Goal: Task Accomplishment & Management: Manage account settings

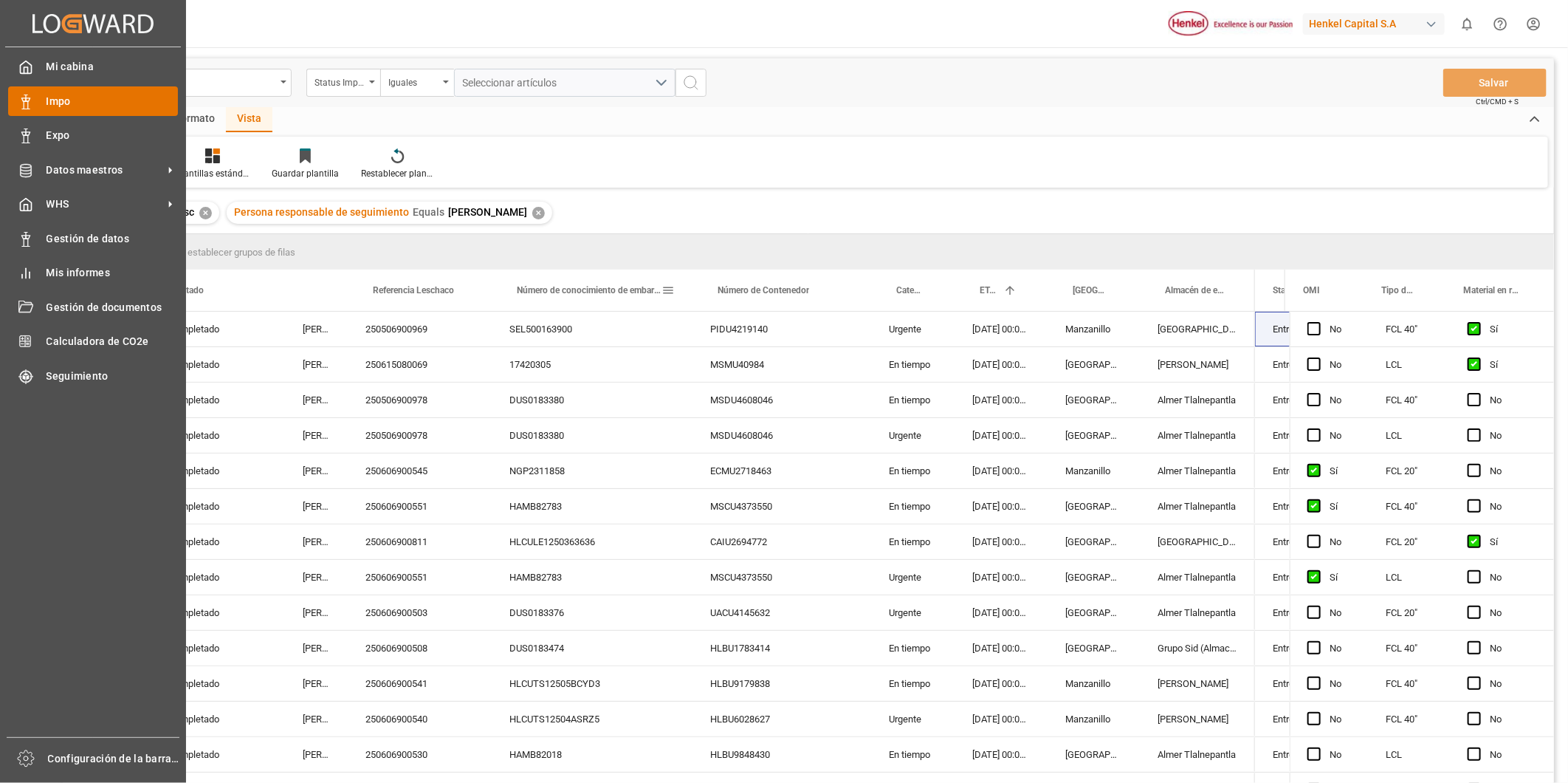
click at [25, 109] on div "Impo Impo" at bounding box center [93, 100] width 170 height 29
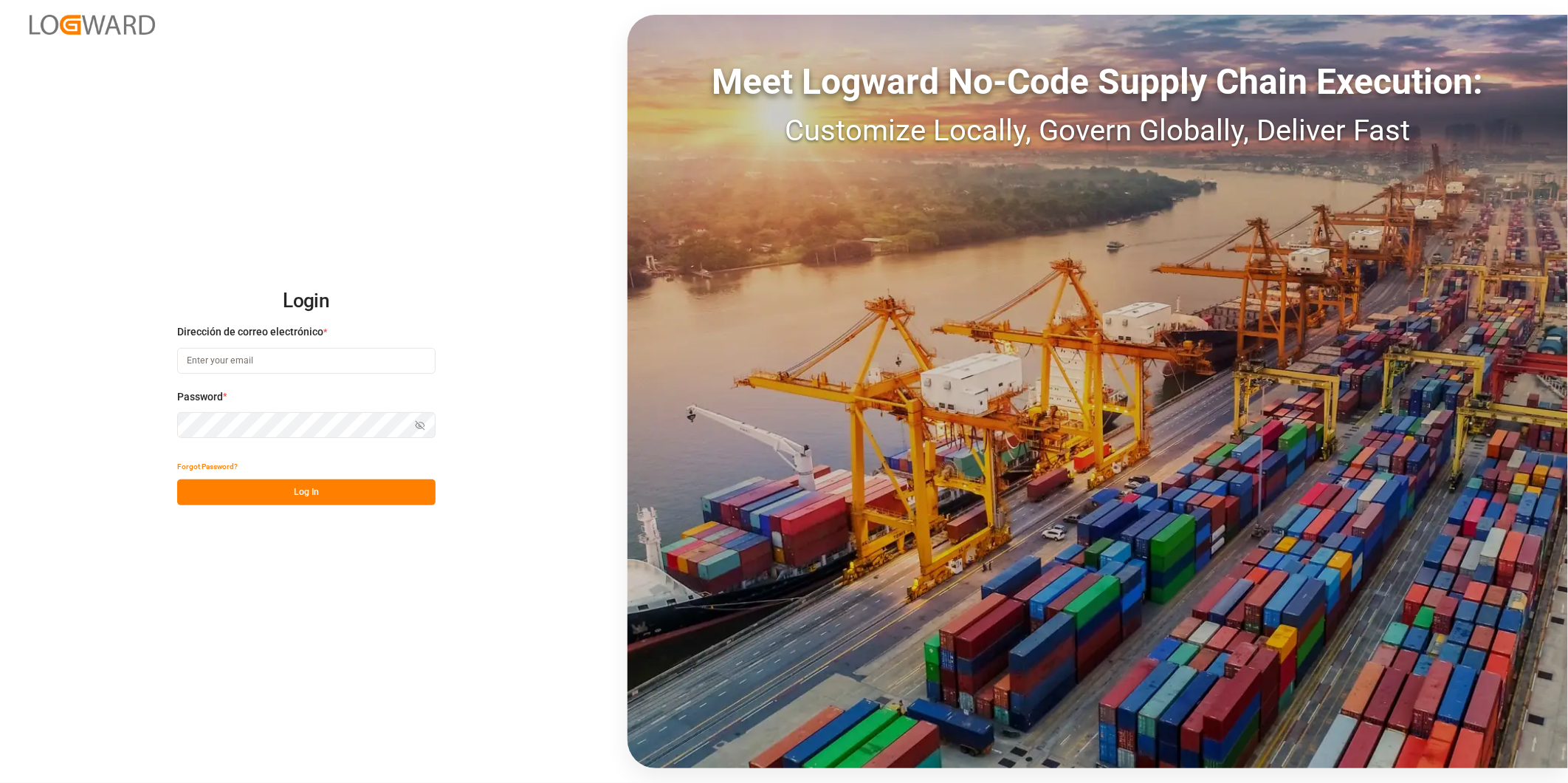
type input "[PERSON_NAME][EMAIL_ADDRESS][DOMAIN_NAME]"
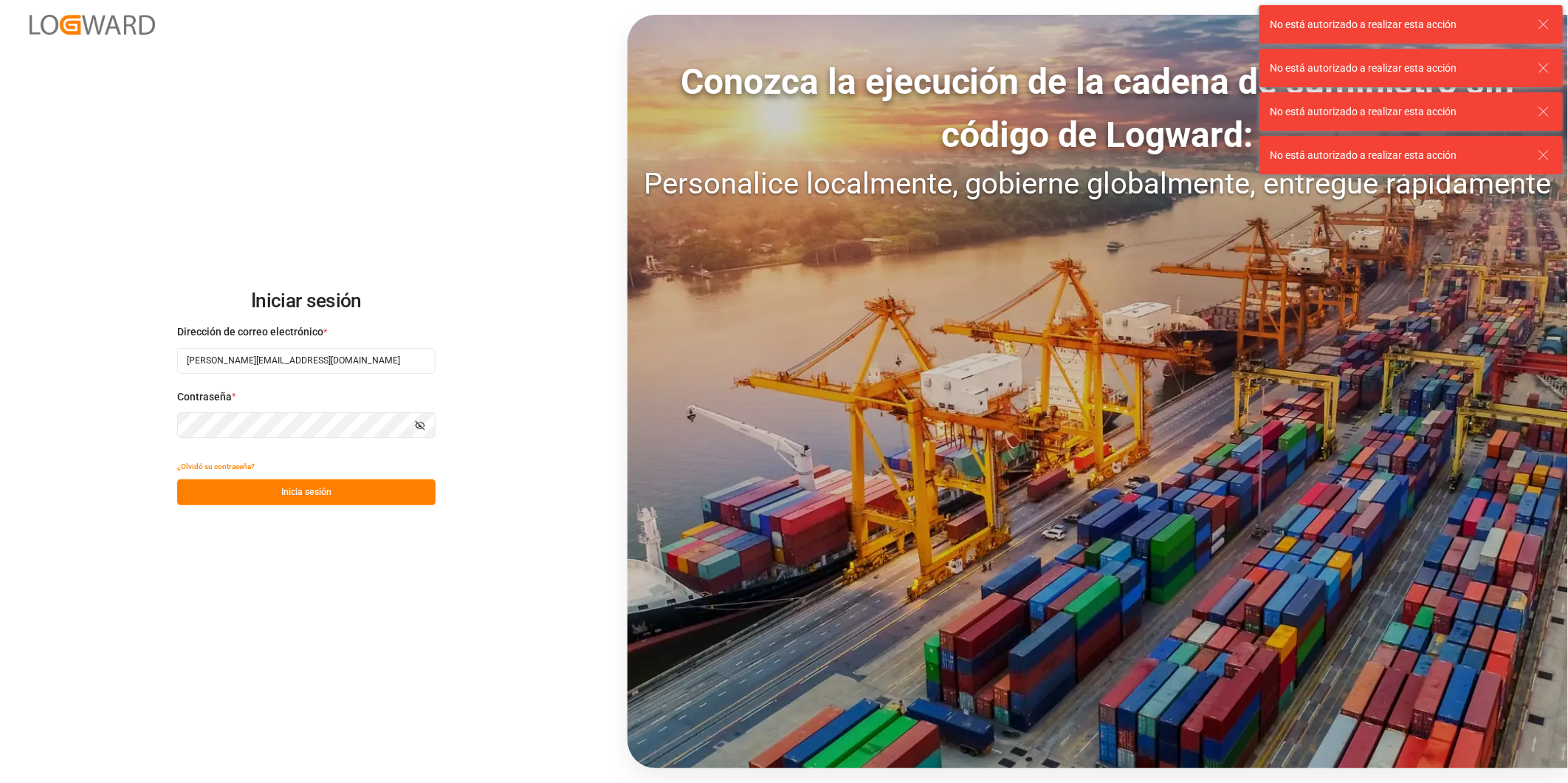
click at [338, 482] on button "Inicia sesión" at bounding box center [306, 491] width 259 height 25
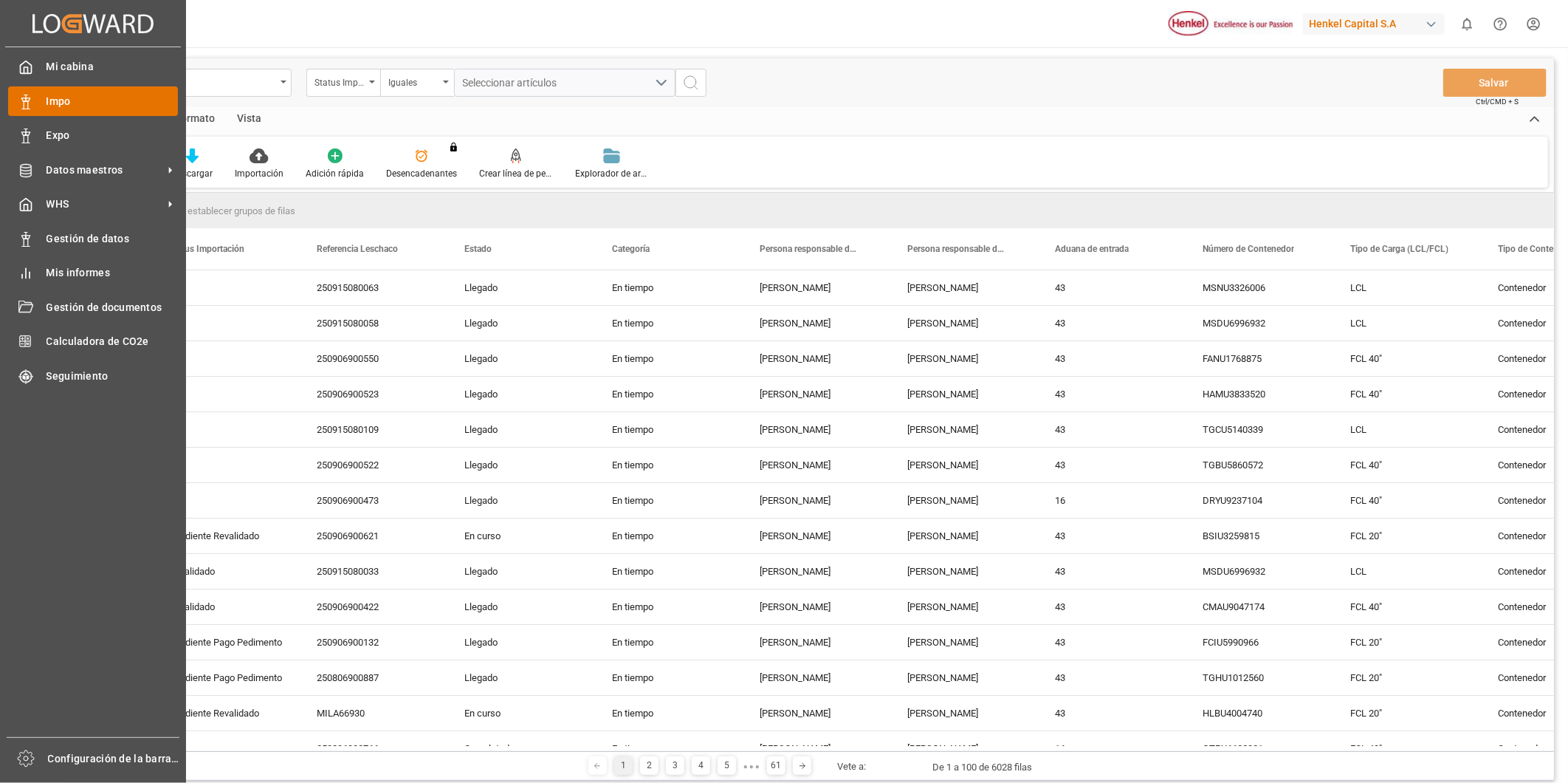
click at [52, 91] on div "Impo Impo" at bounding box center [93, 100] width 170 height 29
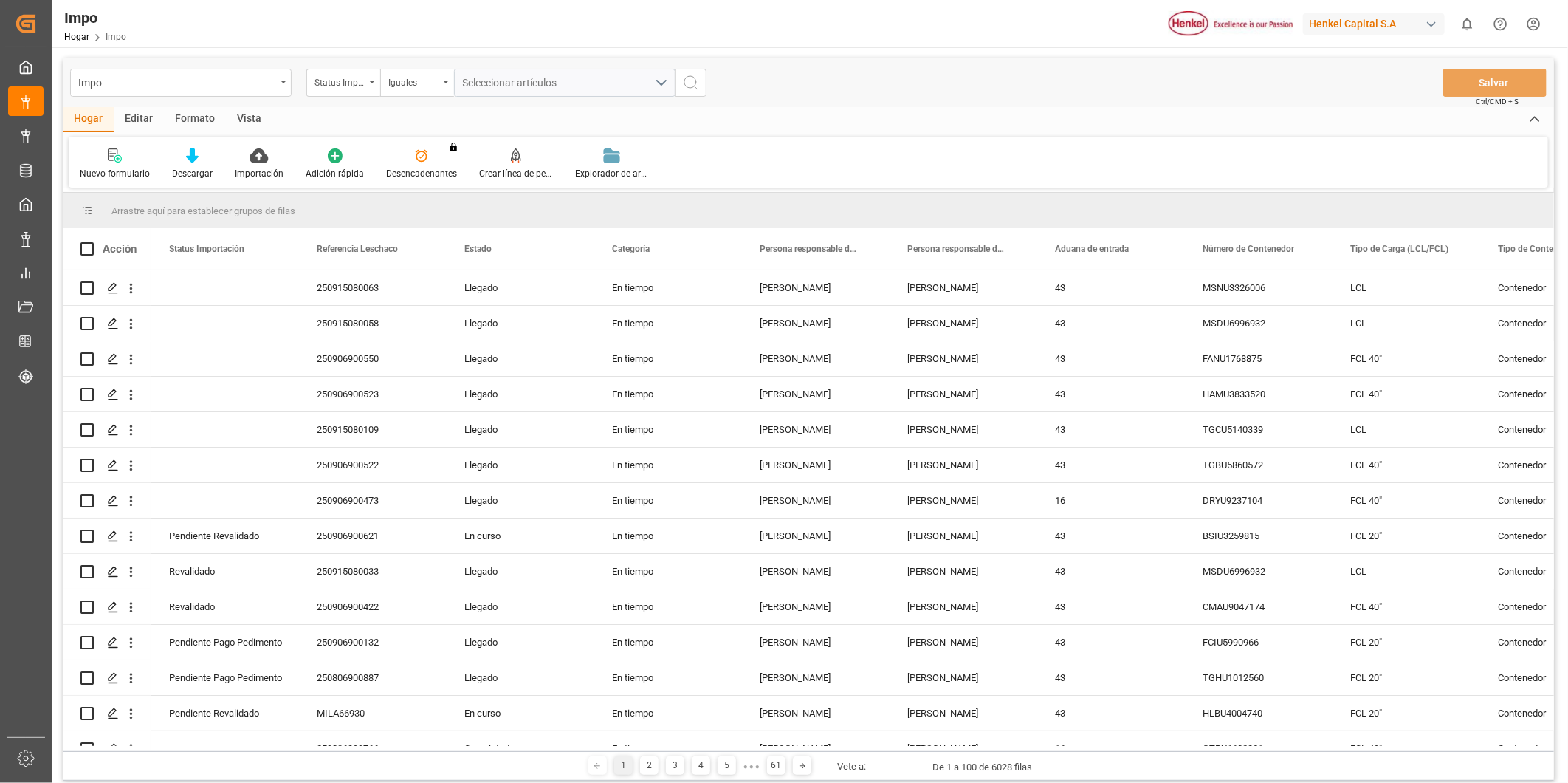
click at [200, 122] on div "Formato" at bounding box center [195, 119] width 62 height 25
click at [122, 166] on div "Filtrar filas" at bounding box center [101, 164] width 65 height 33
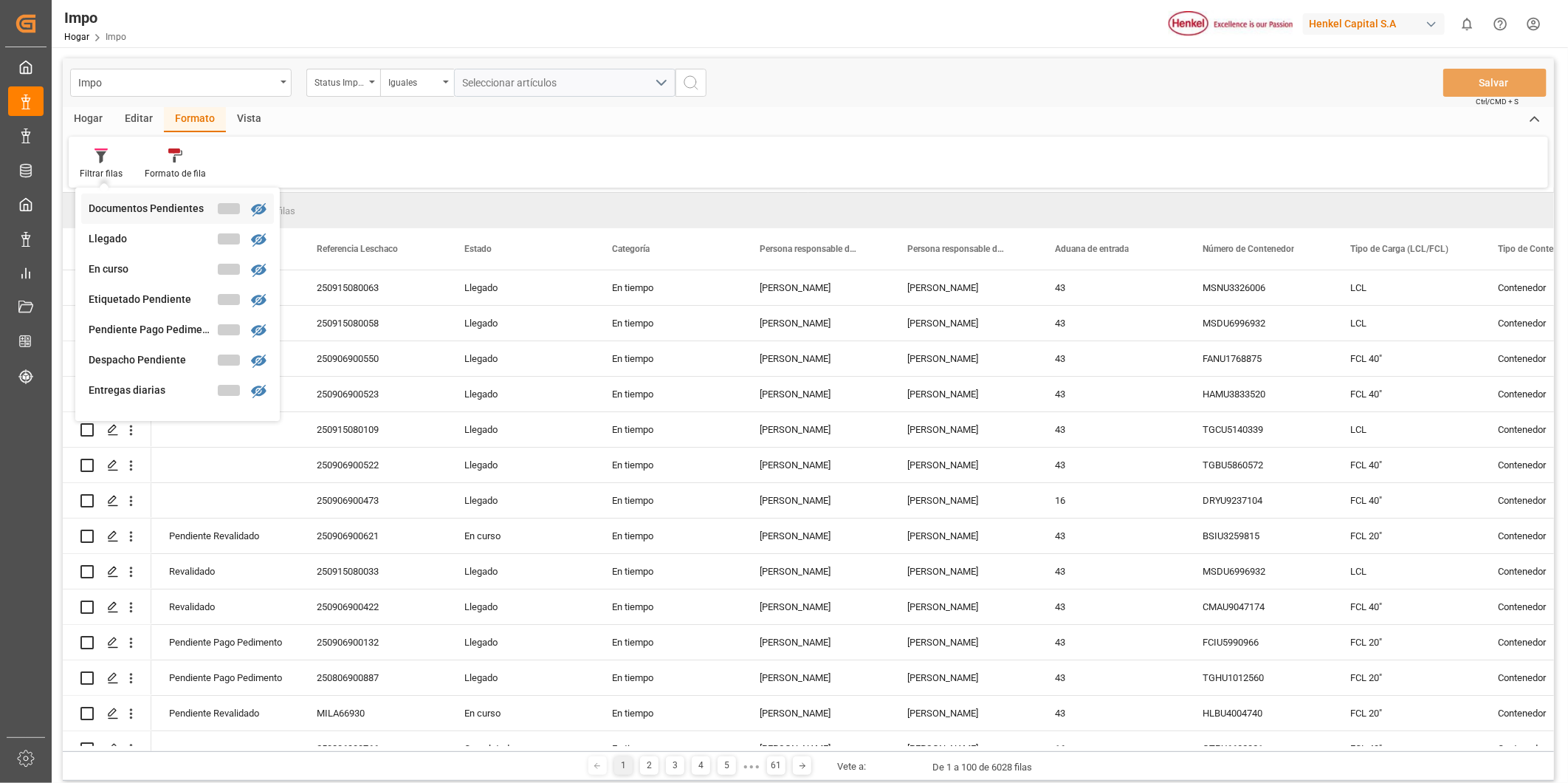
click at [163, 201] on div "Documentos Pendientes" at bounding box center [153, 208] width 129 height 16
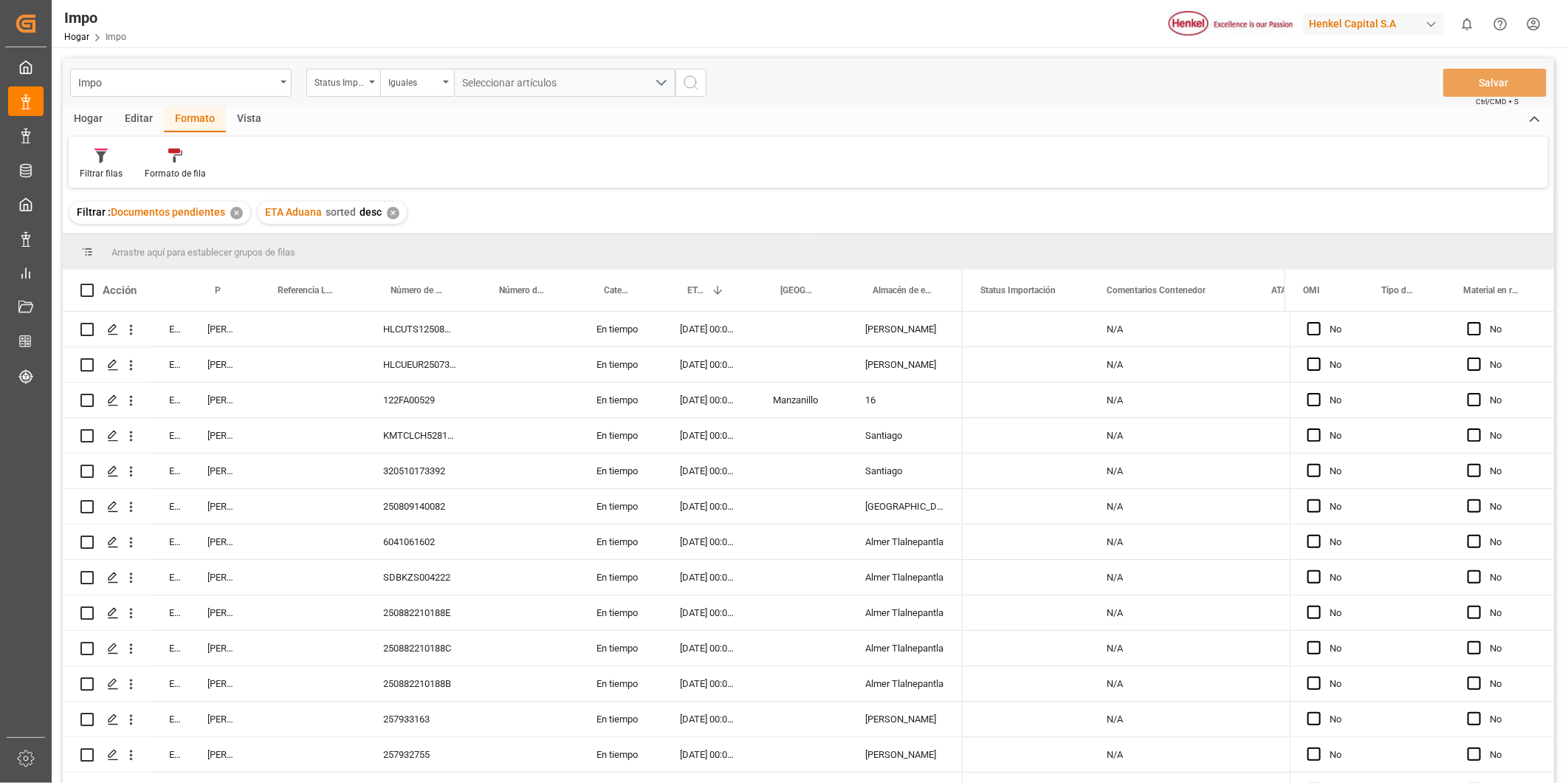
click at [145, 253] on span "Arrastre aquí para establecer grupos de filas" at bounding box center [204, 251] width 184 height 11
click at [233, 296] on span at bounding box center [228, 290] width 13 height 13
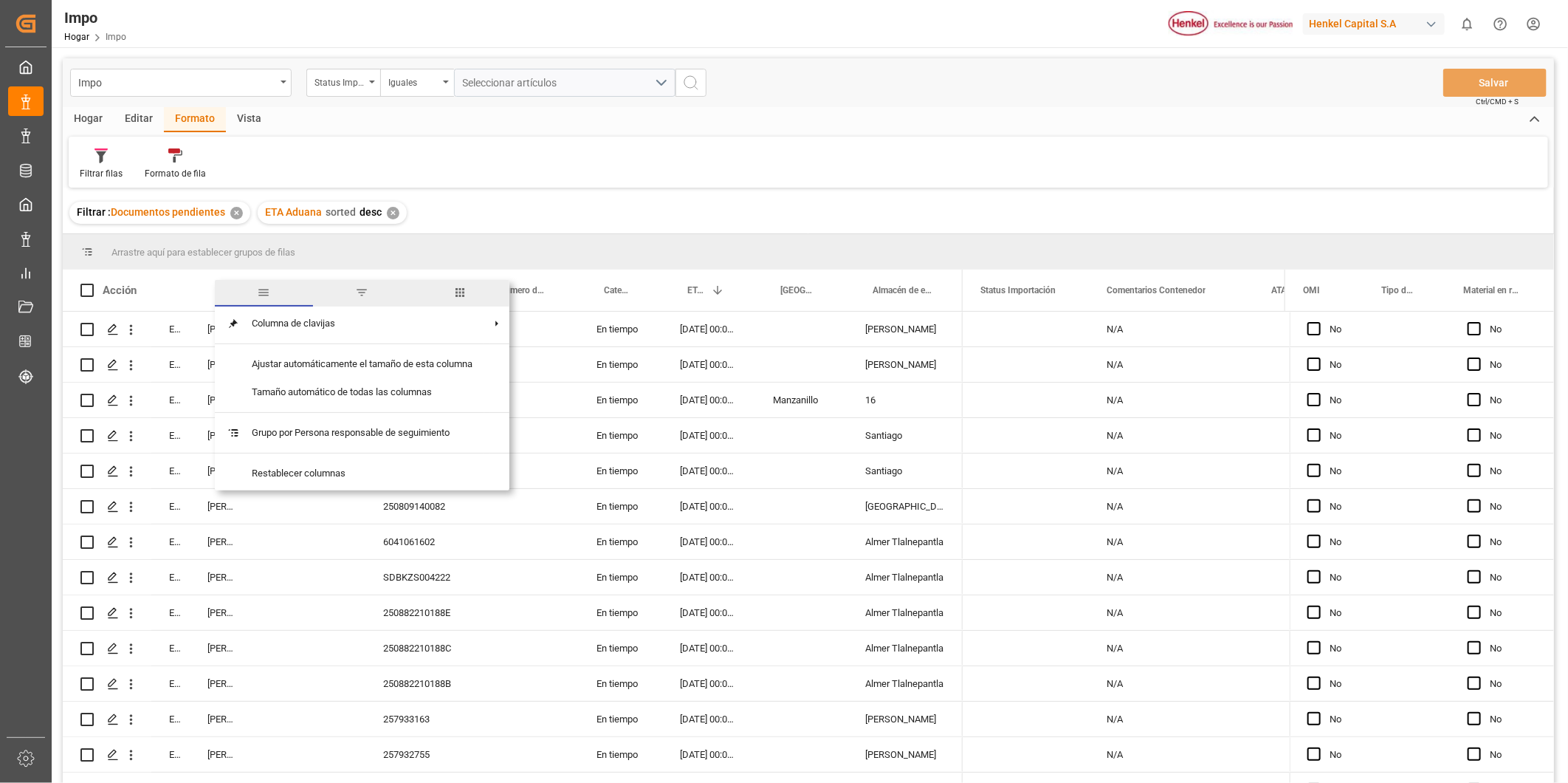
click at [363, 297] on span "filtro" at bounding box center [362, 292] width 13 height 13
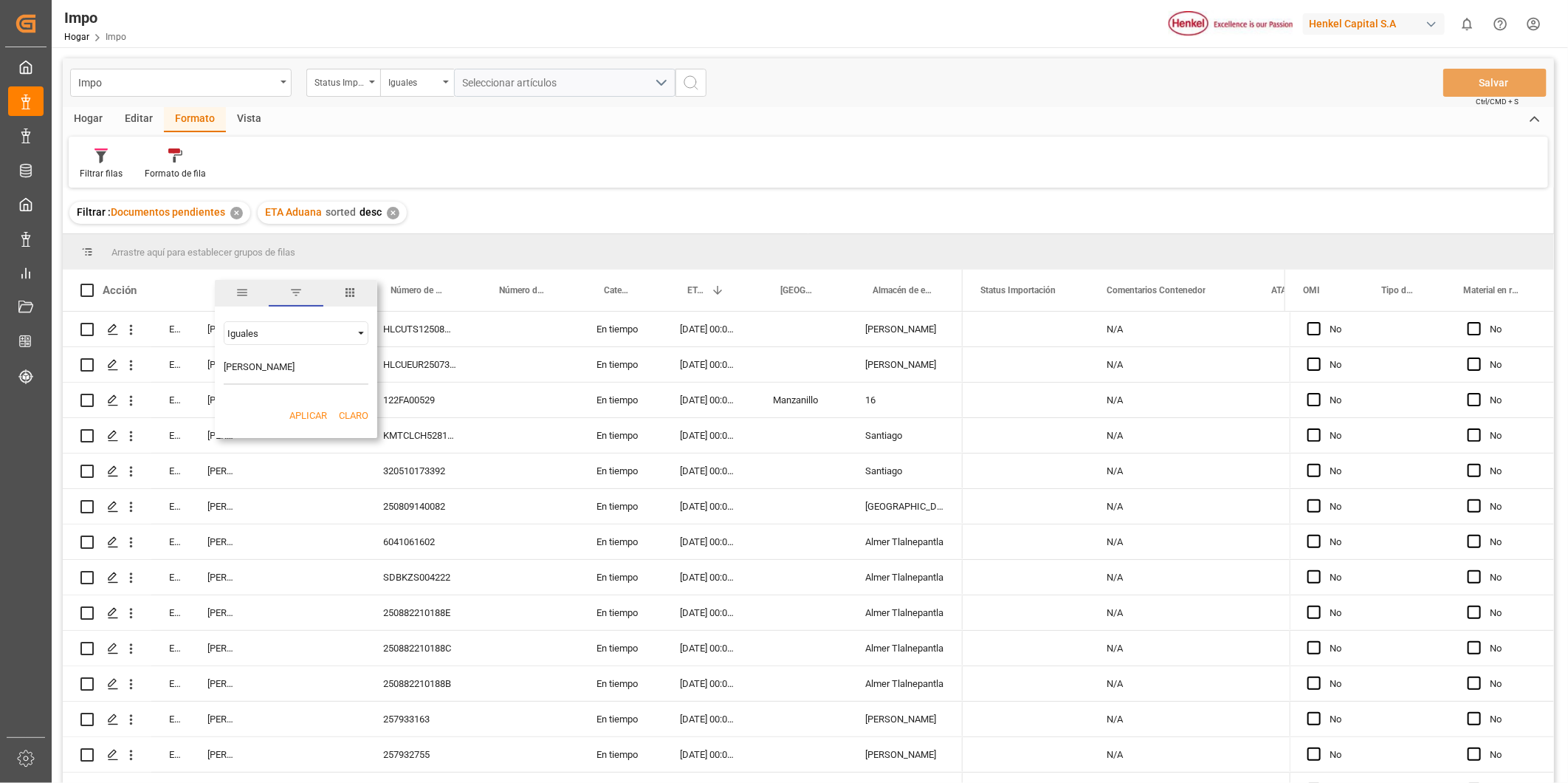
type input "[PERSON_NAME]"
click at [324, 412] on button "Aplicar" at bounding box center [308, 416] width 38 height 15
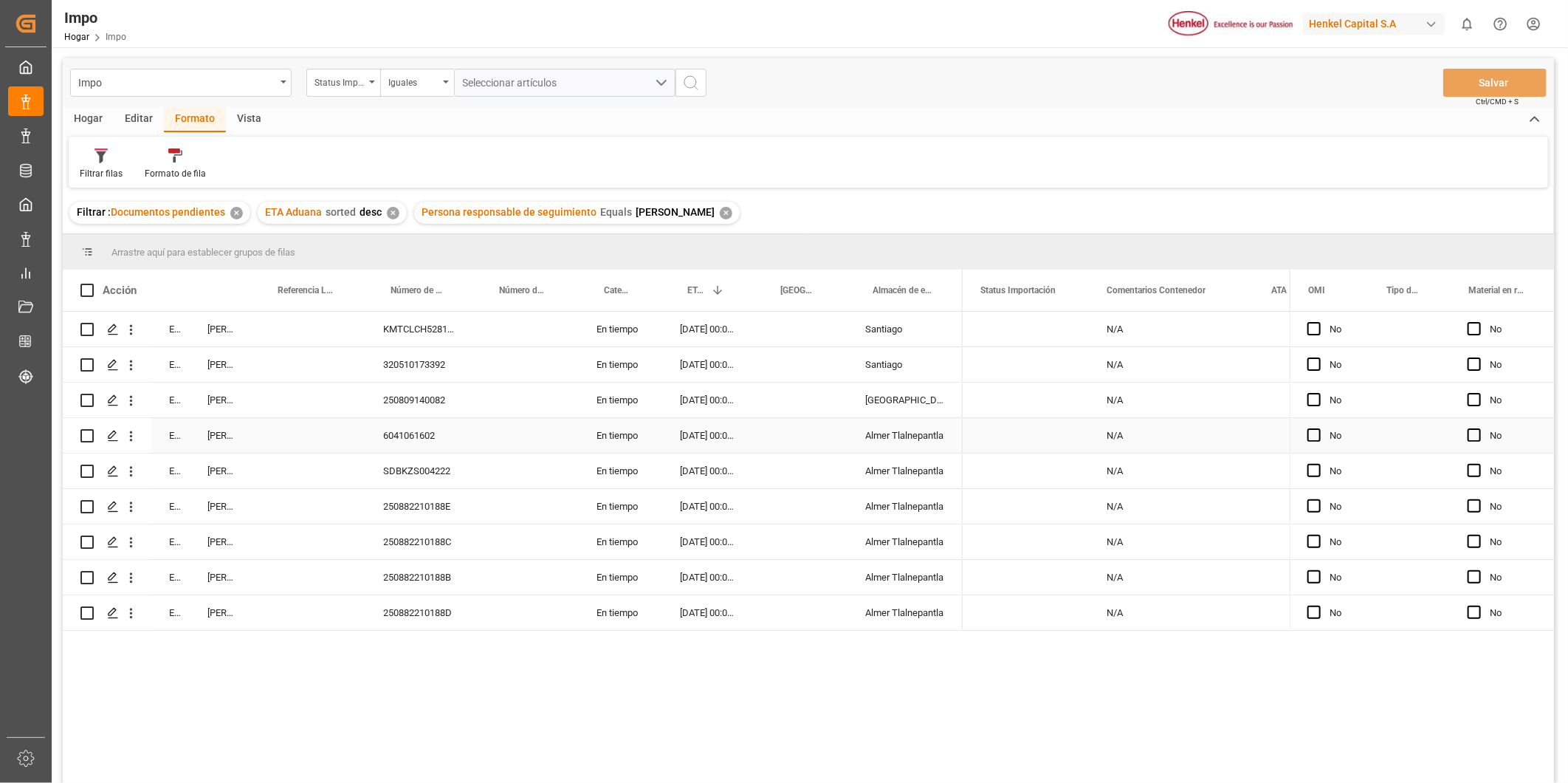
click at [428, 427] on div "6041061602" at bounding box center [420, 435] width 108 height 35
click at [408, 431] on div "6041061602" at bounding box center [420, 435] width 108 height 35
click at [858, 486] on div "En curso [PERSON_NAME] KMTCLCH5281875 En tiempo [DATE] 00:00:00 Santiago En cur…" at bounding box center [808, 549] width 1492 height 476
click at [857, 87] on div "Impo Status Importación Iguales Seleccionar artículos Salvar Ctrl/CMD + S" at bounding box center [808, 82] width 1492 height 48
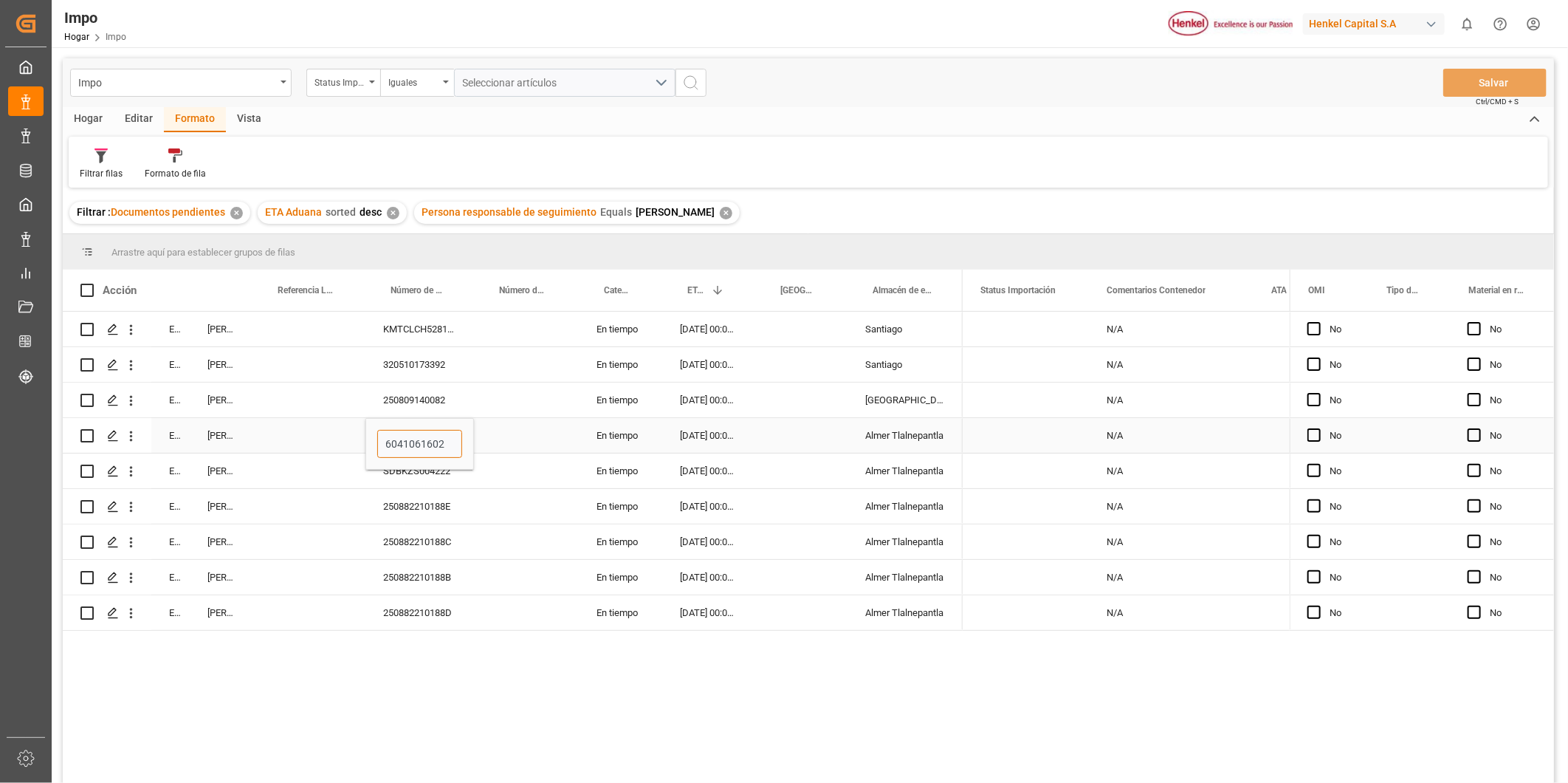
click at [419, 440] on input "6041061602" at bounding box center [419, 444] width 85 height 28
click at [466, 434] on div "6041061602" at bounding box center [420, 444] width 108 height 52
click at [499, 432] on div "Presione ESPACIO para seleccionar esta fila." at bounding box center [526, 435] width 105 height 35
click at [455, 440] on div "6041061602" at bounding box center [420, 435] width 108 height 35
click at [131, 433] on icon "Abrir menú" at bounding box center [131, 436] width 3 height 11
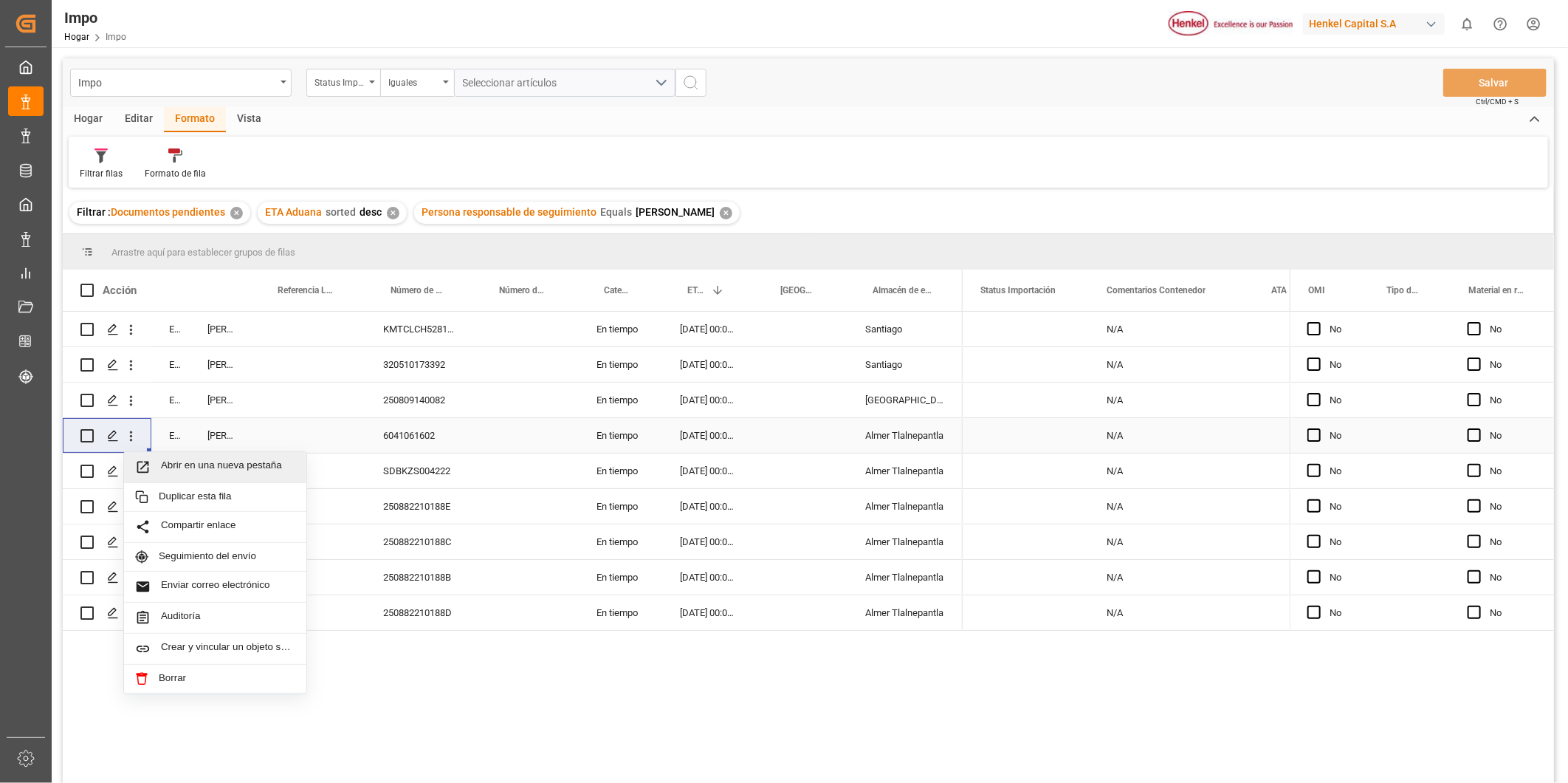
click at [218, 467] on span "Abrir en una nueva pestaña" at bounding box center [228, 467] width 135 height 16
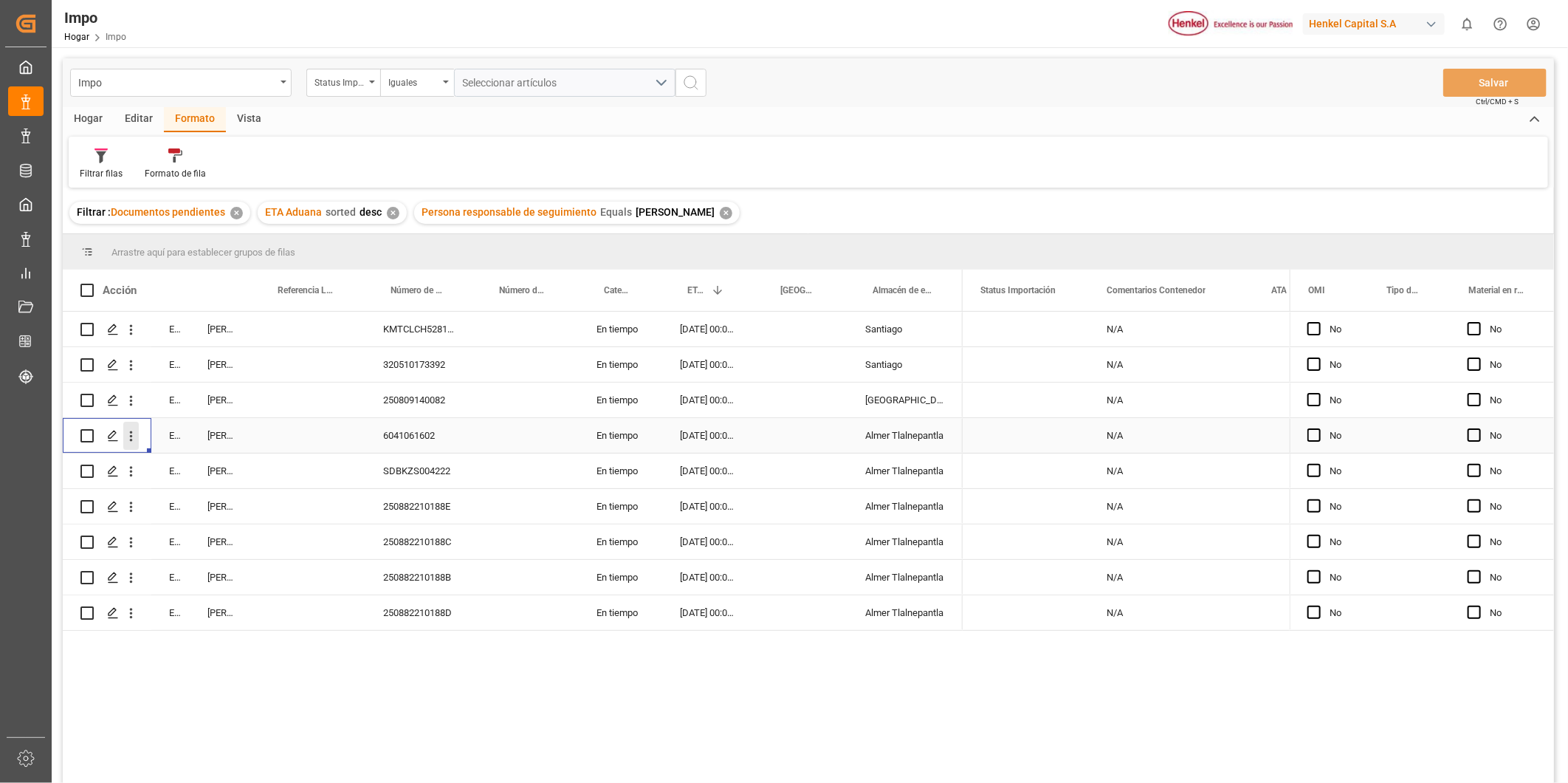
click at [130, 436] on icon "Abrir menú" at bounding box center [131, 436] width 3 height 11
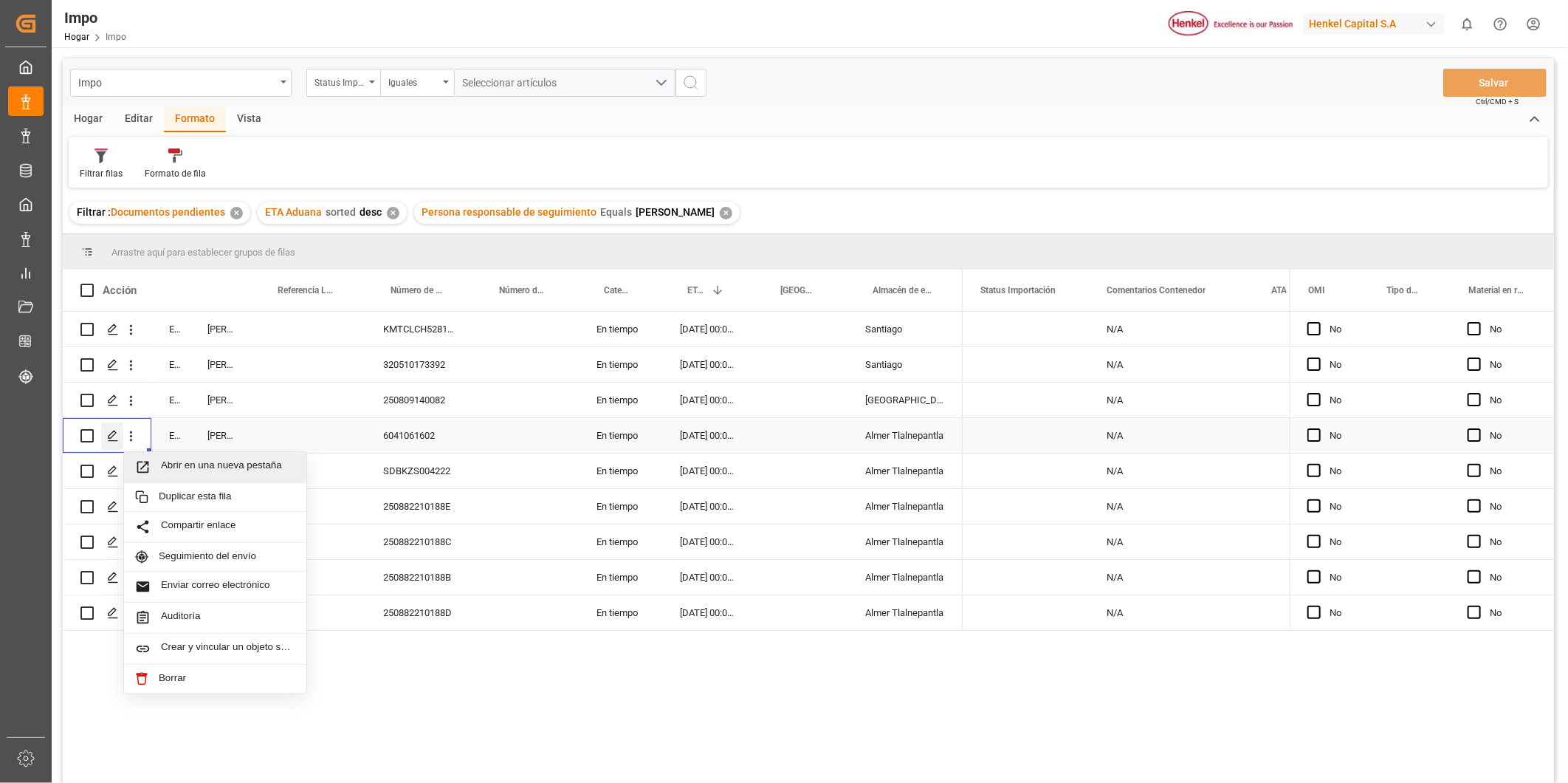
click at [109, 437] on icon "Presione ESPACIO para seleccionar esta fila." at bounding box center [113, 435] width 11 height 12
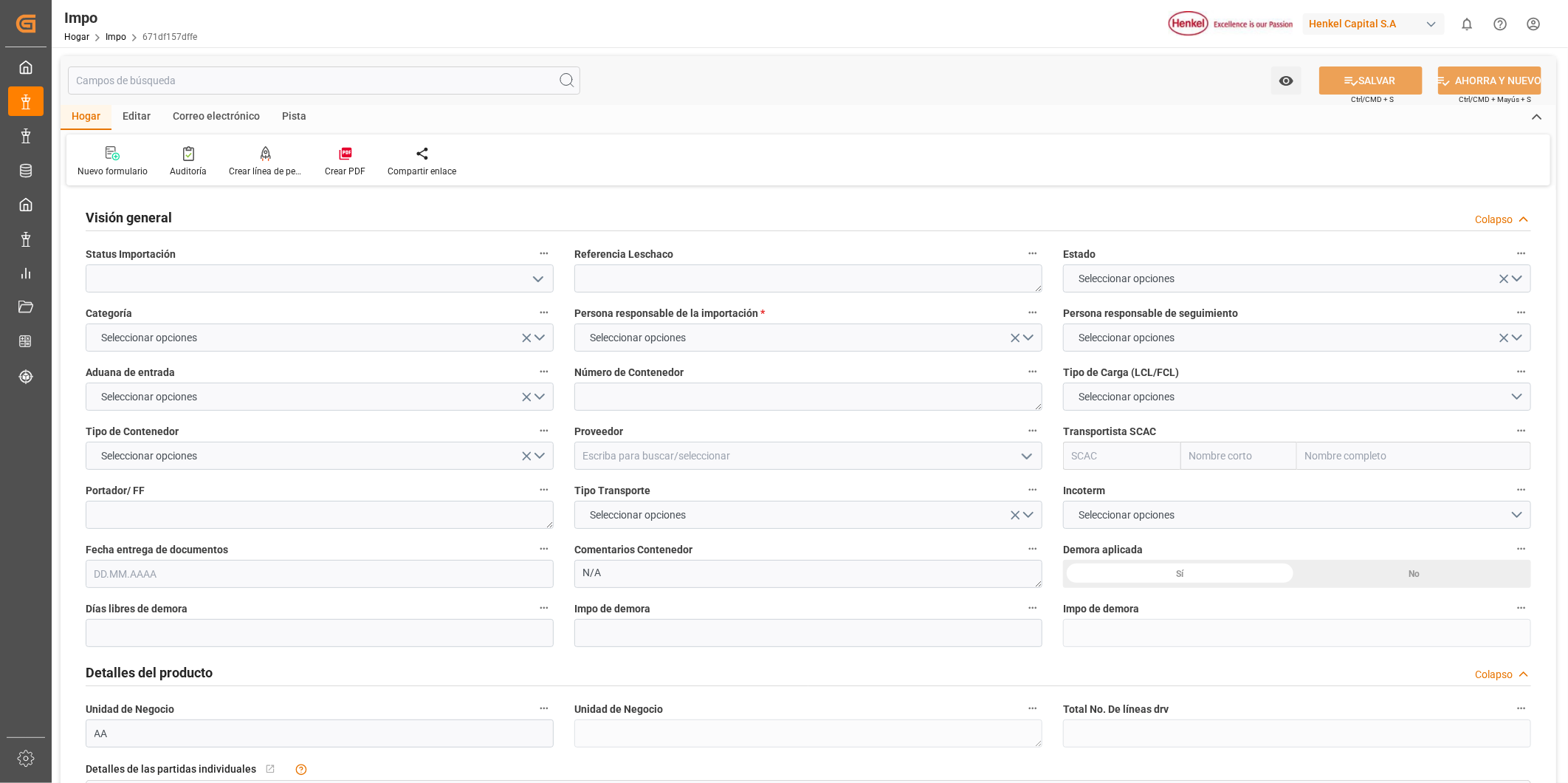
type input "[DATE]"
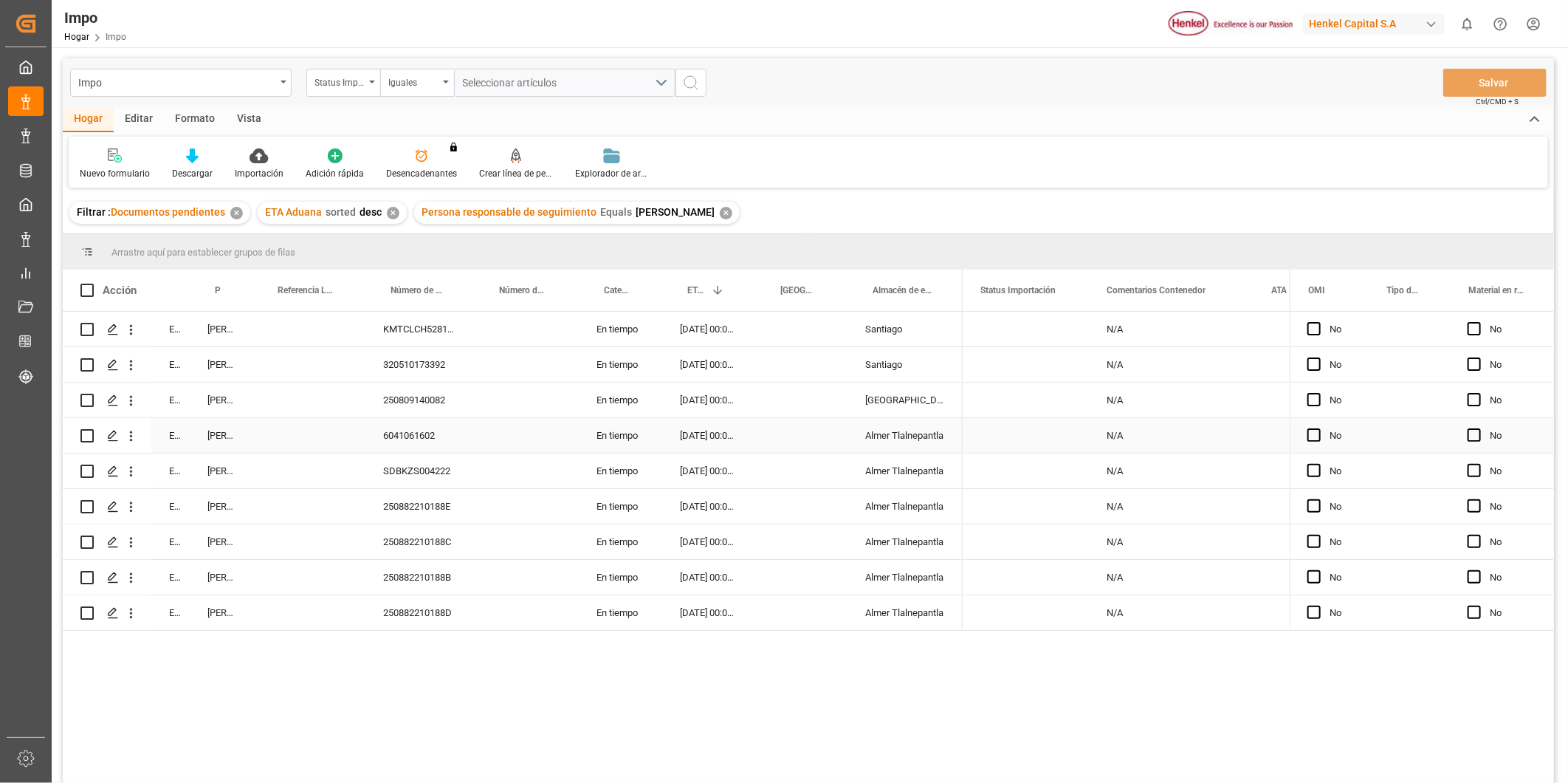
click at [440, 427] on div "6041061602" at bounding box center [420, 435] width 108 height 35
click at [127, 435] on icon "Abrir menú" at bounding box center [131, 435] width 16 height 16
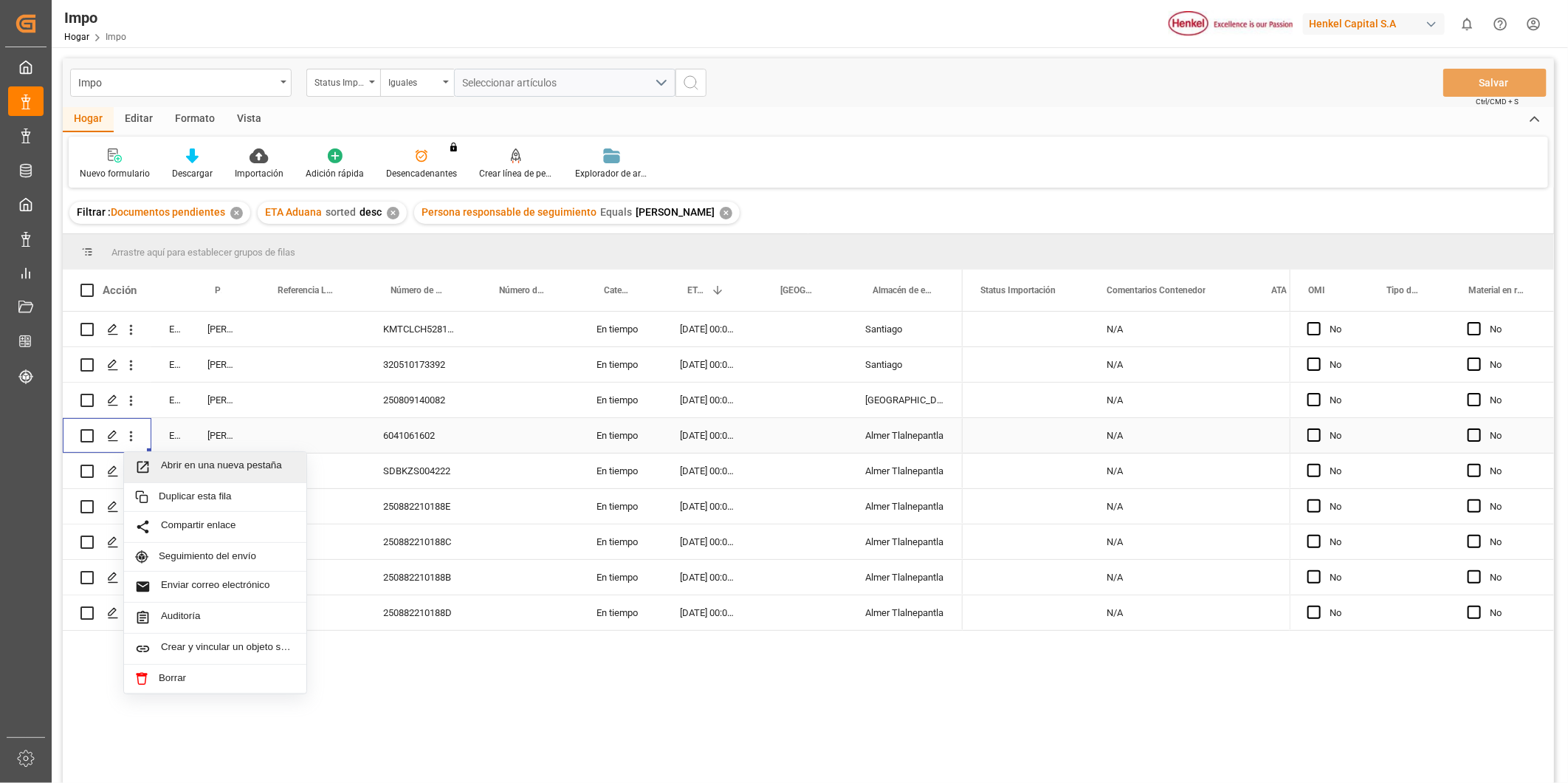
click at [255, 463] on span "Abrir en una nueva pestaña" at bounding box center [228, 467] width 135 height 16
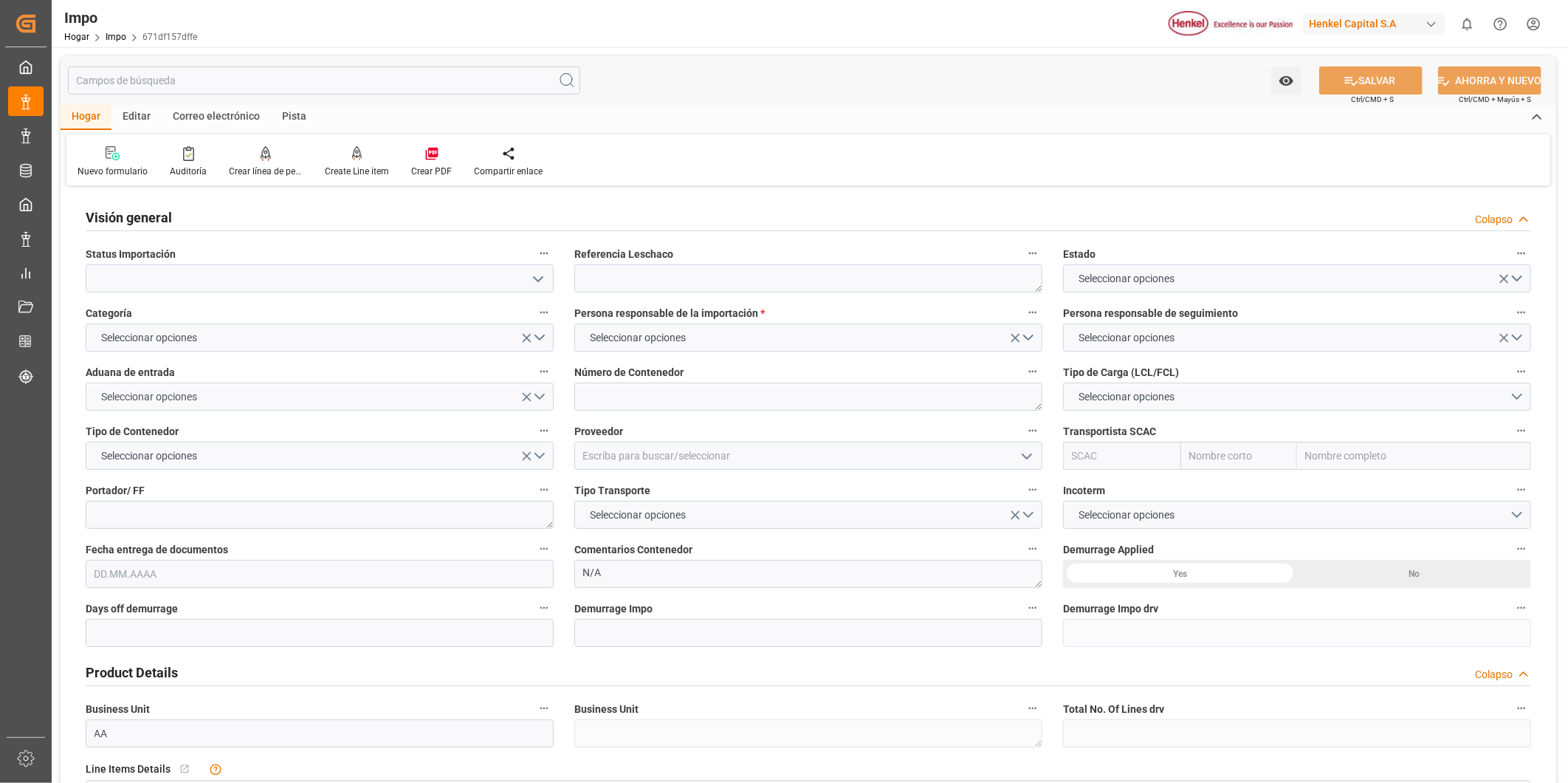
type input "[DATE]"
click at [1033, 339] on button "Seleccionar opciones" at bounding box center [808, 338] width 468 height 28
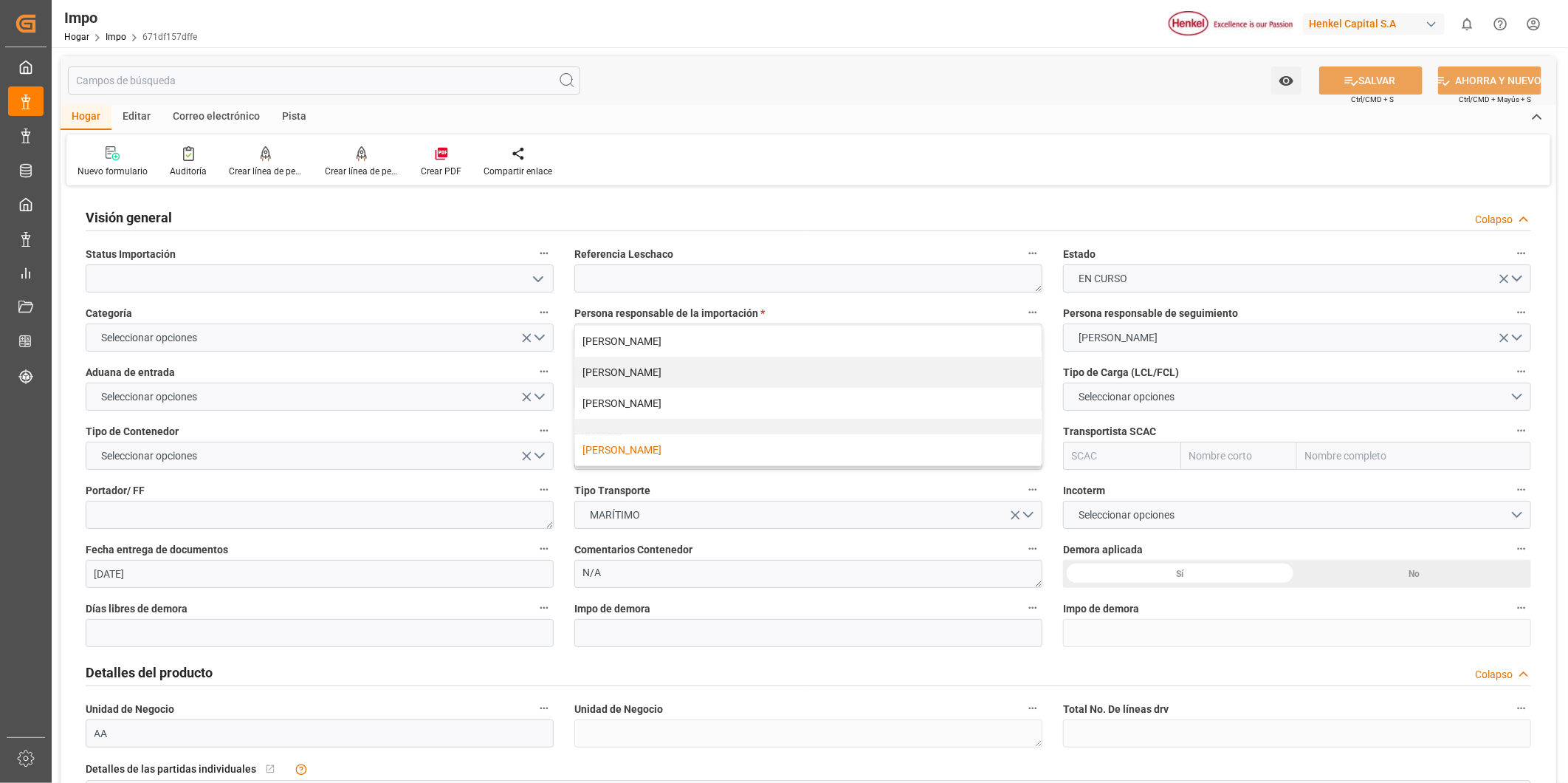
click at [812, 157] on div "Nuevo formulario Auditoría Crear línea de pedido Crear línea de pedido Crear PD…" at bounding box center [808, 160] width 1484 height 51
click at [1033, 337] on button "Seleccionar opciones" at bounding box center [808, 338] width 468 height 28
click at [798, 137] on div "Nuevo formulario Auditoría Crear línea de pedido Crear línea de pedido Crear PD…" at bounding box center [808, 160] width 1484 height 51
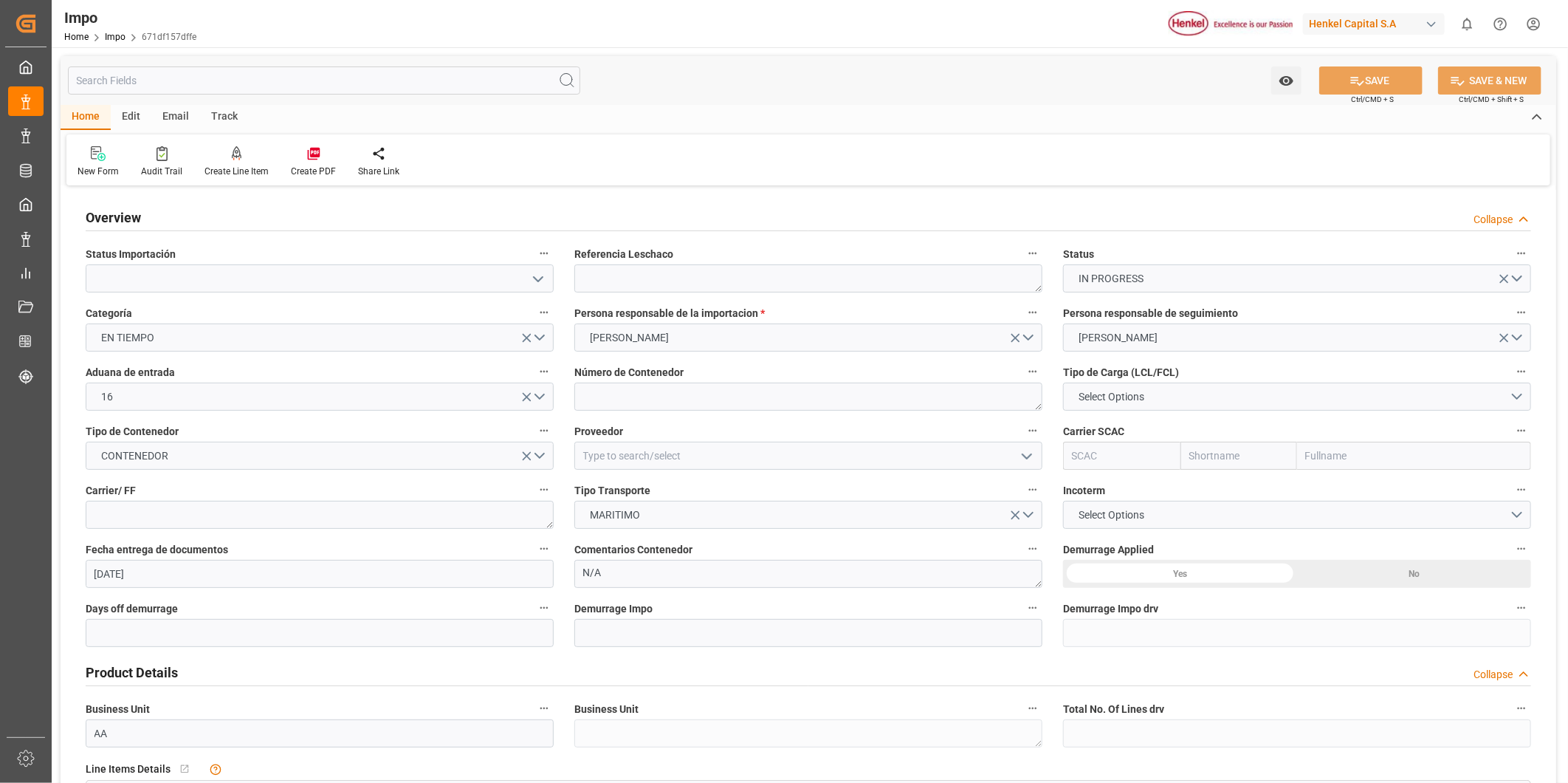
type input "[DATE]"
click at [535, 286] on icon "open menu" at bounding box center [538, 279] width 18 height 18
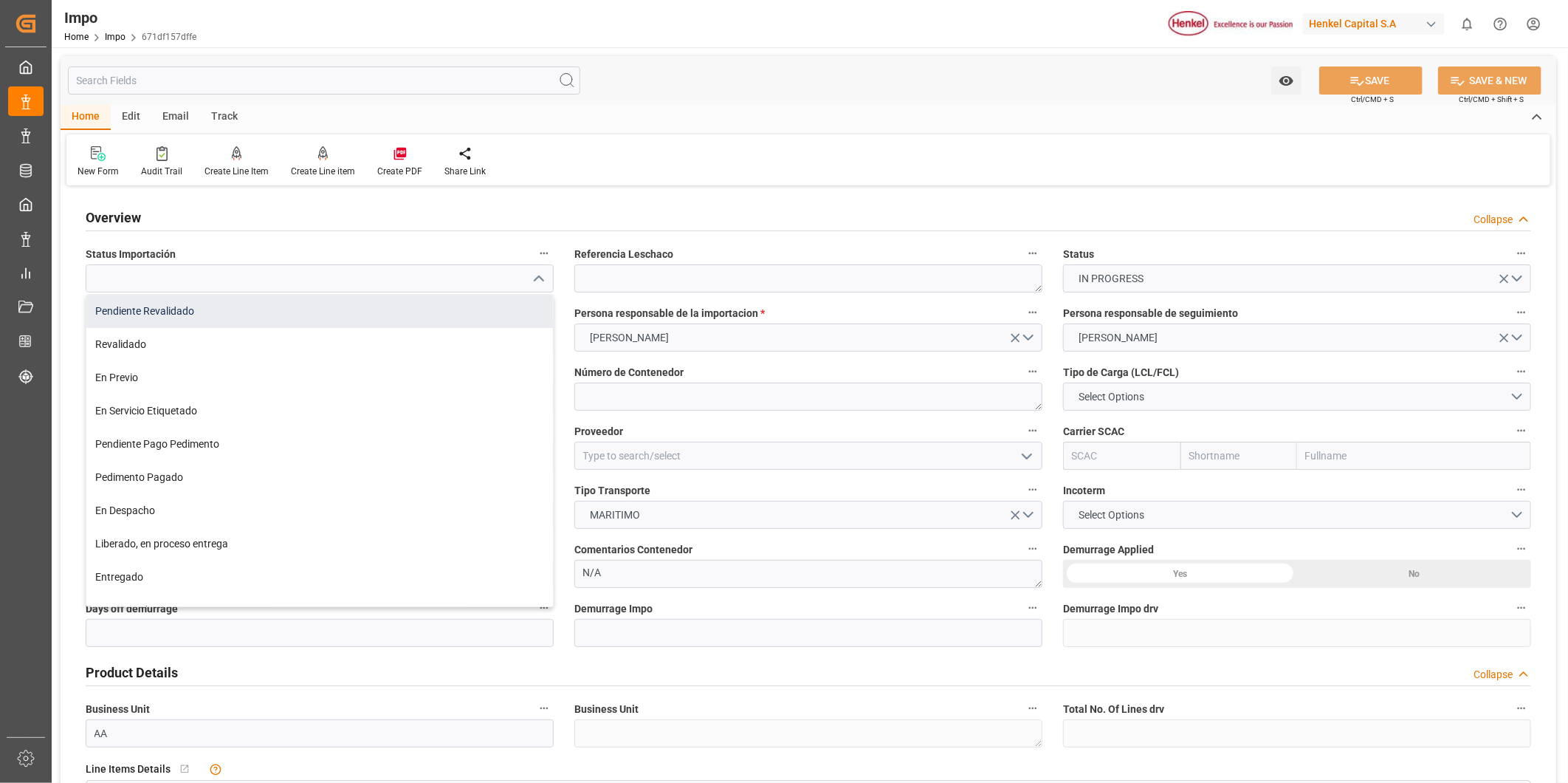
click at [135, 312] on div "Pendiente Revalidado" at bounding box center [320, 311] width 467 height 33
type input "Pendiente Revalidado"
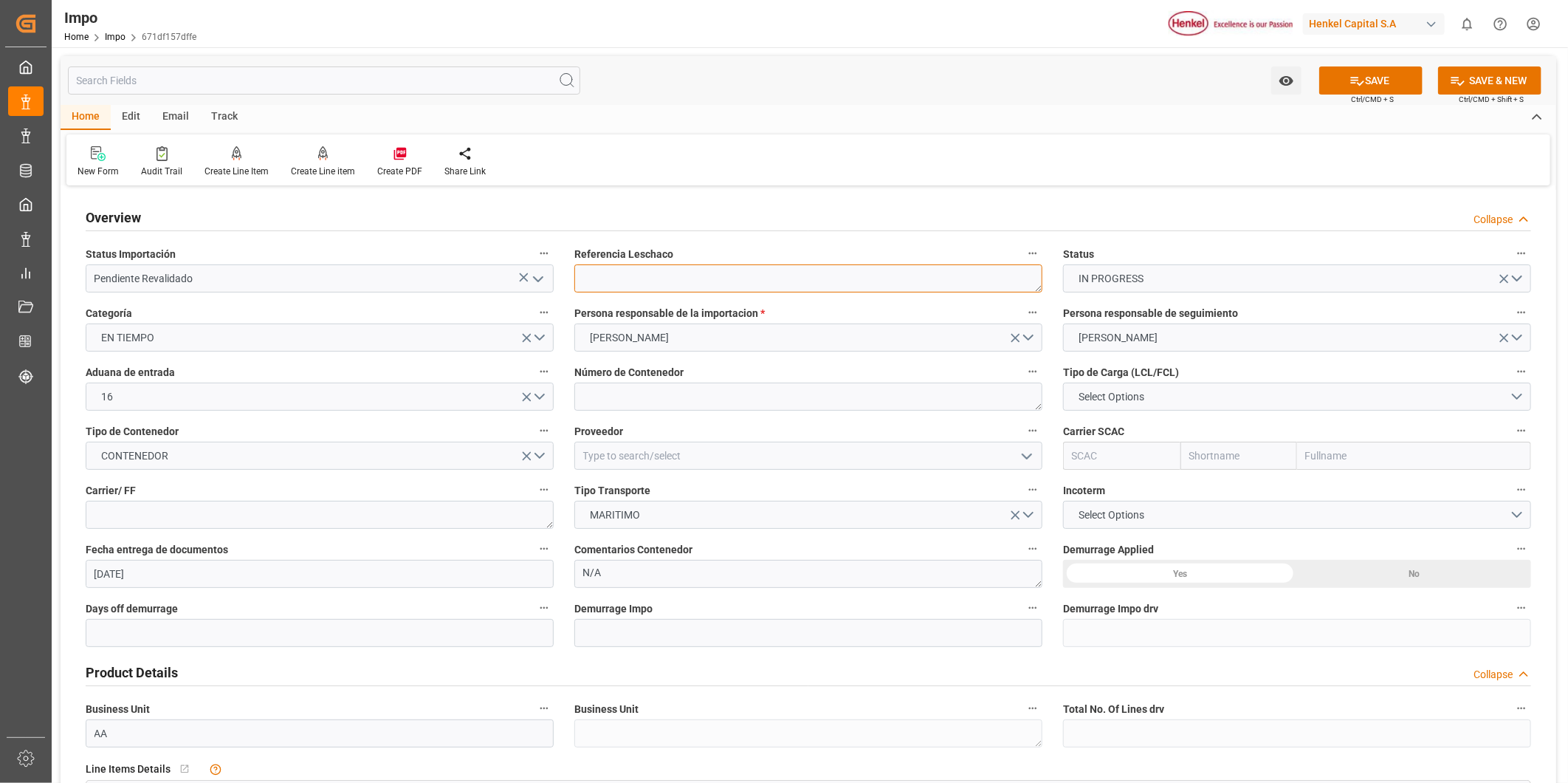
click at [714, 281] on textarea at bounding box center [808, 279] width 468 height 28
paste textarea "6041061602"
type textarea "6041061602"
click at [540, 333] on button "EN TIEMPO" at bounding box center [320, 338] width 468 height 28
drag, startPoint x: 765, startPoint y: 148, endPoint x: 765, endPoint y: 159, distance: 11.0
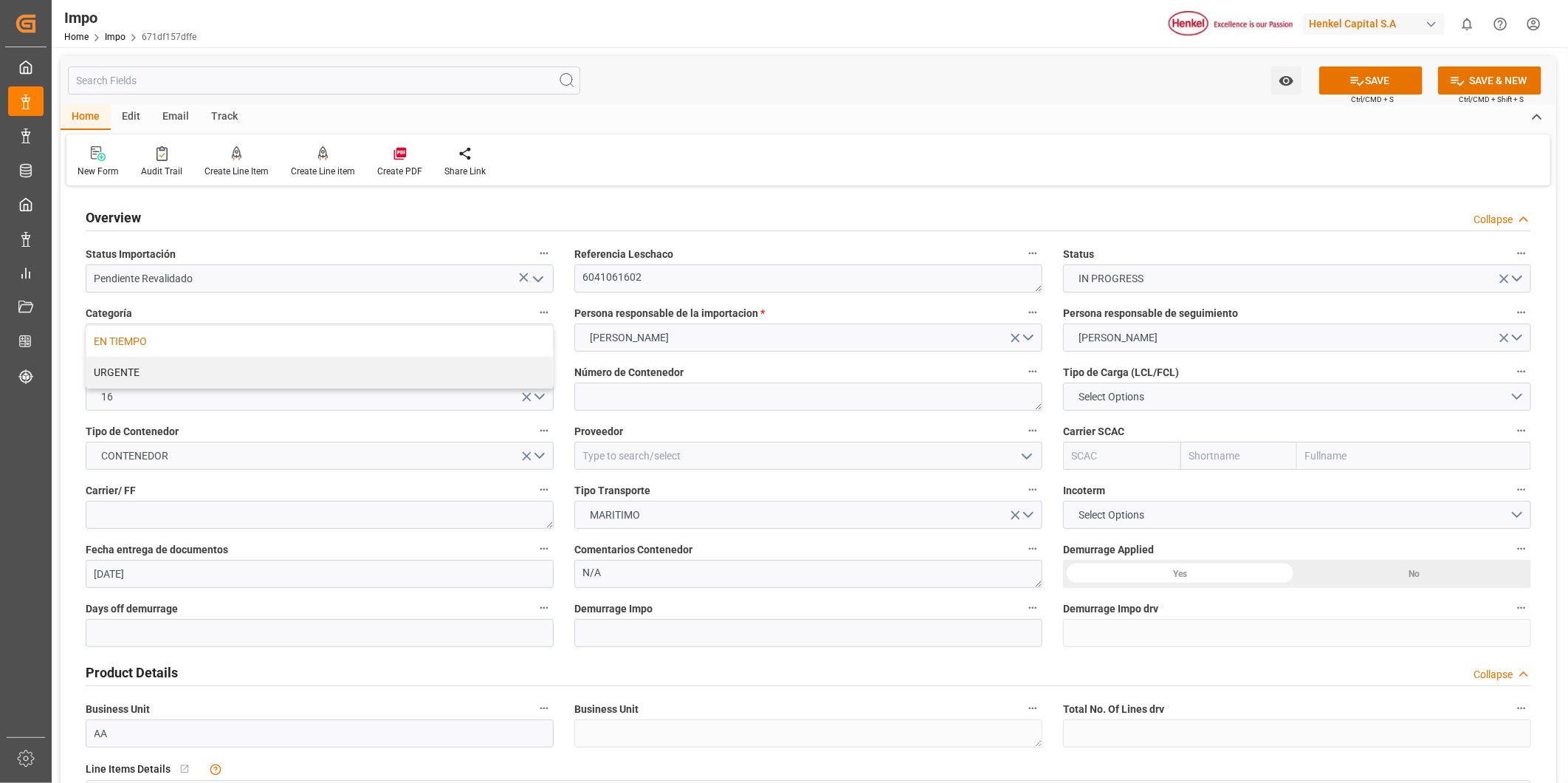
click at [765, 153] on div "New Form Audit Trail Create Line Item Create Line item Create PDF Share Link" at bounding box center [808, 160] width 1484 height 51
click at [1168, 380] on label "Tipo de Carga (LCL/FCL)" at bounding box center [1297, 371] width 468 height 21
click at [1512, 380] on button "Tipo de Carga (LCL/FCL)" at bounding box center [1521, 371] width 19 height 19
click at [1164, 391] on div at bounding box center [784, 391] width 1568 height 783
click at [1522, 396] on button "Select Options" at bounding box center [1297, 397] width 468 height 28
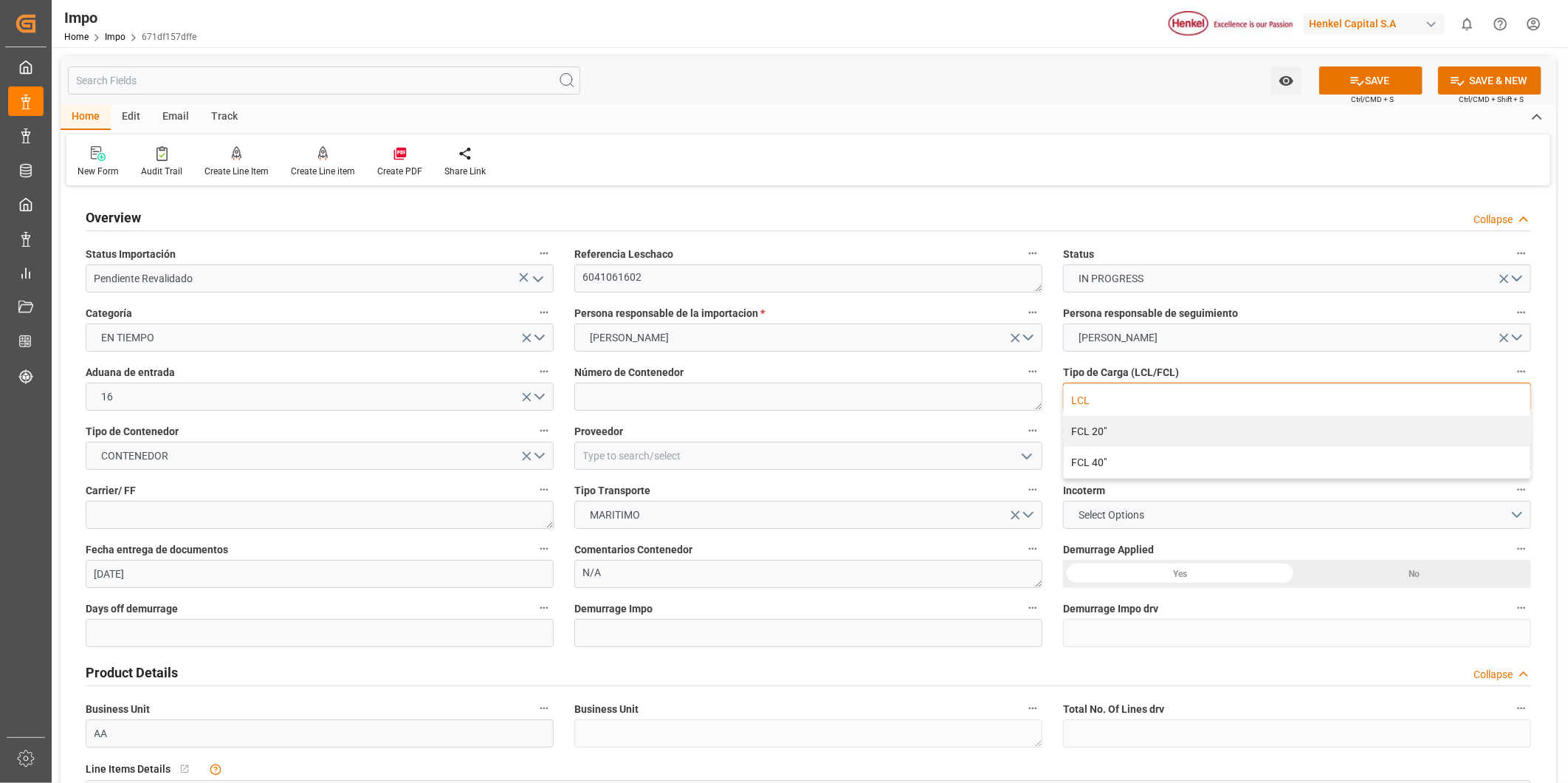
click at [1110, 403] on div "LCL" at bounding box center [1297, 400] width 467 height 31
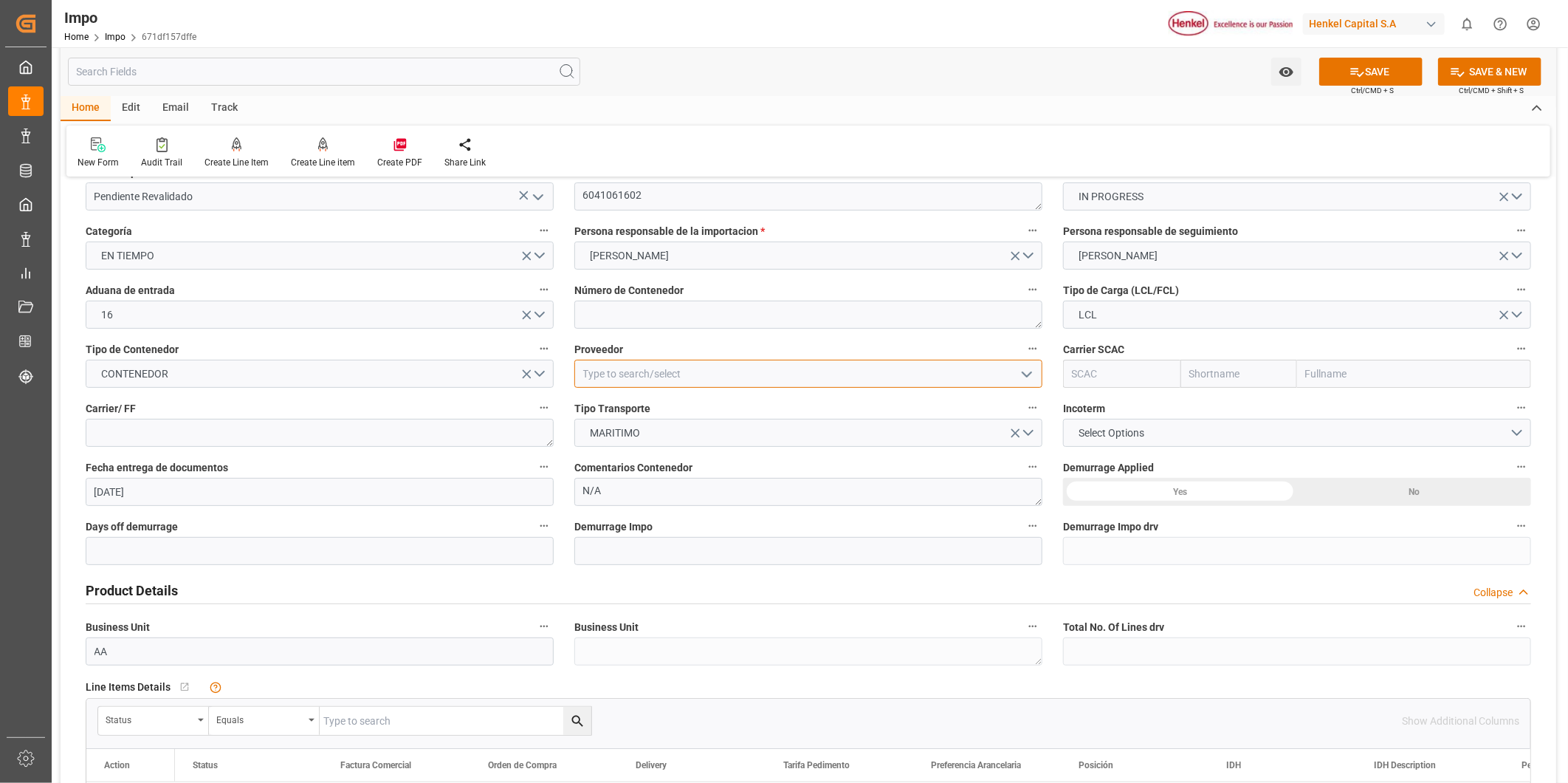
click at [713, 371] on input at bounding box center [808, 374] width 468 height 28
click at [712, 360] on input at bounding box center [808, 374] width 468 height 28
paste input "HENKEL JAPAN LTD."
click at [682, 394] on div "HENKEL JAPAN LTD." at bounding box center [808, 407] width 467 height 33
type input "HENKEL JAPAN LTD."
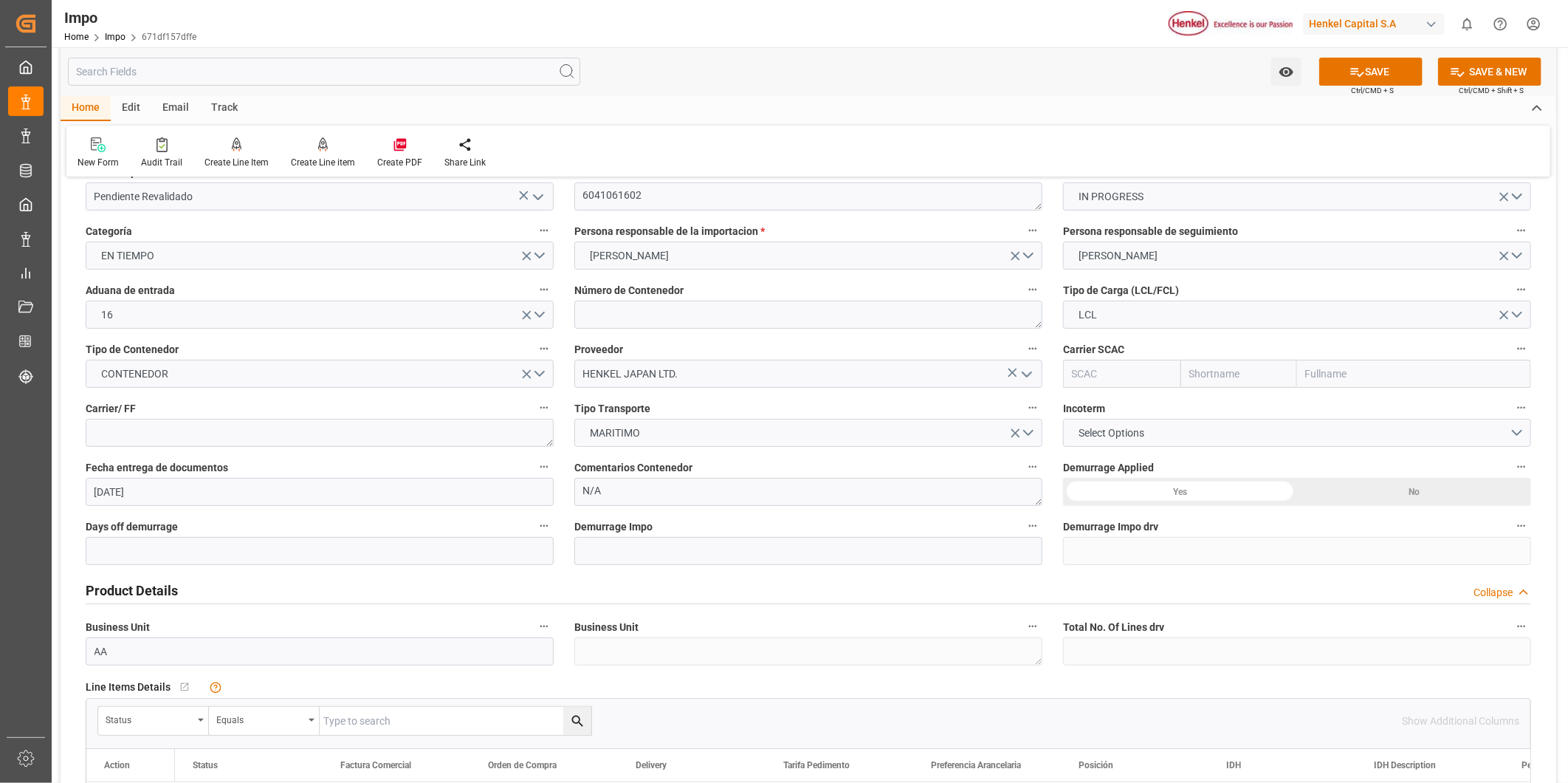
drag, startPoint x: 1109, startPoint y: 372, endPoint x: 1177, endPoint y: 372, distance: 68.0
click at [1109, 372] on input "text" at bounding box center [1121, 374] width 117 height 28
click at [1317, 382] on input "text" at bounding box center [1414, 374] width 234 height 28
click at [1113, 387] on input "text" at bounding box center [1121, 374] width 117 height 28
click at [1193, 371] on input "text" at bounding box center [1239, 374] width 117 height 28
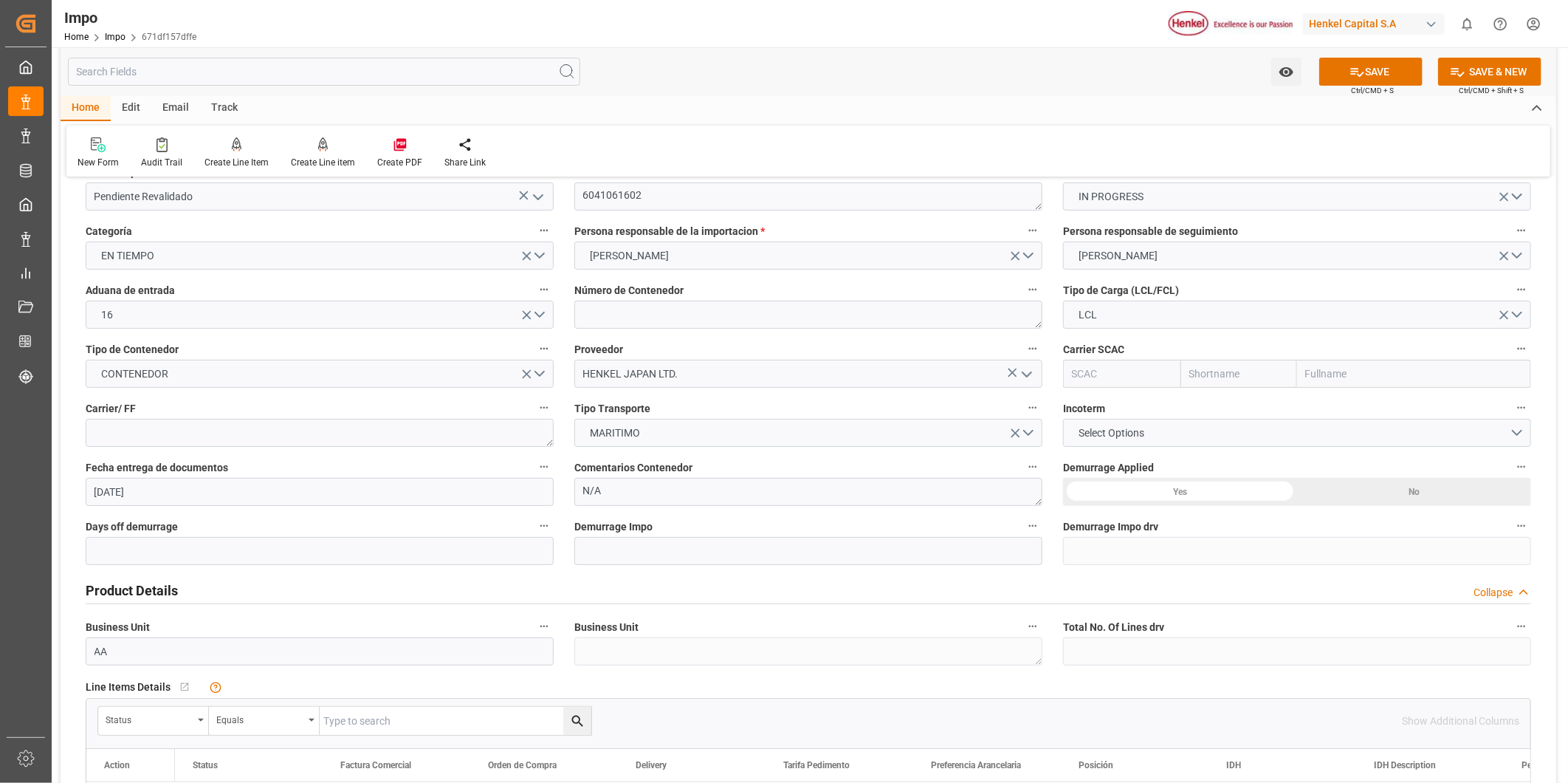
click at [1309, 371] on input "text" at bounding box center [1414, 374] width 234 height 28
click at [1113, 381] on input "text" at bounding box center [1121, 374] width 117 height 28
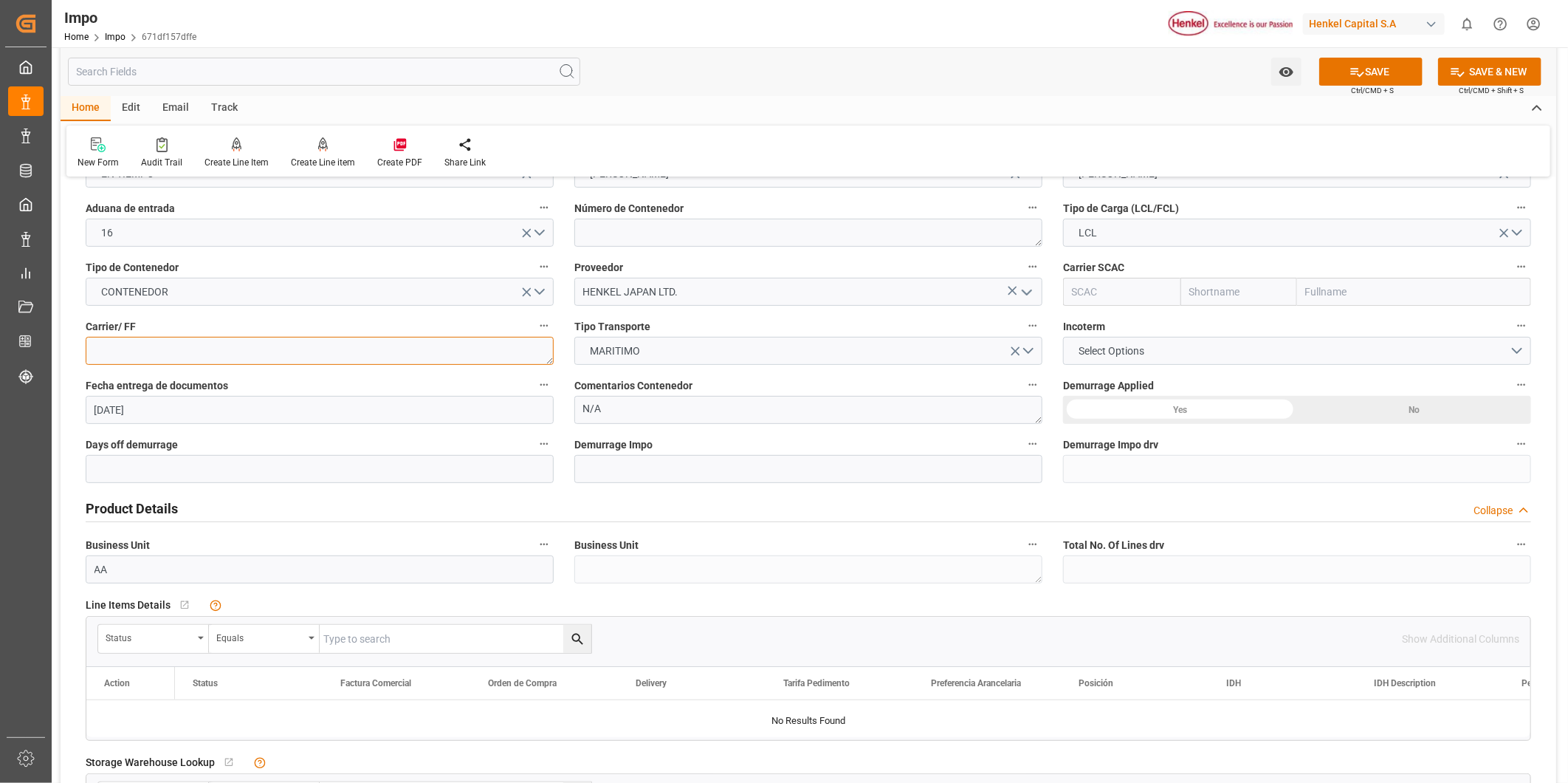
click at [165, 354] on textarea at bounding box center [320, 351] width 468 height 28
paste textarea "KENSA LOGISTICS MEXICO, SA DE CV"
type textarea "KENSA LOGISTICS MEXICO, SA DE CV"
drag, startPoint x: 301, startPoint y: 352, endPoint x: 63, endPoint y: 340, distance: 238.3
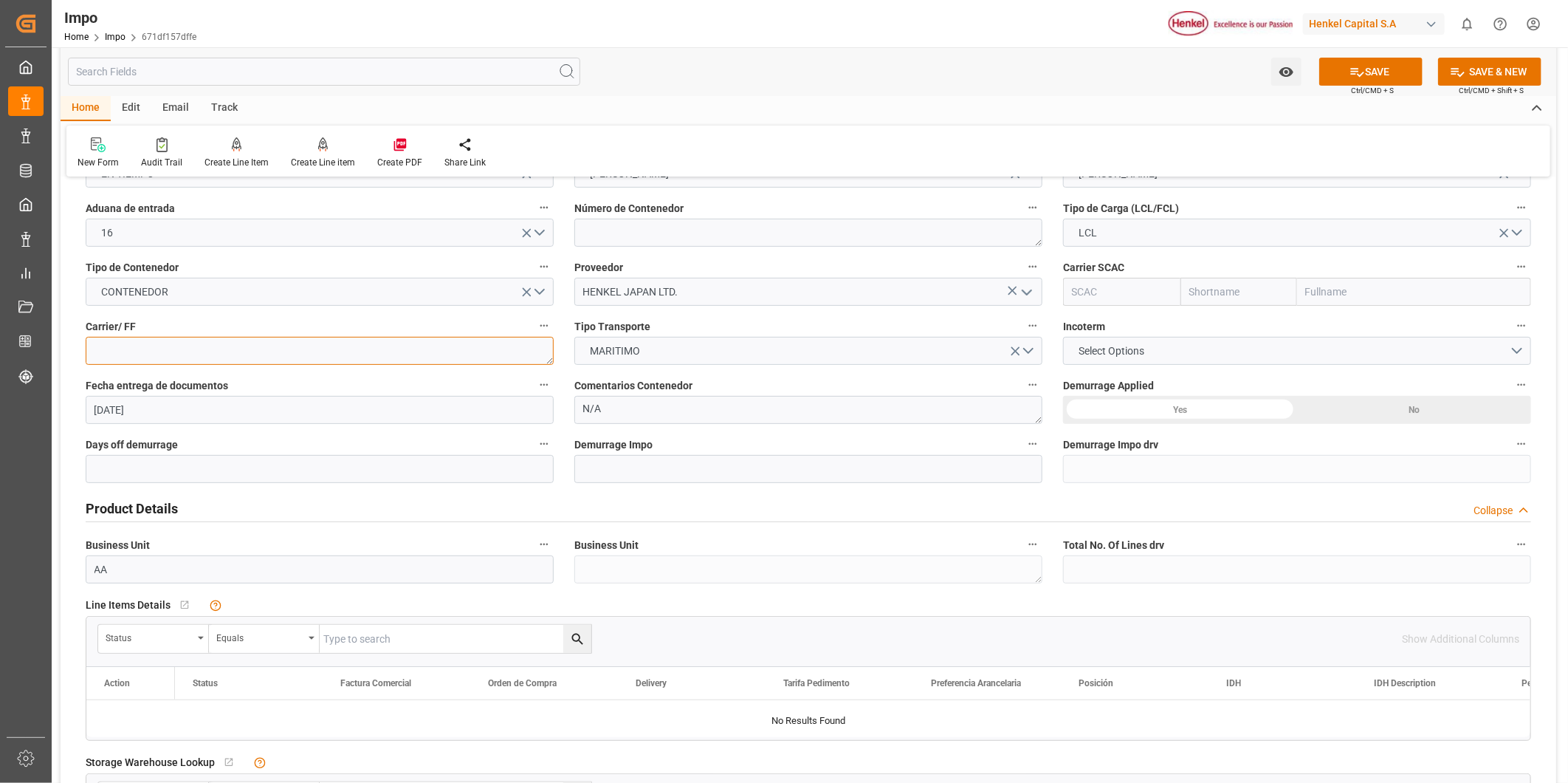
click at [113, 339] on textarea "KENSA LOGISTICS MEXICO, SA DE CV" at bounding box center [320, 351] width 468 height 28
paste textarea "KENSA LOGISTICS MEXICO, SA DE CV"
type textarea "KENSA LOGISTICS MEXICO, SA DE CV"
click at [690, 400] on textarea "N/A" at bounding box center [808, 410] width 468 height 28
type textarea "N"
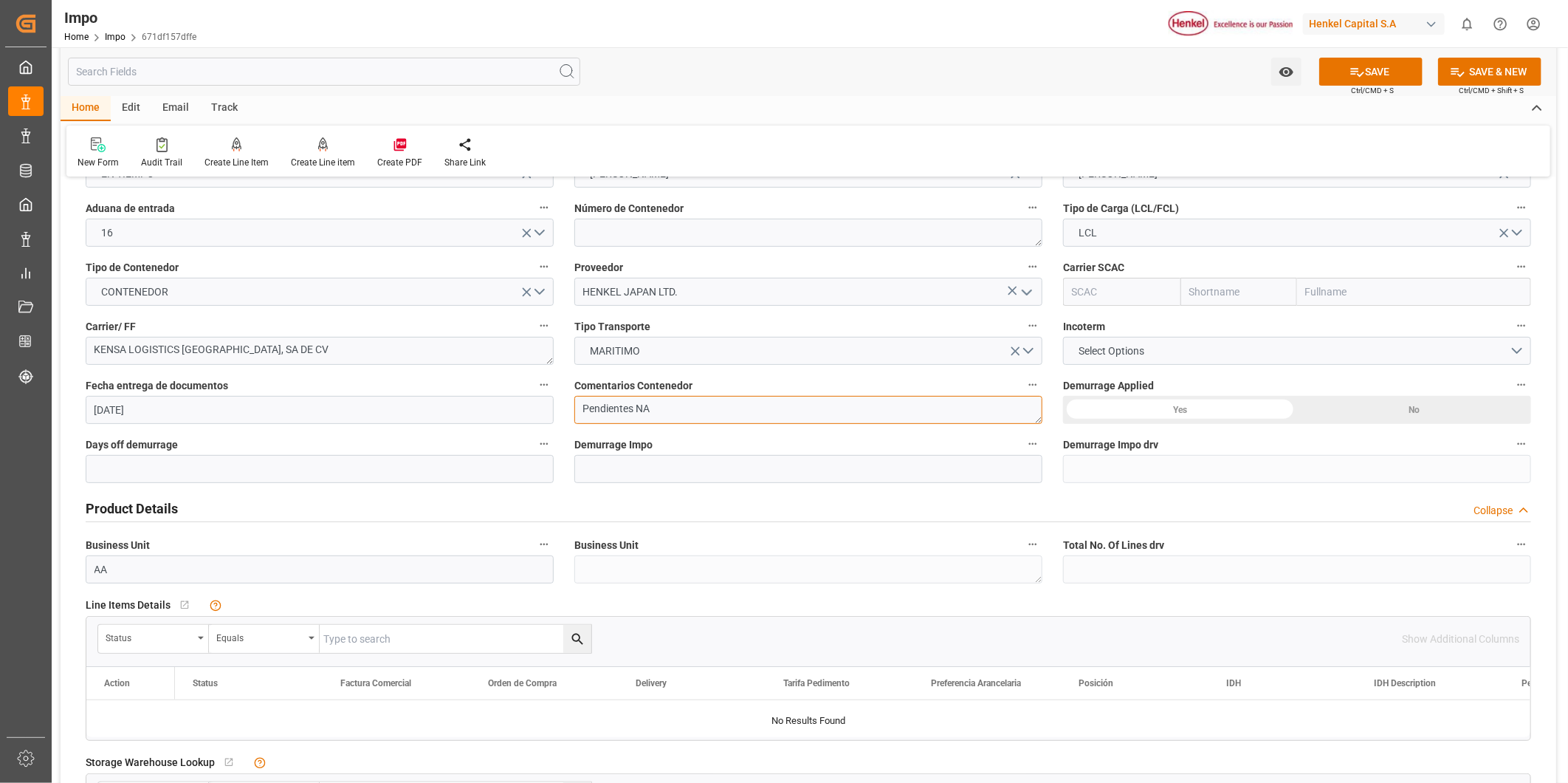
scroll to position [246, 0]
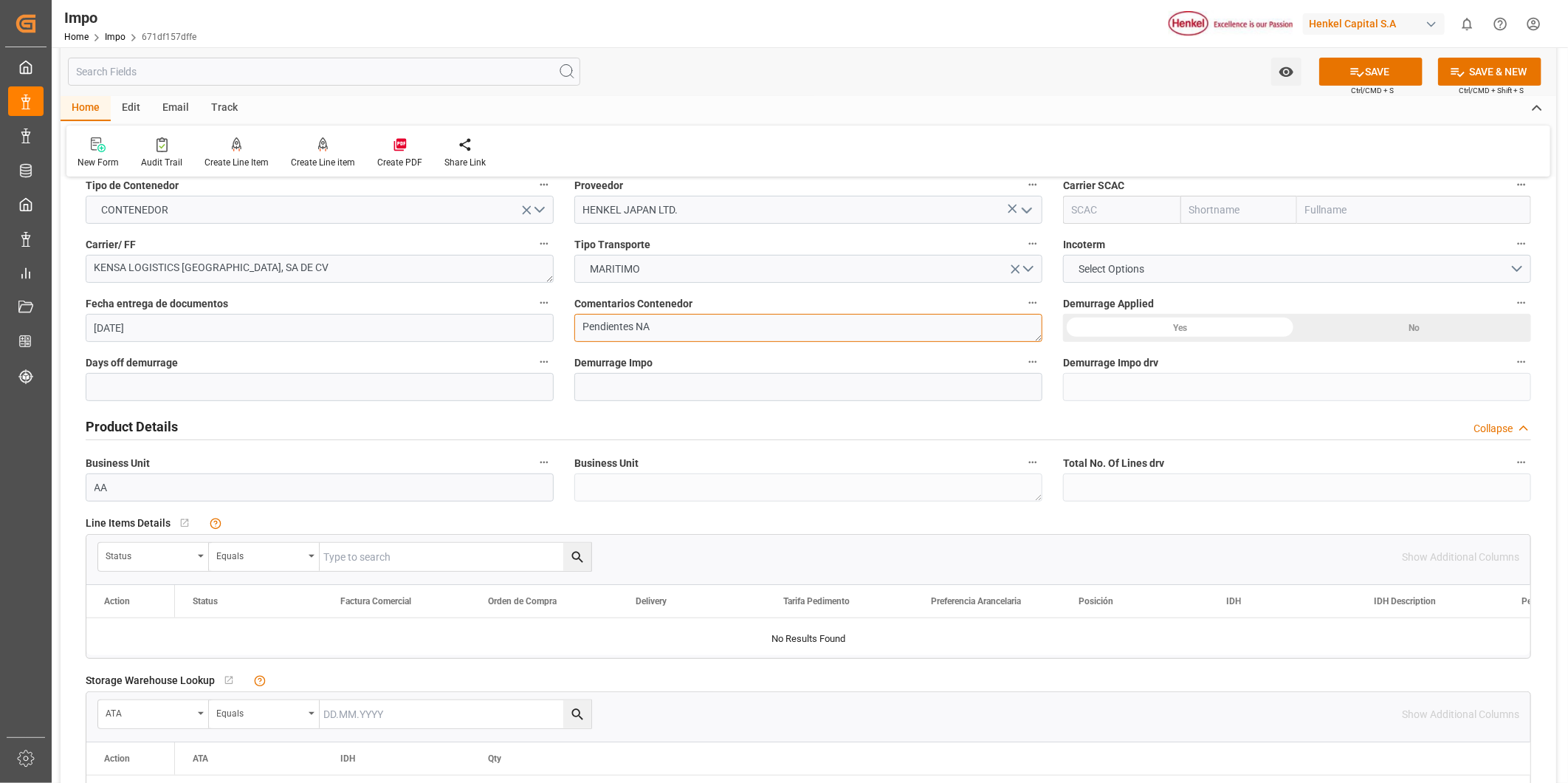
type textarea "Pendientes NA"
drag, startPoint x: 1379, startPoint y: 259, endPoint x: 1367, endPoint y: 267, distance: 14.4
click at [1379, 259] on button "Select Options" at bounding box center [1297, 269] width 468 height 28
click at [1367, 267] on button "Select Options" at bounding box center [1297, 269] width 468 height 28
click at [1516, 269] on button "Select Options" at bounding box center [1297, 269] width 468 height 28
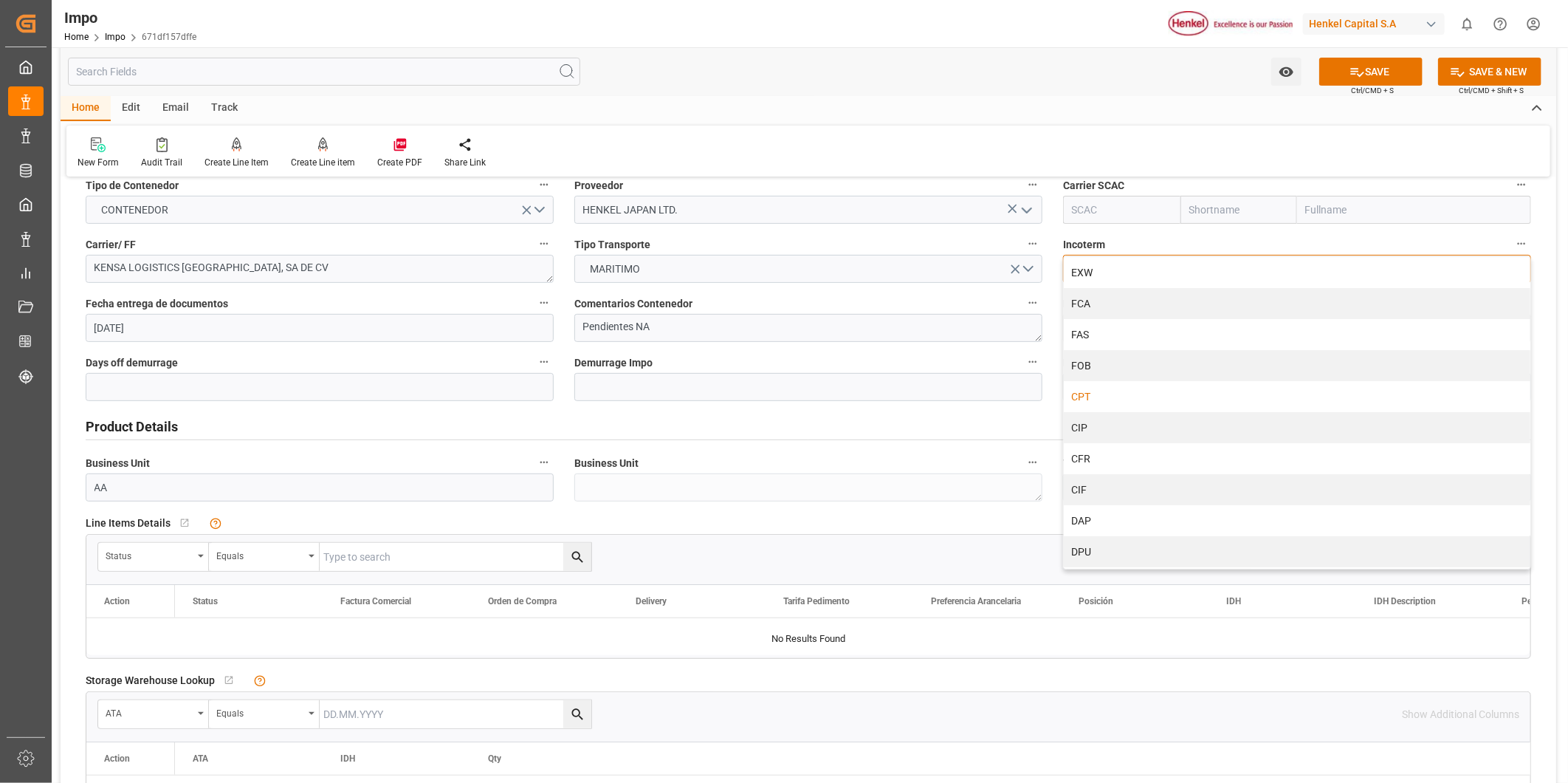
click at [1092, 385] on div "CPT" at bounding box center [1297, 397] width 467 height 31
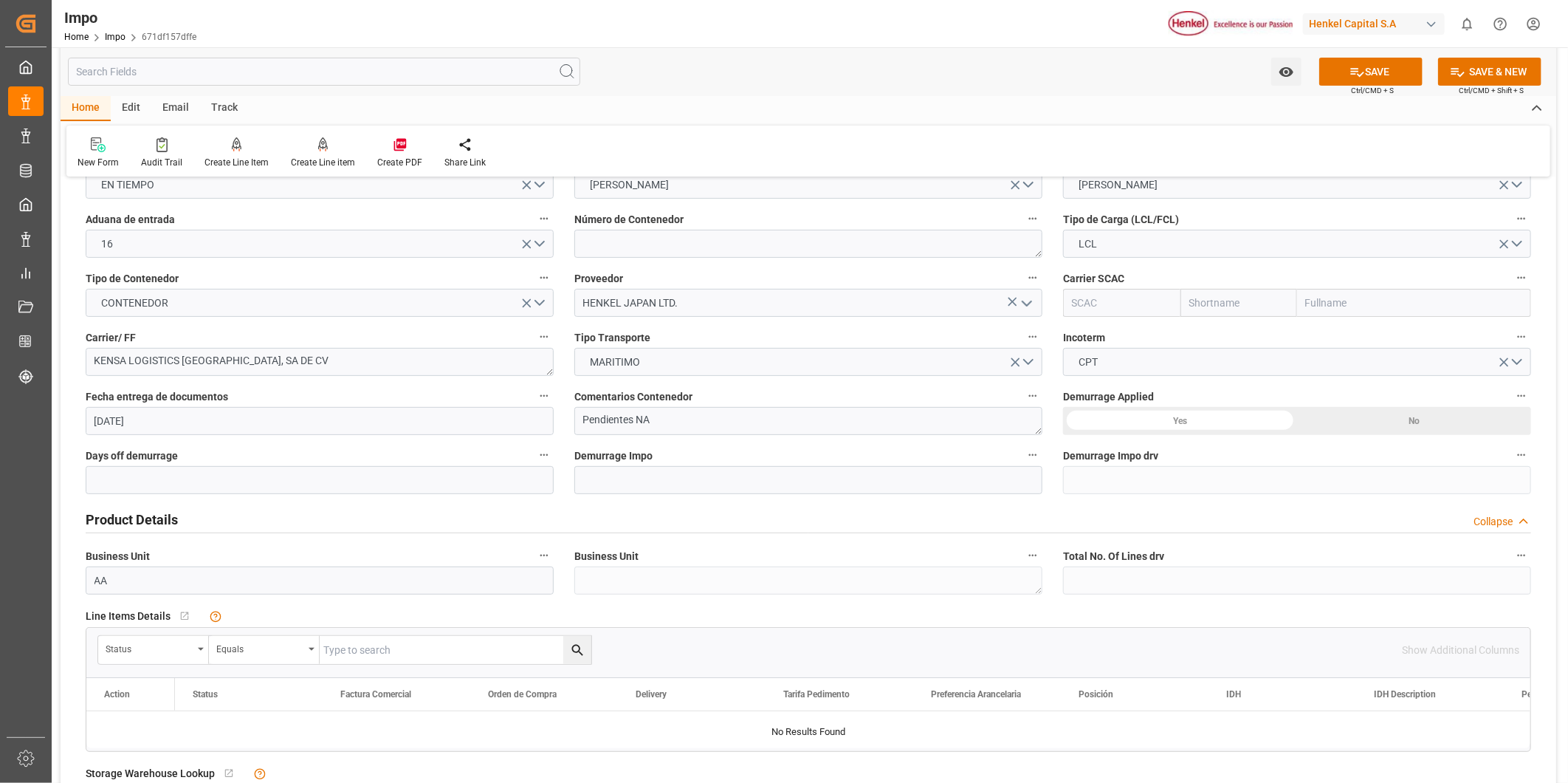
scroll to position [0, 0]
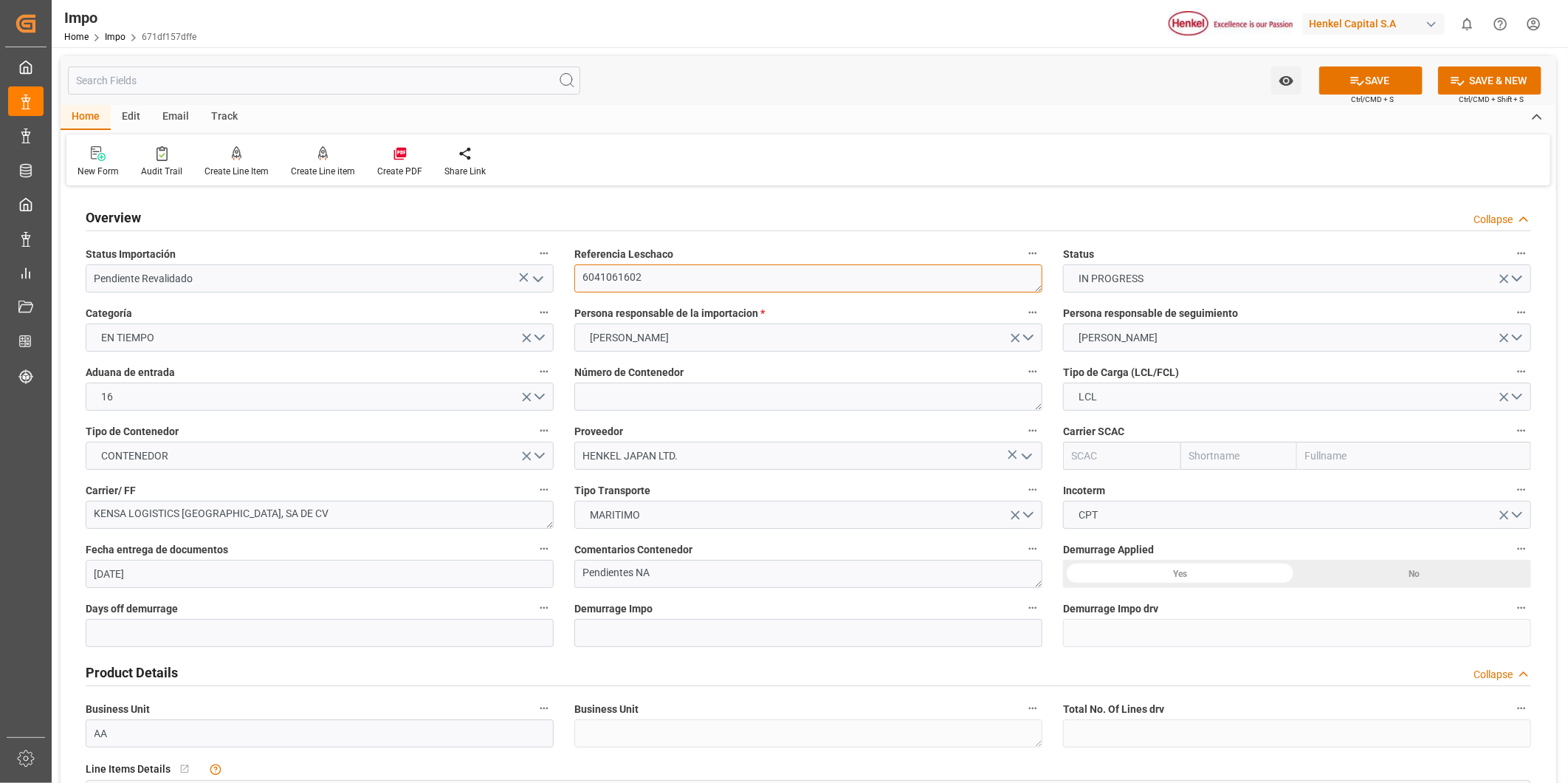
click at [601, 285] on textarea "6041061602" at bounding box center [808, 279] width 468 height 28
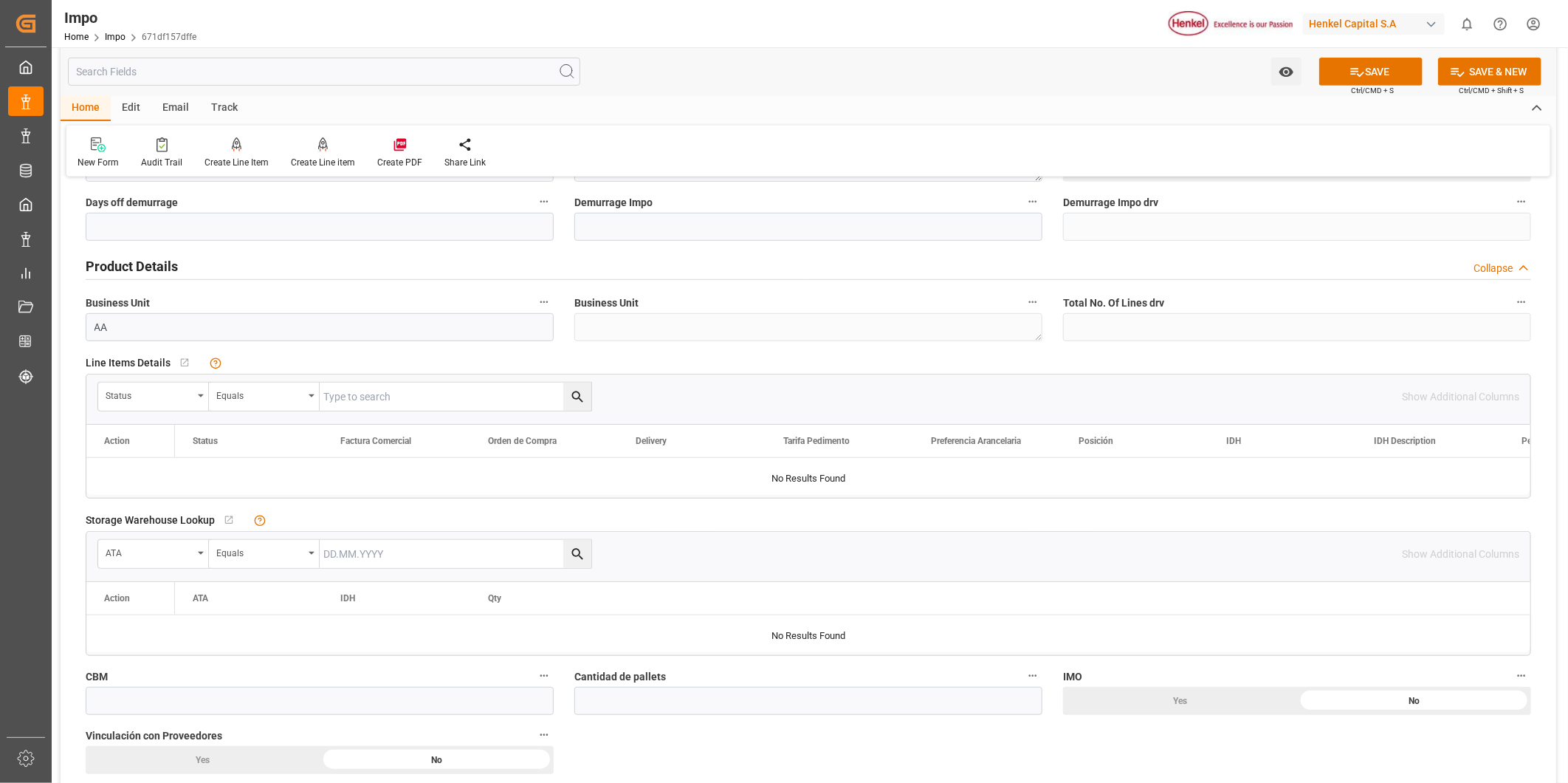
scroll to position [246, 0]
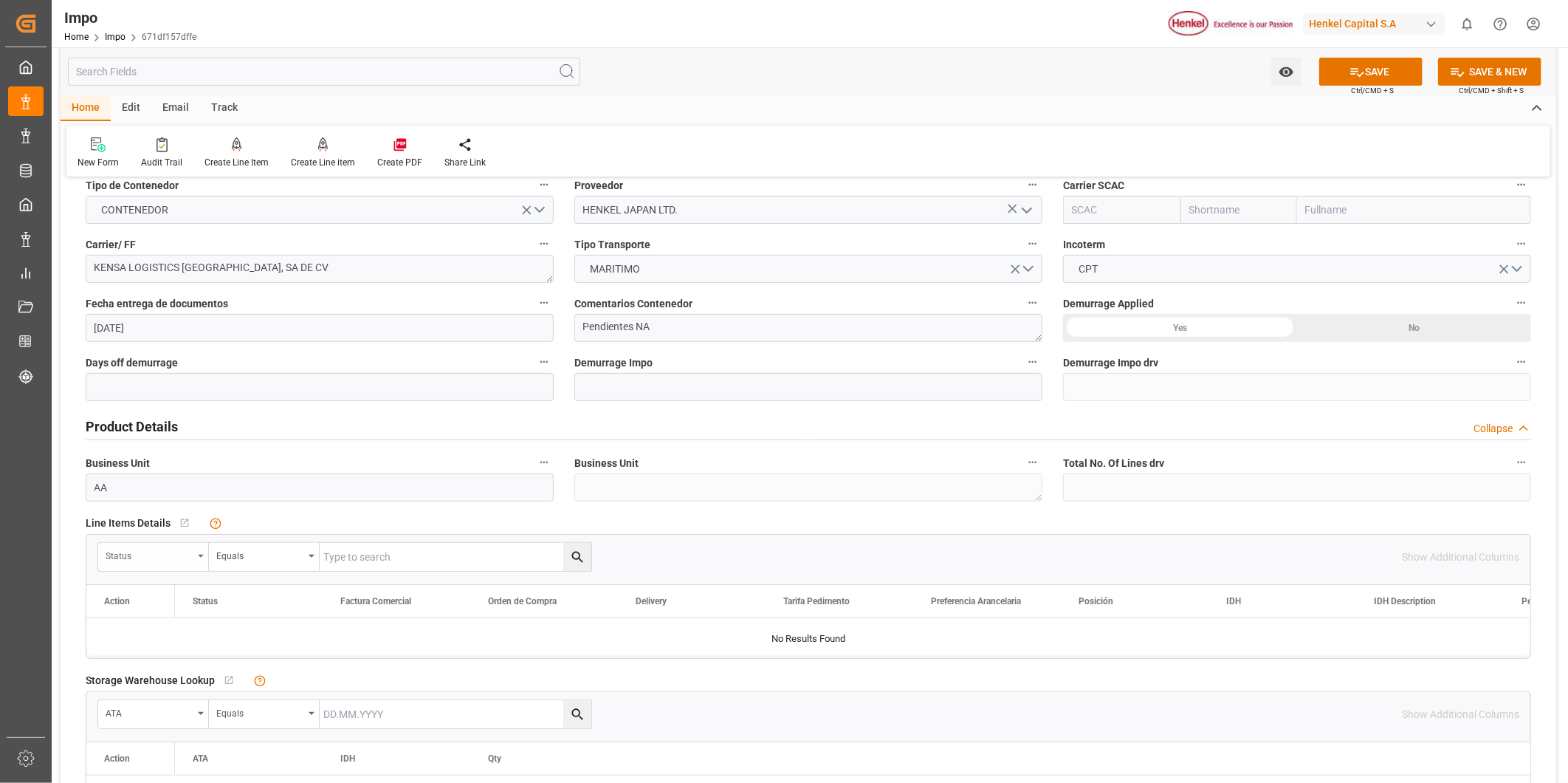
click at [198, 555] on icon "open menu" at bounding box center [200, 556] width 6 height 3
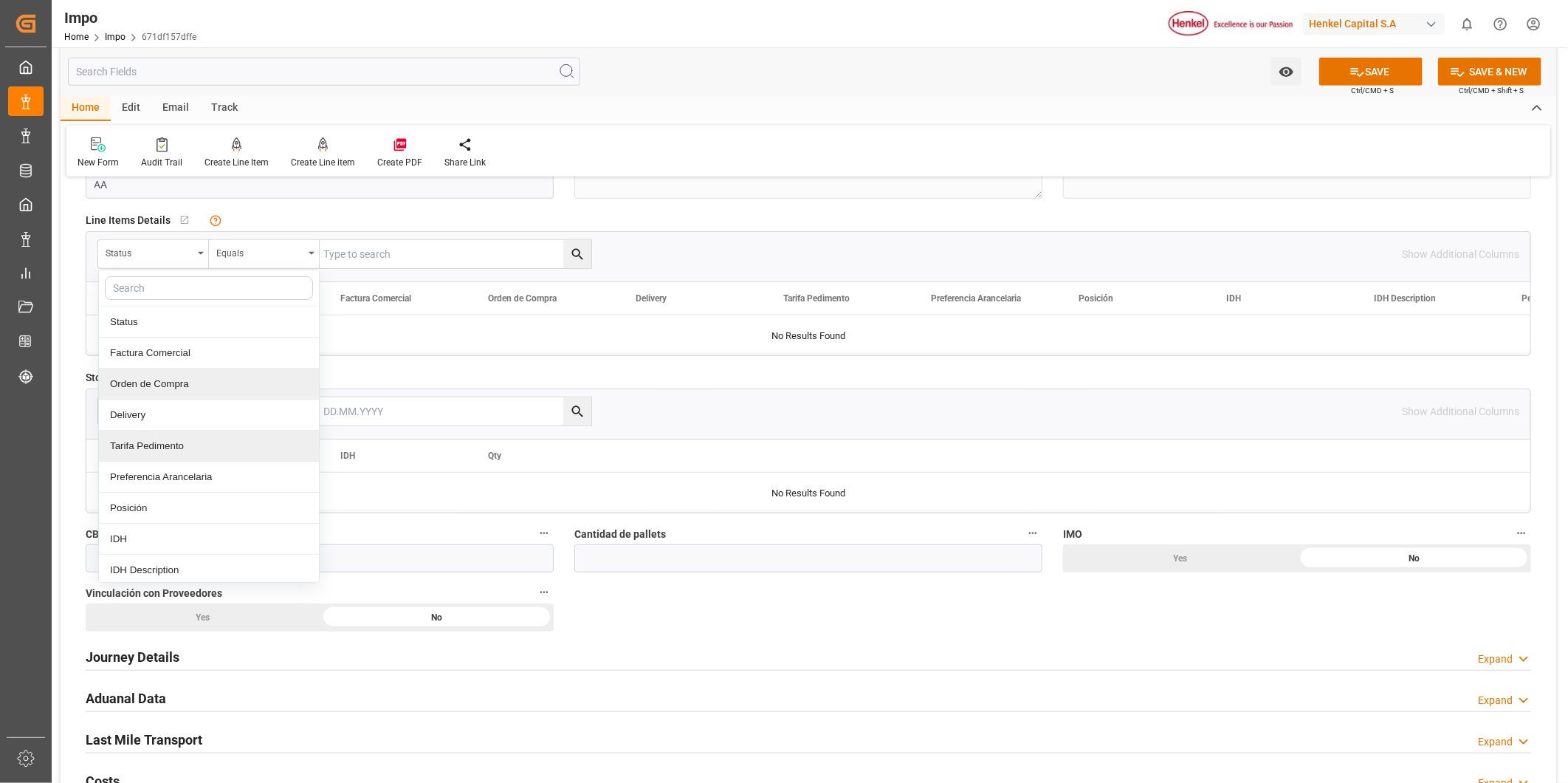
scroll to position [573, 0]
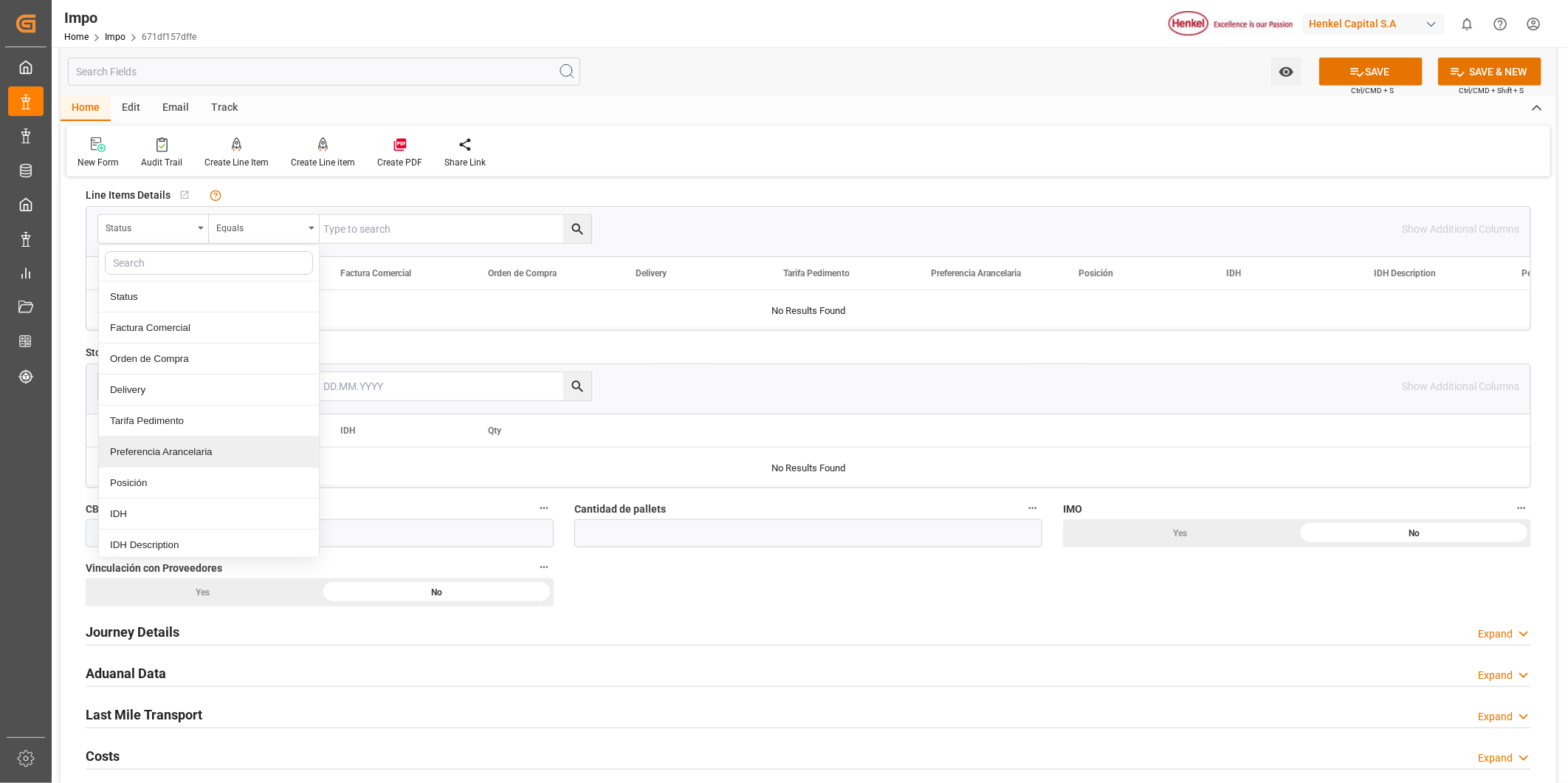
drag, startPoint x: 685, startPoint y: 155, endPoint x: 609, endPoint y: 178, distance: 79.4
click at [685, 155] on div "New Form Audit Trail Create Line Item Create Line item Create PDF Share Link" at bounding box center [808, 151] width 1484 height 51
click at [195, 223] on div "Status" at bounding box center [154, 229] width 111 height 28
click at [785, 98] on div "Home Edit Email Track" at bounding box center [808, 108] width 1496 height 25
click at [193, 223] on div "Status" at bounding box center [154, 229] width 111 height 28
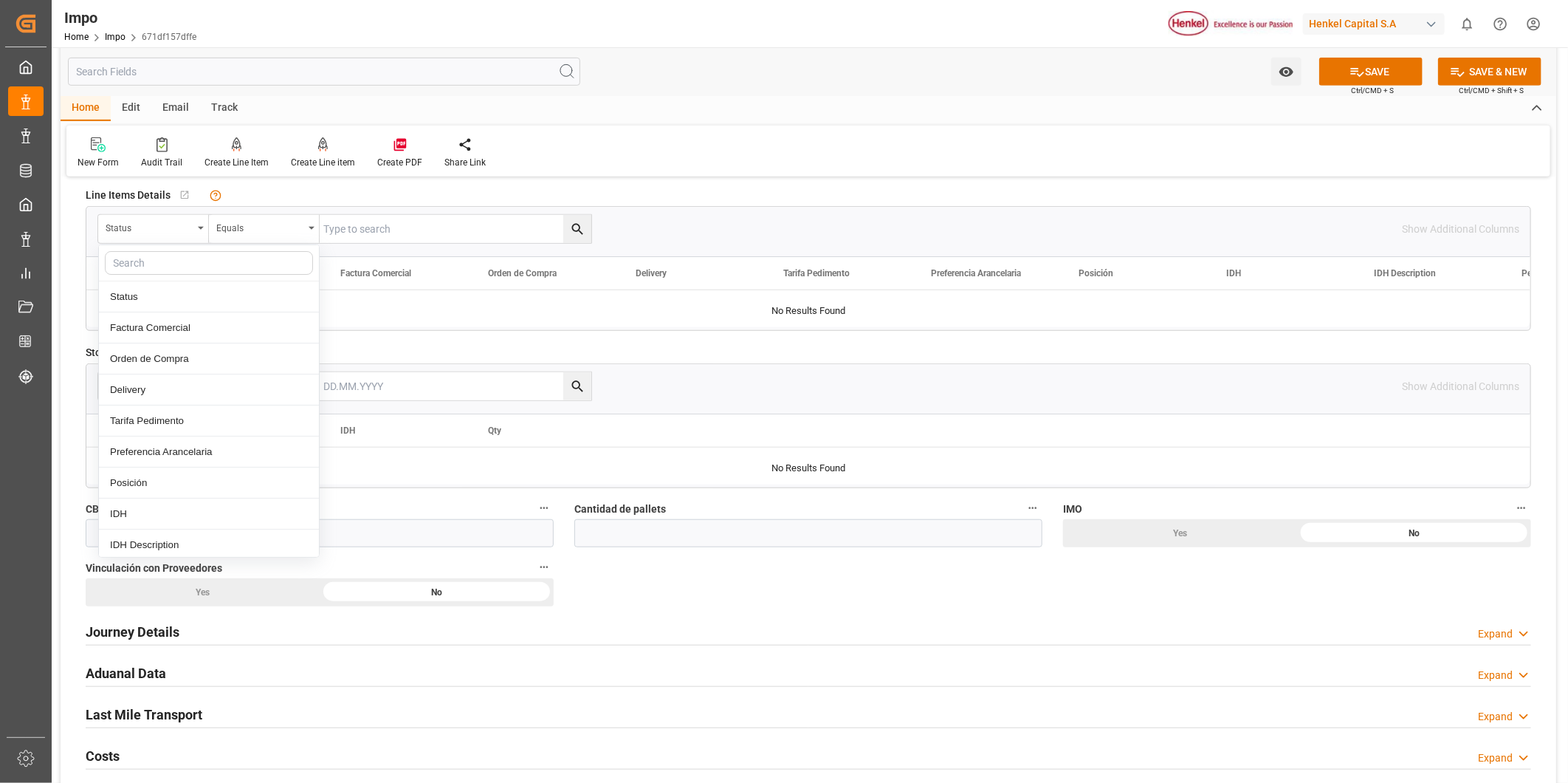
click at [178, 257] on input "text" at bounding box center [209, 263] width 208 height 24
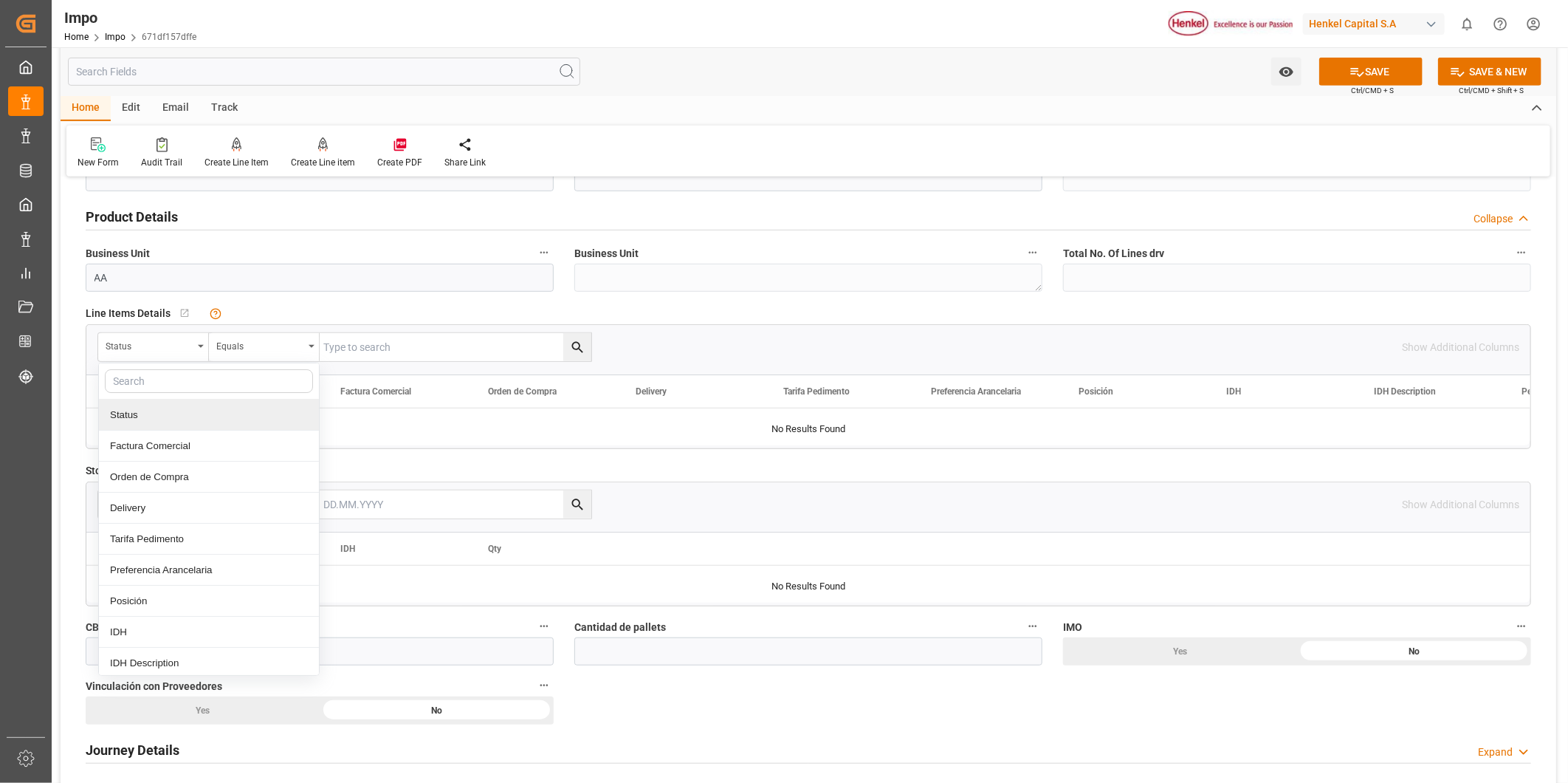
scroll to position [492, 0]
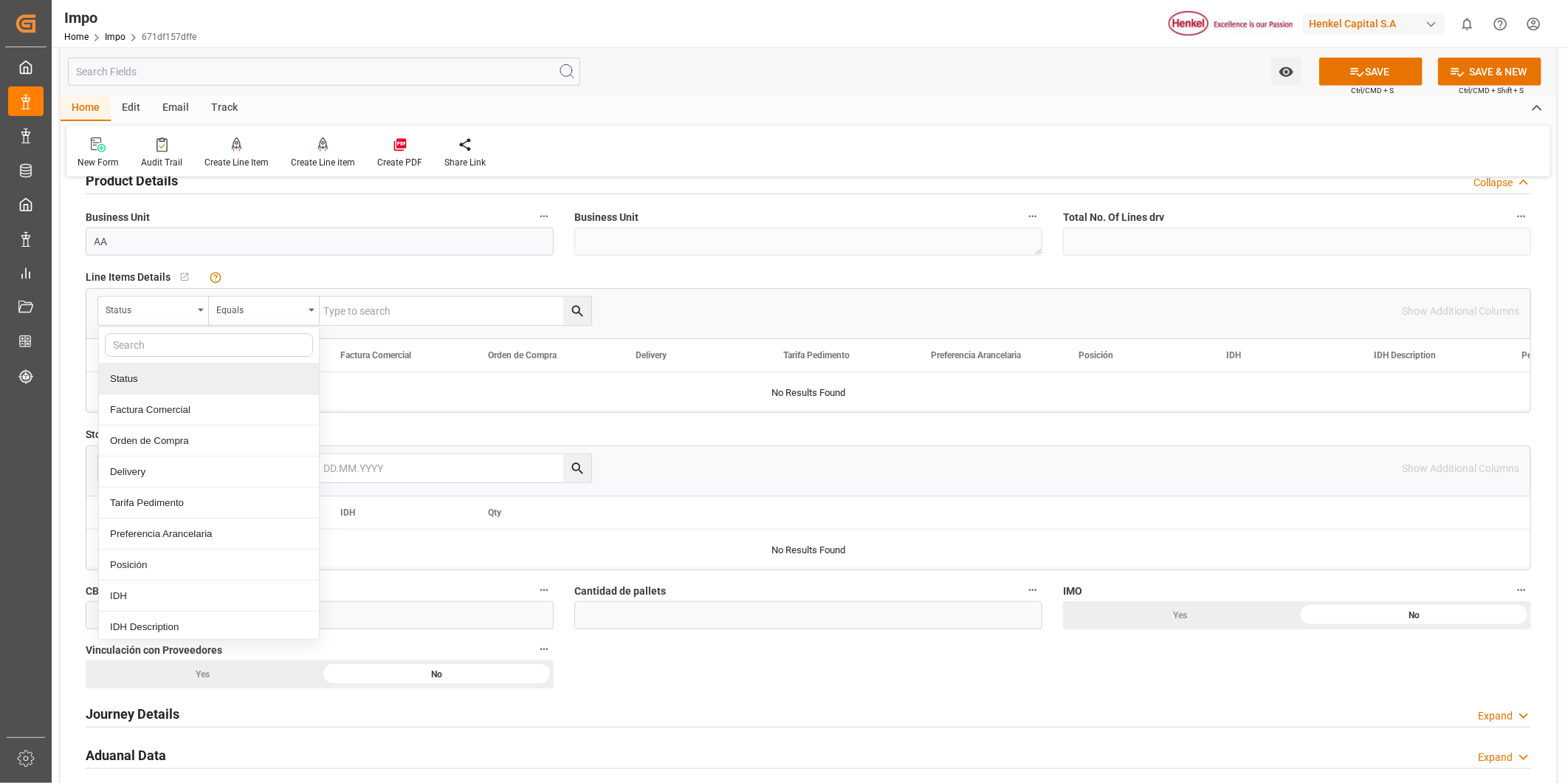
drag, startPoint x: 149, startPoint y: 607, endPoint x: 747, endPoint y: 149, distance: 753.2
click at [744, 150] on div "Watch Option SAVE Ctrl/CMD + S SAVE & NEW Ctrl/CMD + Shift + S Home Edit Email …" at bounding box center [808, 405] width 1496 height 1682
click at [754, 143] on div "New Form Audit Trail Create Line Item Create Line item Create PDF Share Link" at bounding box center [808, 151] width 1484 height 51
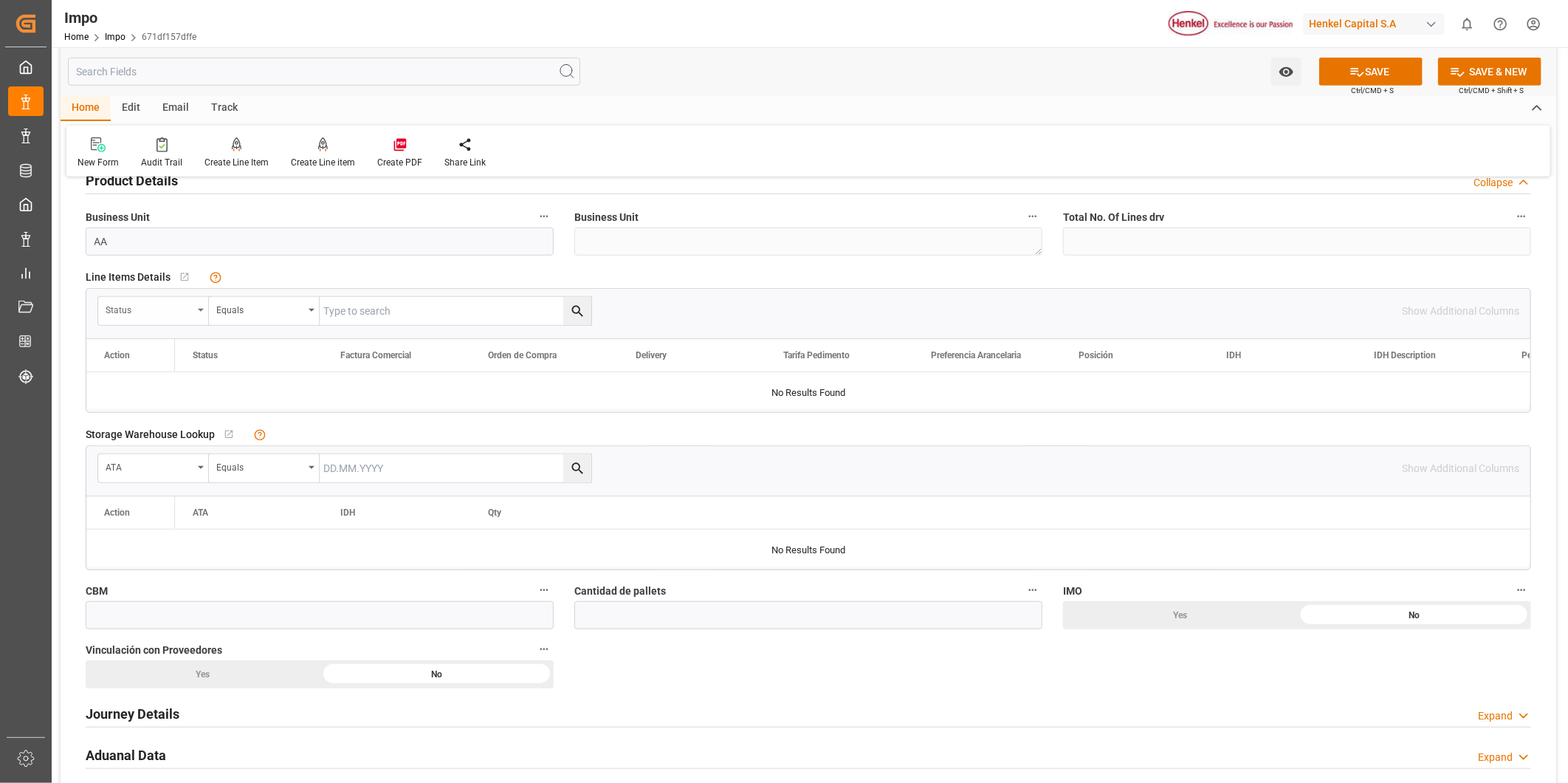
drag, startPoint x: 151, startPoint y: 297, endPoint x: 170, endPoint y: 317, distance: 27.6
click at [159, 304] on div "Status" at bounding box center [154, 311] width 111 height 28
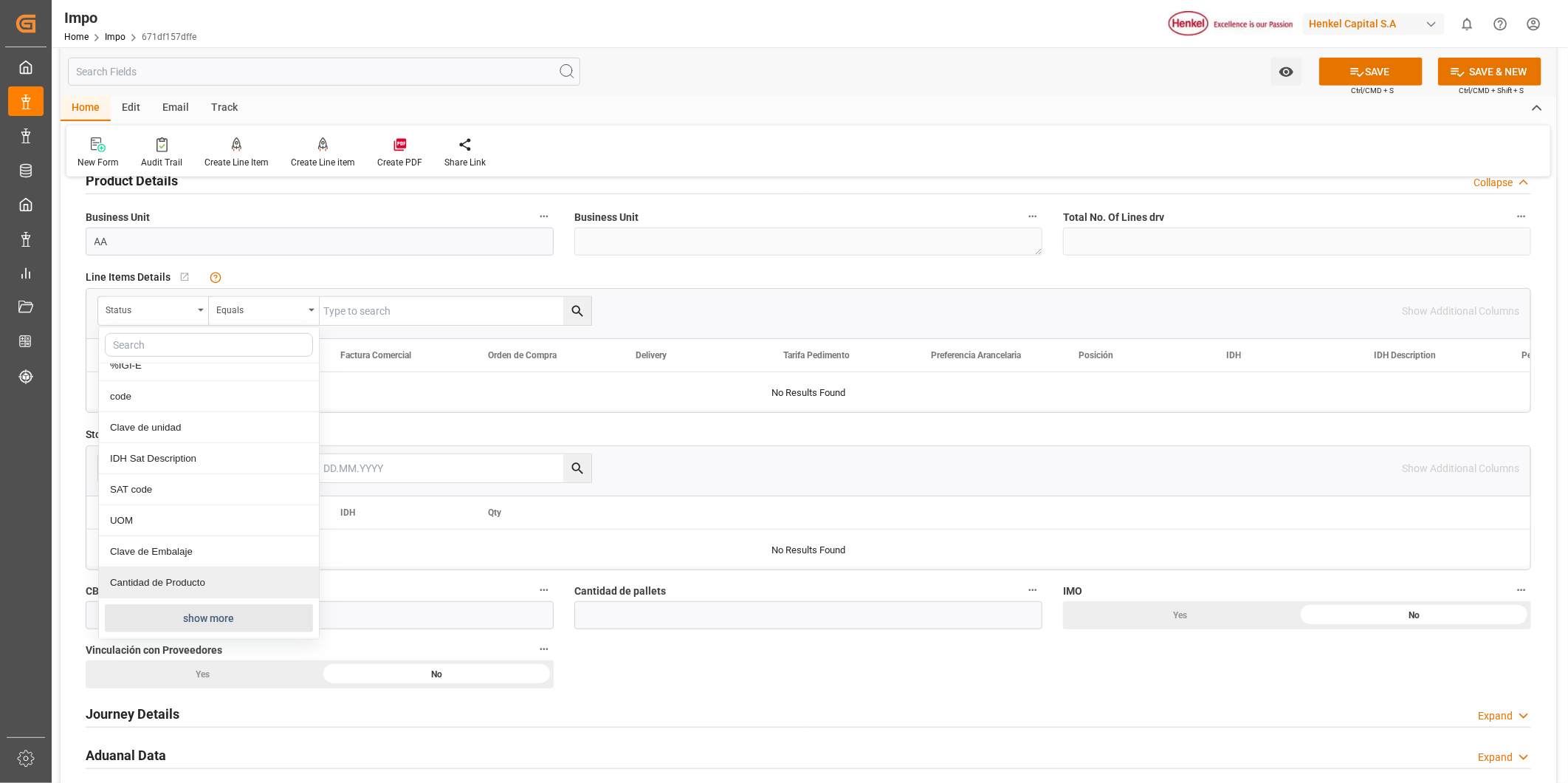
click at [200, 616] on button "show more" at bounding box center [209, 618] width 208 height 28
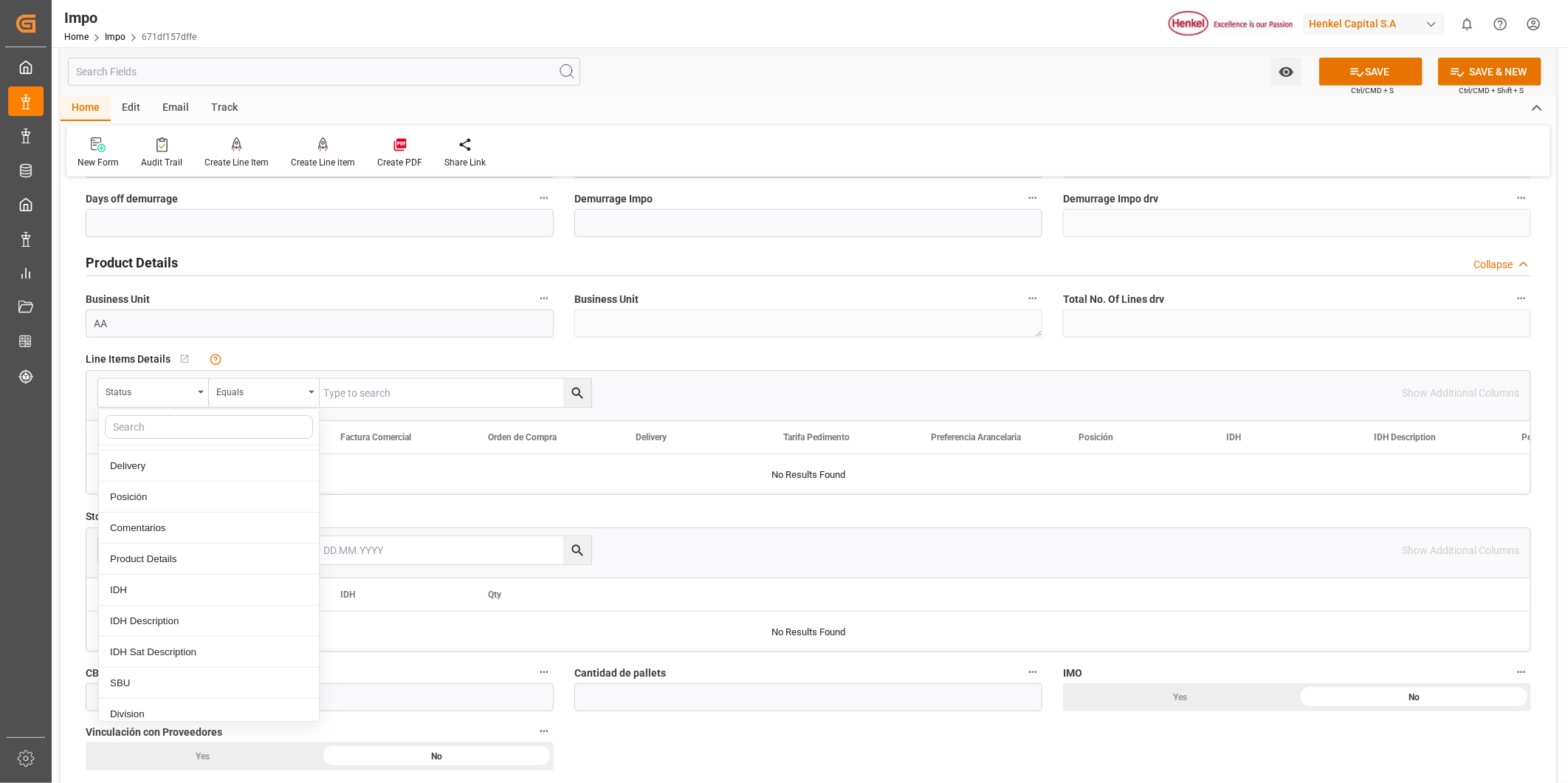
scroll to position [249, 0]
click at [174, 577] on div "Comentarios" at bounding box center [209, 584] width 220 height 31
click at [395, 400] on input "text" at bounding box center [455, 393] width 272 height 28
paste input "6041061602"
type input "6041061602"
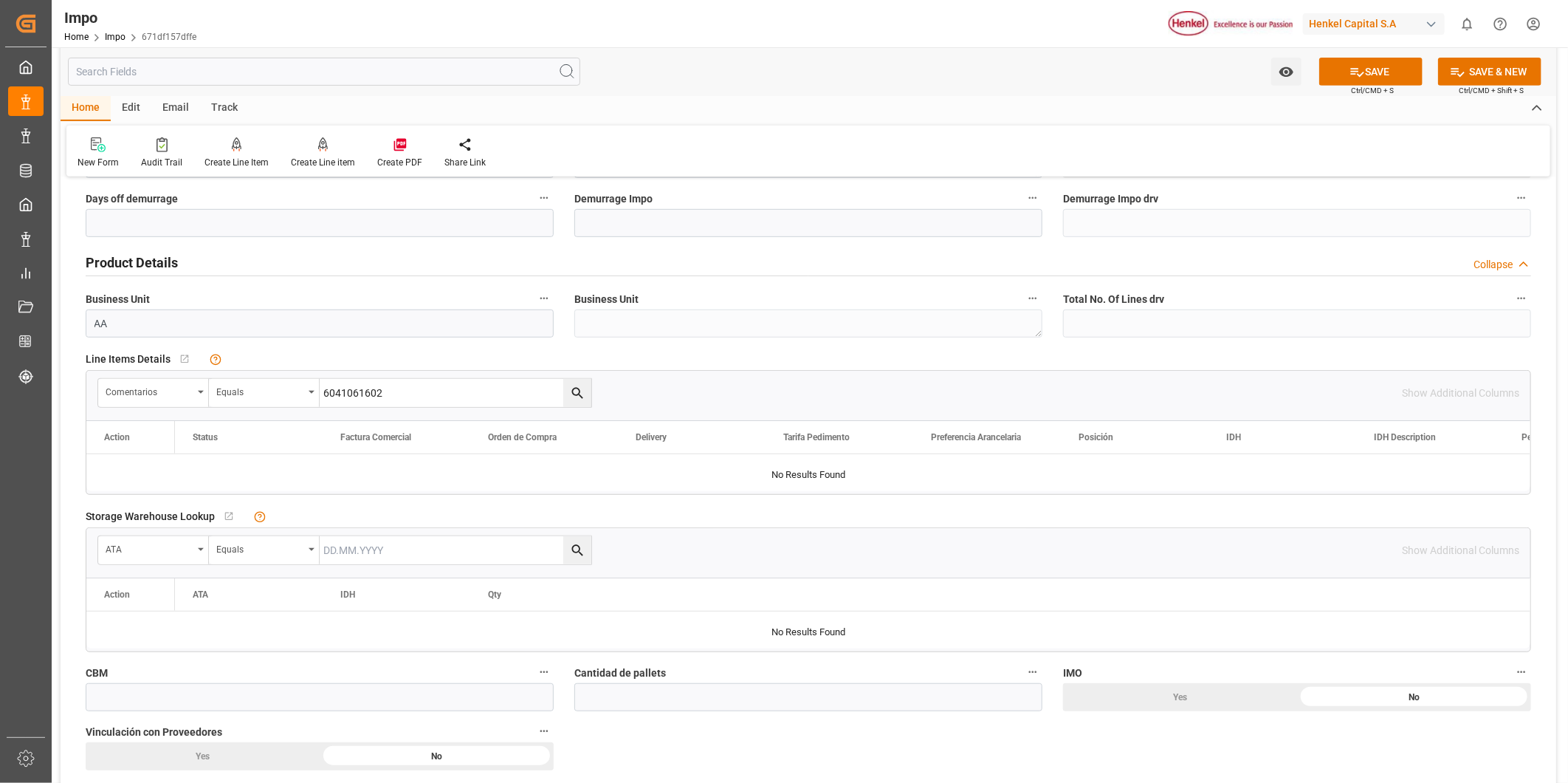
click at [572, 398] on icon "search button" at bounding box center [577, 393] width 16 height 16
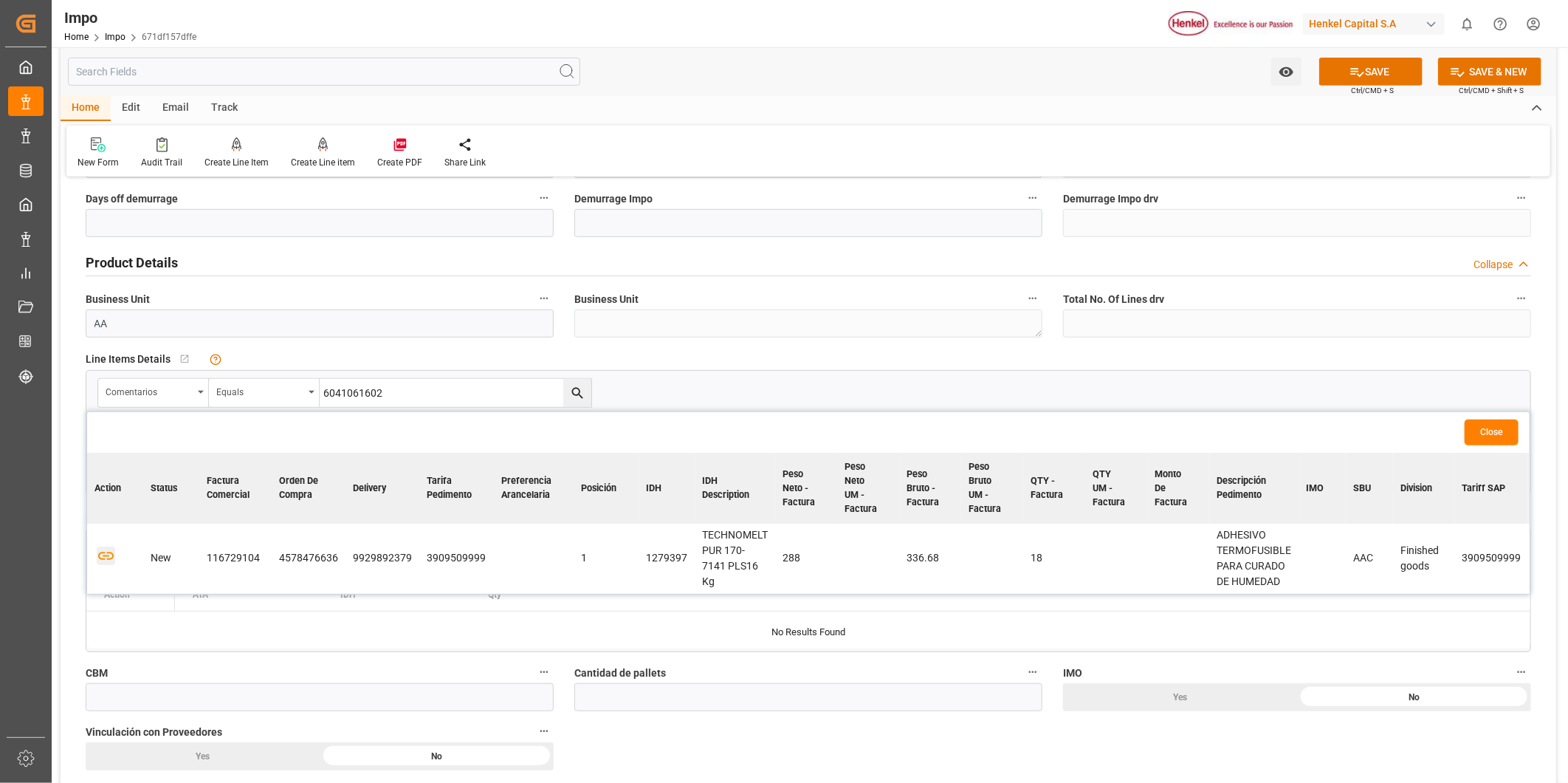
click at [102, 552] on icon "button" at bounding box center [106, 555] width 18 height 18
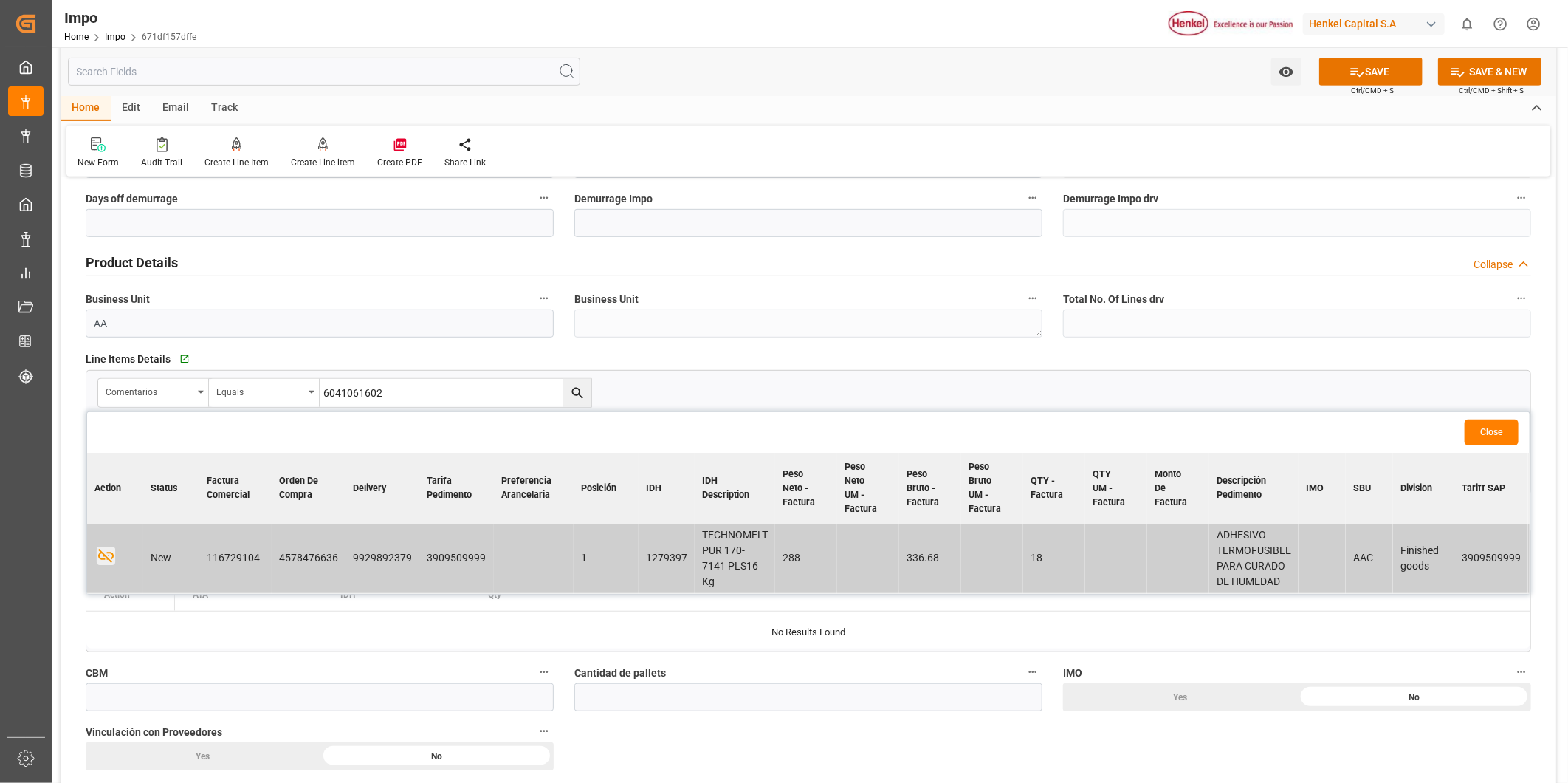
click at [1502, 439] on button "Close" at bounding box center [1492, 432] width 54 height 25
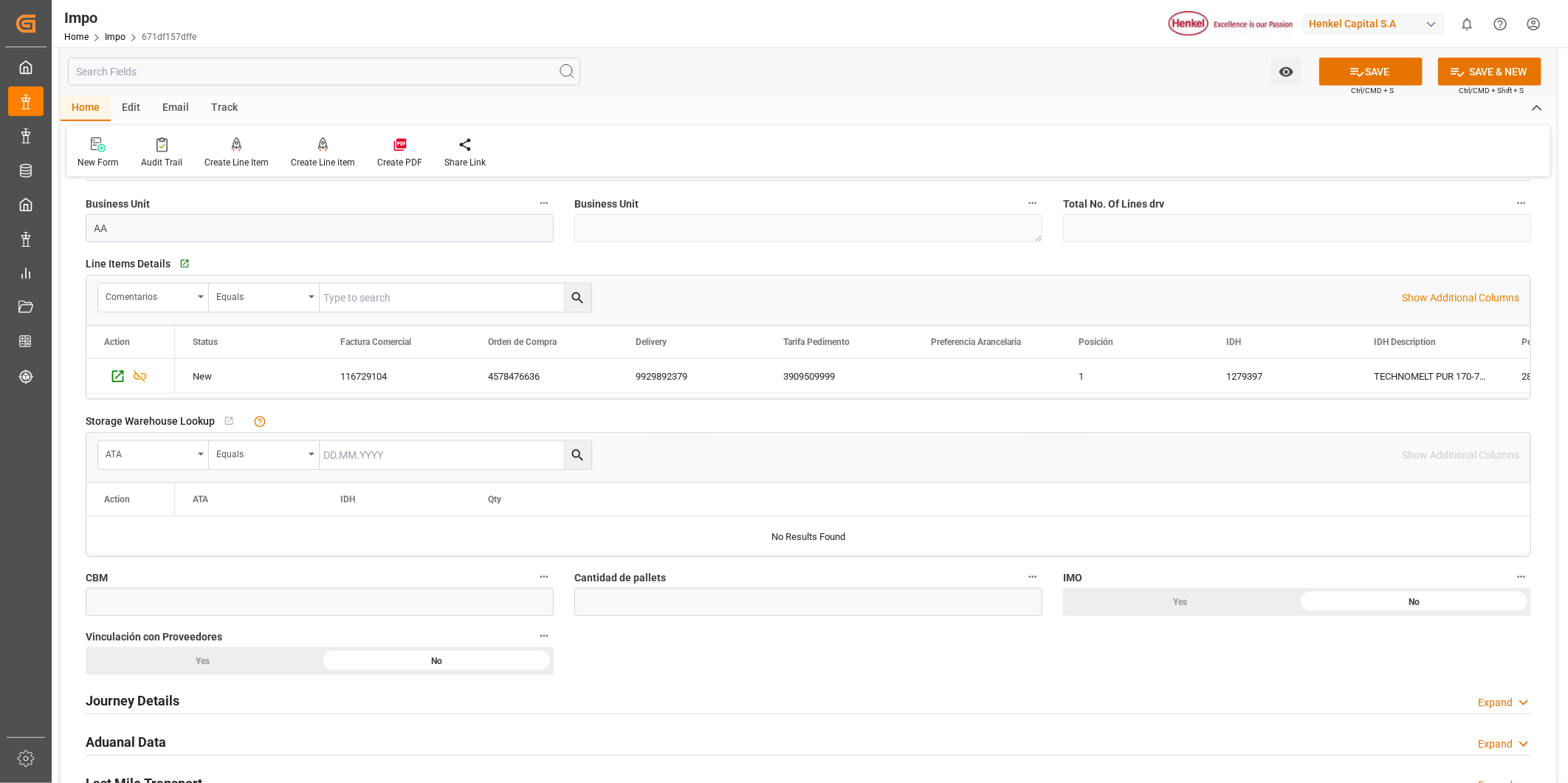
scroll to position [573, 0]
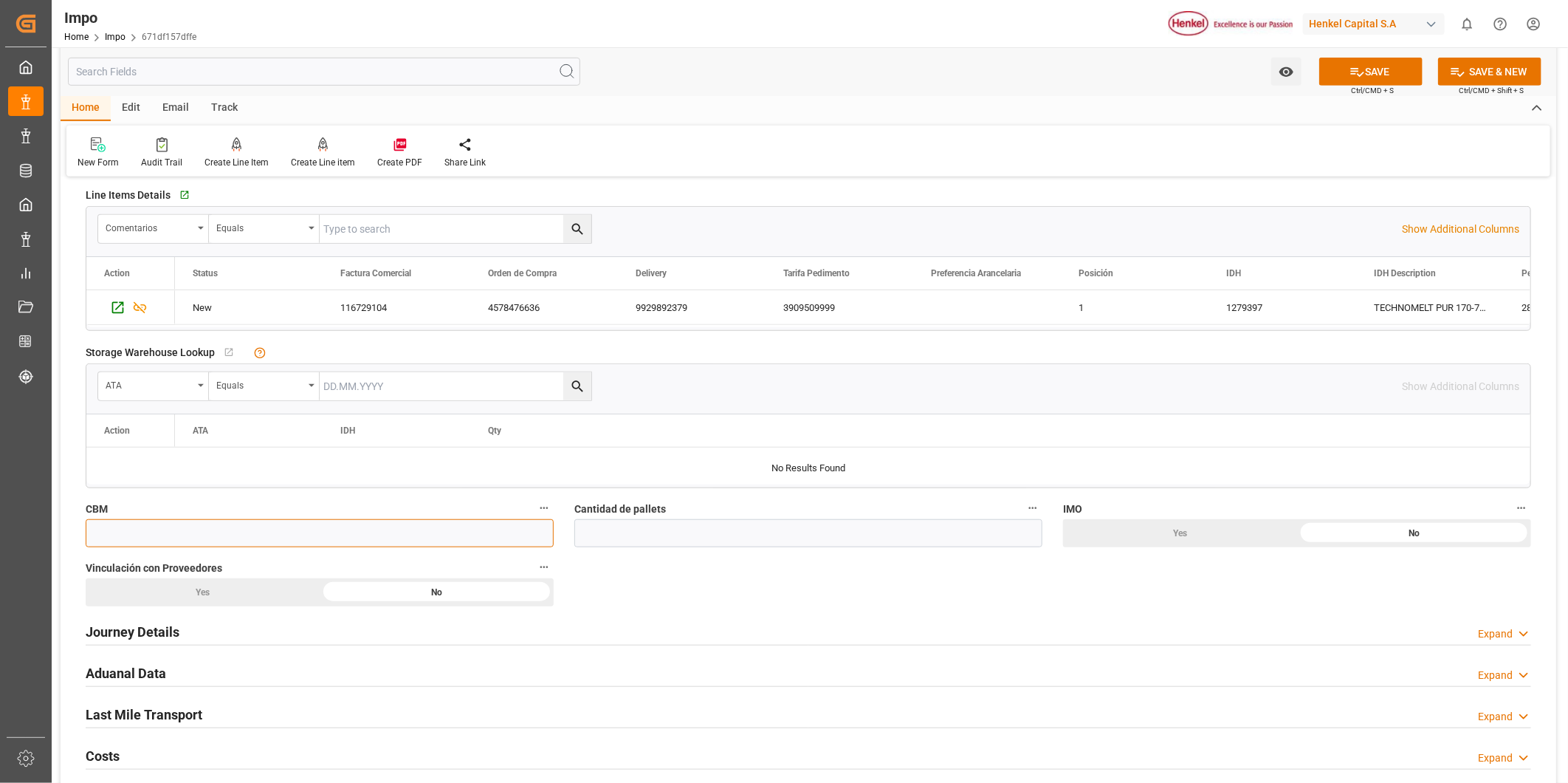
click at [208, 527] on input "text" at bounding box center [320, 533] width 468 height 28
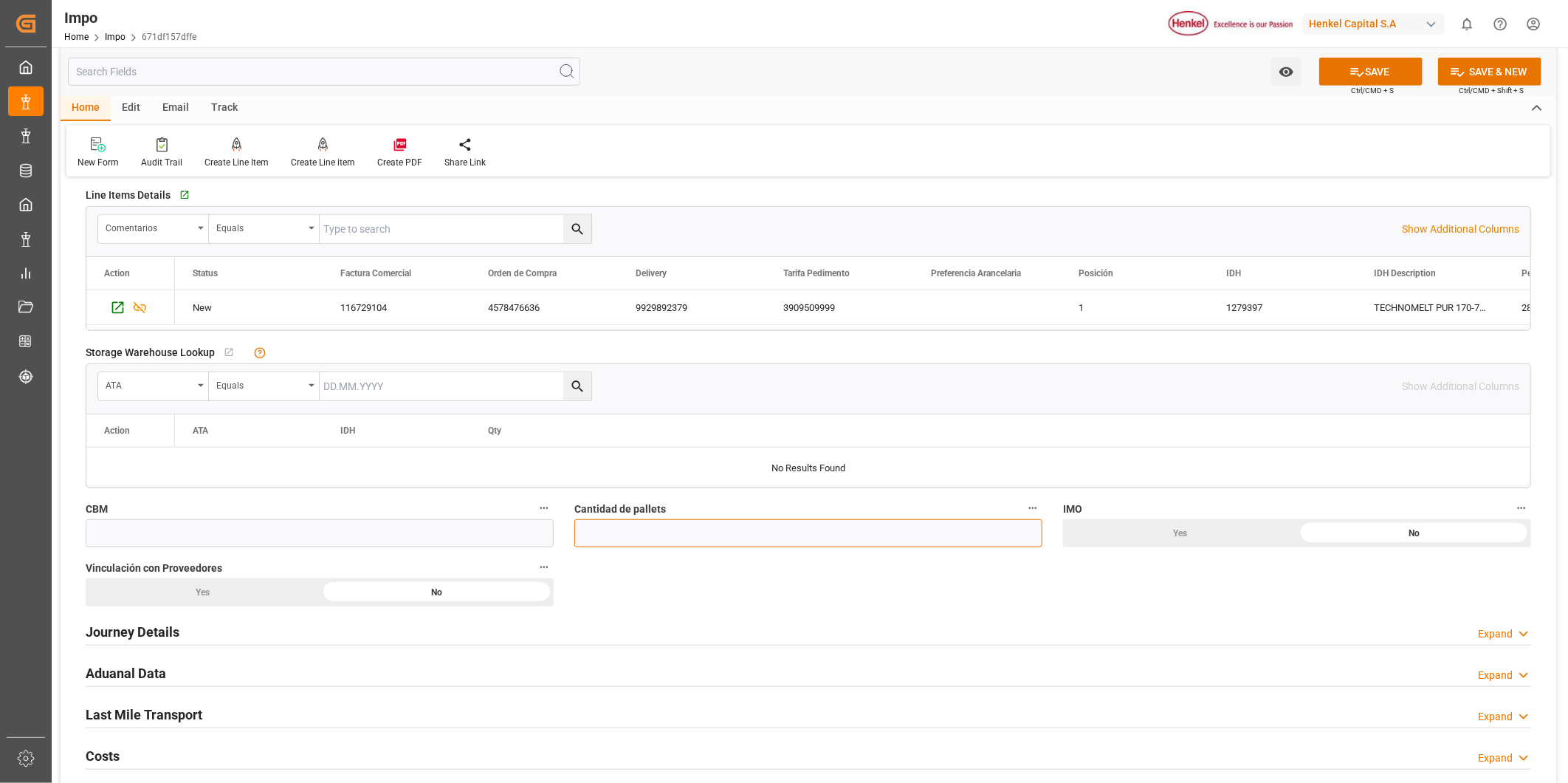
click at [732, 544] on input "text" at bounding box center [808, 533] width 468 height 28
type input "1"
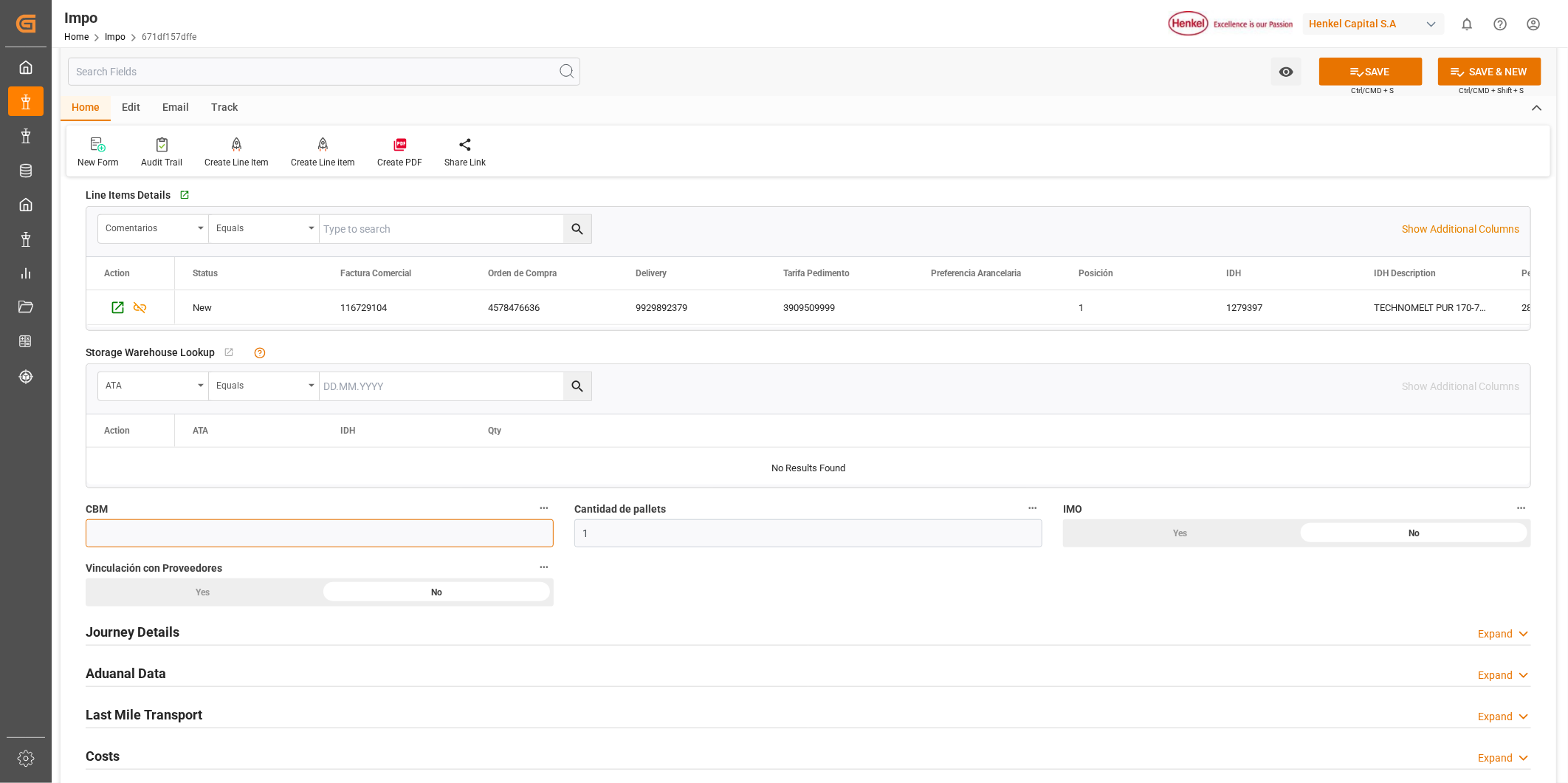
click at [521, 523] on input "text" at bounding box center [320, 533] width 468 height 28
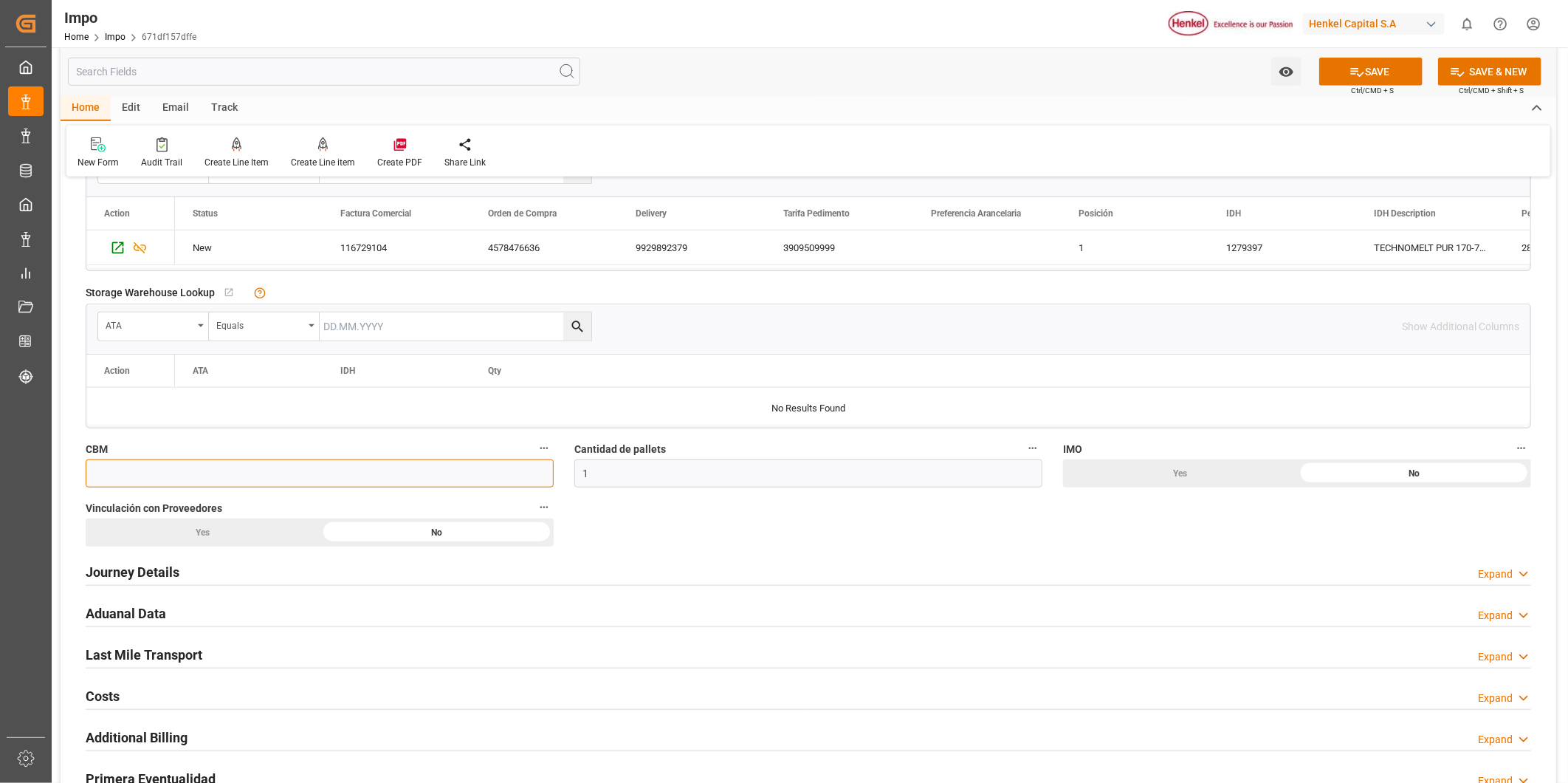
scroll to position [656, 0]
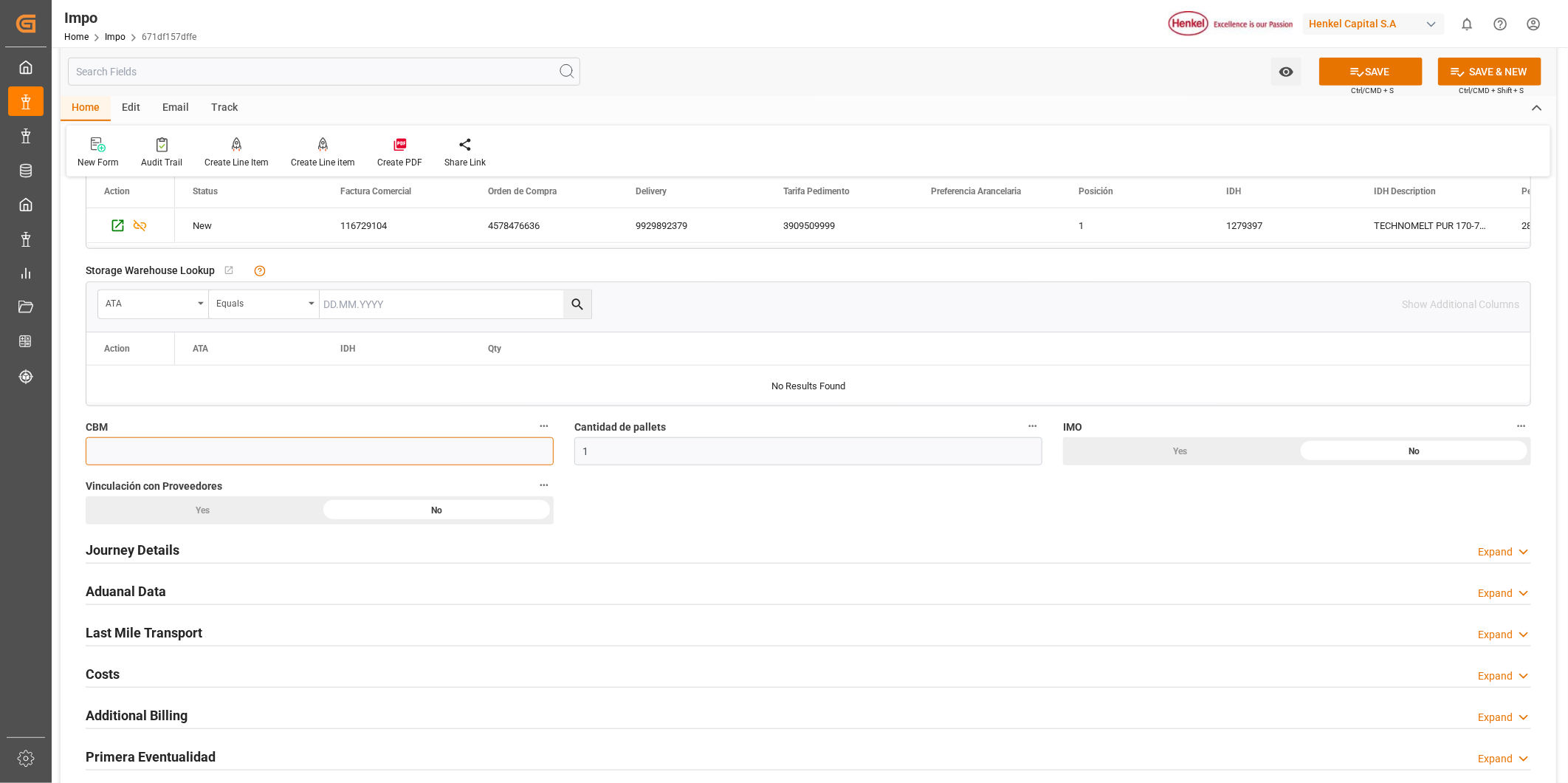
click at [396, 453] on input "text" at bounding box center [320, 451] width 468 height 28
paste input "1.053"
type input "1.053"
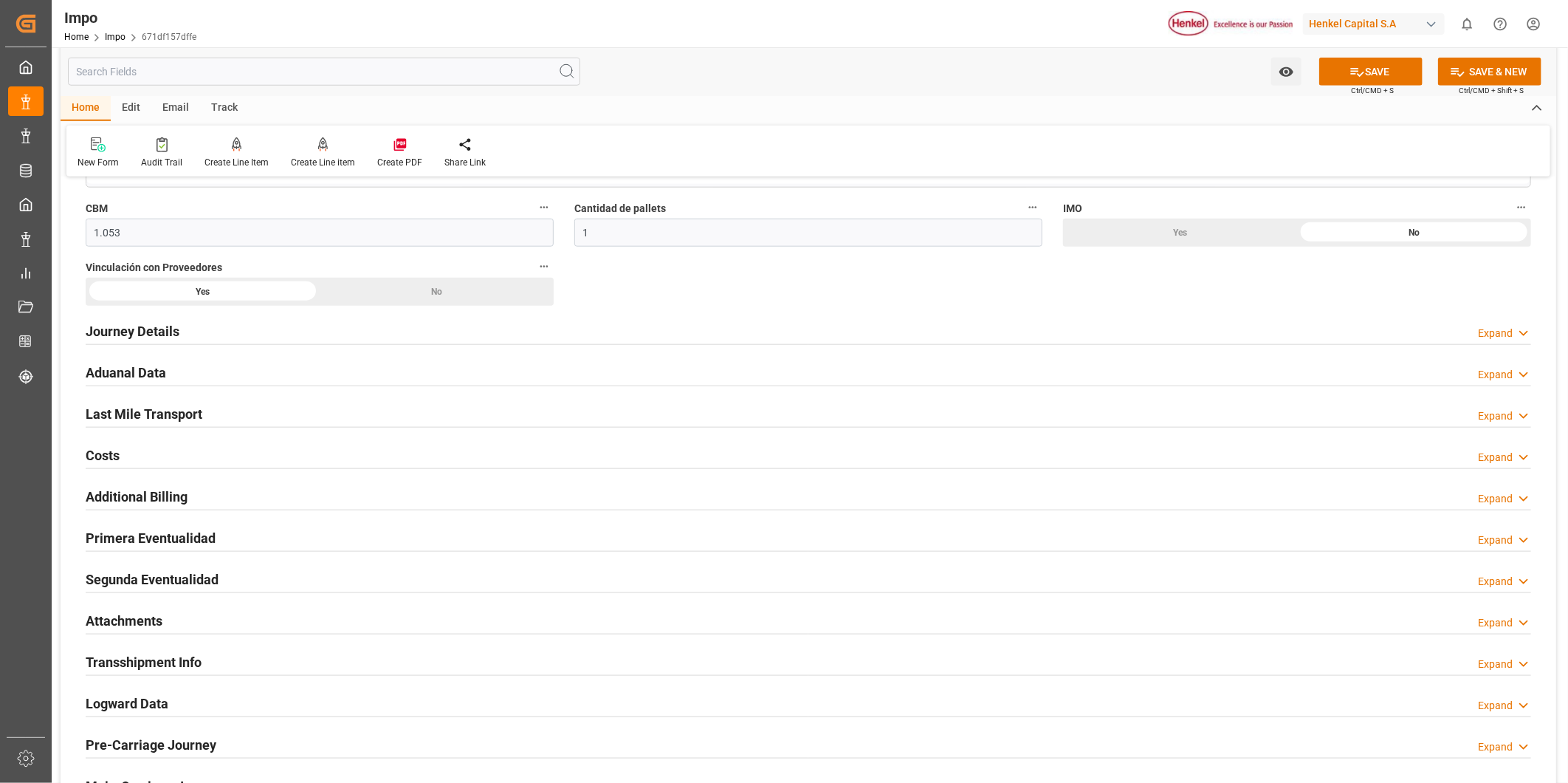
scroll to position [902, 0]
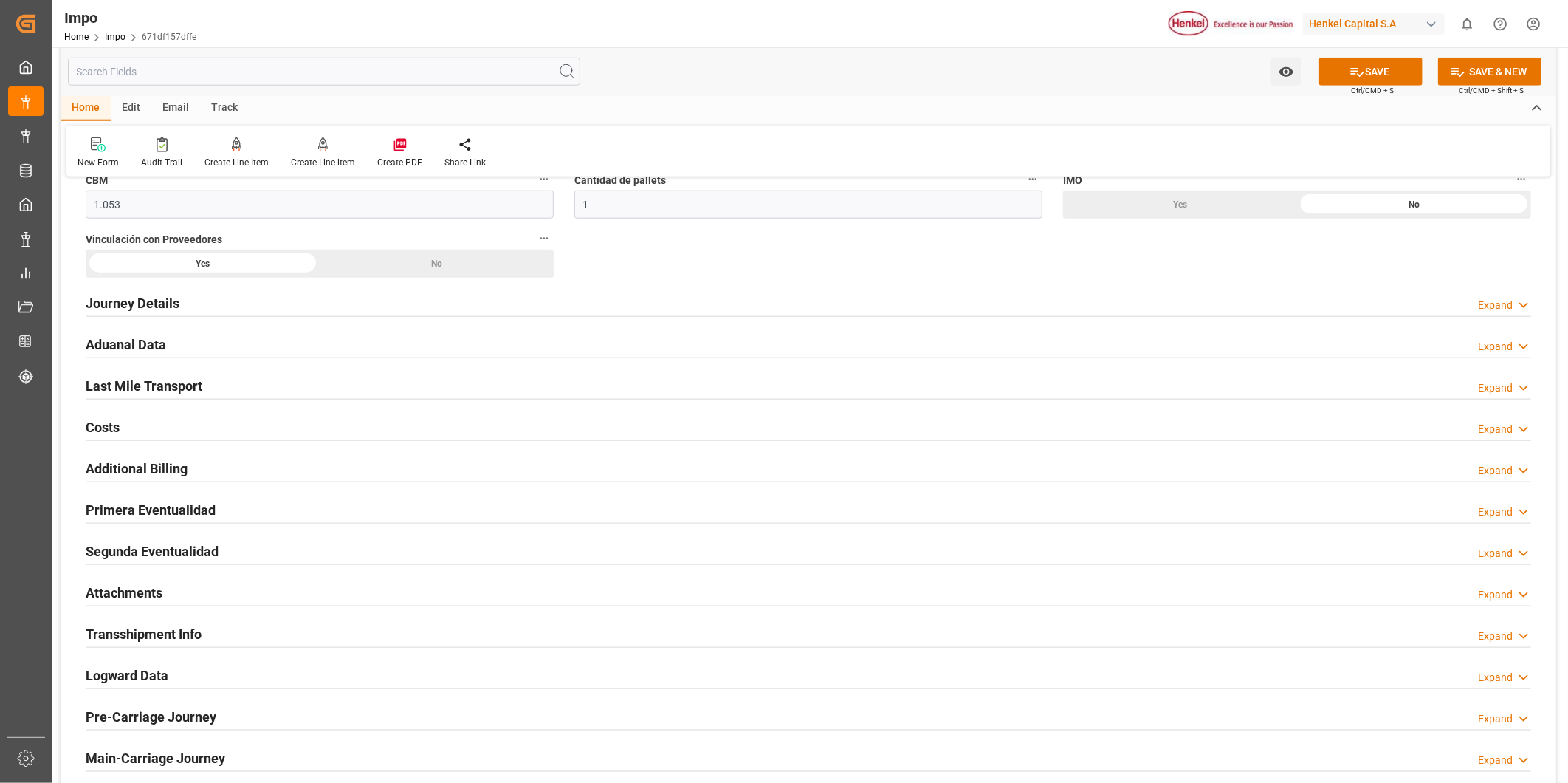
click at [142, 306] on h2 "Journey Details" at bounding box center [132, 303] width 94 height 20
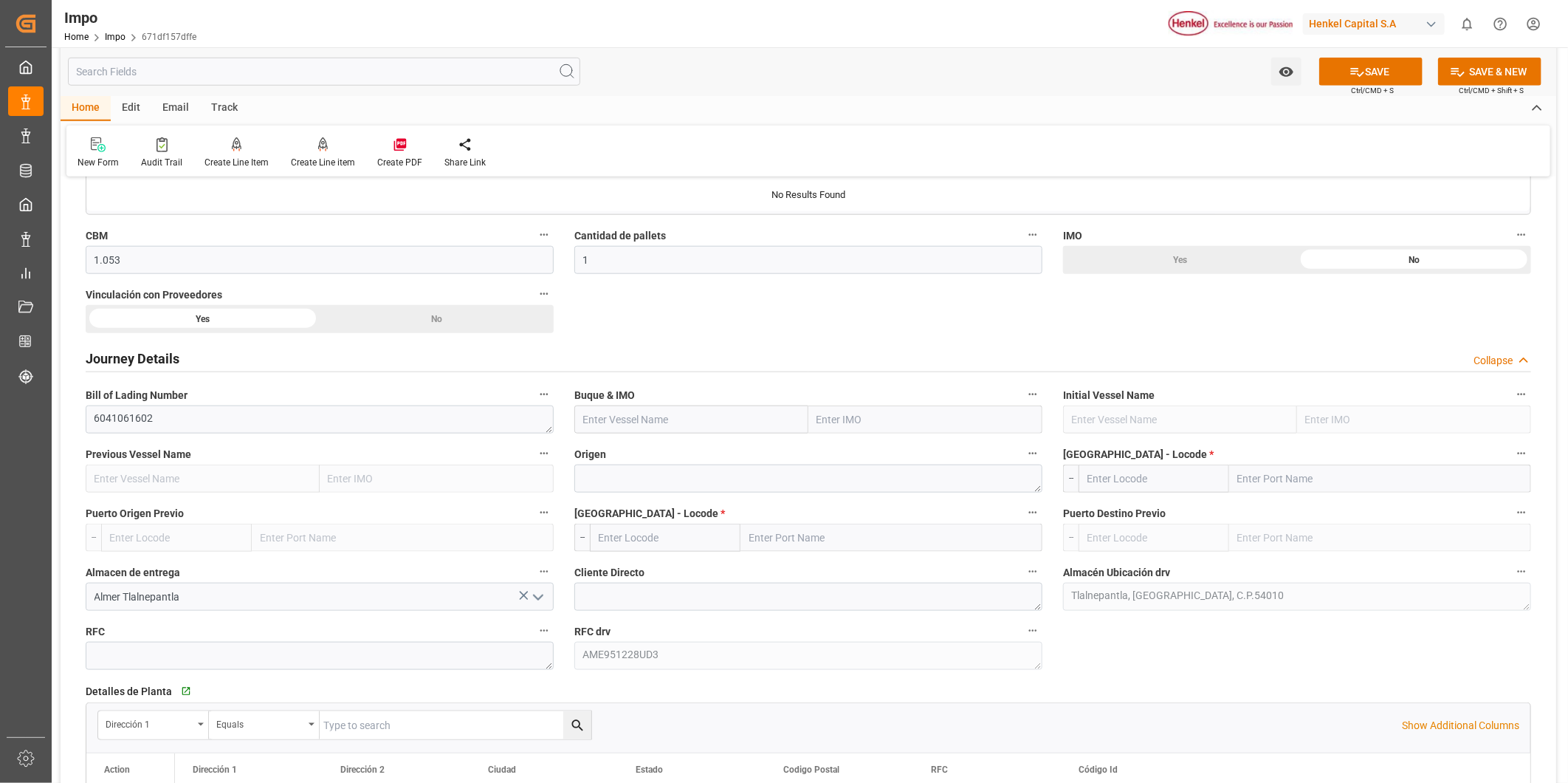
scroll to position [821, 0]
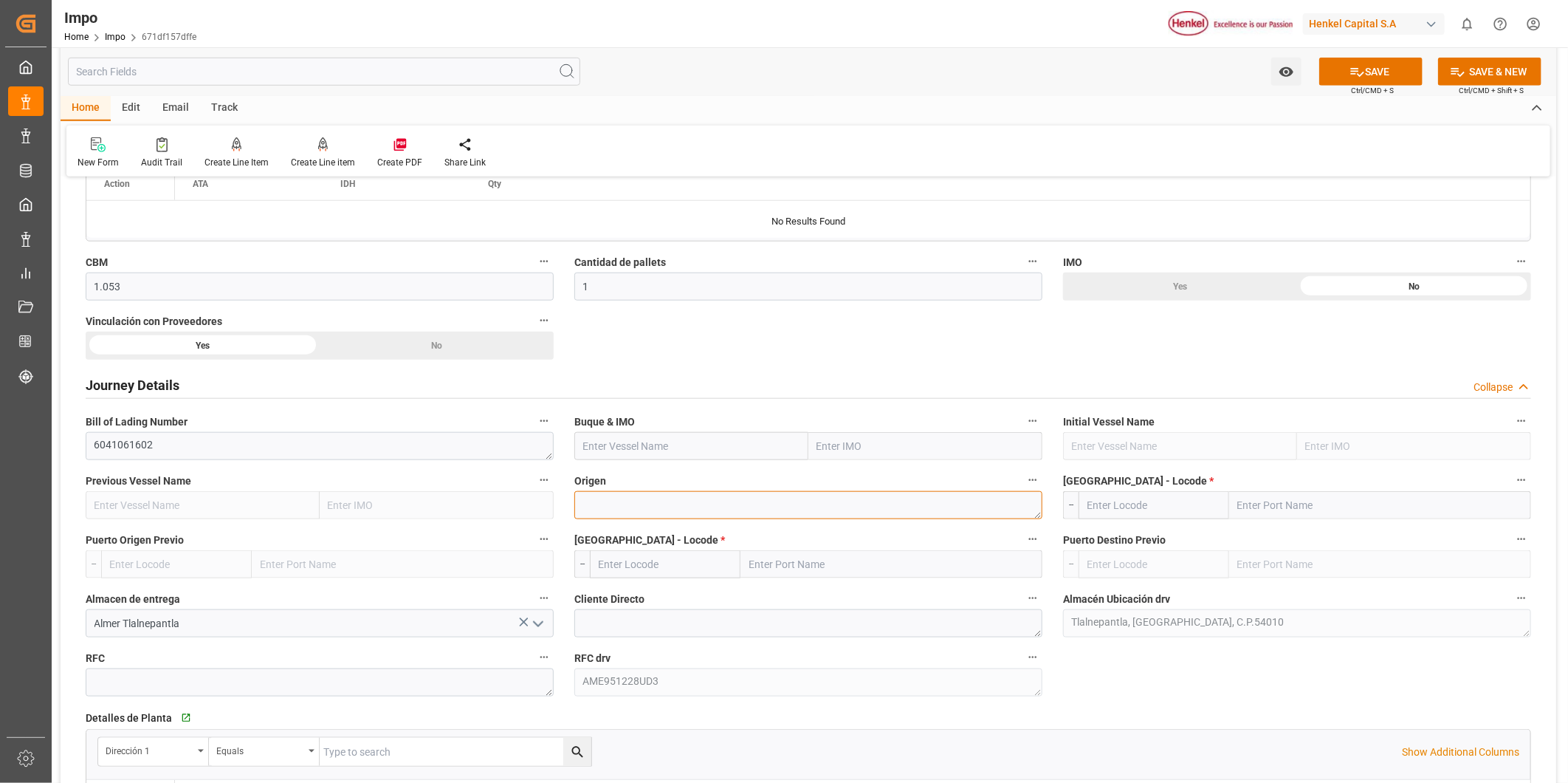
click at [650, 513] on textarea at bounding box center [808, 505] width 468 height 28
click at [726, 514] on textarea at bounding box center [808, 505] width 468 height 28
paste textarea "KOBE, JAPAN"
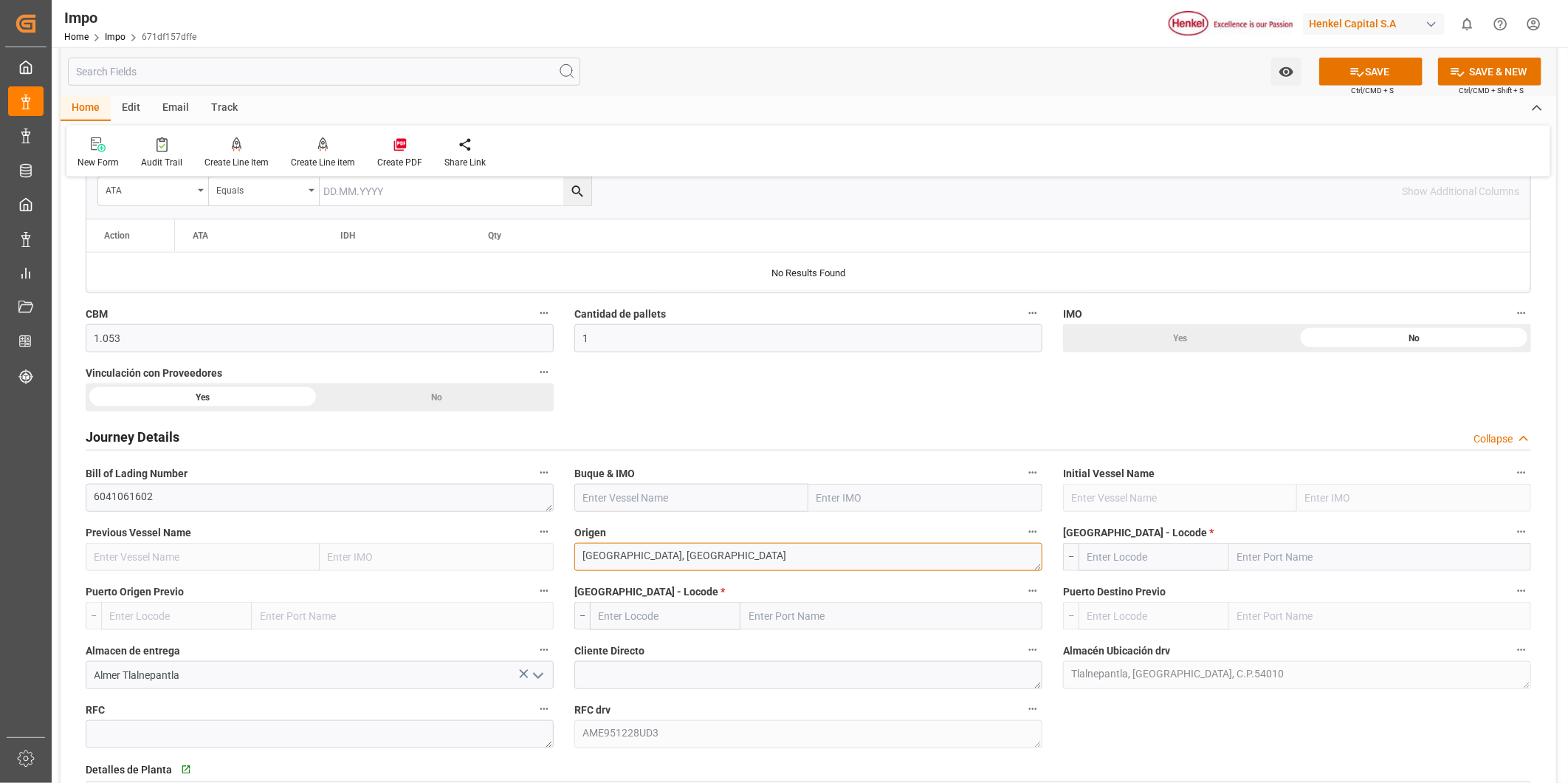
scroll to position [656, 0]
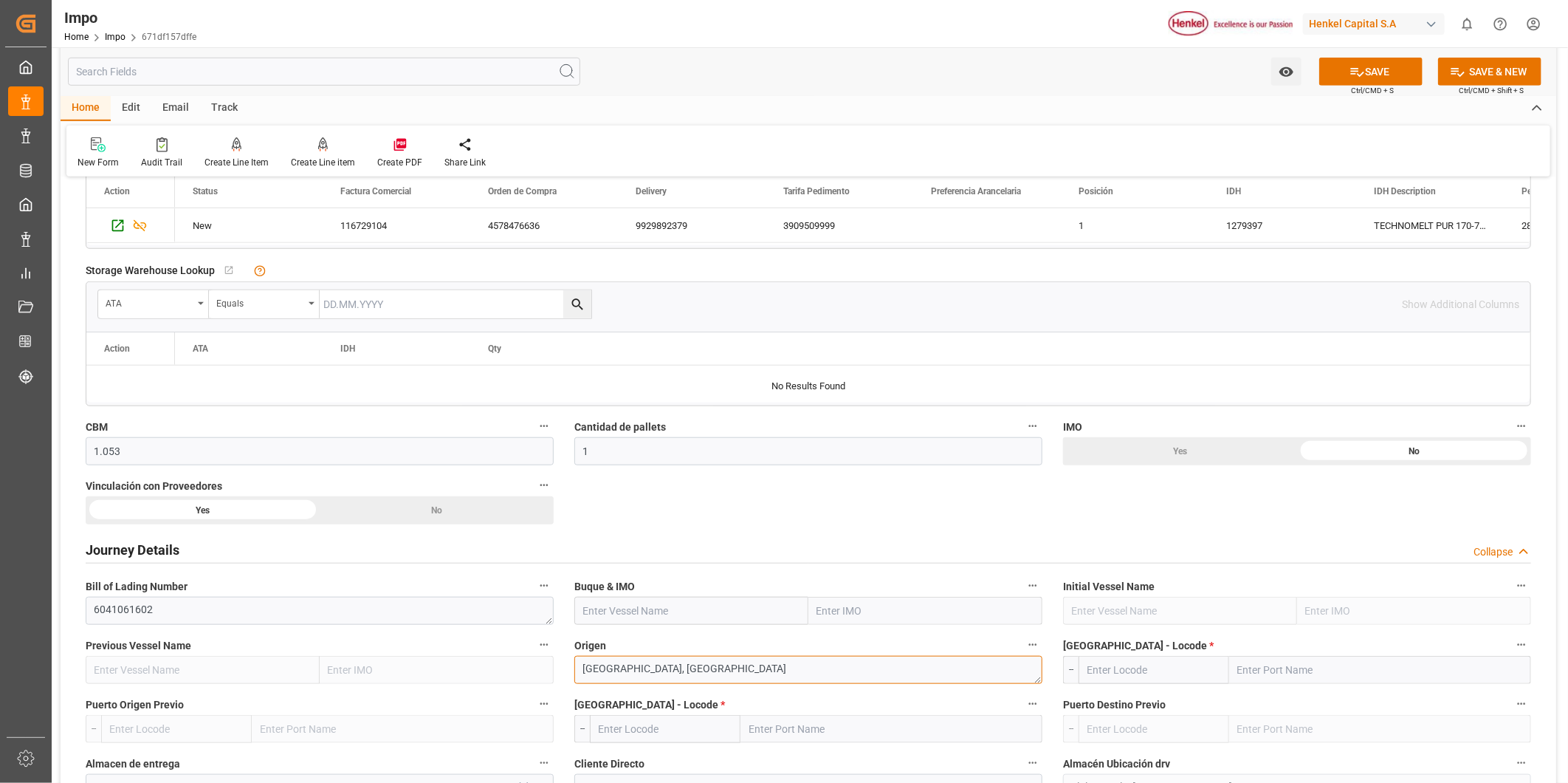
click at [1011, 678] on textarea "KOBE, JAPAN" at bounding box center [808, 670] width 468 height 28
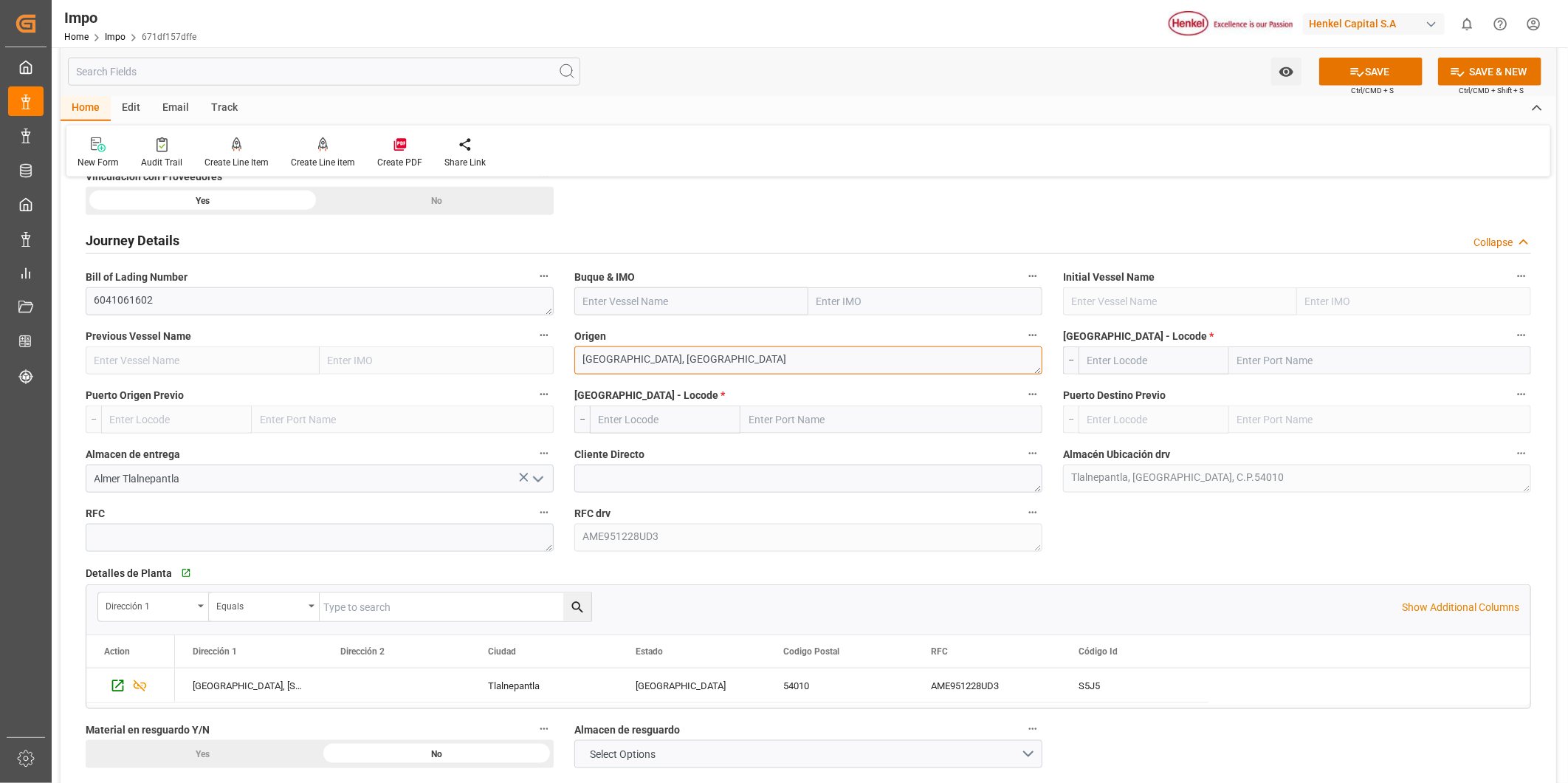
scroll to position [984, 0]
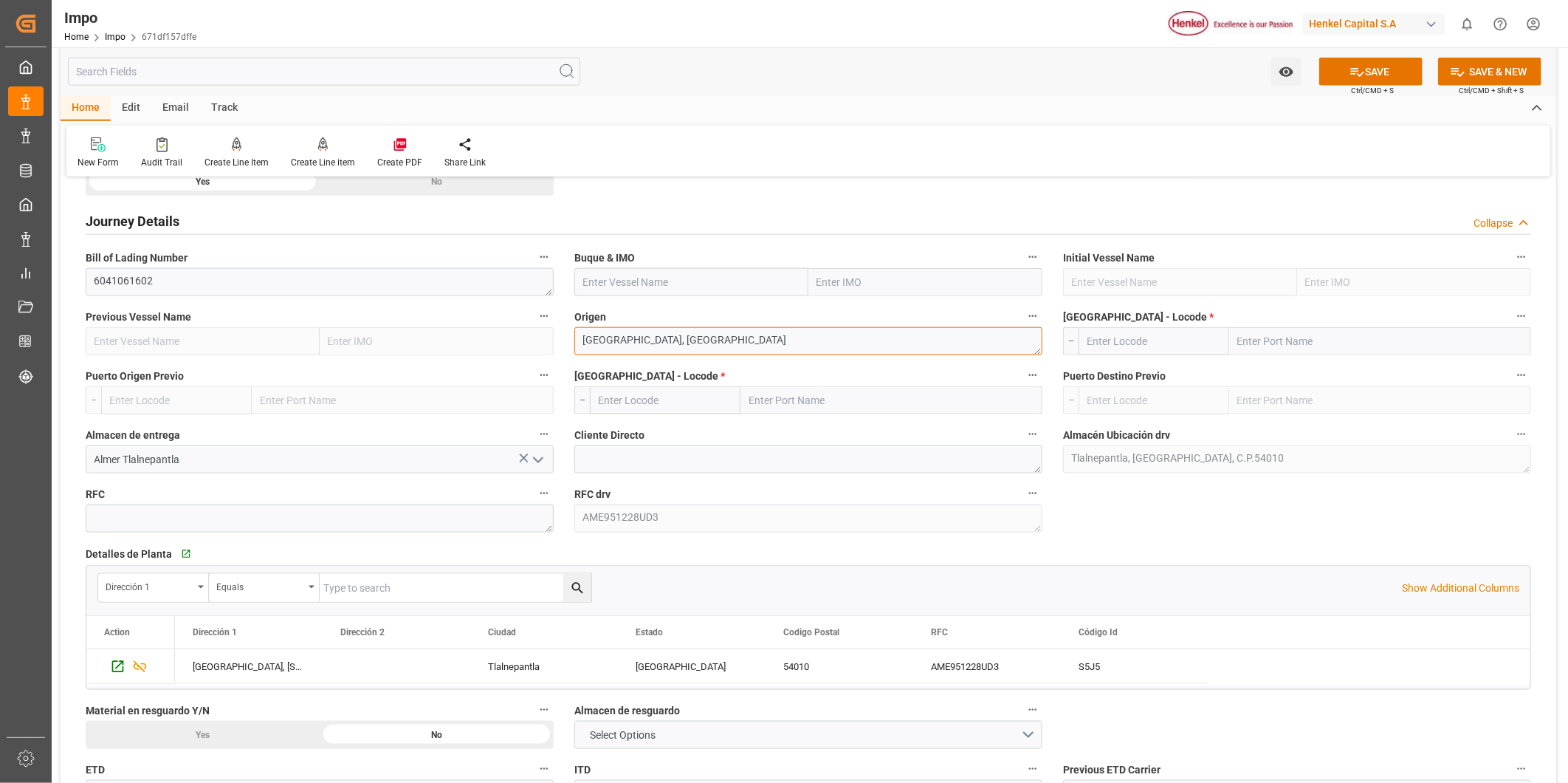
type textarea "KOBE, JAPAN"
click at [1160, 351] on input "text" at bounding box center [1153, 341] width 150 height 28
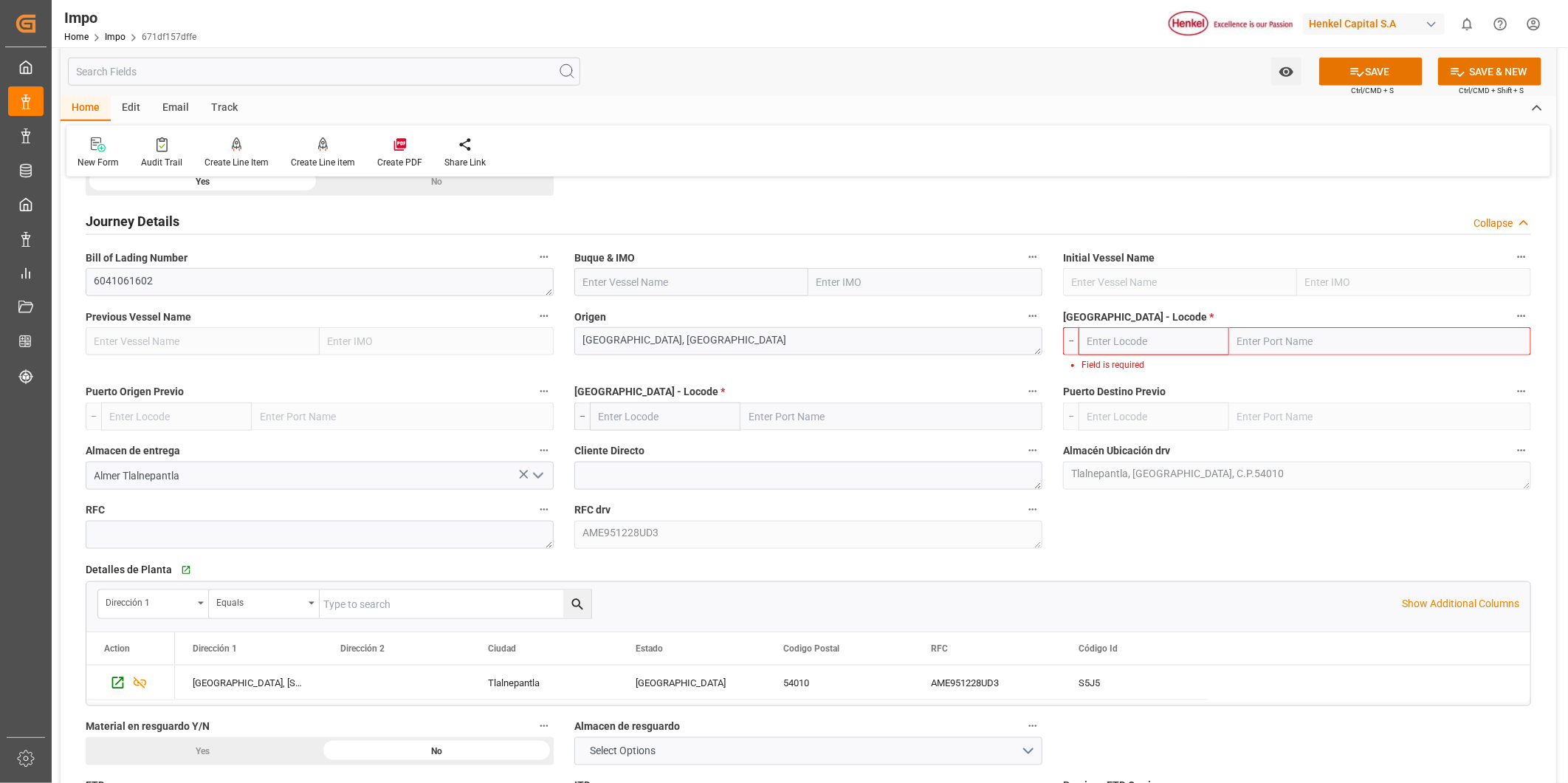
drag, startPoint x: 852, startPoint y: 292, endPoint x: 840, endPoint y: 294, distance: 12.2
click at [852, 292] on input "text" at bounding box center [925, 282] width 234 height 28
click at [891, 276] on input "text" at bounding box center [925, 282] width 234 height 28
paste input "SUNWIN"
type input "SUNWIN"
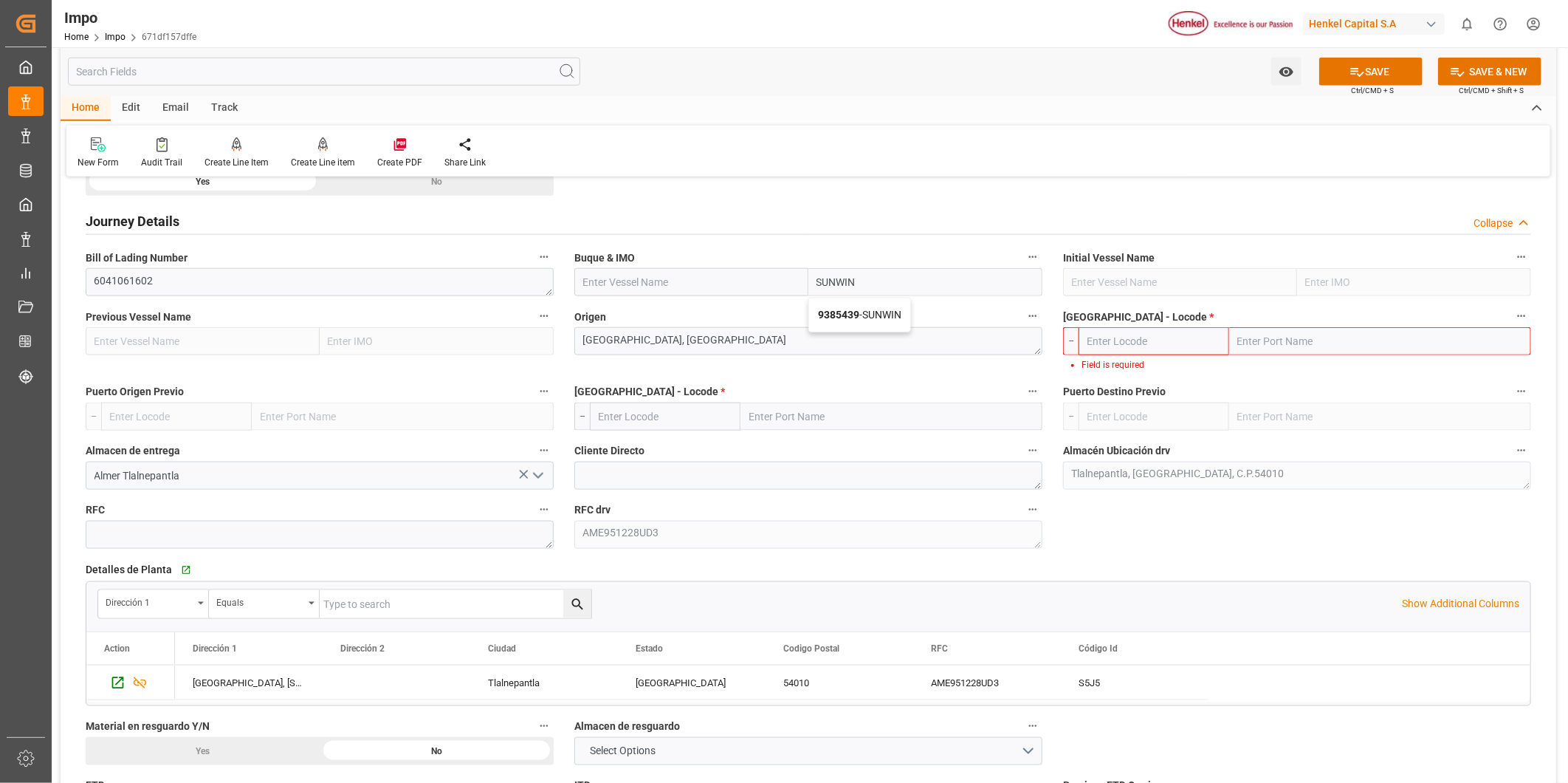
click at [876, 306] on div "9385439 - SUNWIN" at bounding box center [859, 315] width 101 height 33
type input "SUNWIN"
type input "9385439"
click at [526, 347] on div "Overview Collapse Status Importación Pendiente Revalidado Referencia Leschaco 6…" at bounding box center [808, 362] width 1496 height 2312
click at [663, 345] on textarea "KOBE, JAPAN" at bounding box center [808, 341] width 468 height 28
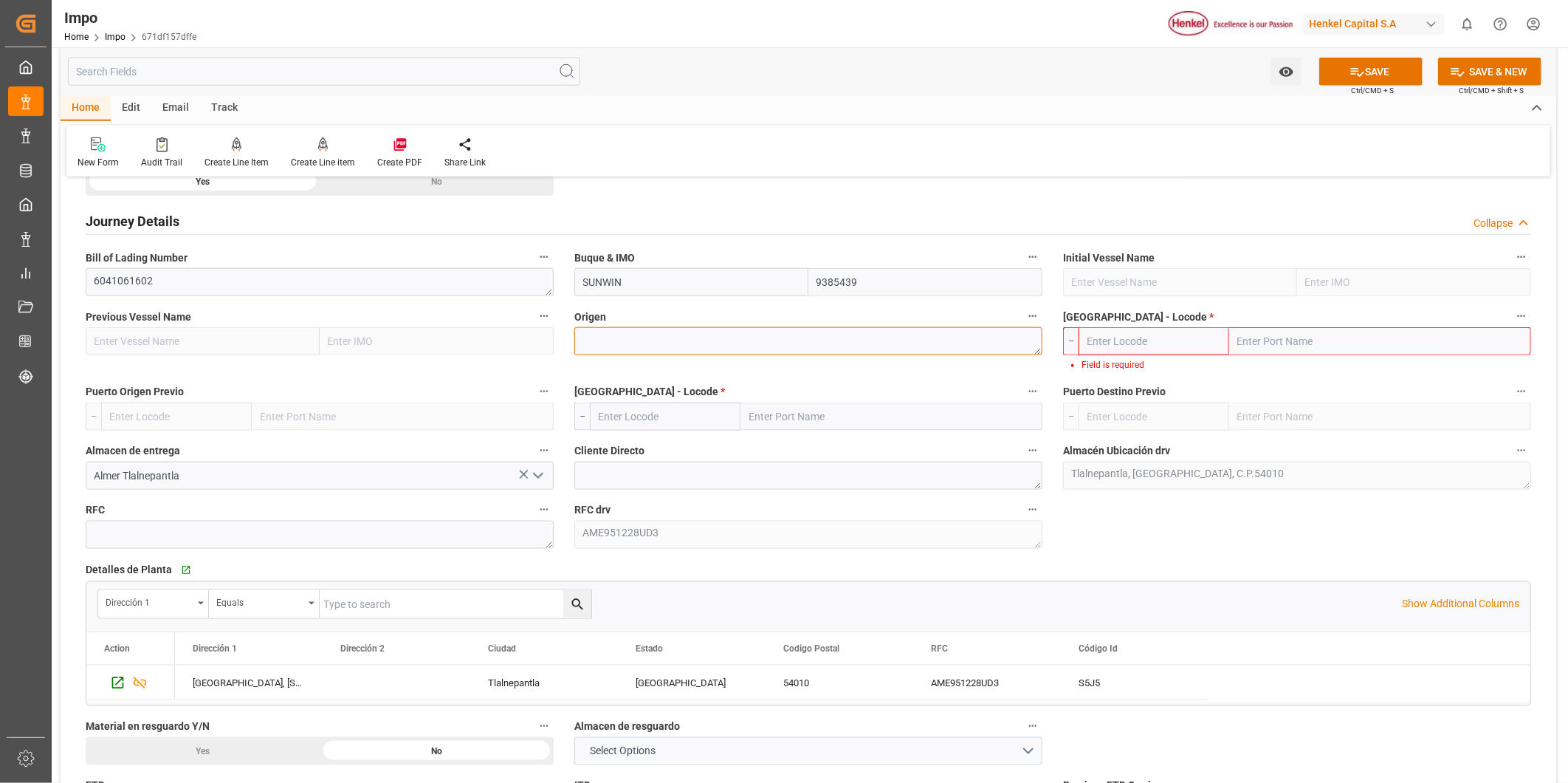
type textarea "j"
click at [643, 352] on textarea "JAPON" at bounding box center [808, 341] width 468 height 28
type textarea "J"
type textarea "h"
click at [765, 376] on div "Puerto de Arribo - Locode * --" at bounding box center [808, 406] width 489 height 59
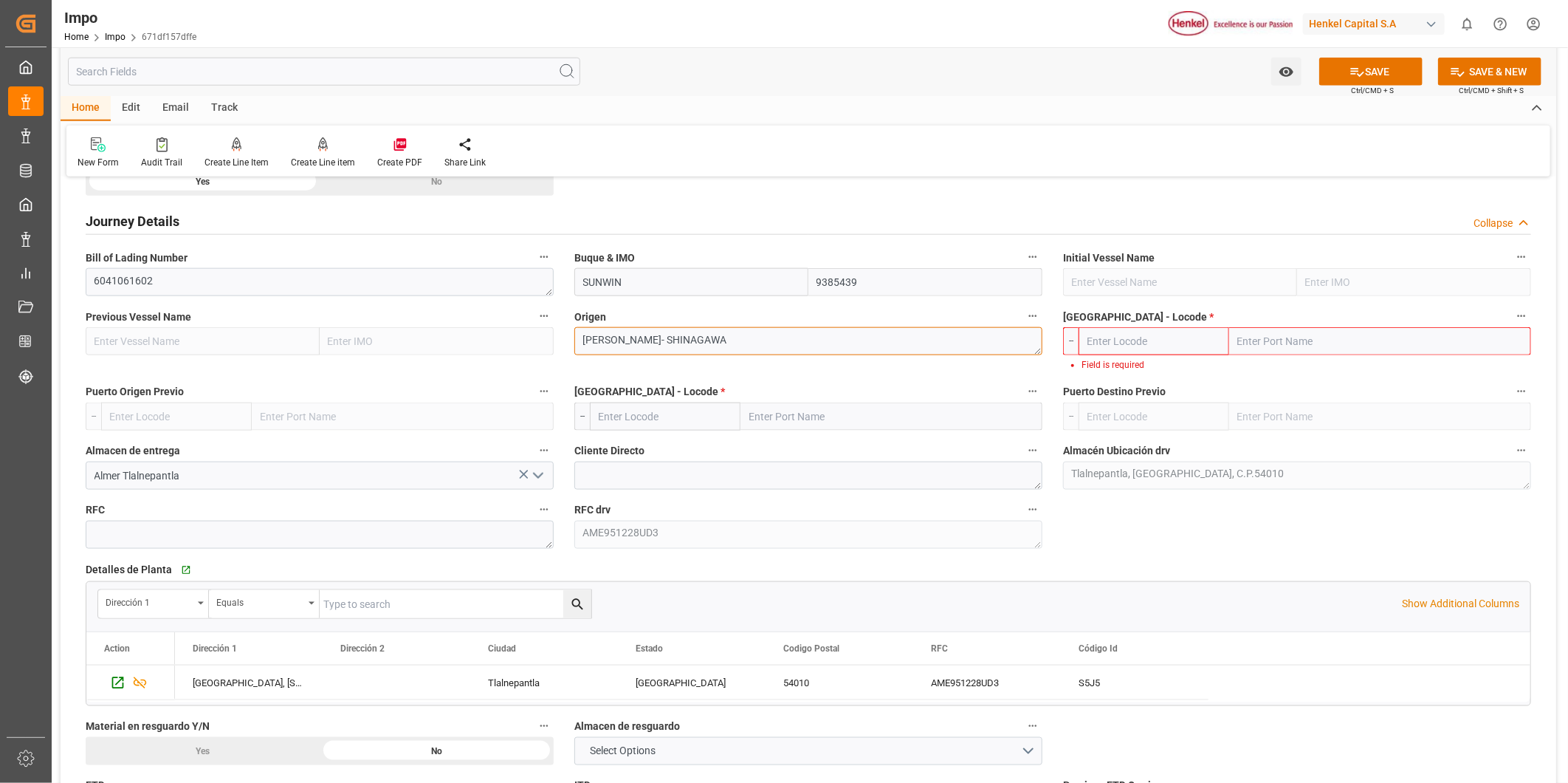
click at [706, 353] on textarea "HIGASHI- SHINAGAWA" at bounding box center [808, 341] width 468 height 28
type textarea "H"
type textarea "TOKYO"
click at [1143, 351] on input "text" at bounding box center [1153, 341] width 150 height 28
click at [1143, 352] on input "text" at bounding box center [1153, 341] width 150 height 28
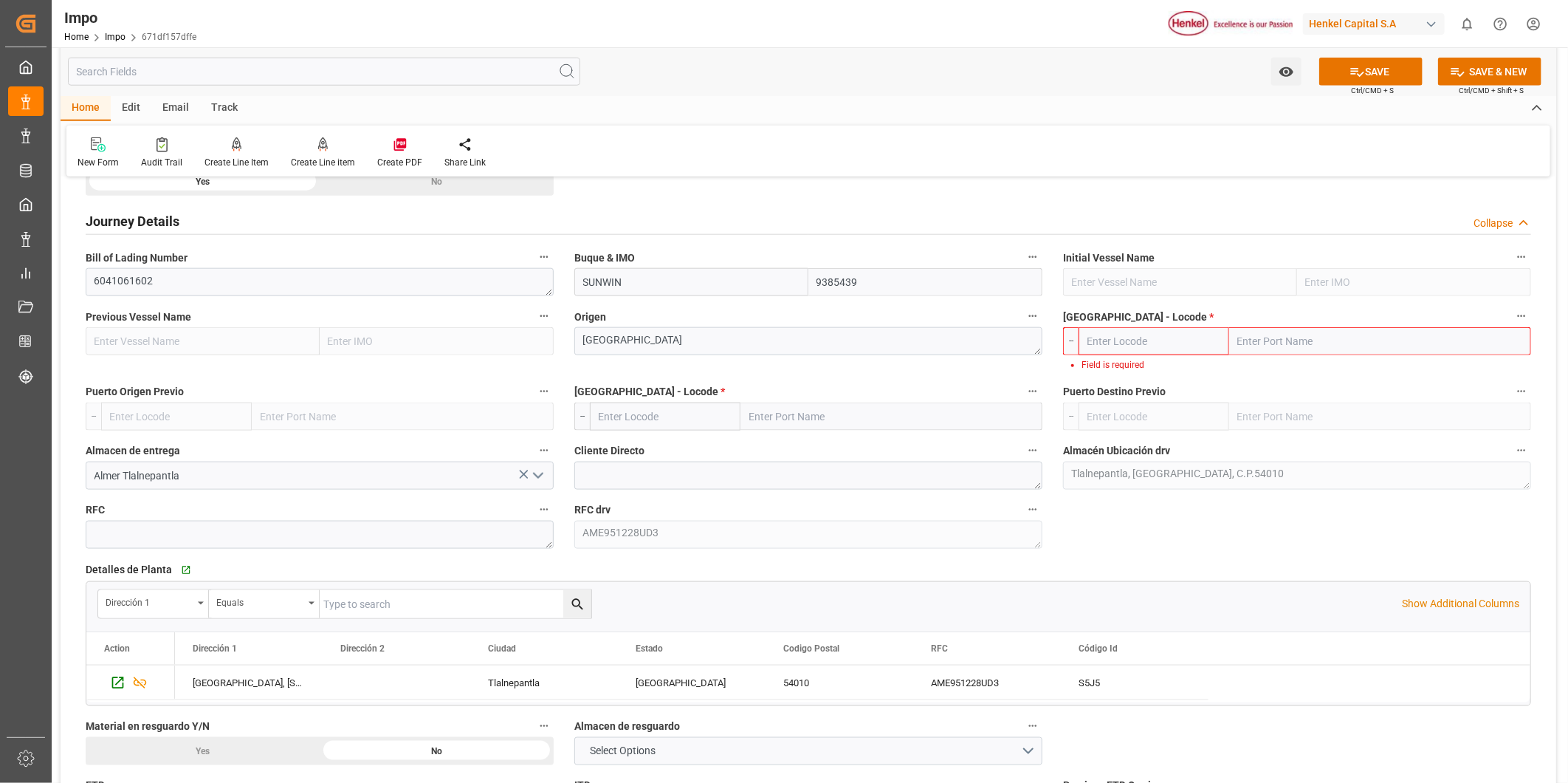
paste input "KOBE, JAPAN"
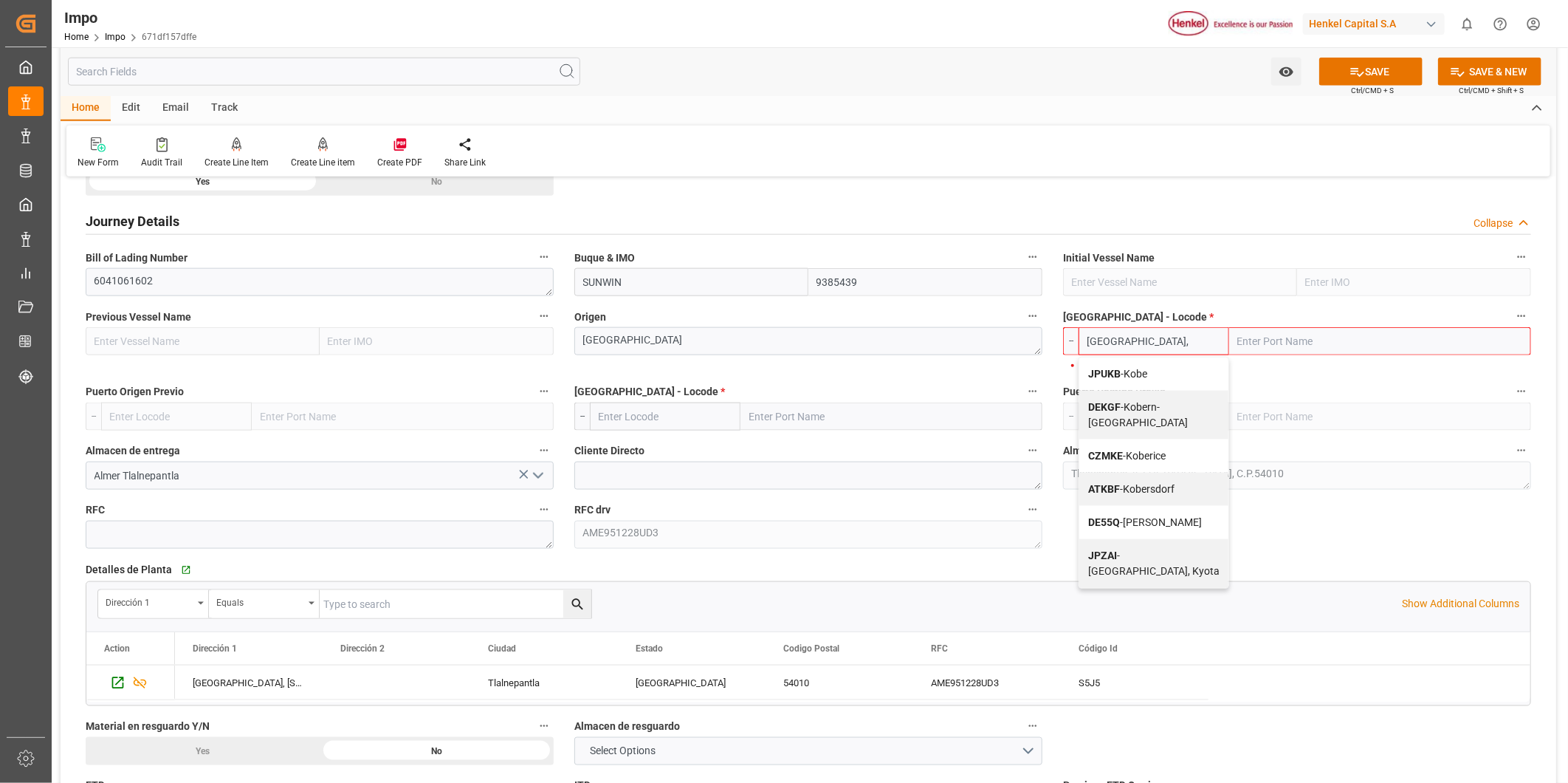
type input "KOBE,"
click at [1332, 343] on input "text" at bounding box center [1381, 341] width 302 height 28
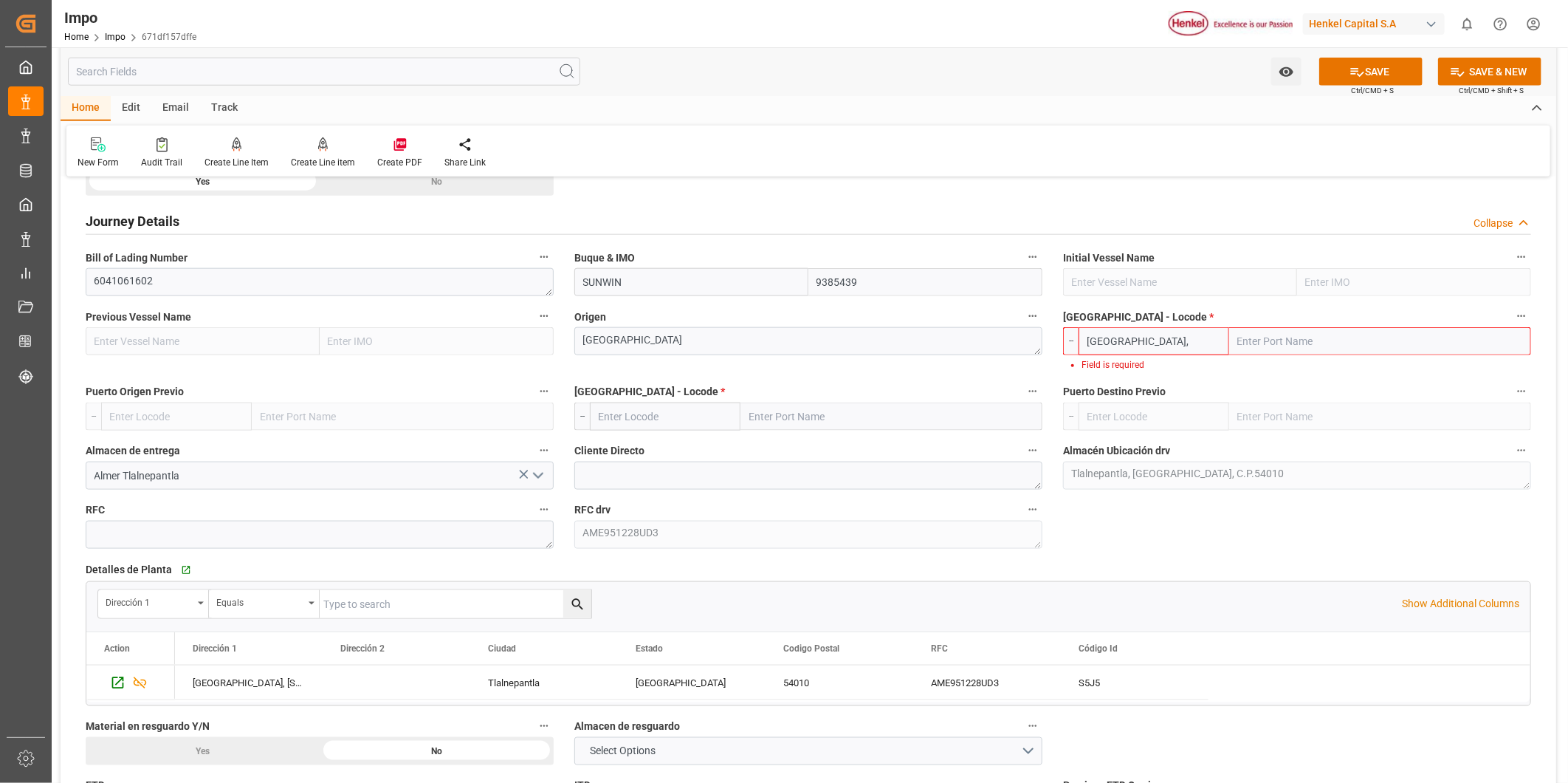
paste input "KOBE, JAPAN"
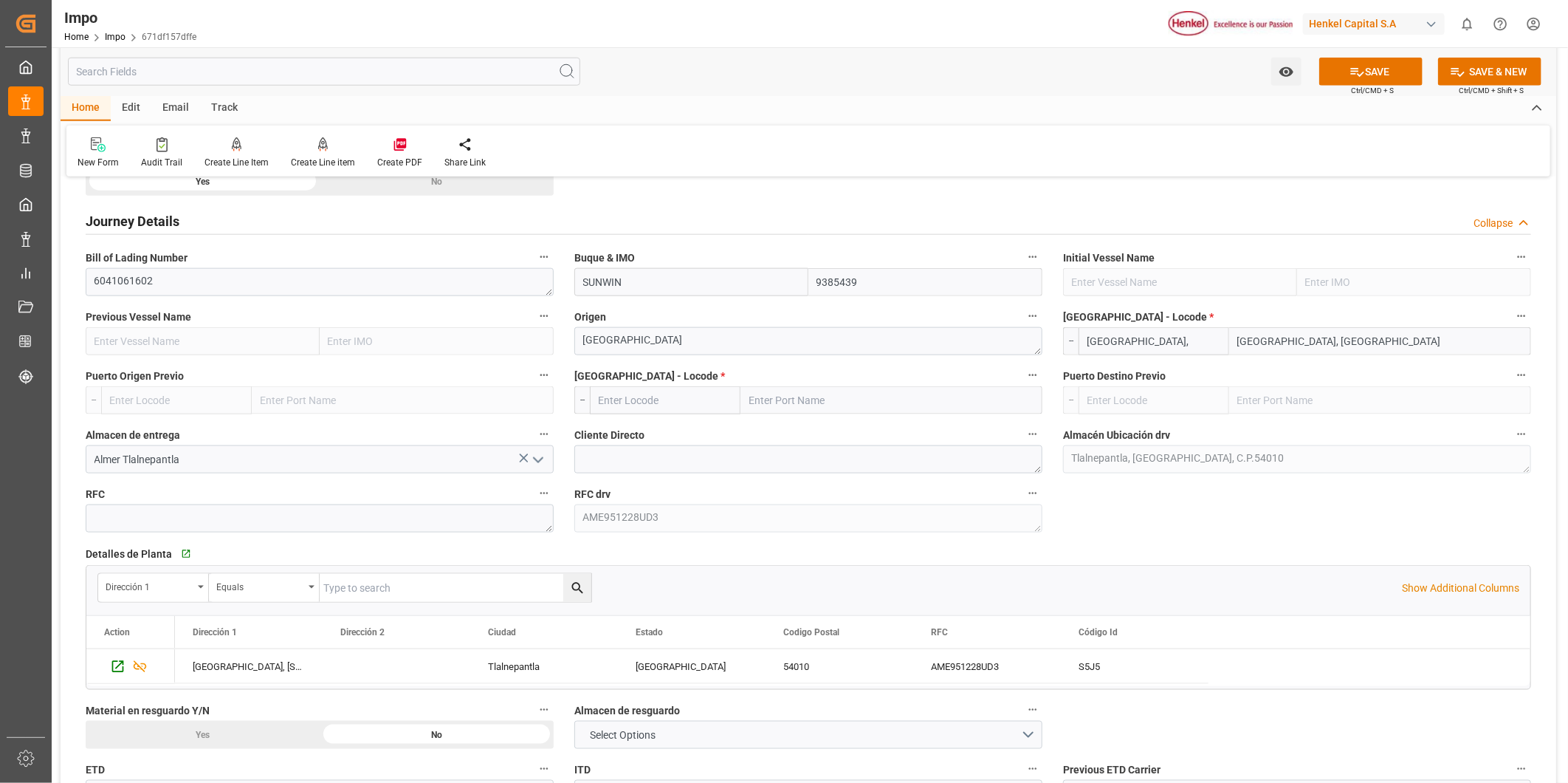
type input "KOBE, JAPAN"
click at [1161, 348] on input "KOBE," at bounding box center [1153, 341] width 150 height 28
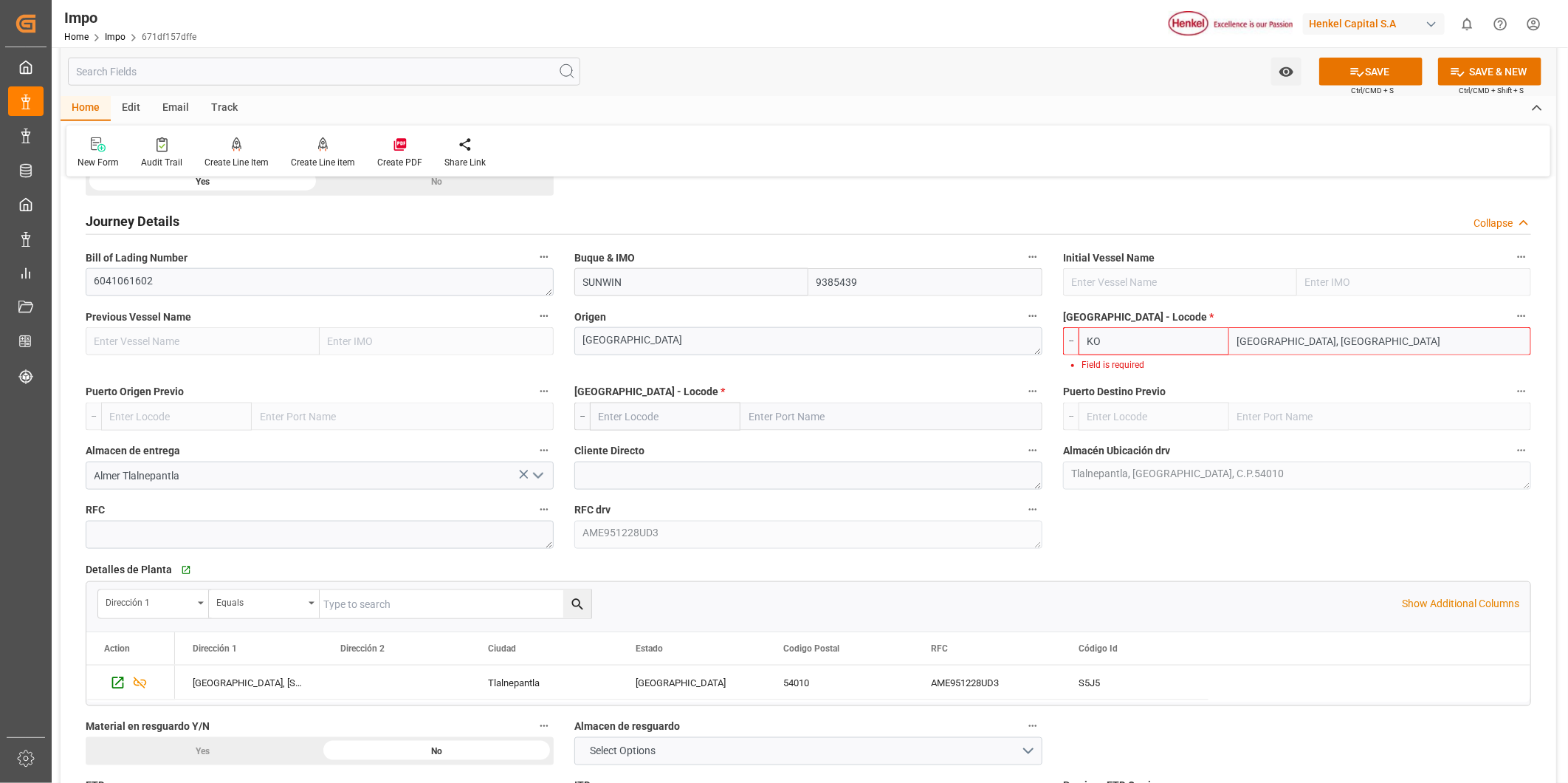
type input "K"
click at [1316, 343] on input "KOBE, JAPAN" at bounding box center [1381, 341] width 302 height 28
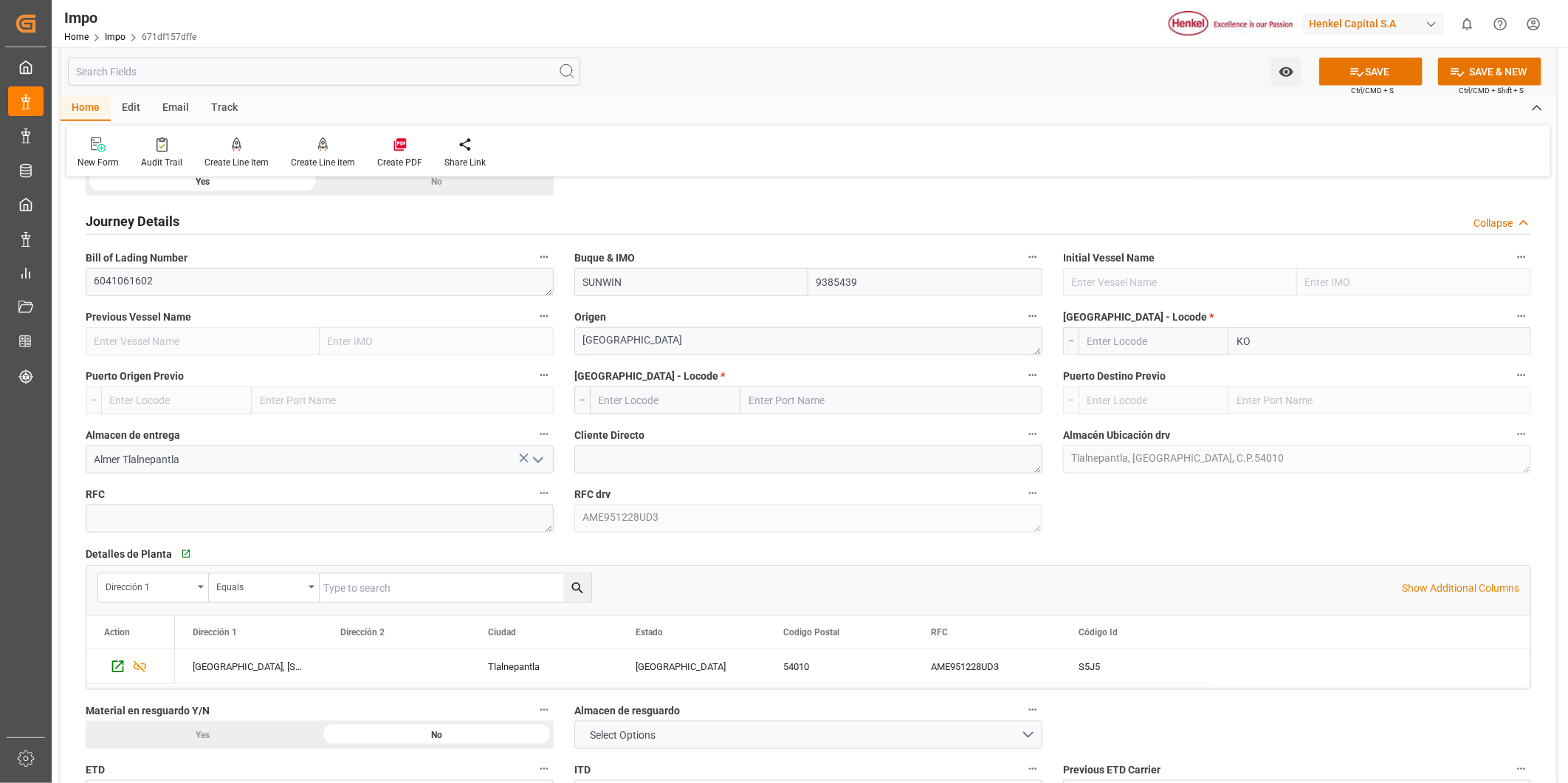
type input "K"
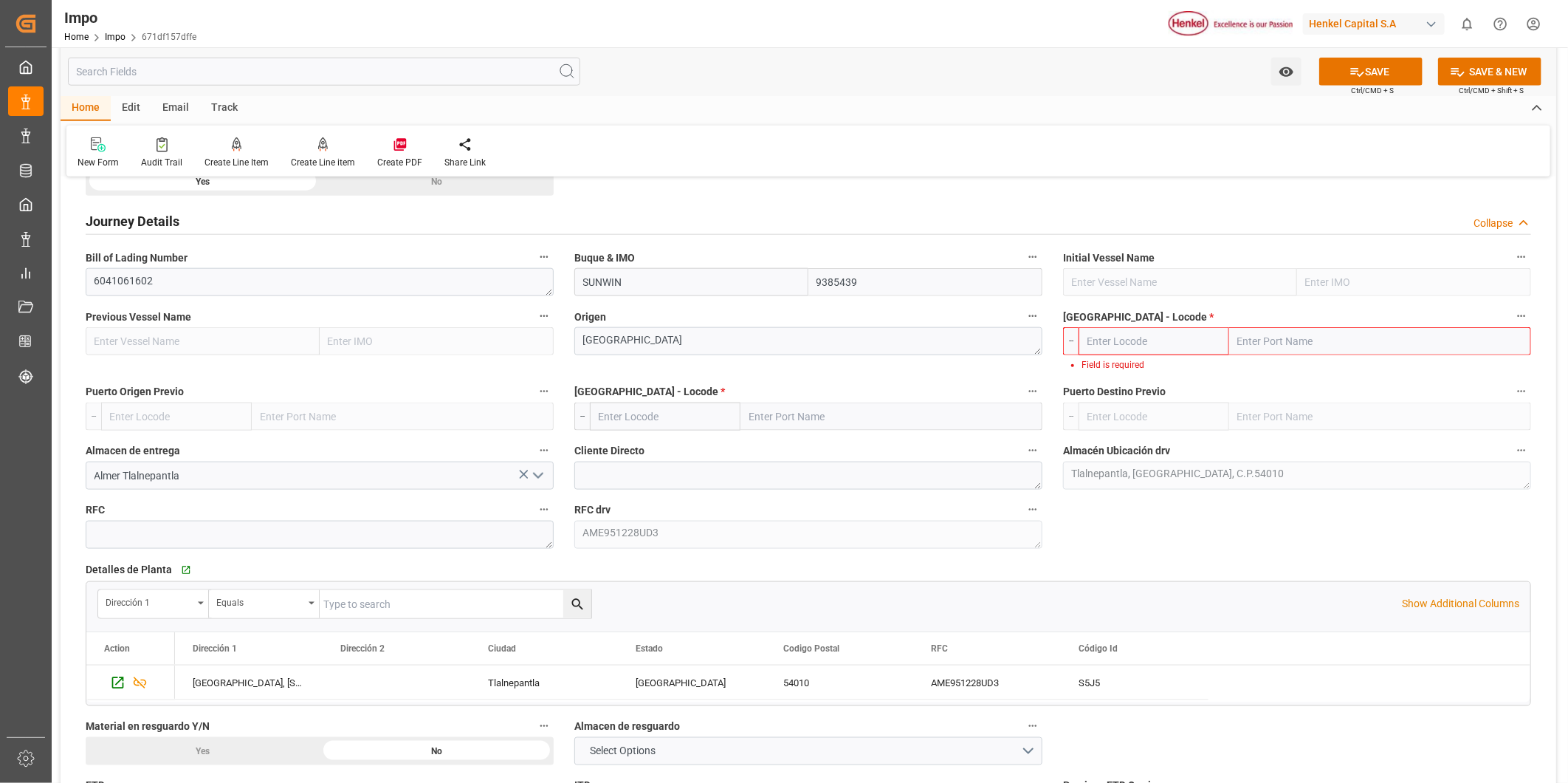
click at [1156, 339] on input "text" at bounding box center [1153, 341] width 150 height 28
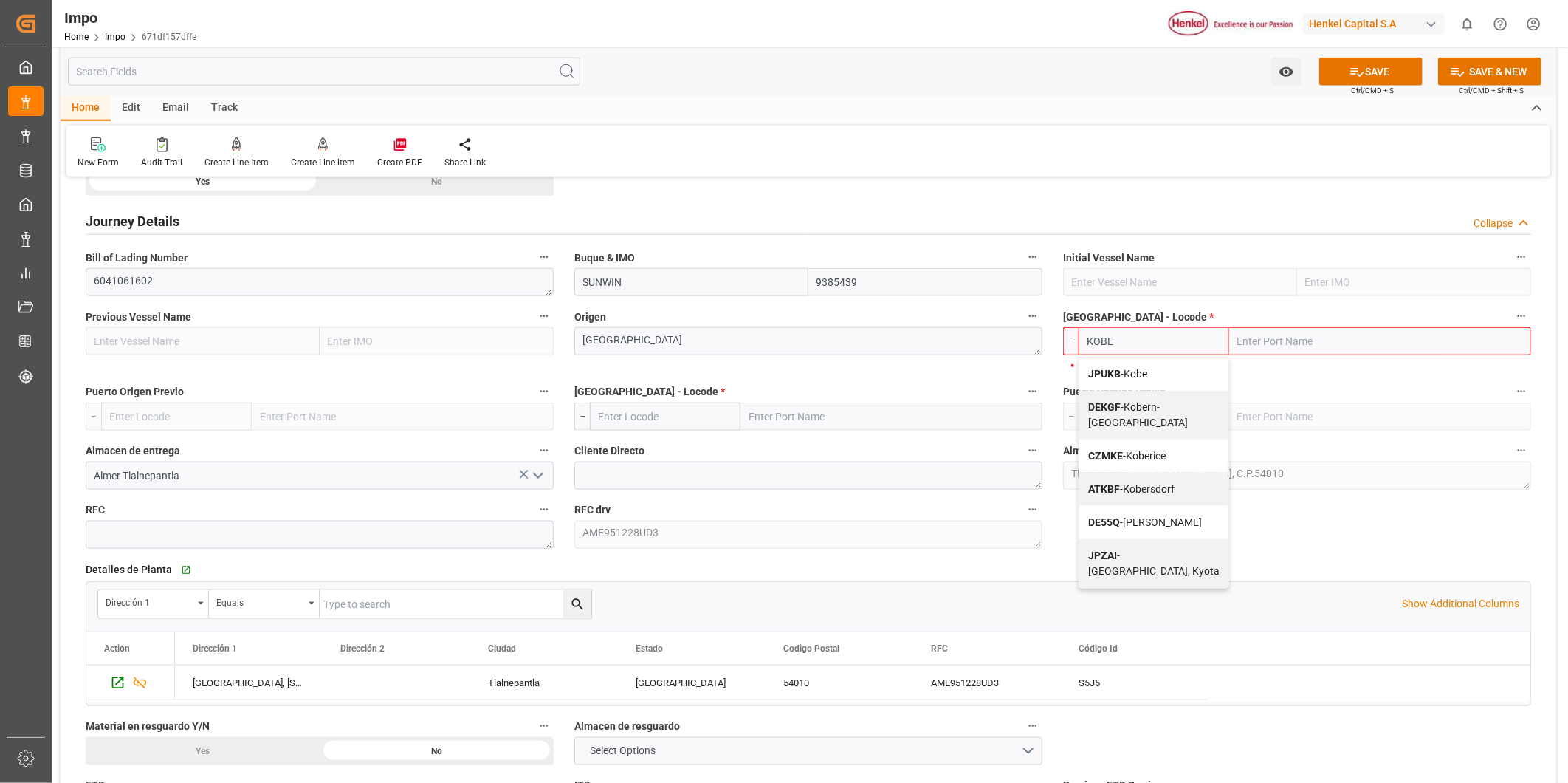
click at [1160, 375] on div "JPUKB - Kobe" at bounding box center [1154, 374] width 149 height 33
type input "JPUKB"
type input "Kobe"
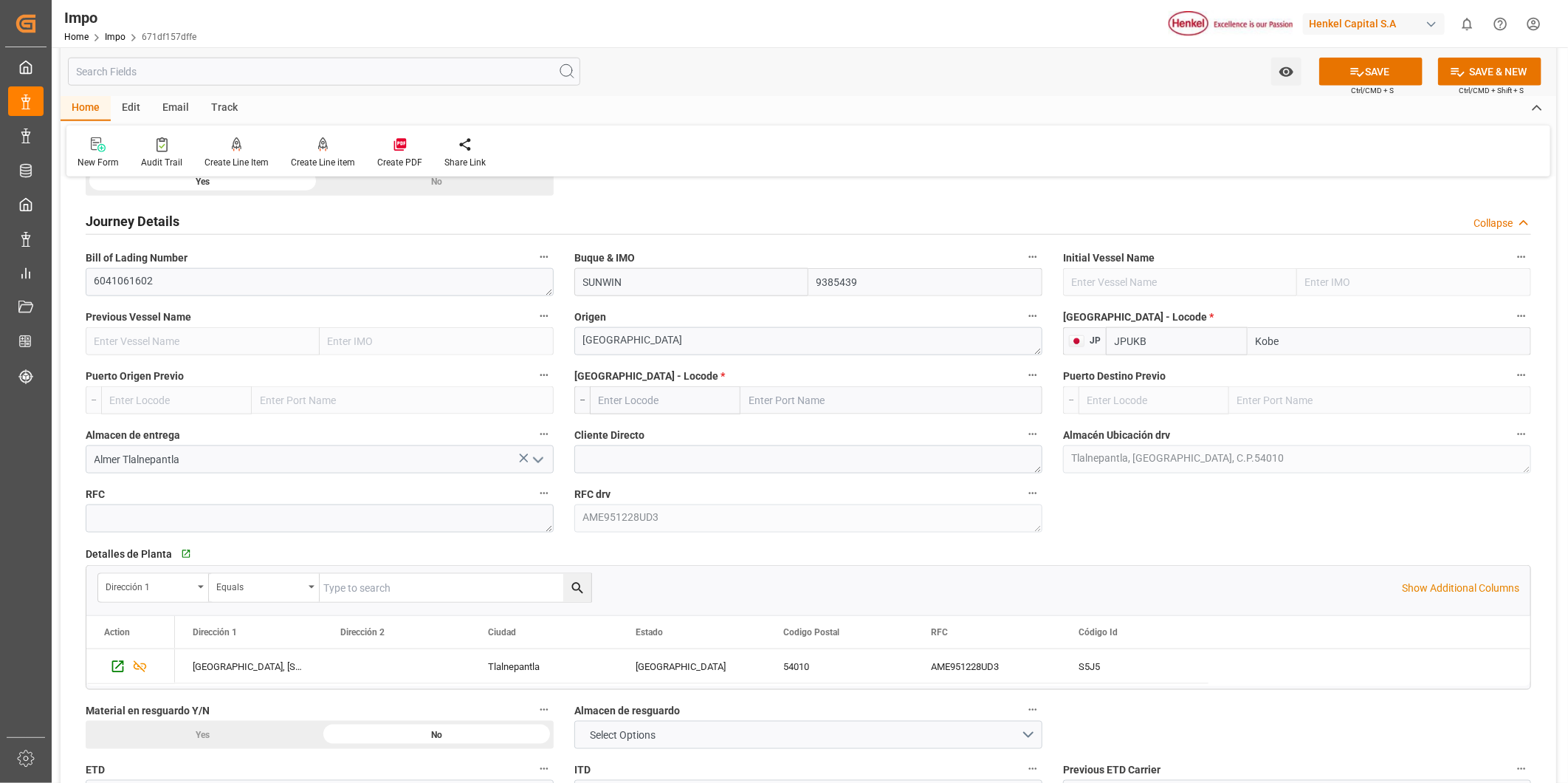
type input "JPUKB"
drag, startPoint x: 783, startPoint y: 403, endPoint x: 676, endPoint y: 394, distance: 107.4
click at [783, 403] on input "text" at bounding box center [892, 400] width 302 height 28
click at [677, 394] on input "text" at bounding box center [664, 400] width 150 height 28
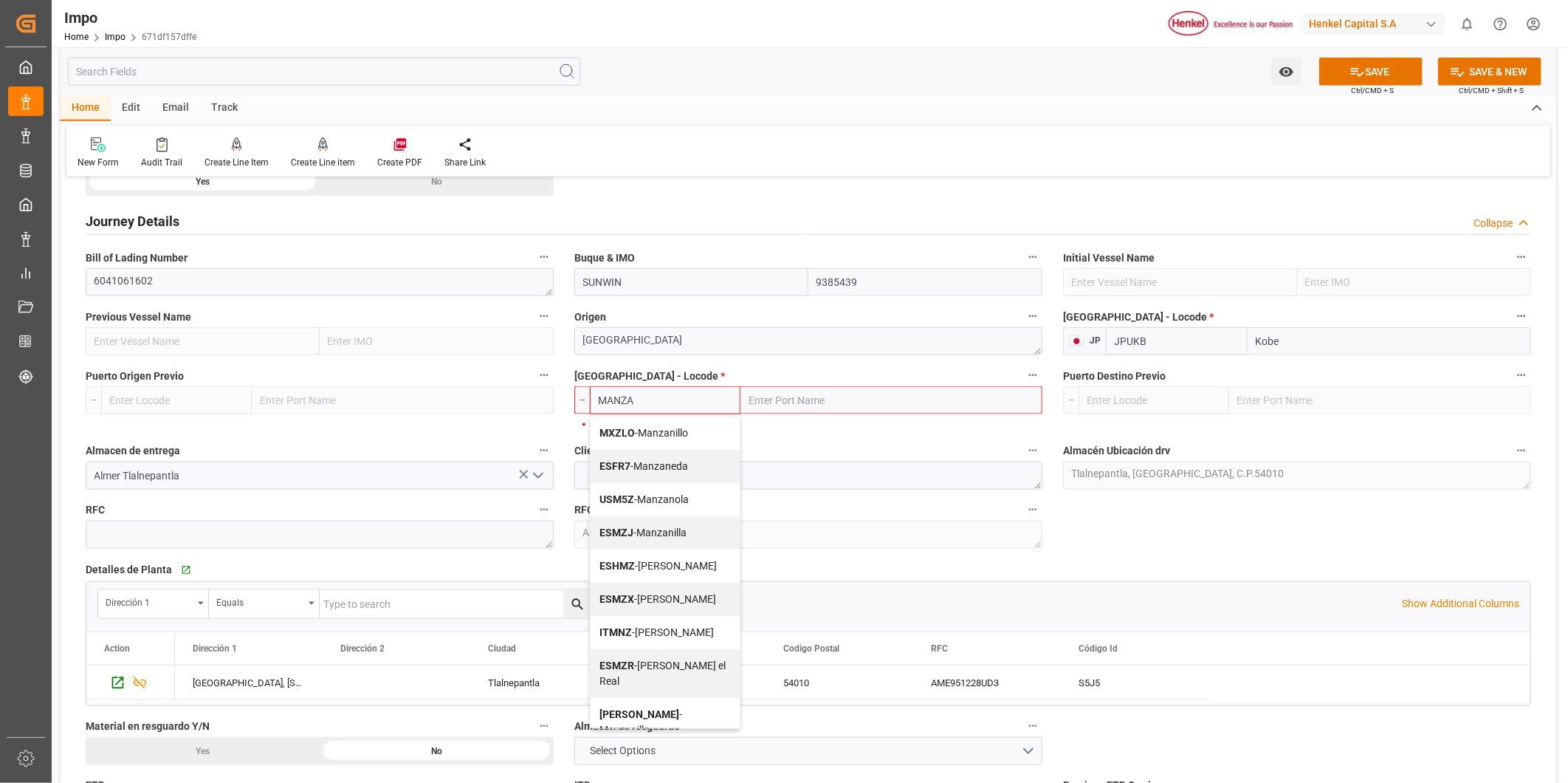
click at [672, 434] on span "MXZLO - Manzanillo" at bounding box center [644, 433] width 89 height 12
type input "MXZLO"
type input "Manzanillo"
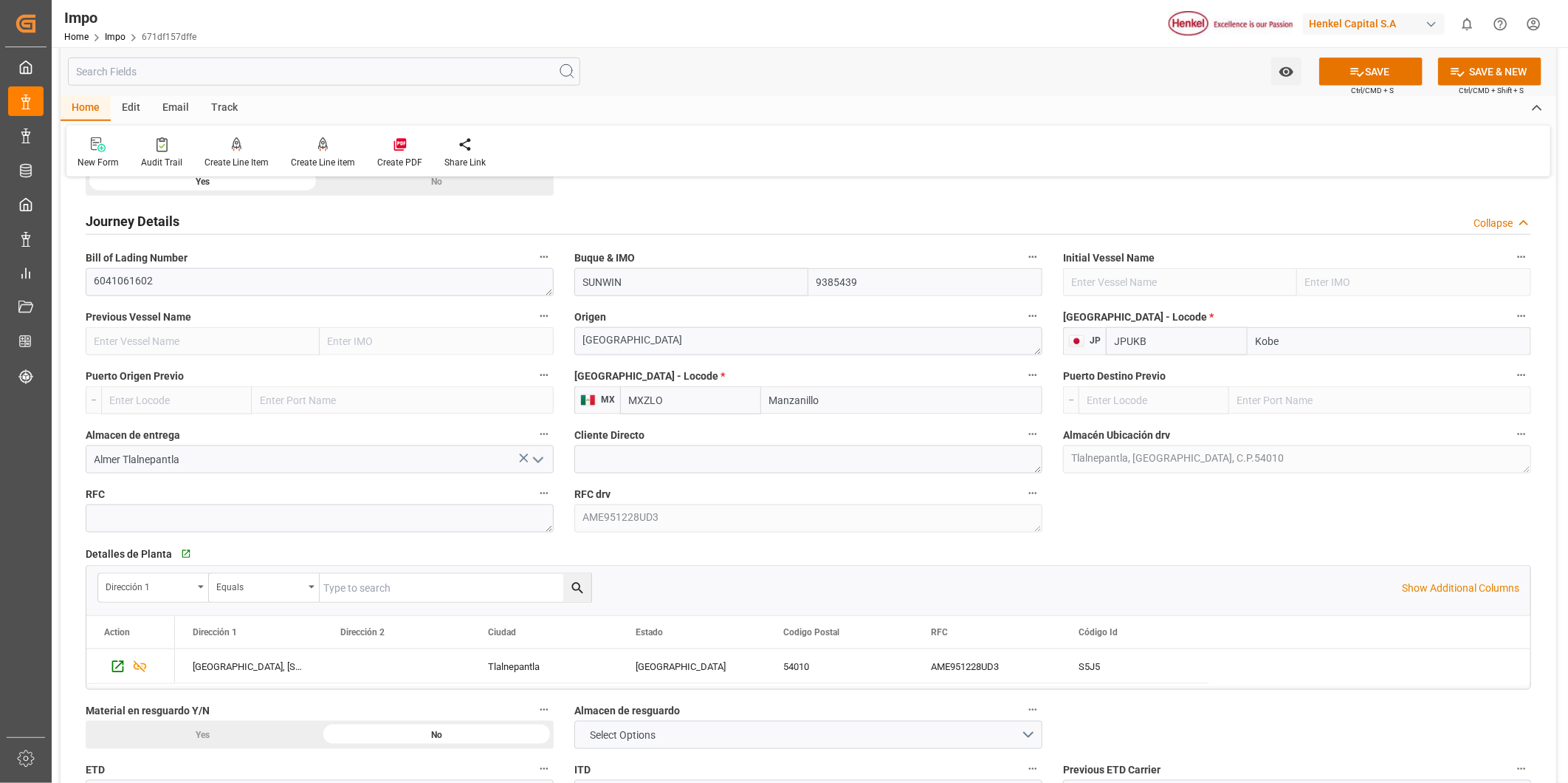
type input "MXZLO"
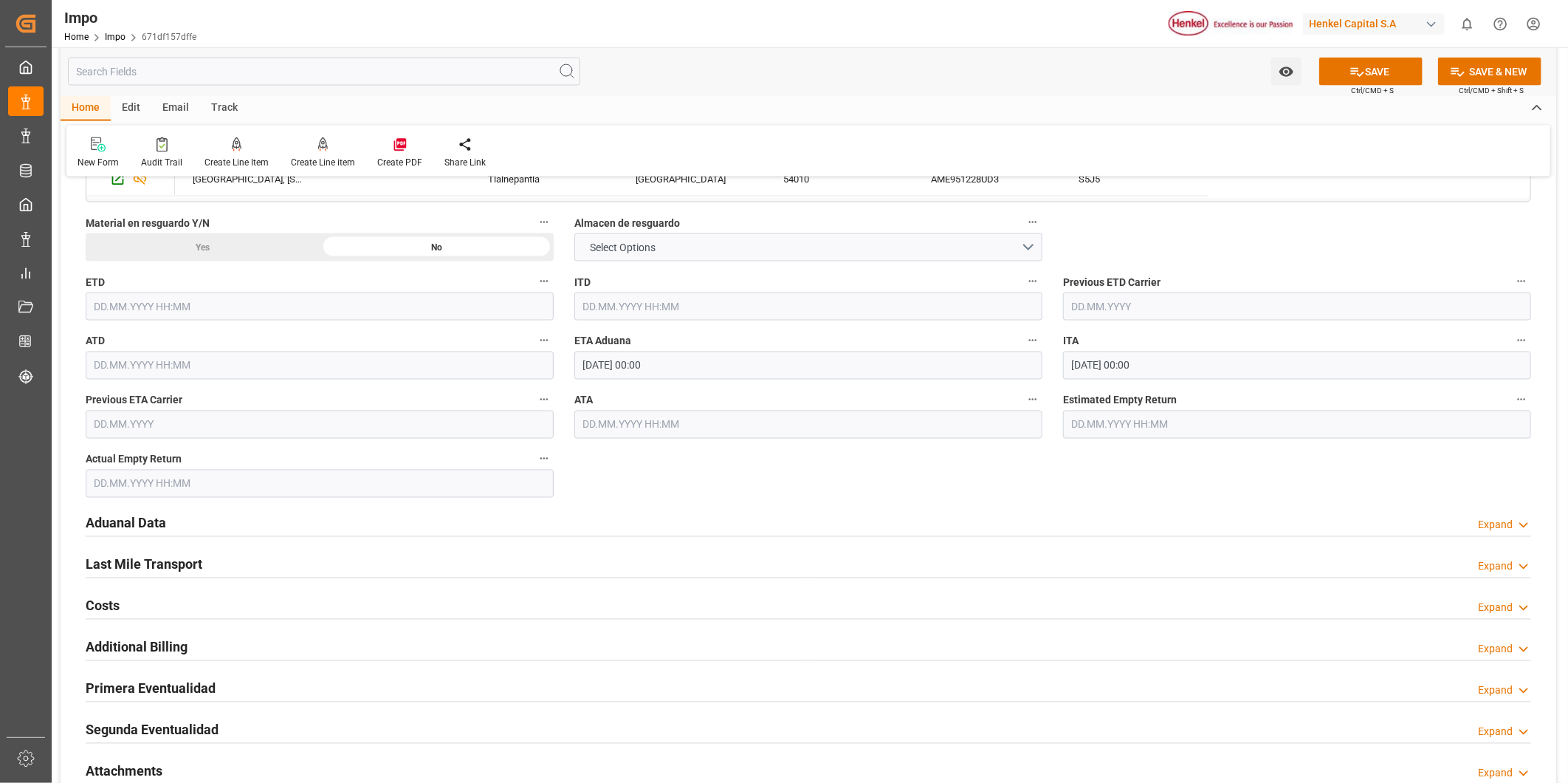
scroll to position [1477, 0]
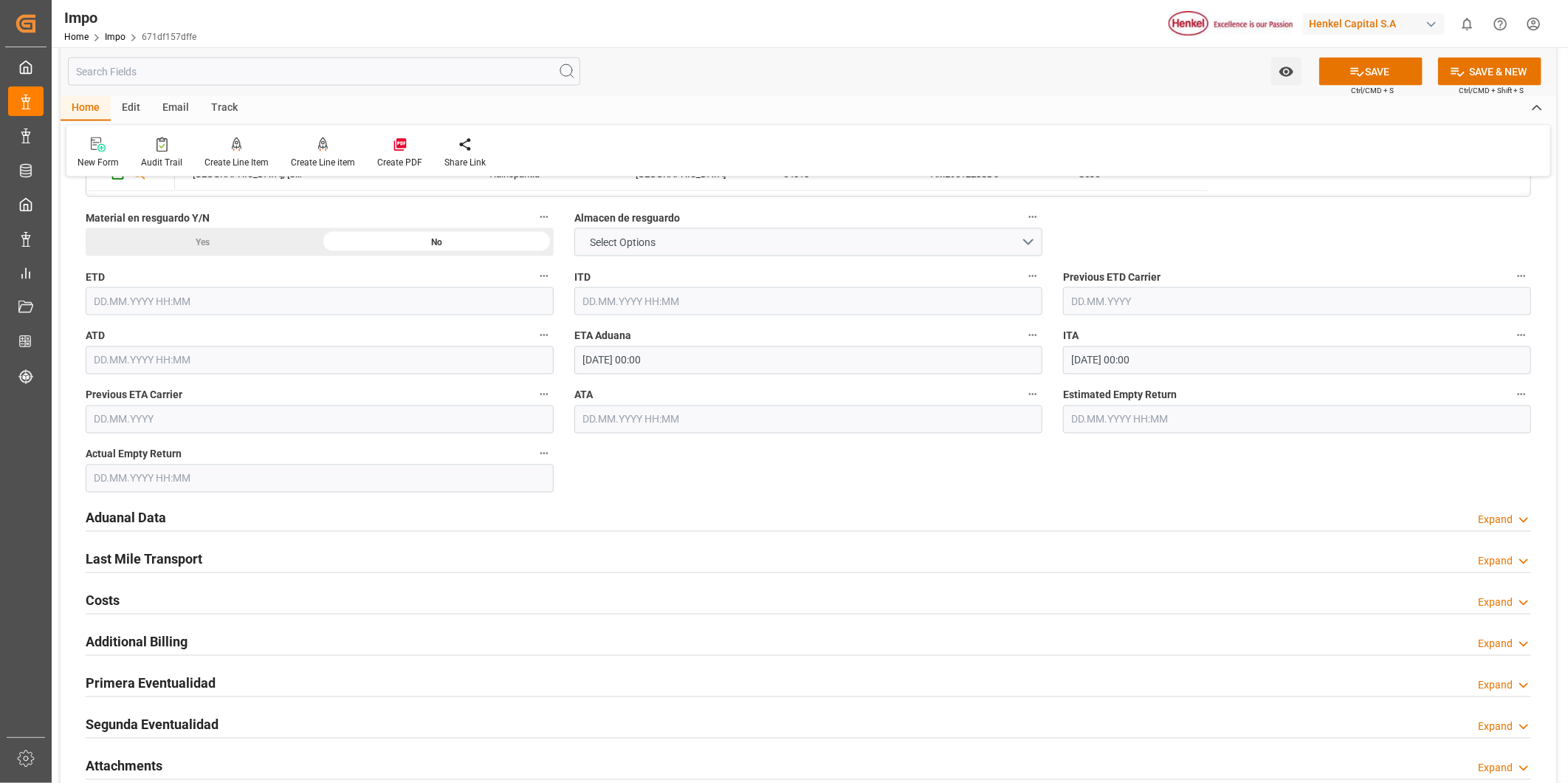
drag, startPoint x: 144, startPoint y: 514, endPoint x: 848, endPoint y: 596, distance: 708.8
click at [144, 514] on h2 "Aduanal Data" at bounding box center [126, 518] width 80 height 20
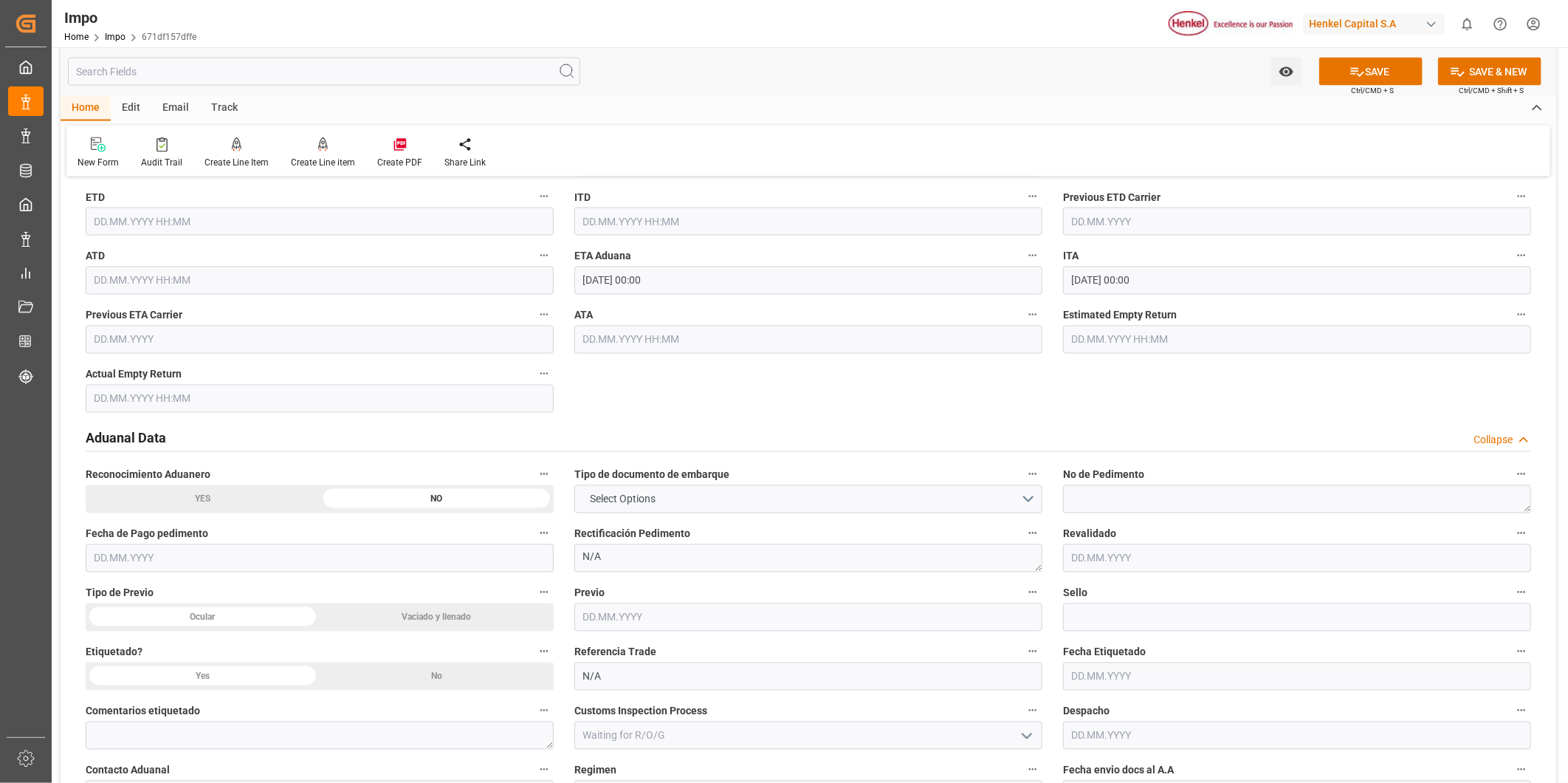
scroll to position [1559, 0]
click at [1027, 500] on button "Select Options" at bounding box center [808, 497] width 468 height 28
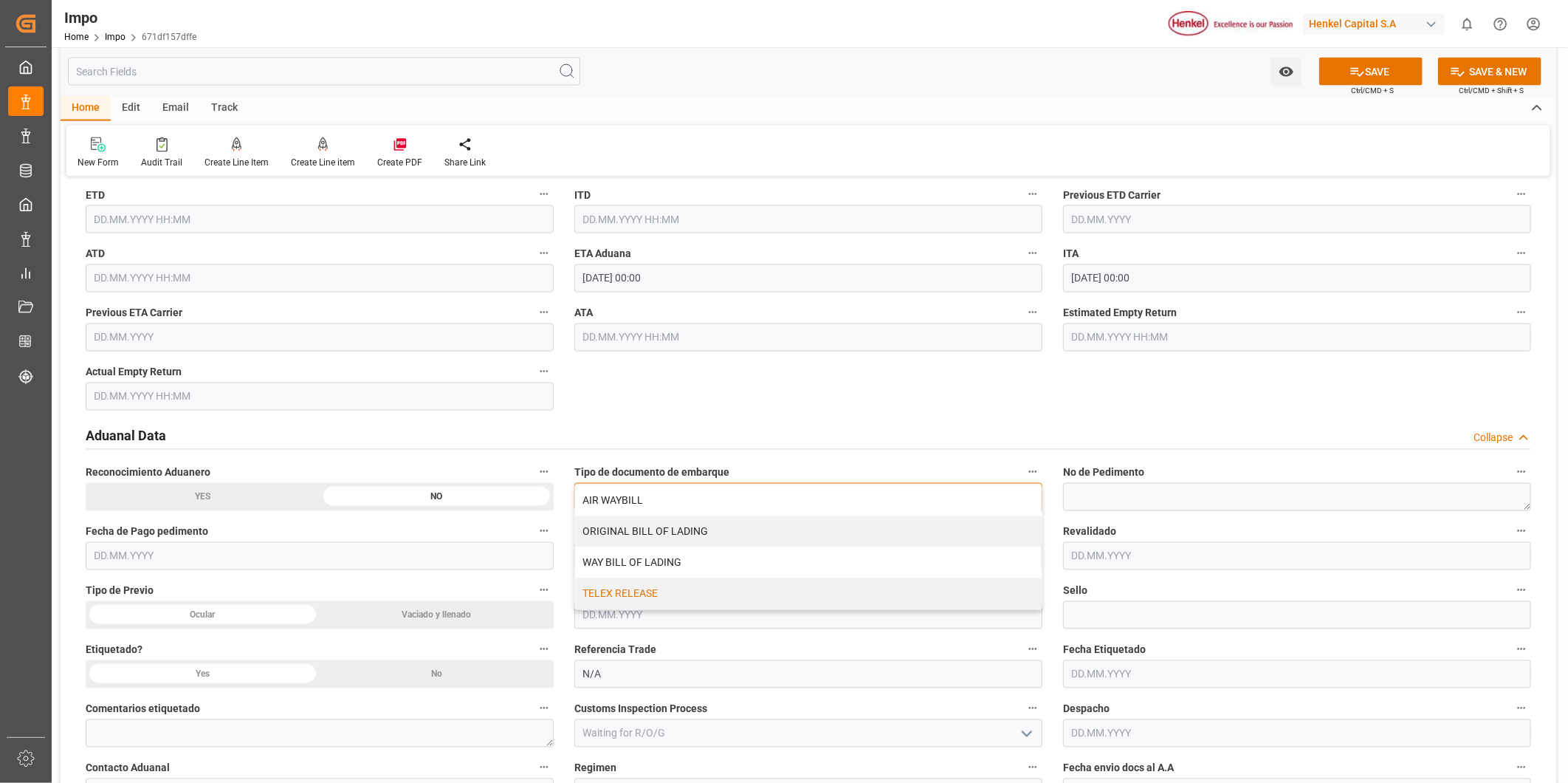
click at [651, 593] on div "TELEX RELEASE" at bounding box center [808, 594] width 467 height 31
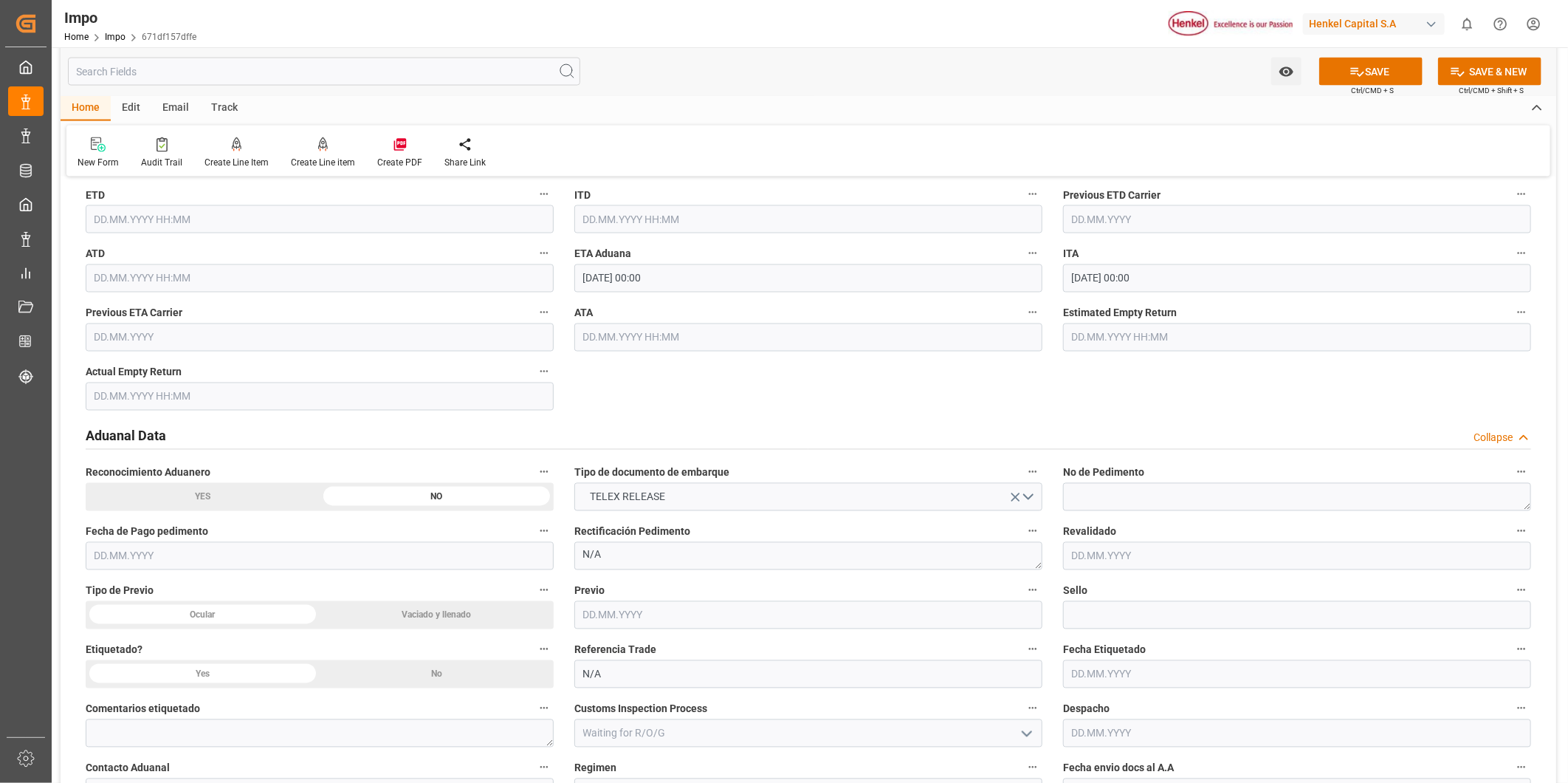
scroll to position [1641, 0]
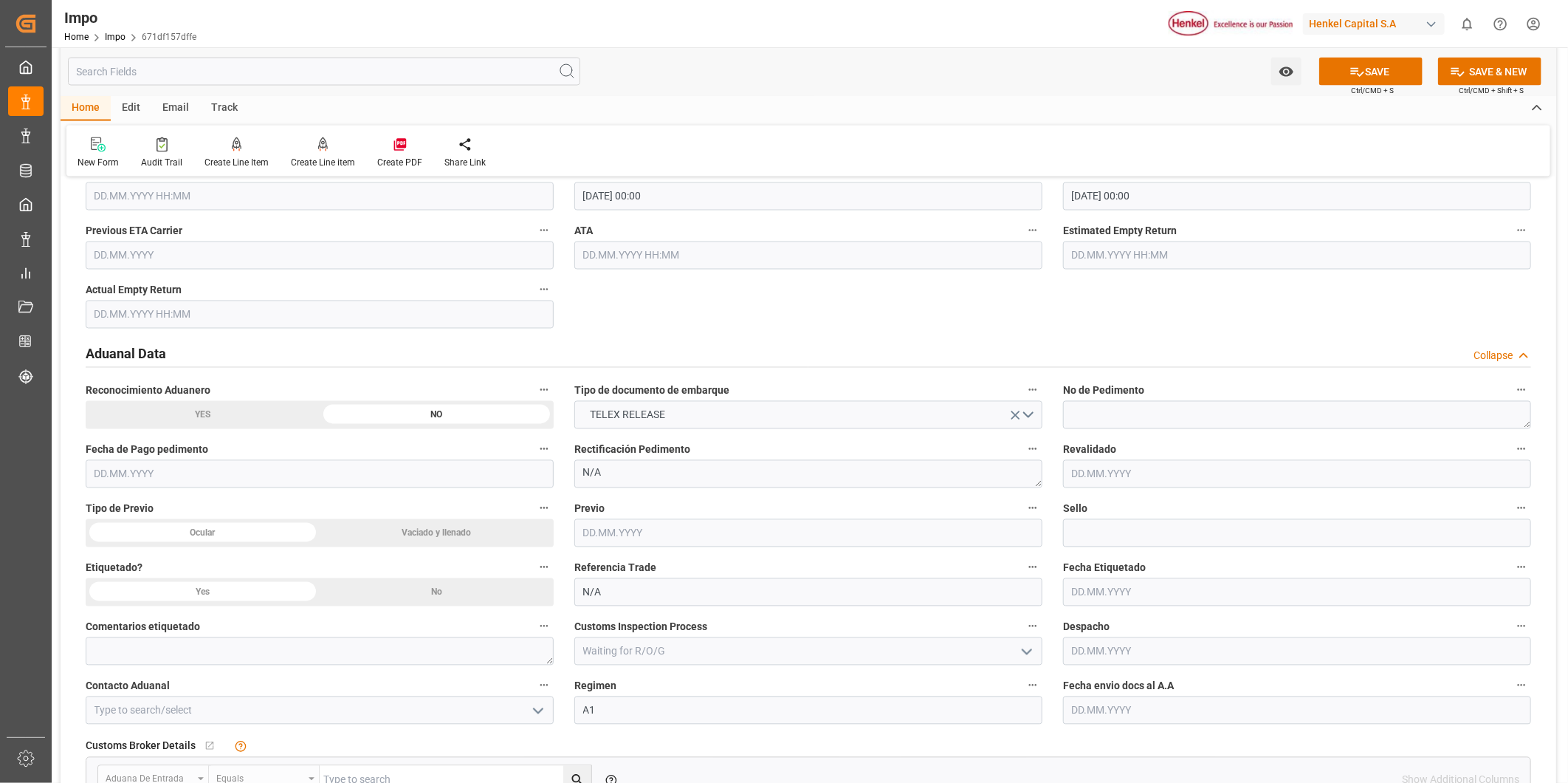
drag, startPoint x: 1207, startPoint y: 716, endPoint x: 1141, endPoint y: 709, distance: 66.4
click at [1207, 716] on input "text" at bounding box center [1297, 711] width 468 height 28
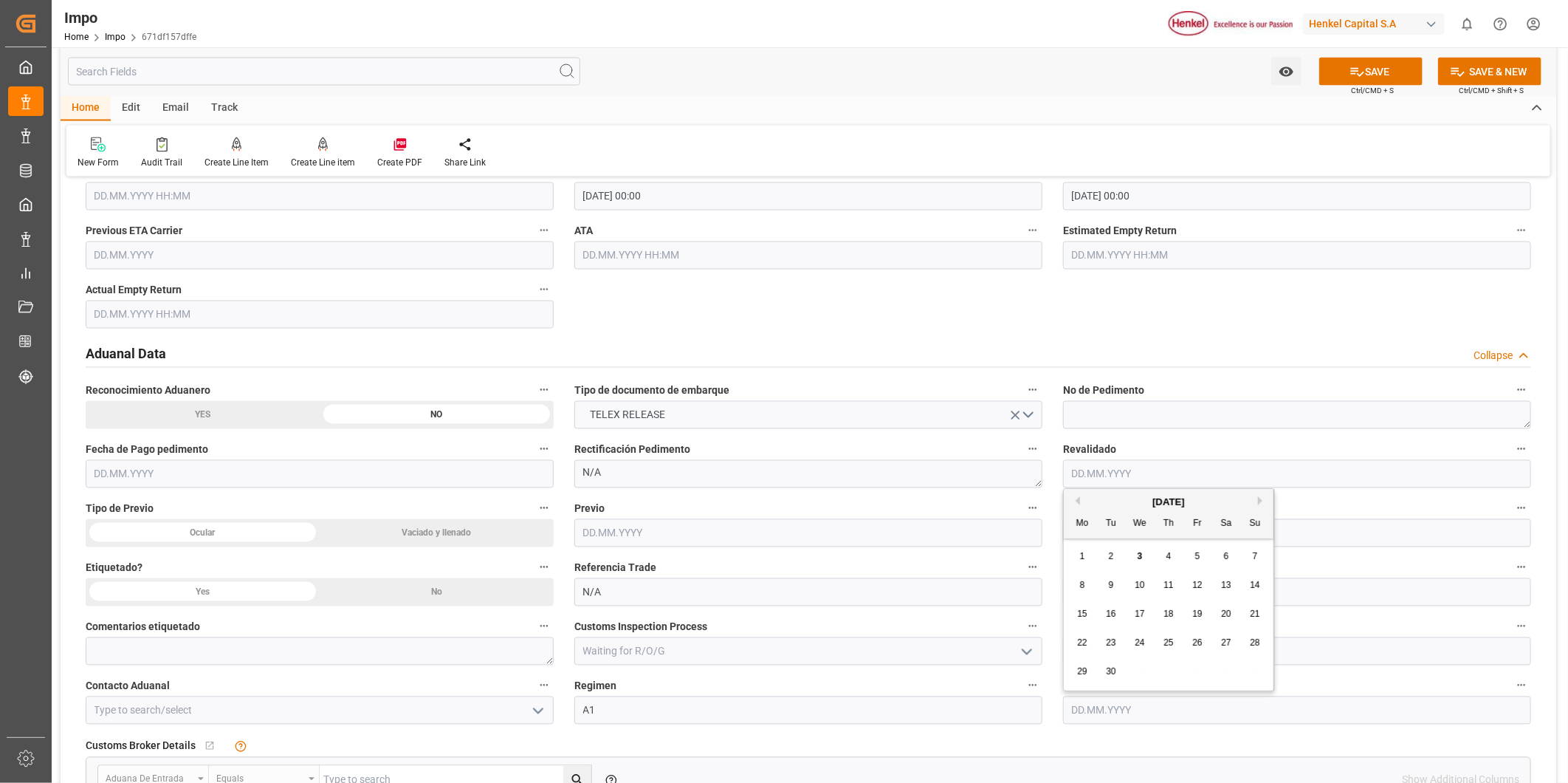
click at [1141, 709] on input "text" at bounding box center [1297, 711] width 468 height 28
click at [1144, 551] on div "3" at bounding box center [1140, 550] width 18 height 18
type input "03.09.2025"
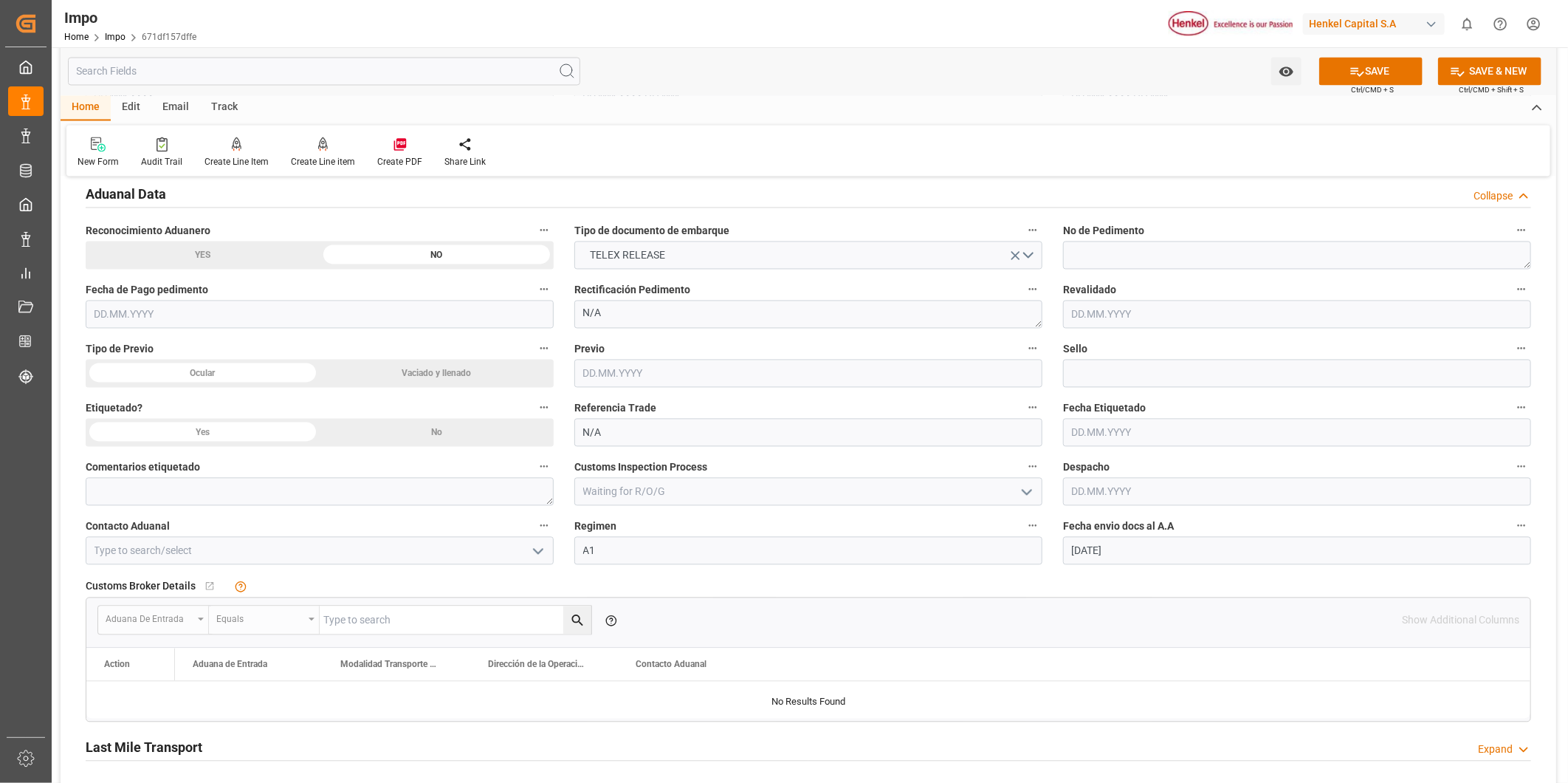
scroll to position [1805, 0]
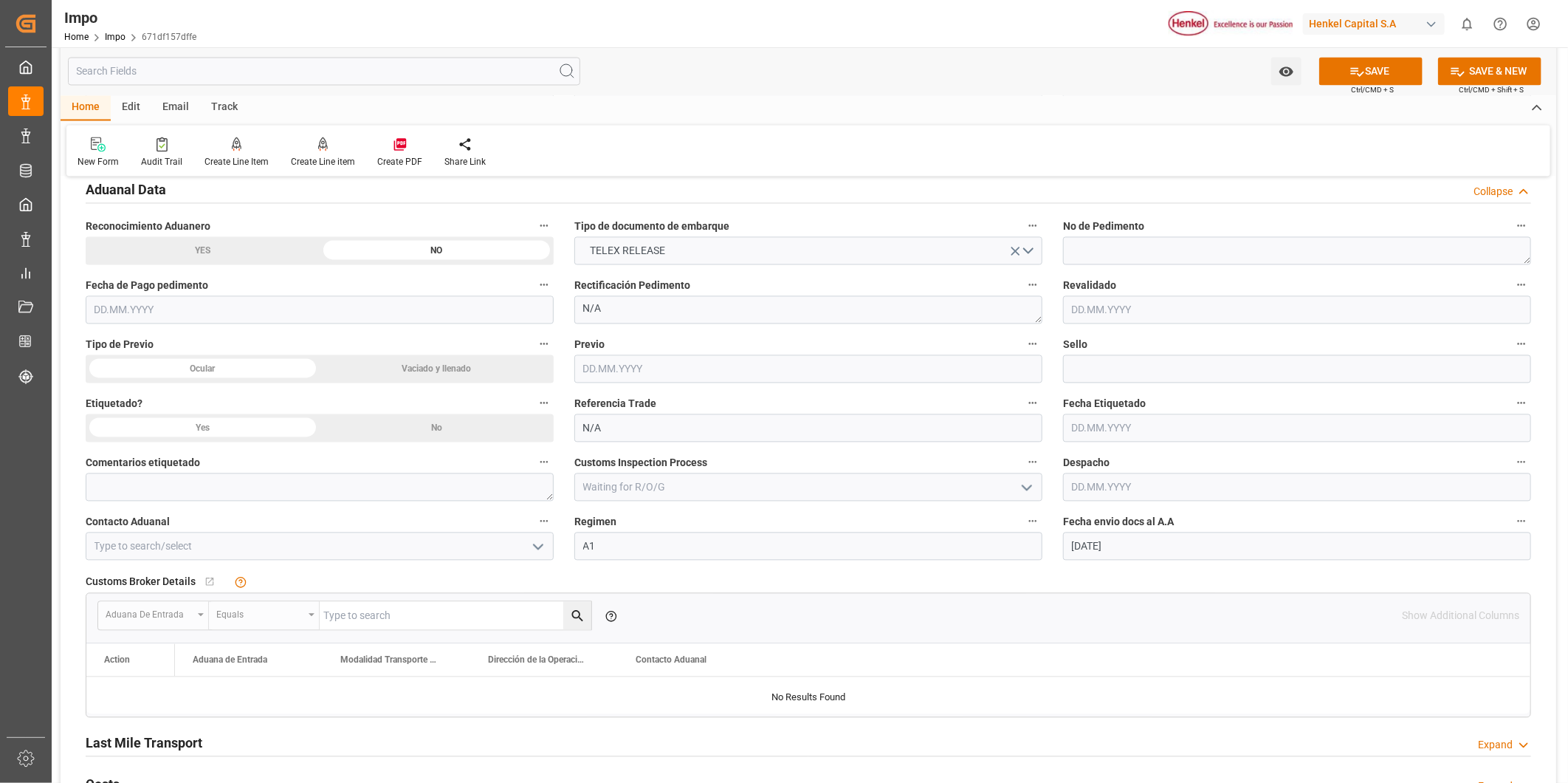
click at [541, 547] on icon "open menu" at bounding box center [538, 547] width 18 height 18
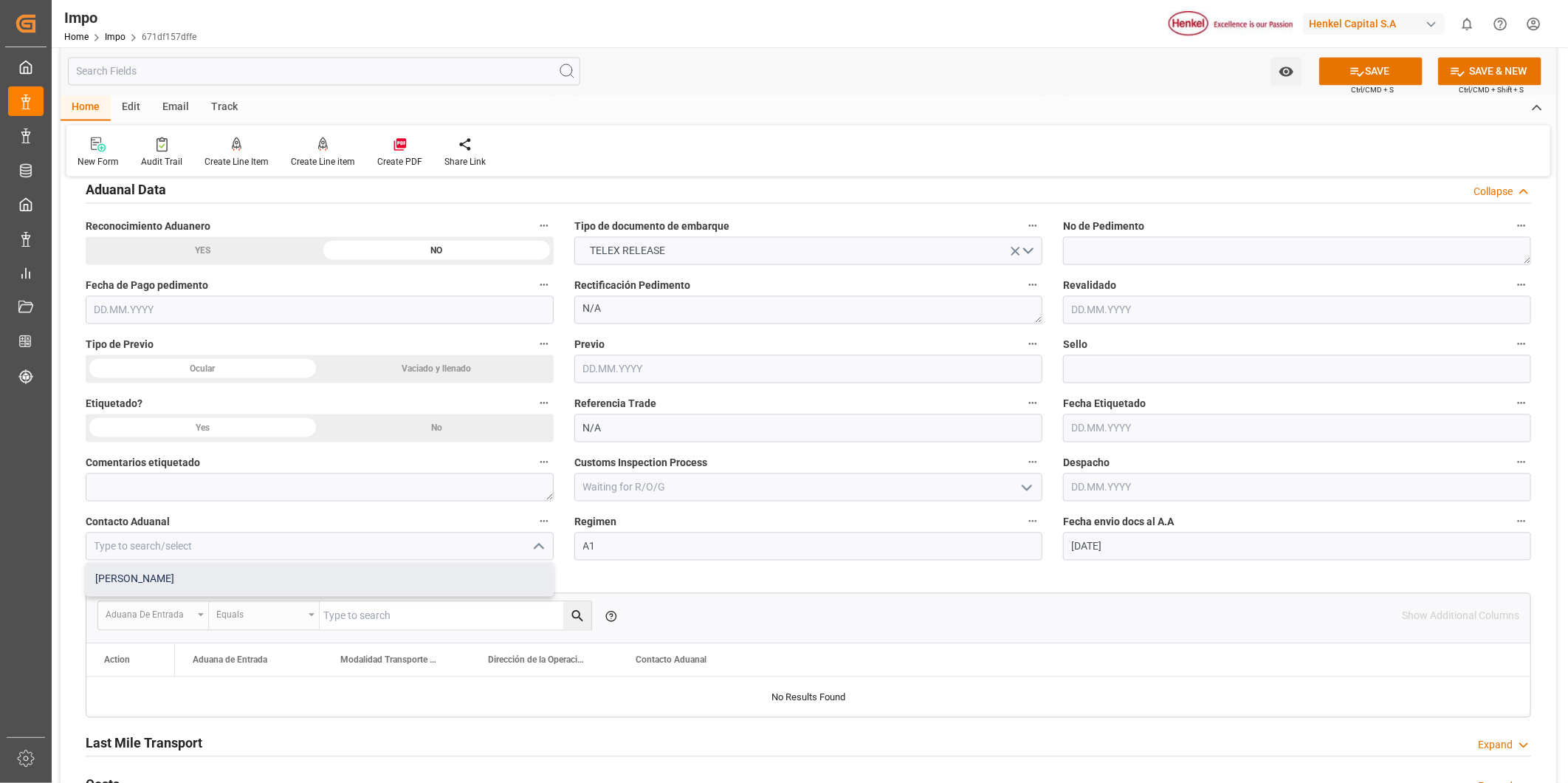
click at [168, 582] on div "ALFREDO SALINAS JACOBO" at bounding box center [320, 579] width 467 height 33
type input "ALFREDO SALINAS JACOBO"
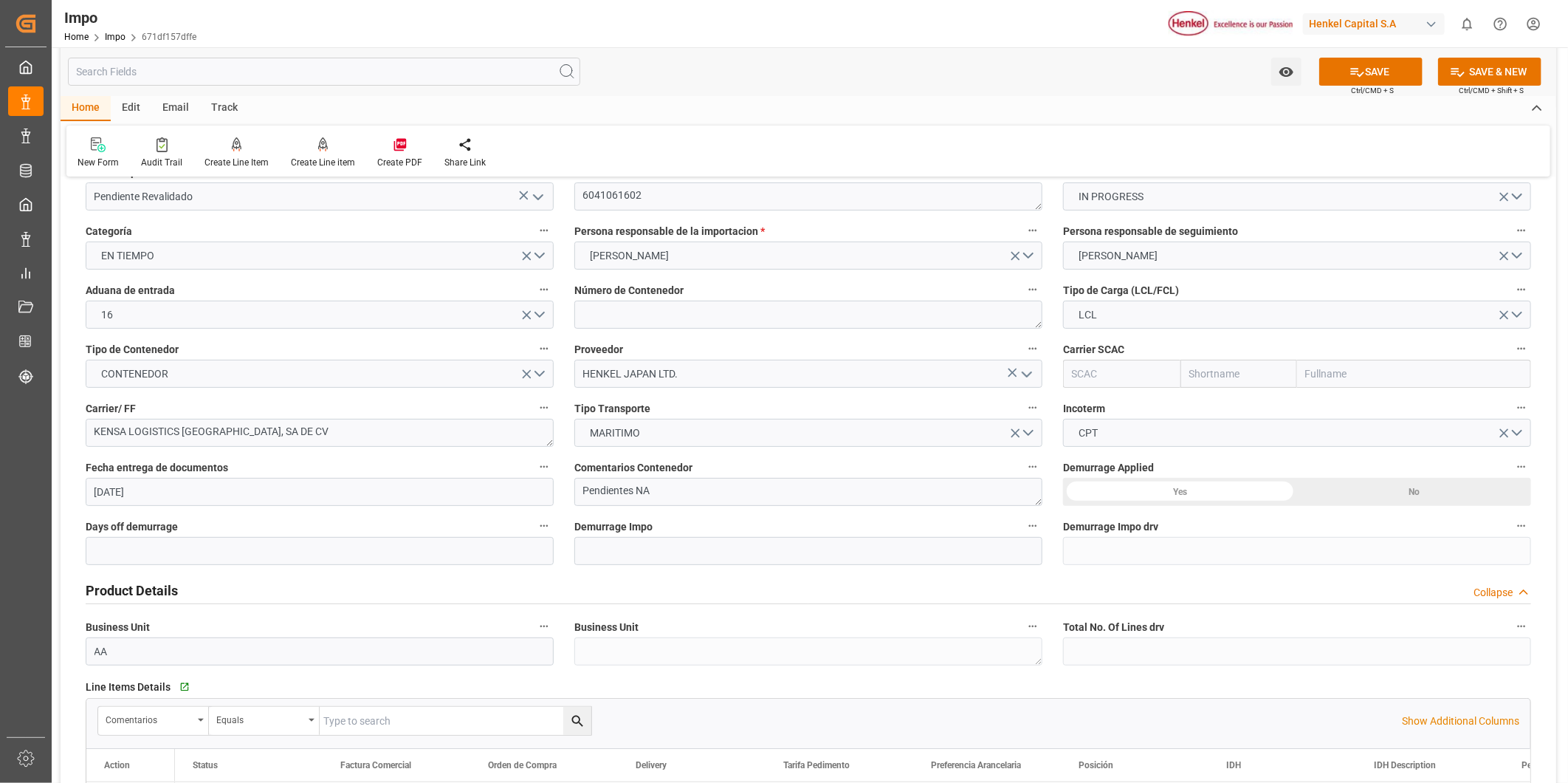
scroll to position [0, 0]
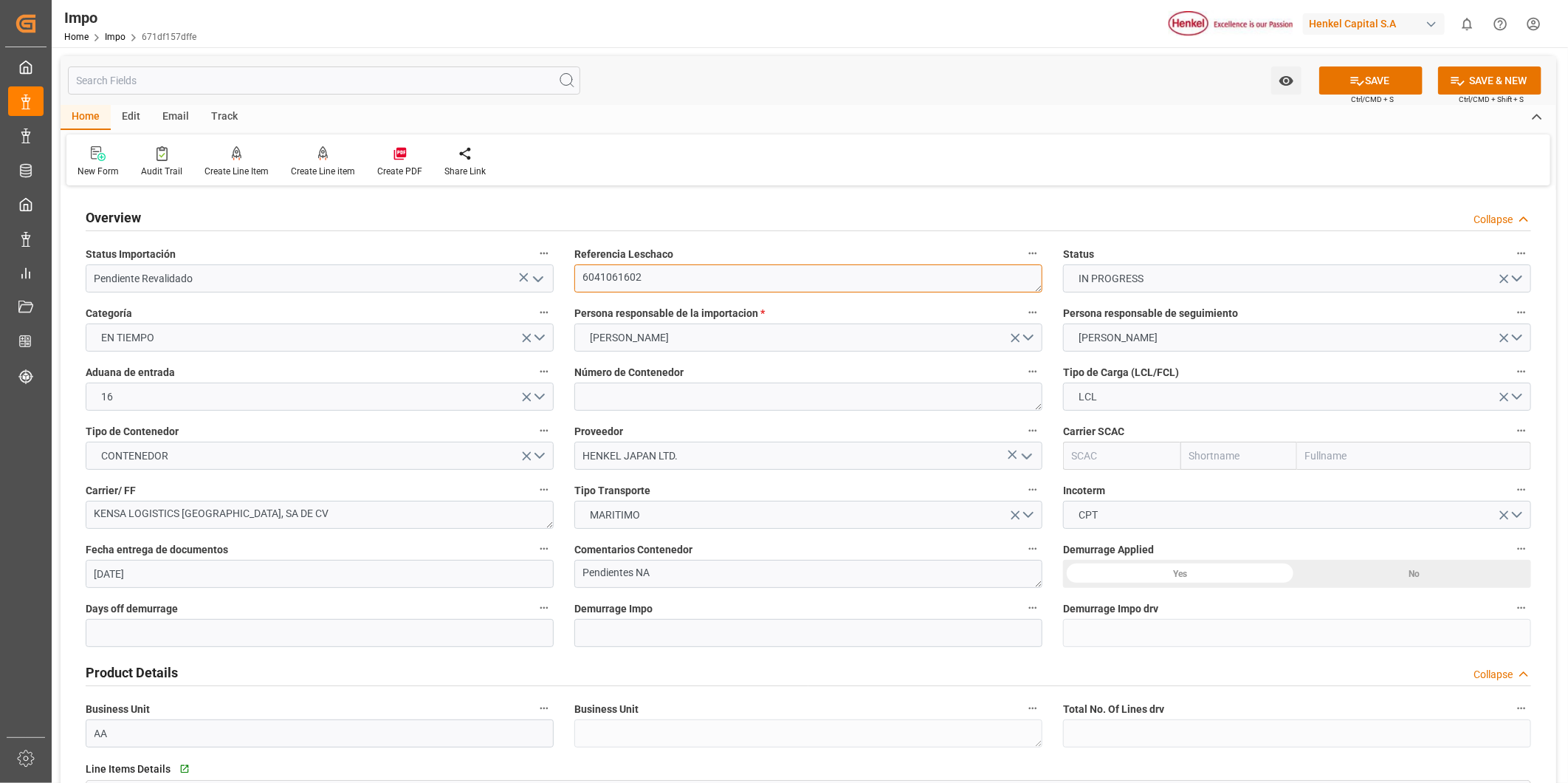
click at [618, 281] on textarea "6041061602" at bounding box center [808, 279] width 468 height 28
drag, startPoint x: 697, startPoint y: 394, endPoint x: 945, endPoint y: 391, distance: 248.0
click at [697, 394] on textarea at bounding box center [808, 397] width 468 height 28
click at [1378, 463] on input "text" at bounding box center [1414, 455] width 234 height 28
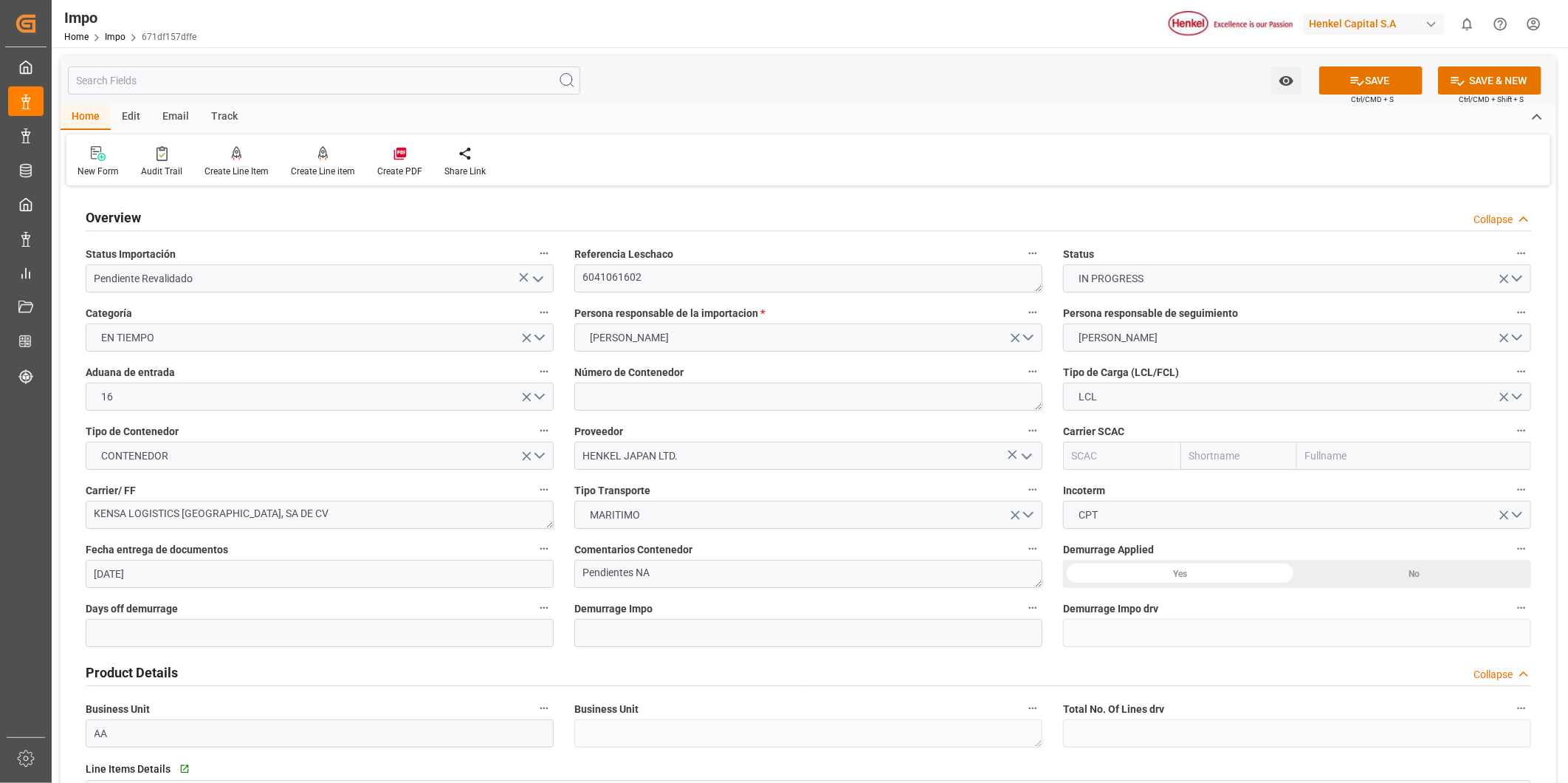
click at [1368, 462] on input "text" at bounding box center [1414, 455] width 234 height 28
click at [1329, 466] on input "text" at bounding box center [1414, 455] width 234 height 28
type input "G"
type input "HAPA"
click at [1338, 483] on b "Hapag Lloyd Aktiengesellschaft" at bounding box center [1409, 488] width 204 height 12
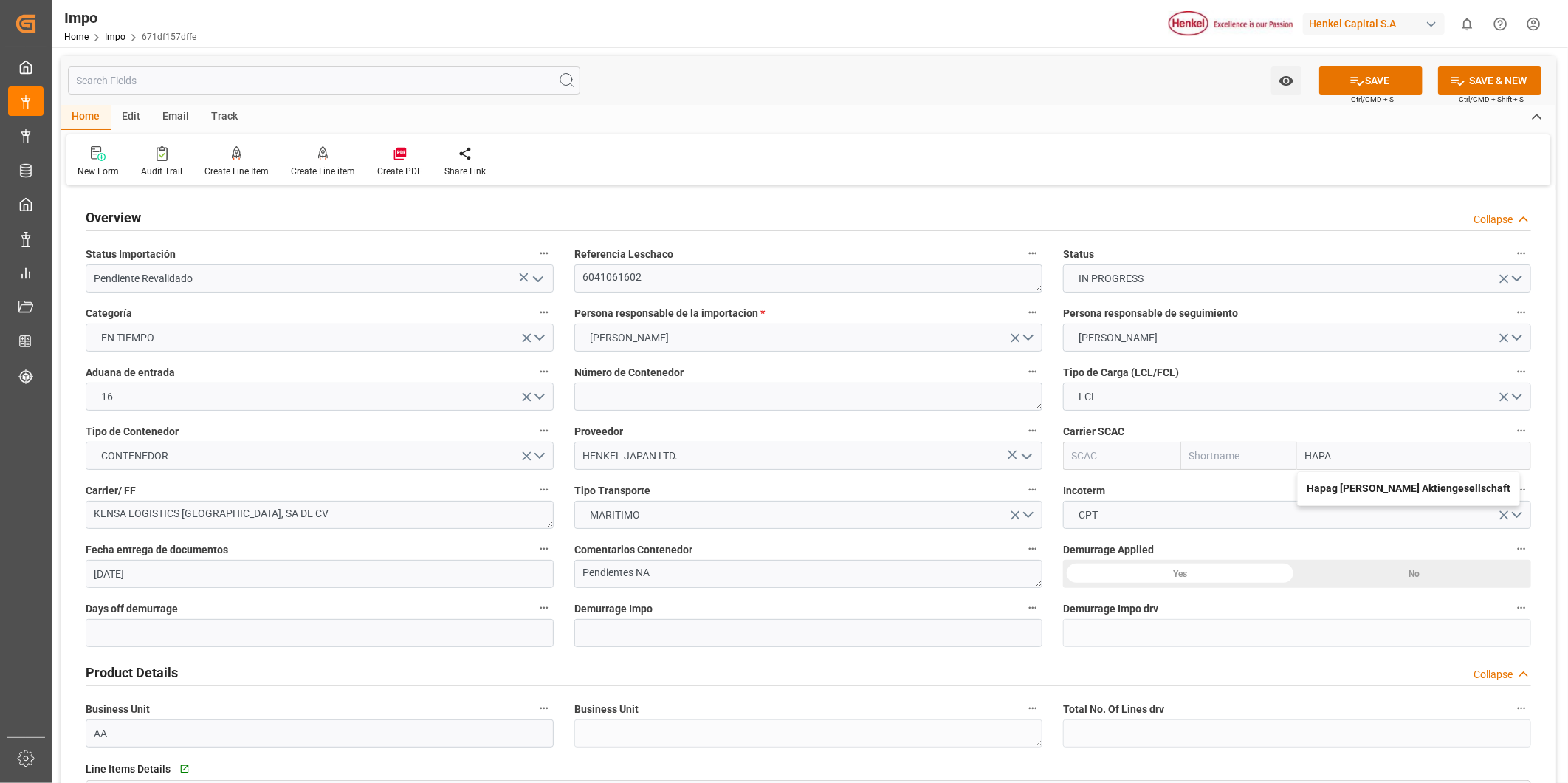
type input "HLCU"
type input "Hapag Lloyd"
type input "Hapag Lloyd Aktiengesellschaft"
click at [736, 404] on textarea at bounding box center [808, 397] width 468 height 28
type textarea "BMOU9606602"
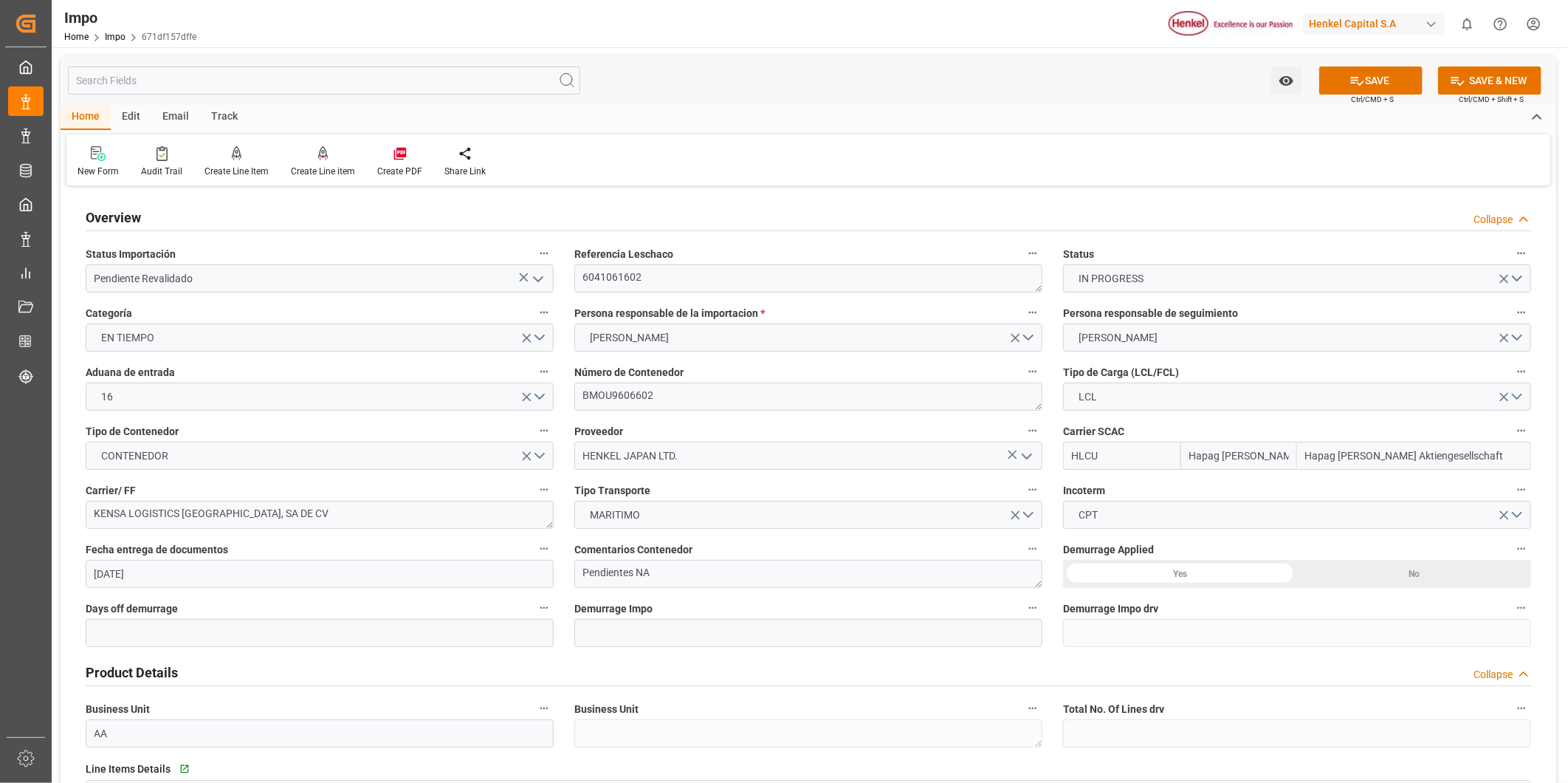
click at [1067, 150] on div "New Form Audit Trail Create Line Item Create Line item Create PDF Share Link" at bounding box center [808, 160] width 1484 height 51
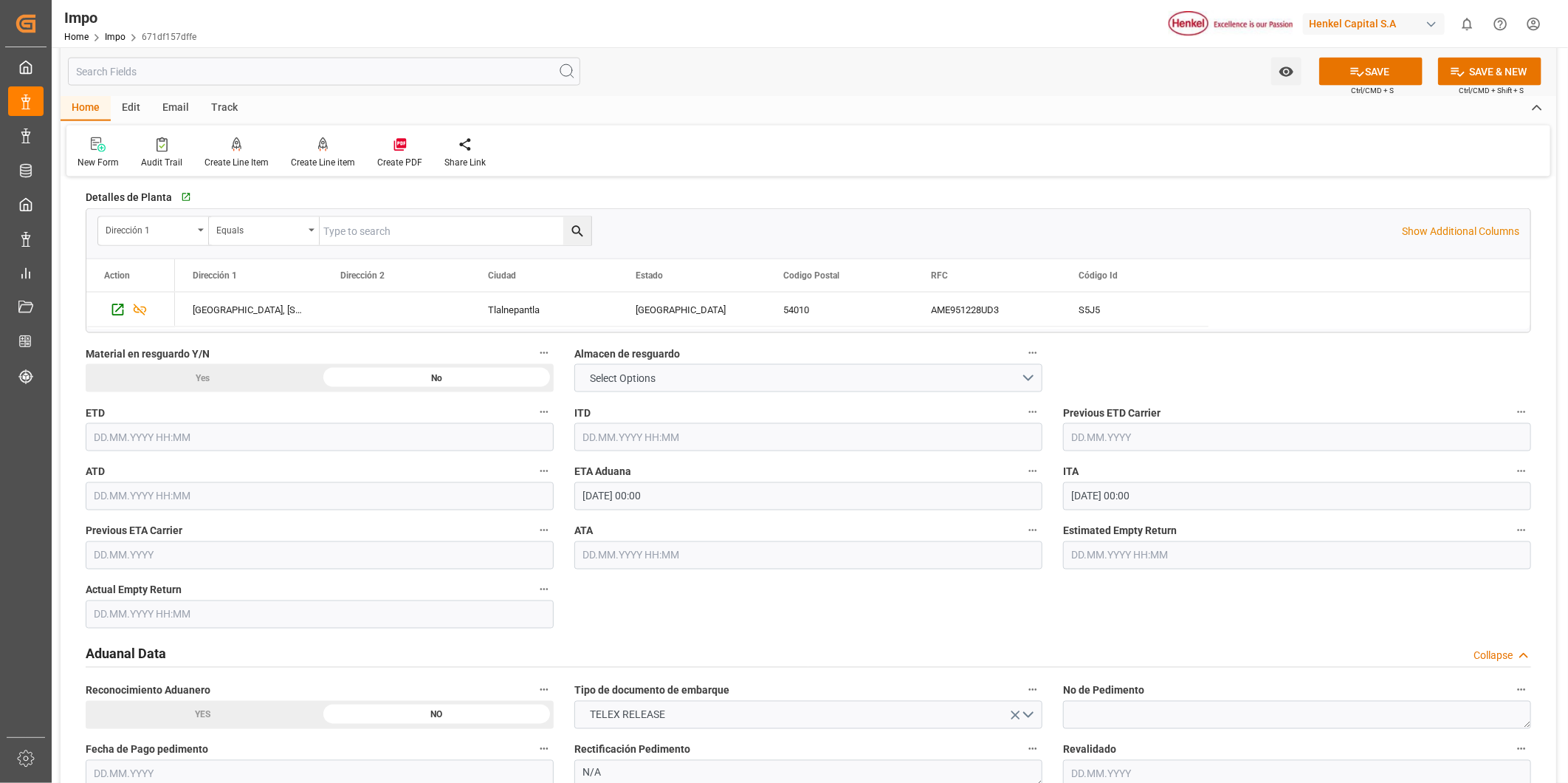
scroll to position [1312, 0]
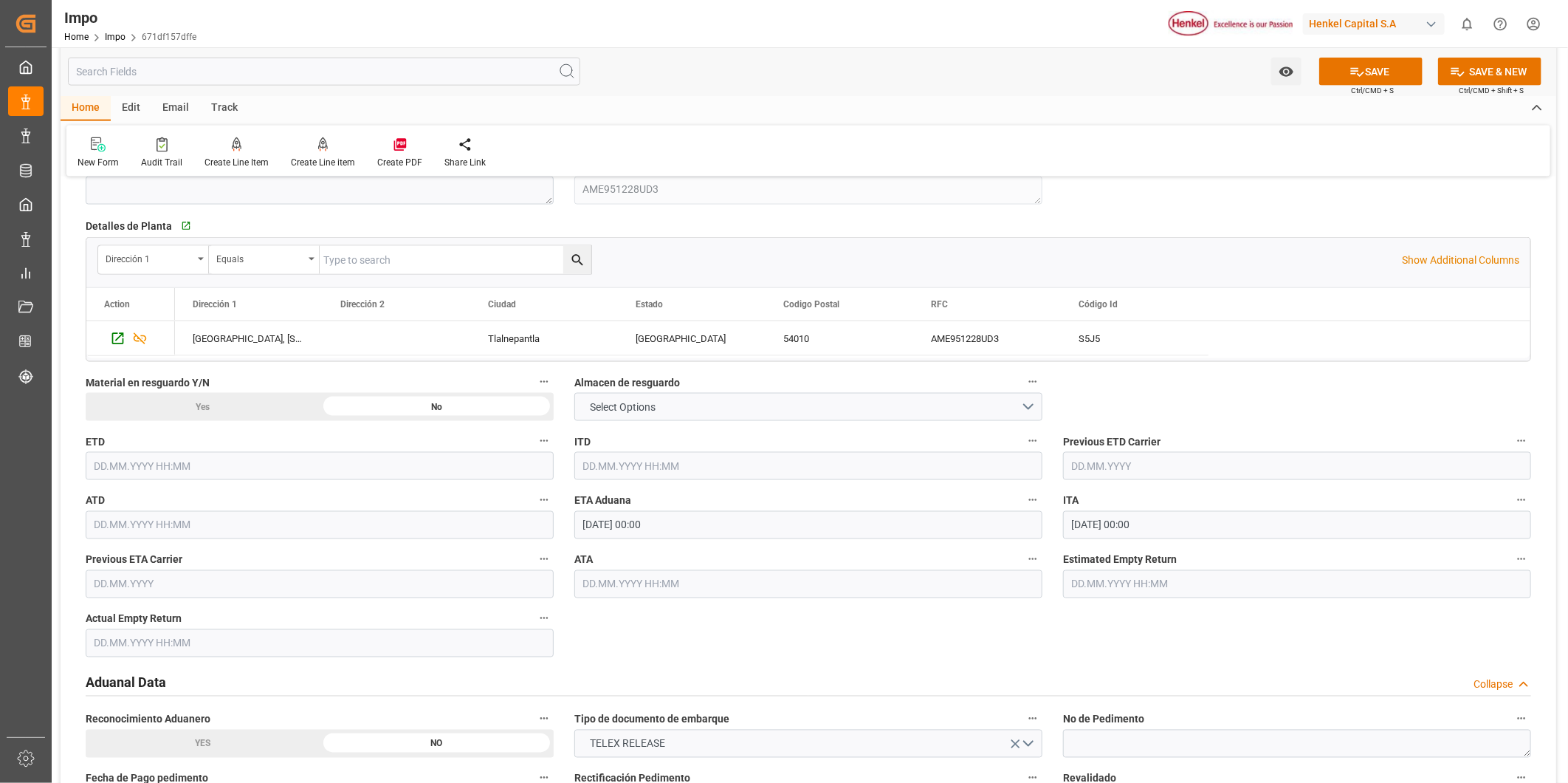
click at [591, 525] on input "[DATE] 00:00" at bounding box center [808, 525] width 468 height 28
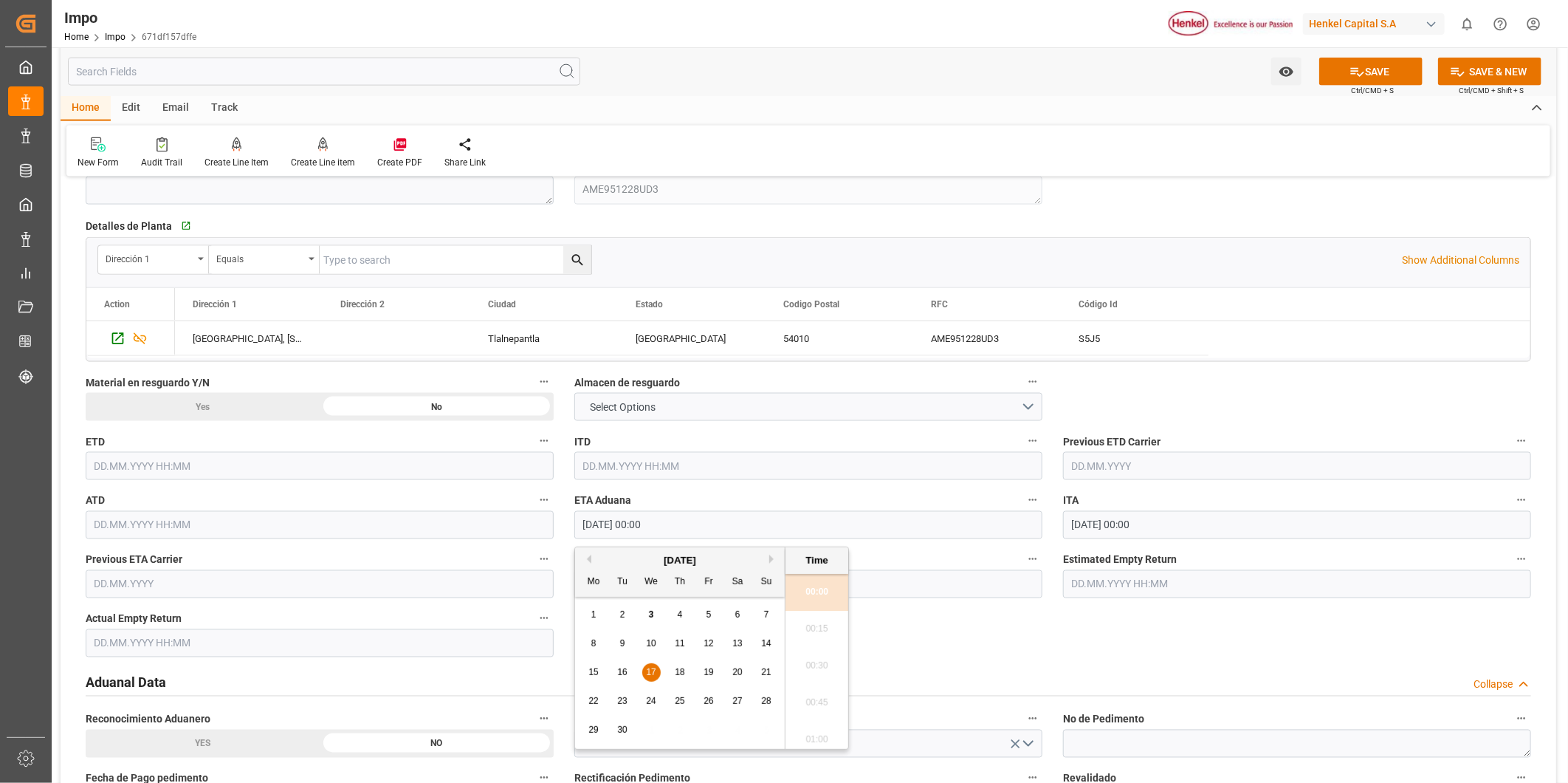
click at [647, 704] on span "24" at bounding box center [651, 701] width 10 height 11
type input "24.09.2025 00:00"
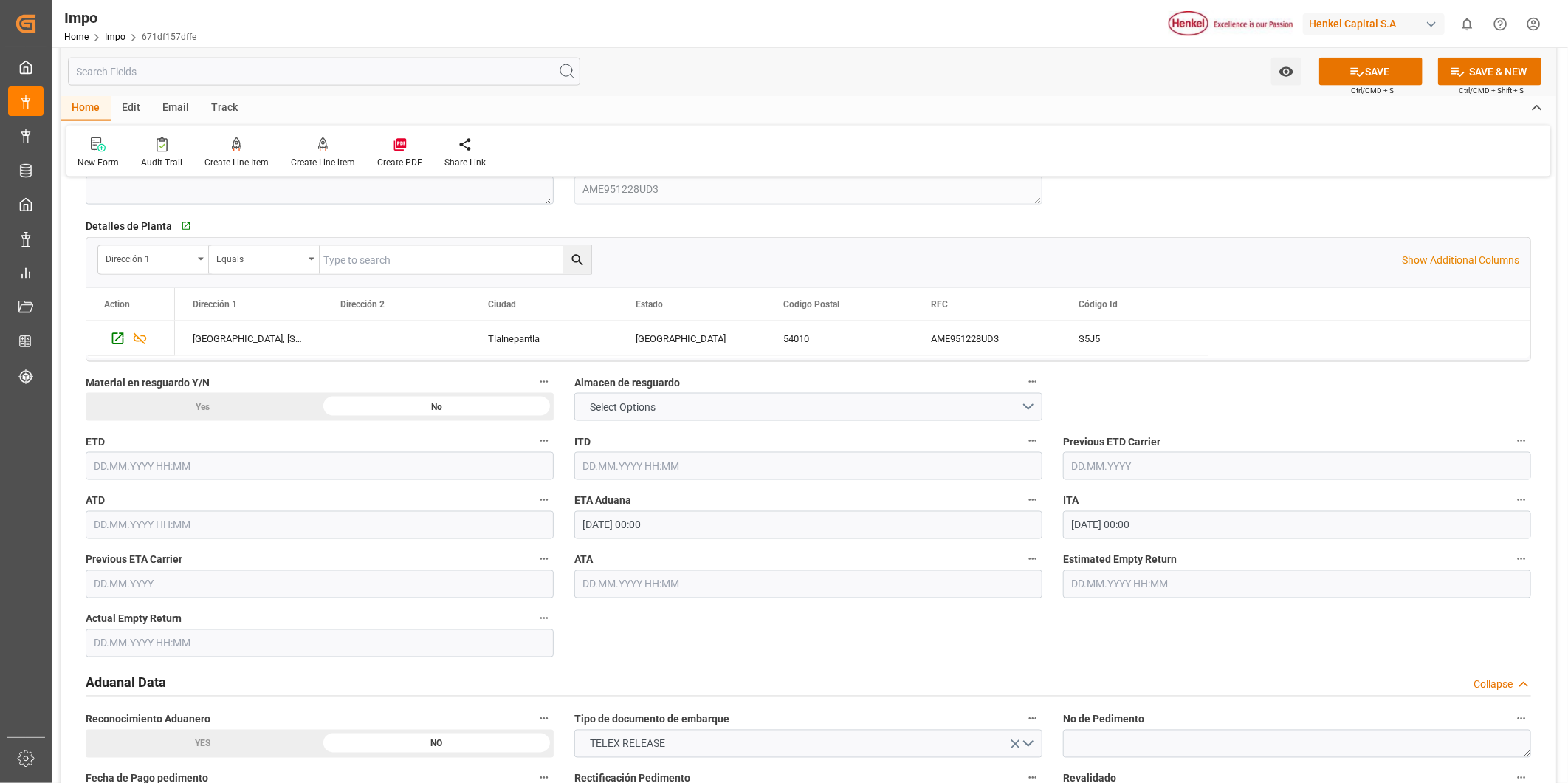
click at [1266, 406] on div "Overview Collapse Status Importación Pendiente Revalidado Referencia Leschaco 6…" at bounding box center [808, 281] width 1496 height 2807
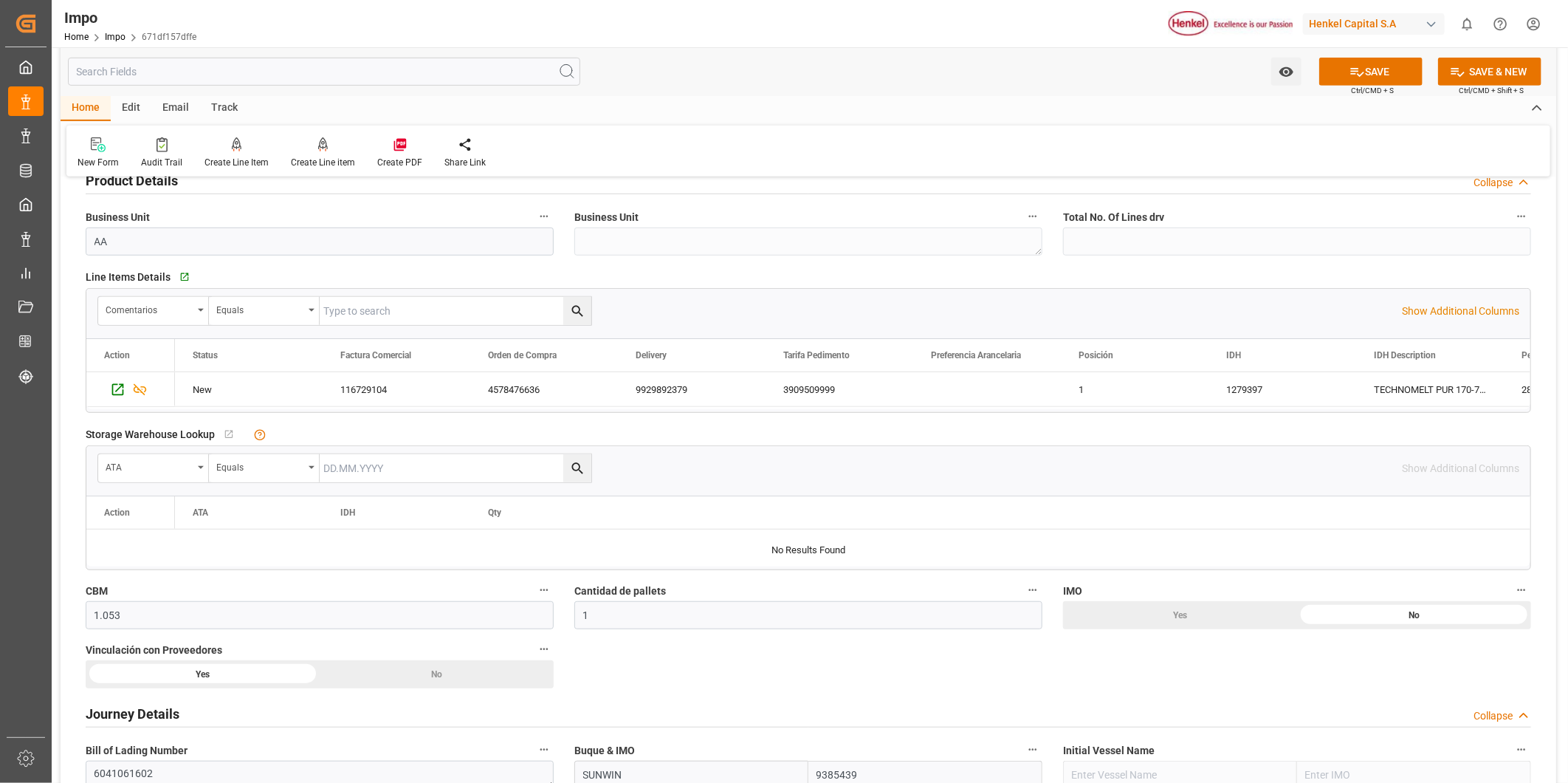
scroll to position [0, 0]
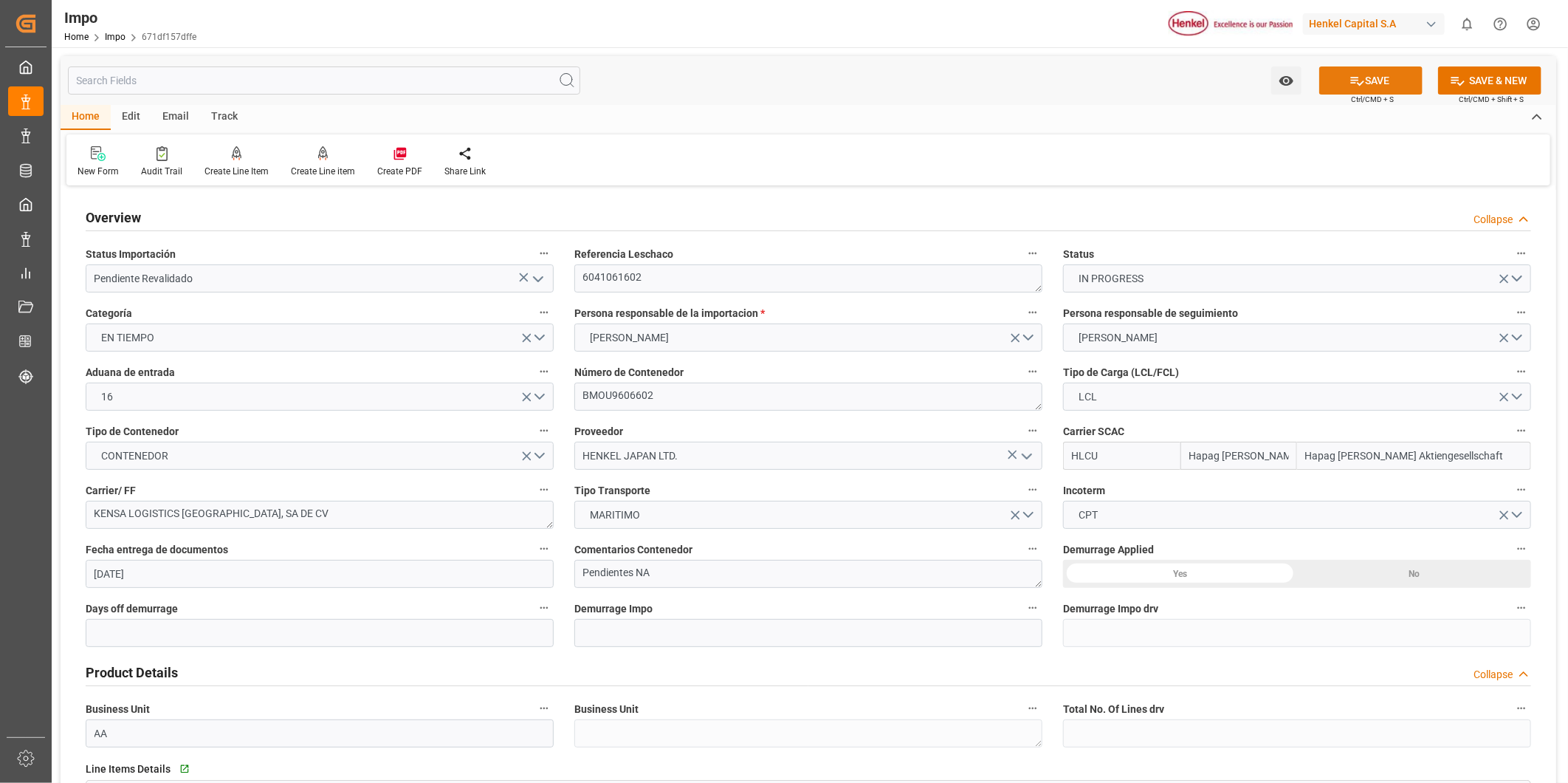
click at [1382, 81] on button "SAVE" at bounding box center [1371, 81] width 103 height 28
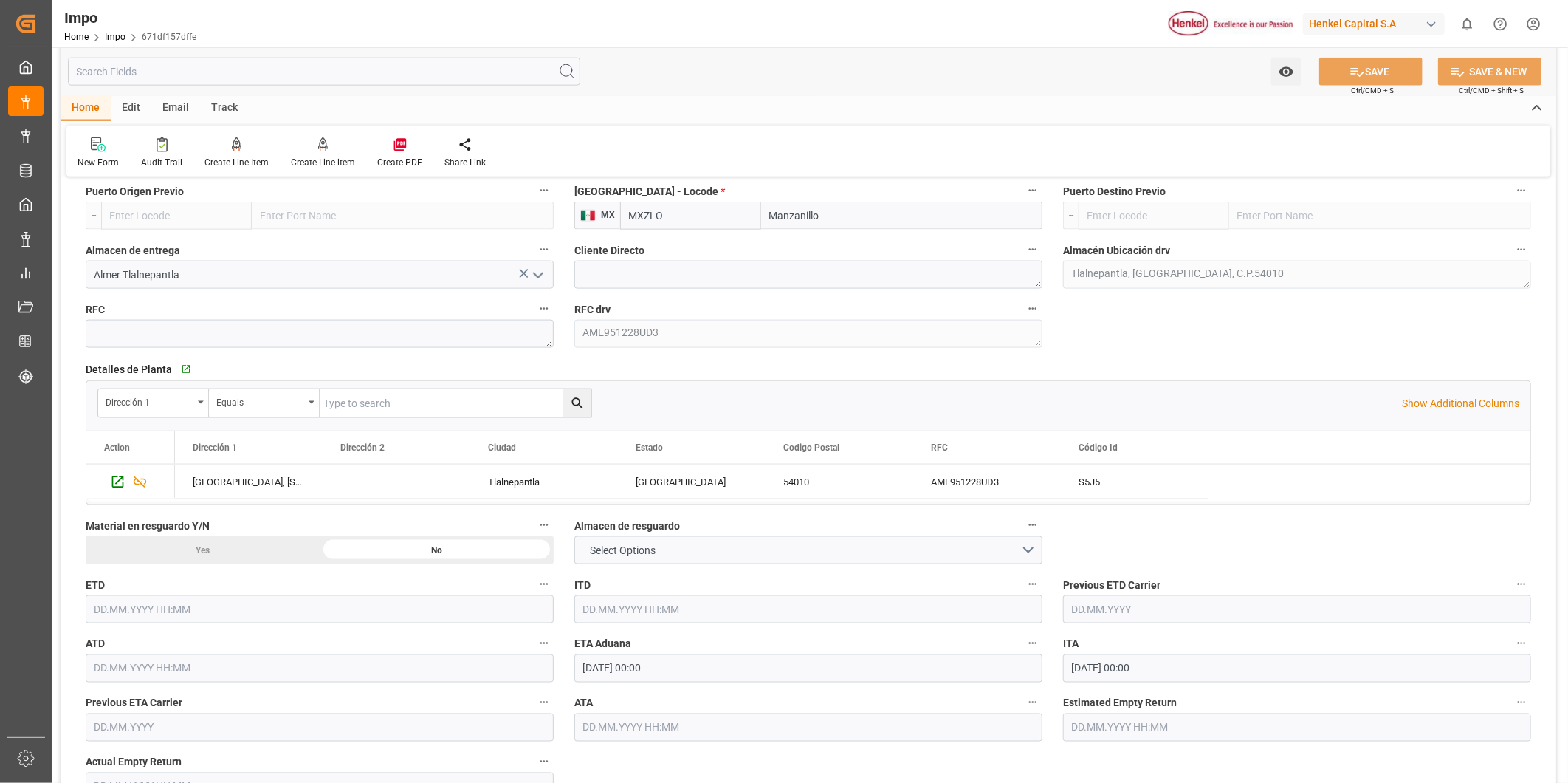
scroll to position [1066, 0]
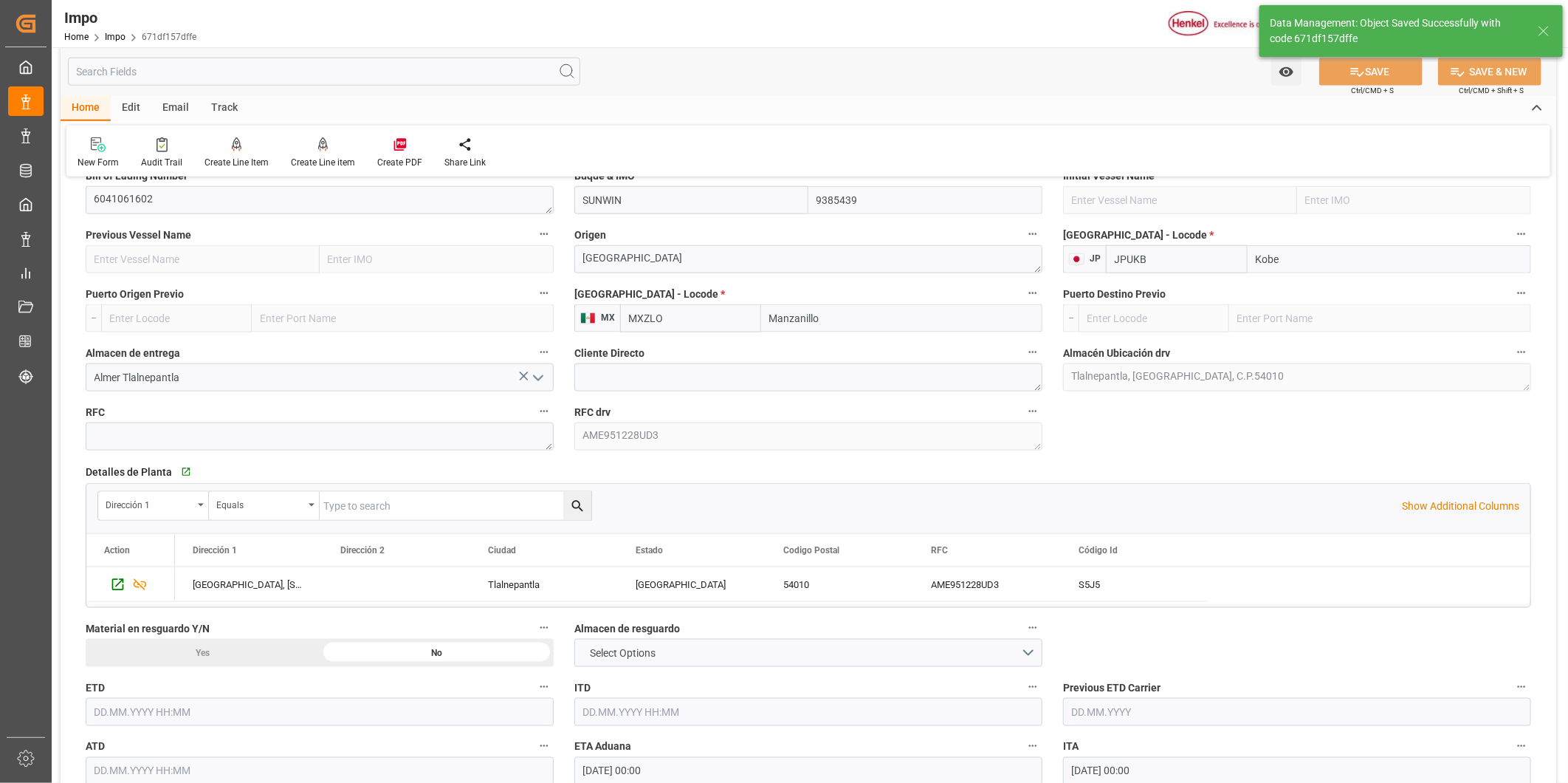
type textarea "AA"
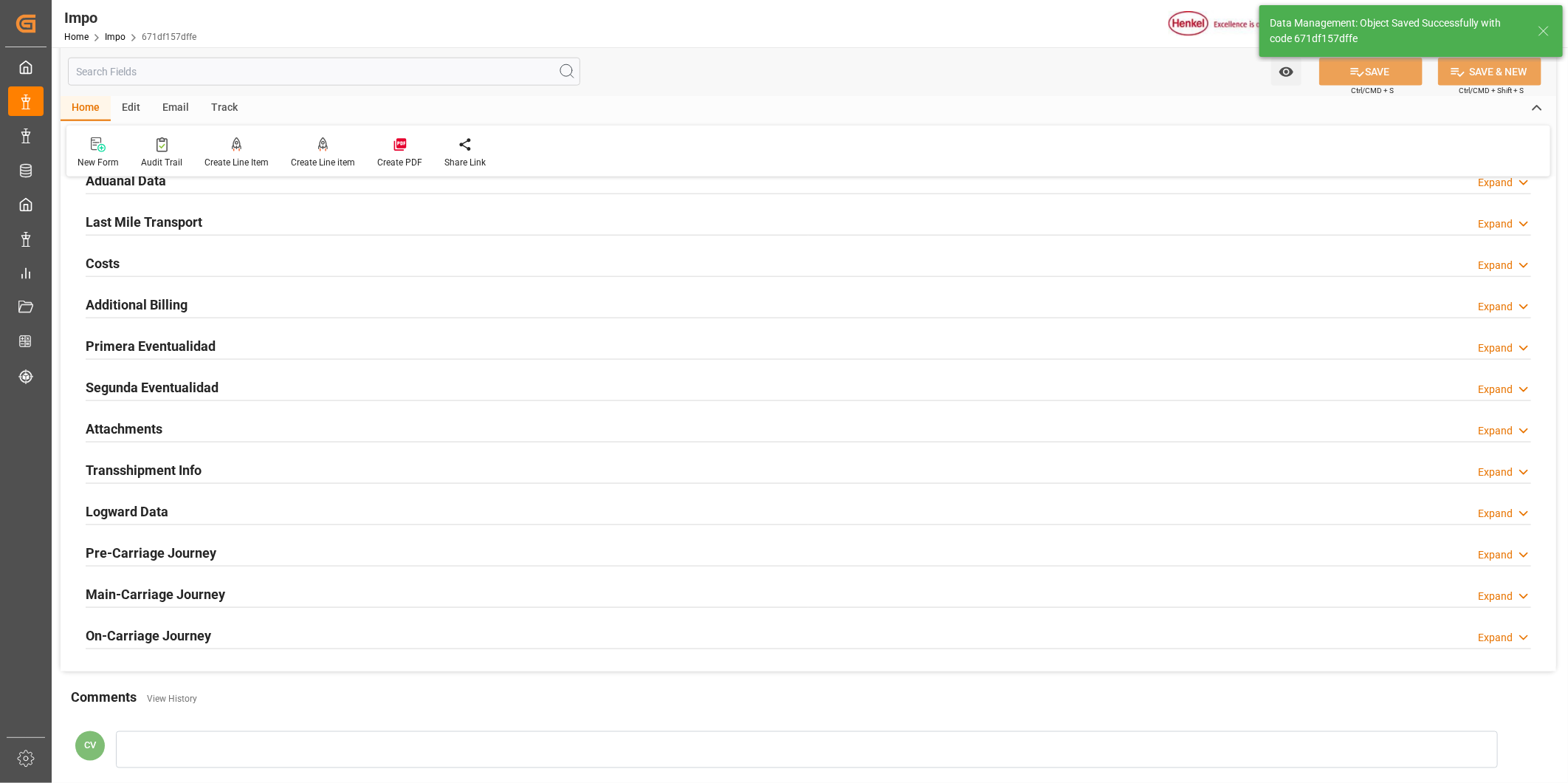
type input "1"
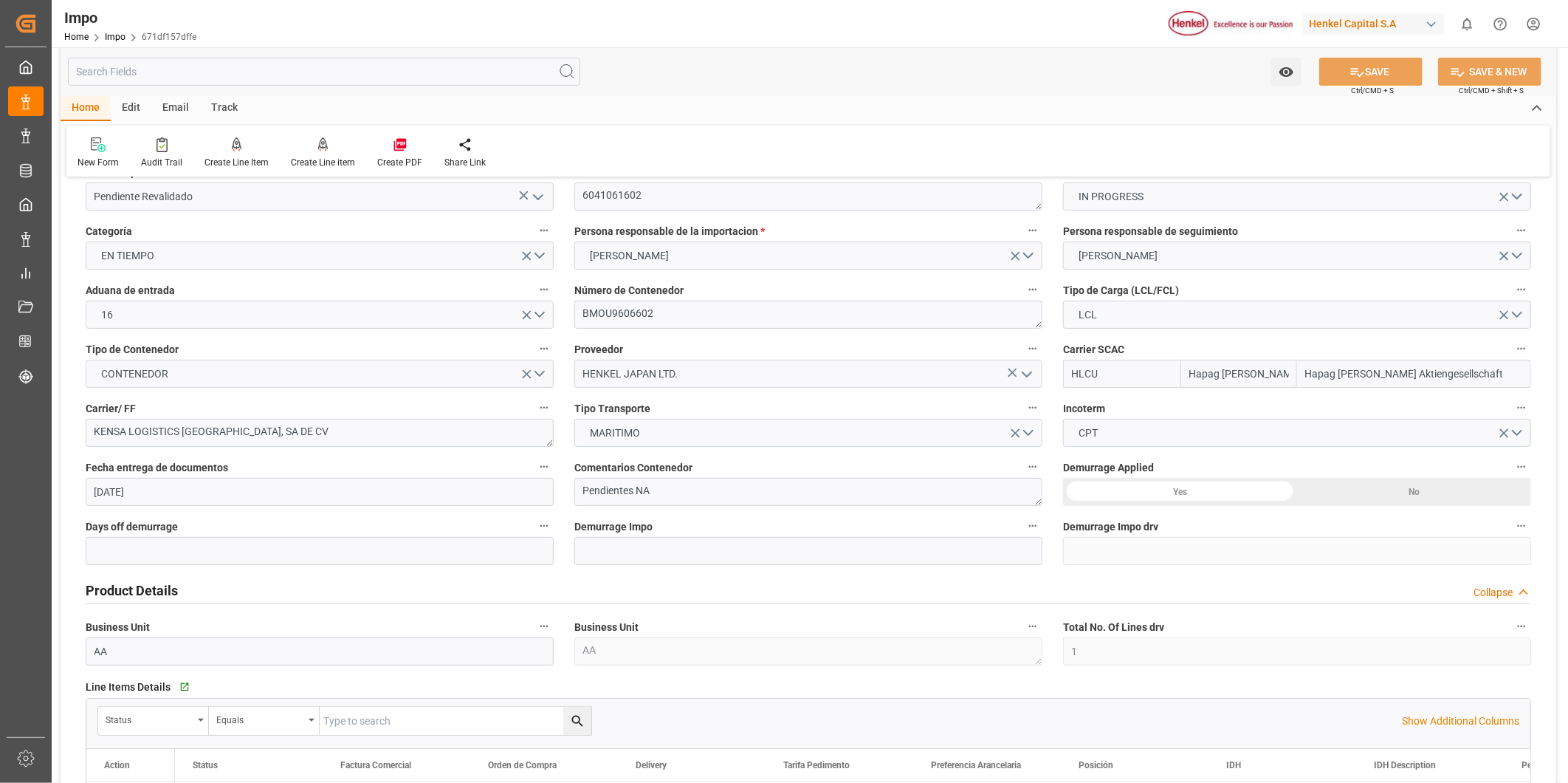
scroll to position [0, 0]
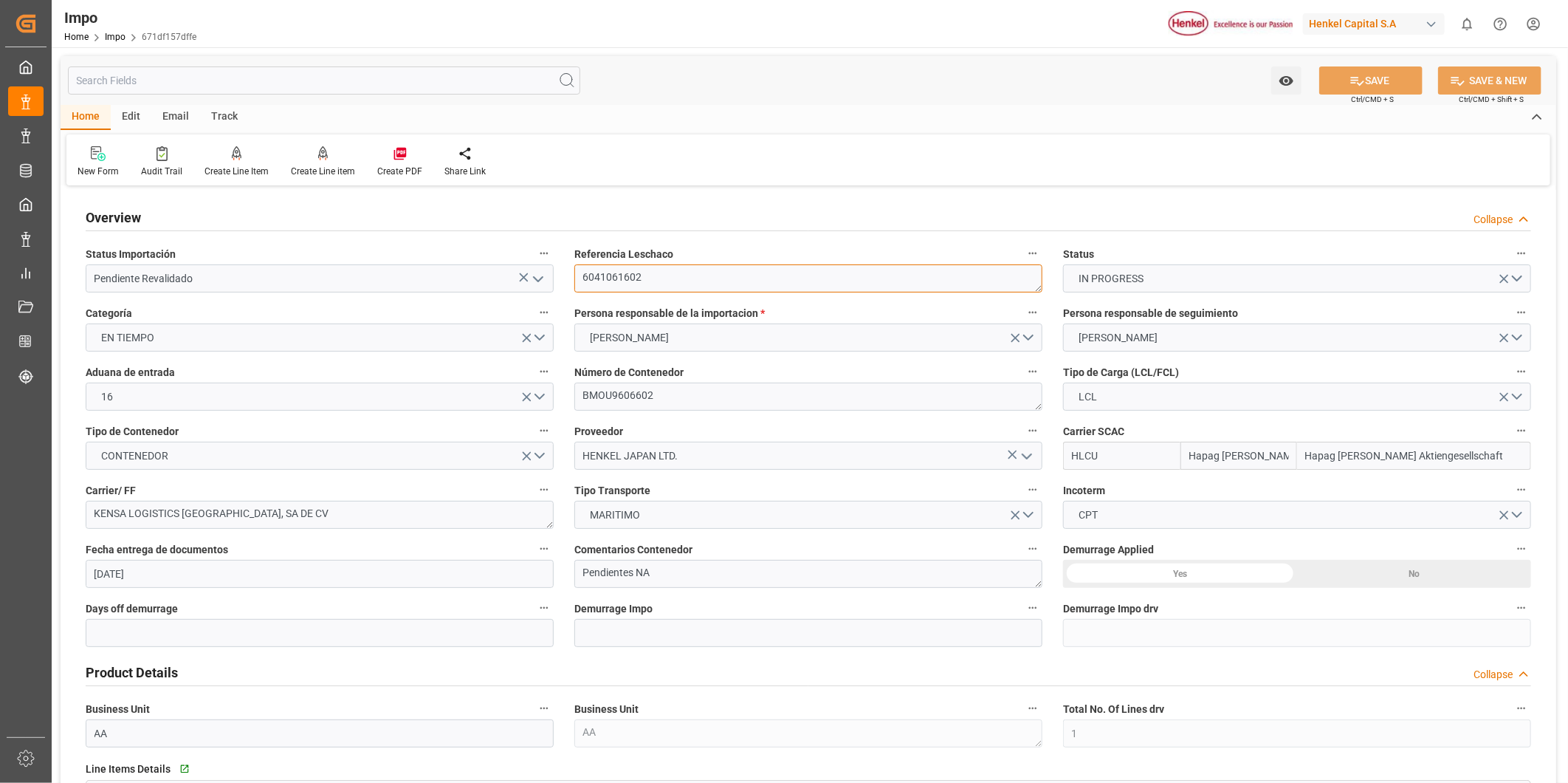
click at [606, 269] on textarea "6041061602" at bounding box center [808, 279] width 468 height 28
click at [1399, 560] on div "No" at bounding box center [1414, 573] width 234 height 28
click at [1389, 76] on button "SAVE" at bounding box center [1371, 81] width 103 height 28
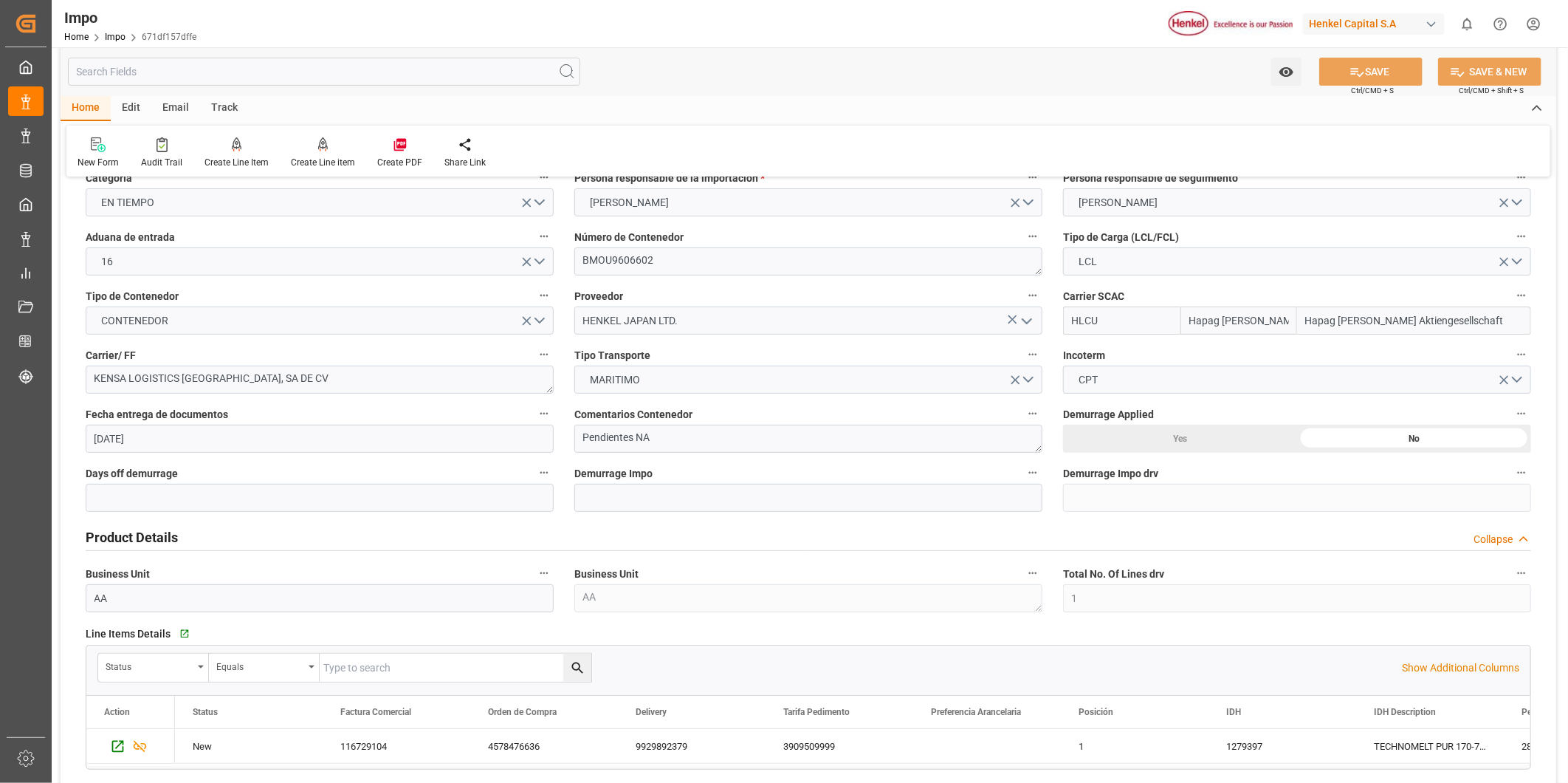
scroll to position [164, 0]
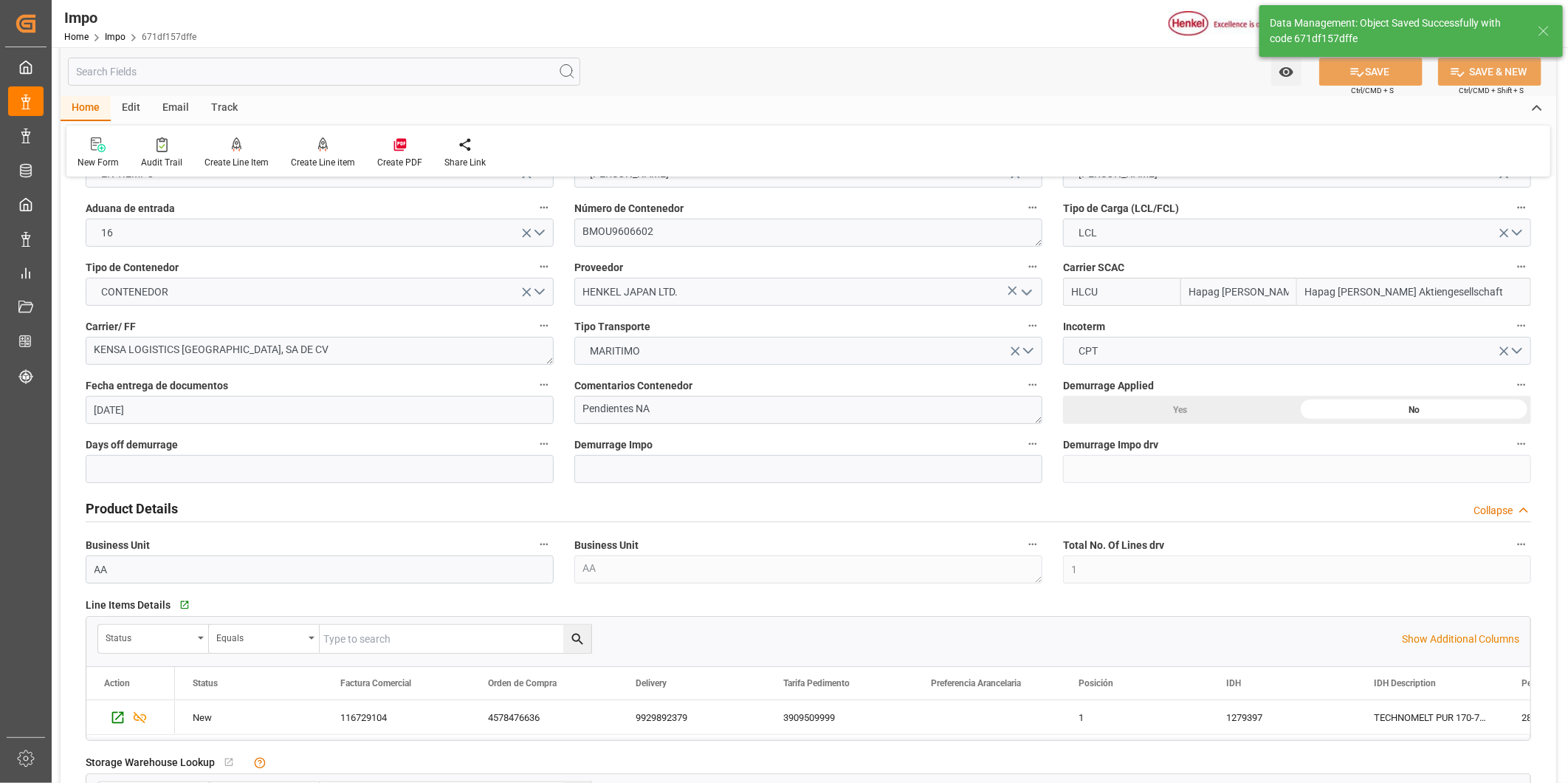
type input "0"
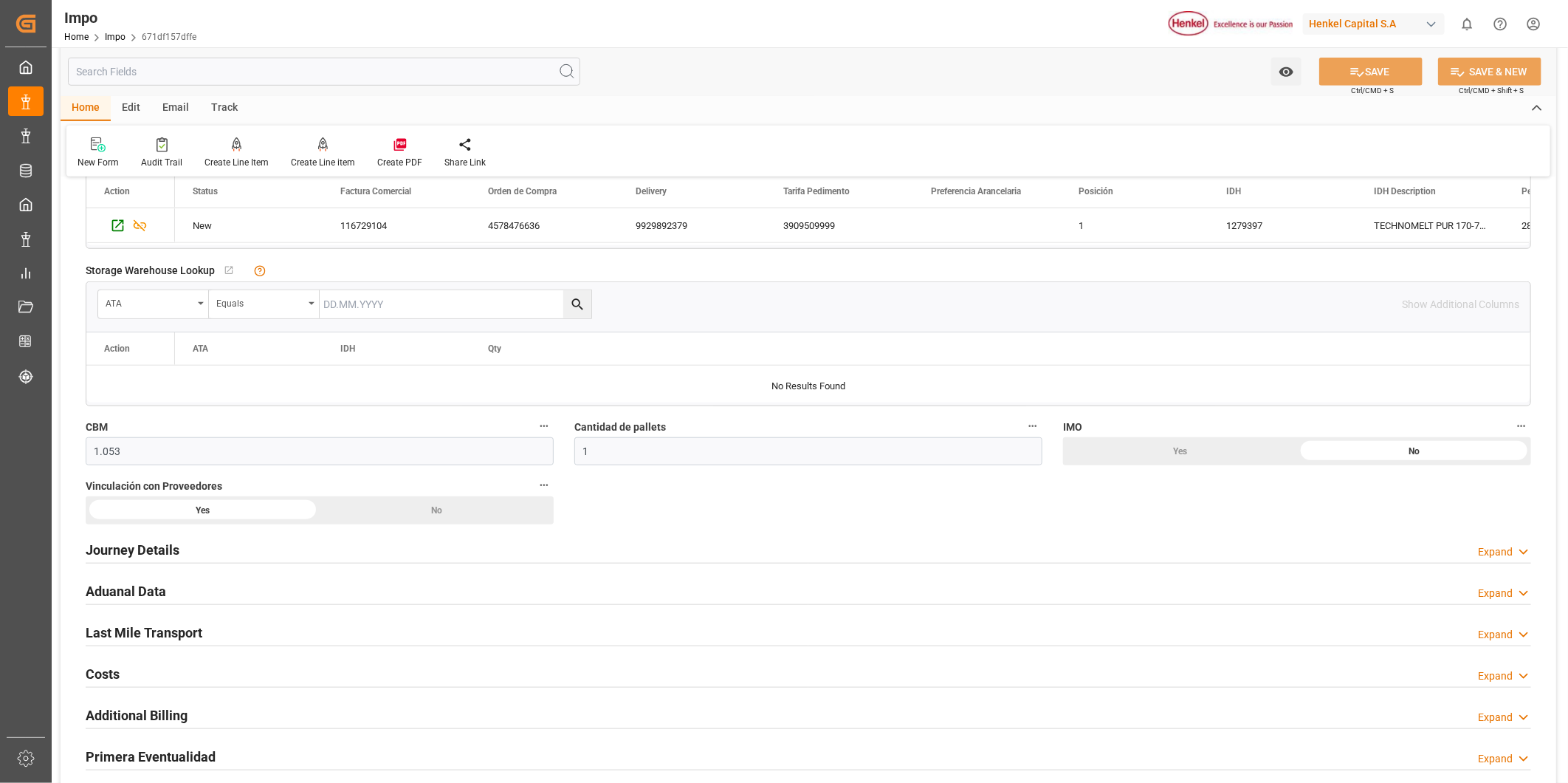
scroll to position [573, 0]
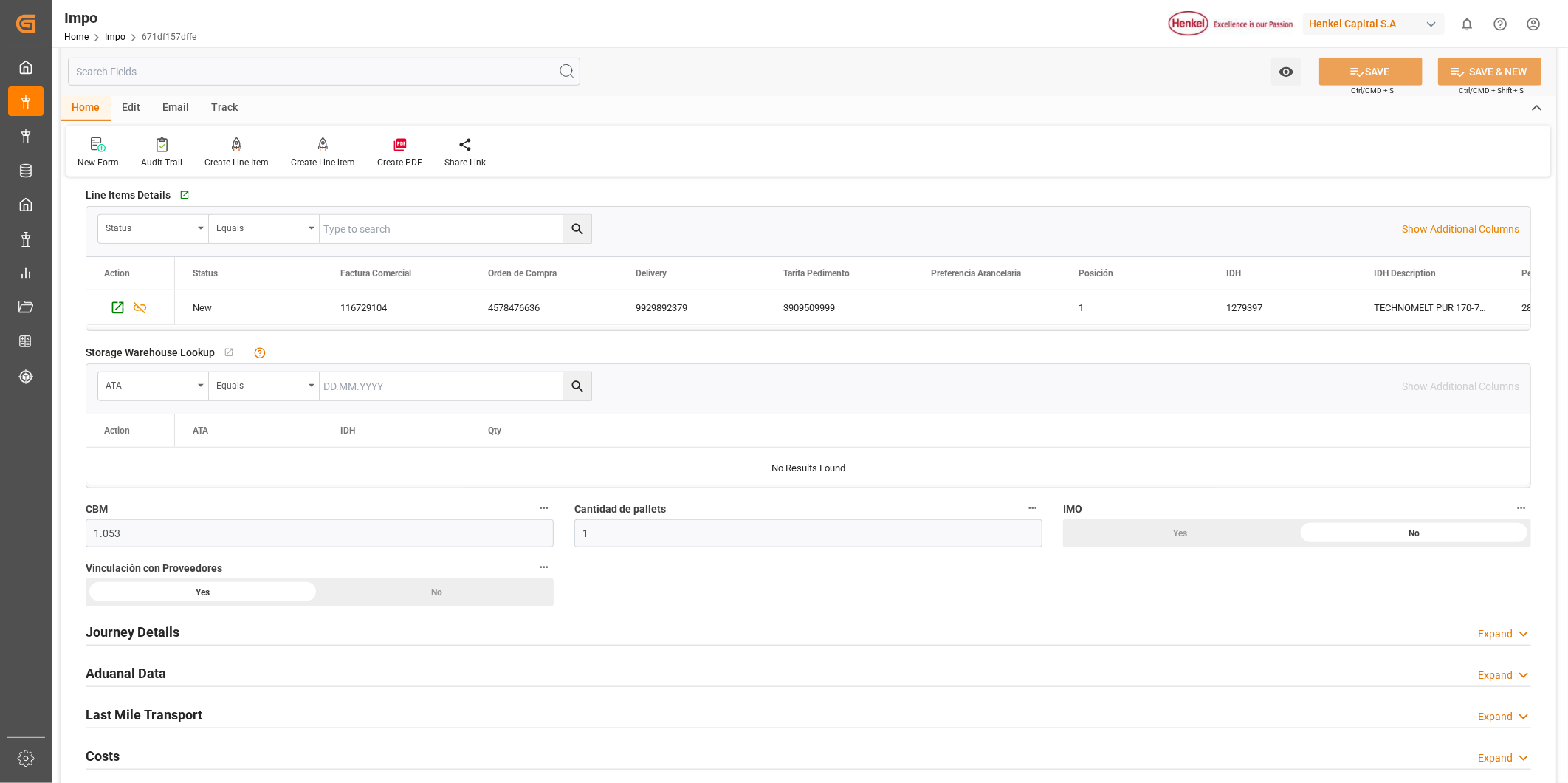
click at [138, 624] on h2 "Journey Details" at bounding box center [132, 632] width 94 height 20
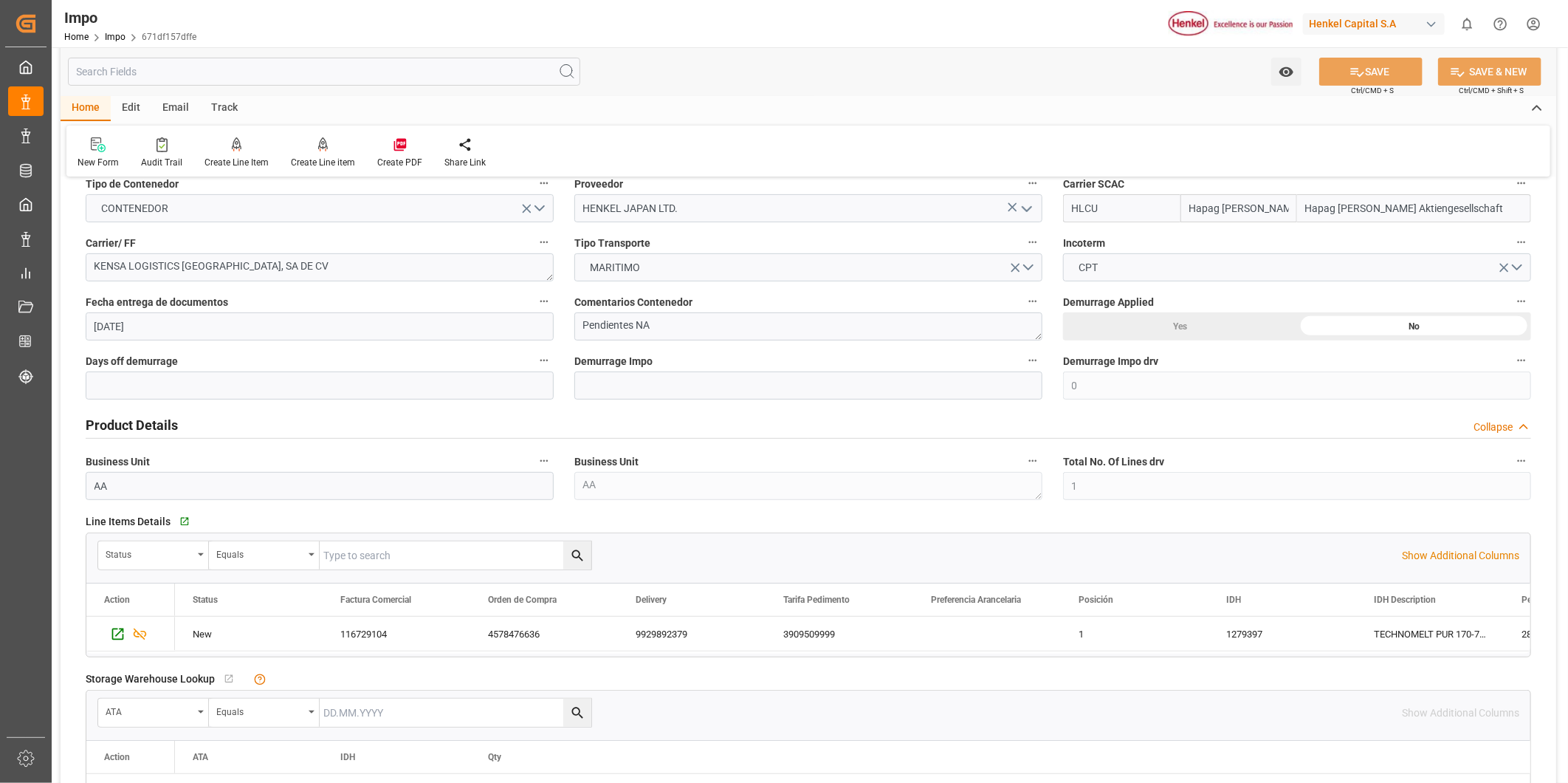
scroll to position [82, 0]
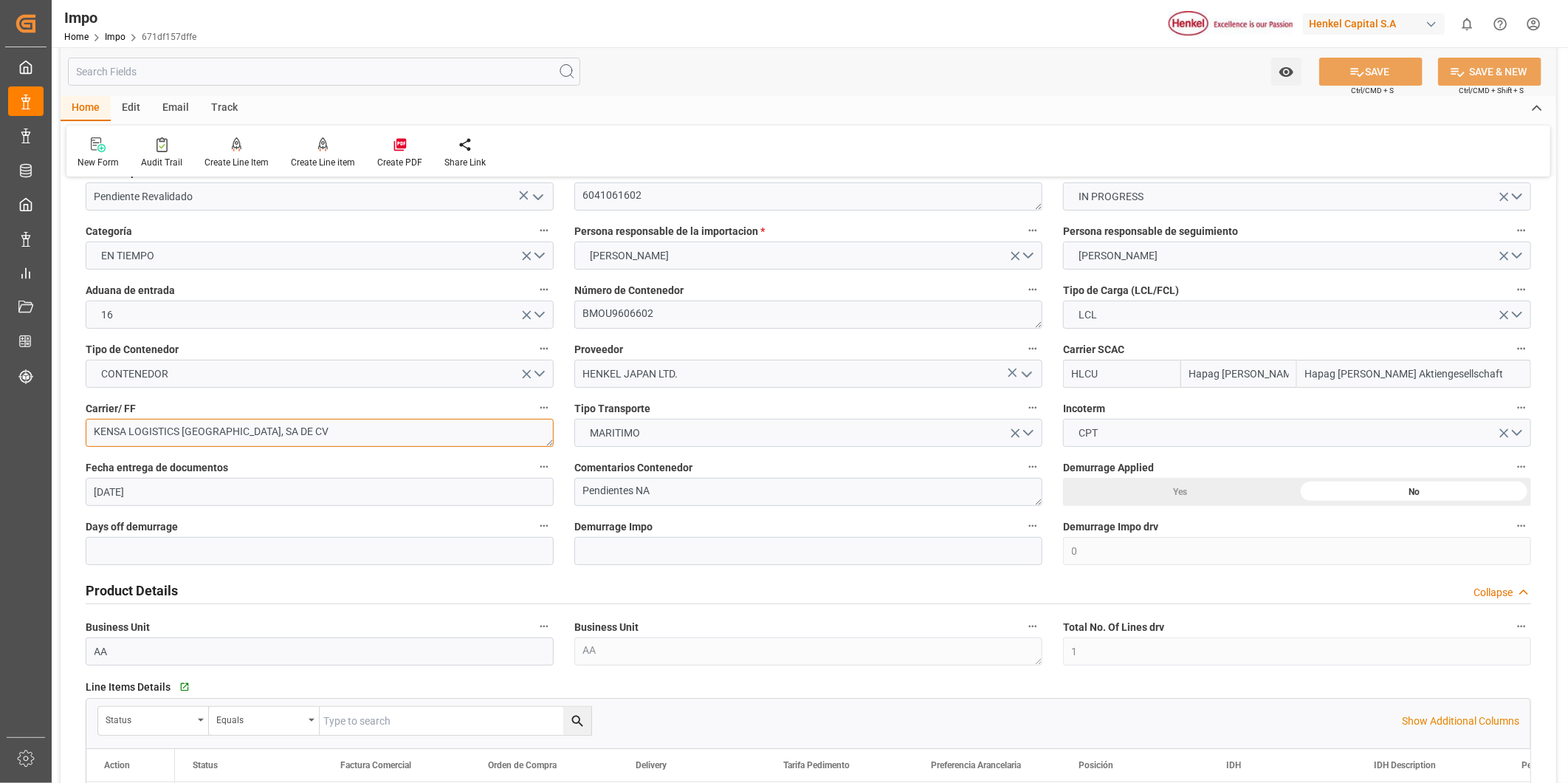
drag, startPoint x: 123, startPoint y: 431, endPoint x: 294, endPoint y: 430, distance: 171.0
click at [294, 430] on textarea "KENSA LOGISTICS MEXICO, SA DE CV" at bounding box center [320, 433] width 468 height 28
click at [646, 394] on div "Tipo Transporte MARITIMO" at bounding box center [808, 422] width 489 height 59
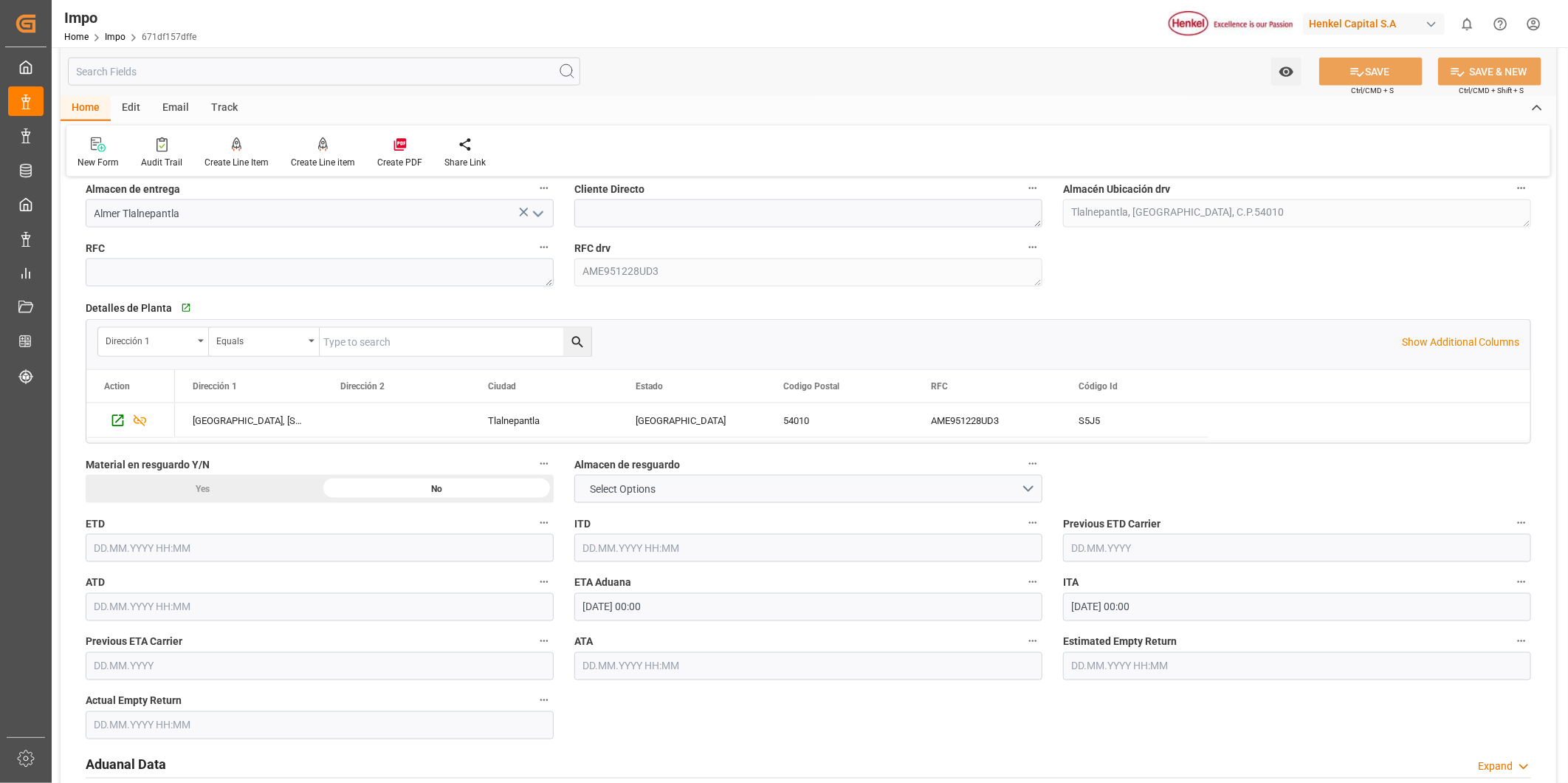
scroll to position [1312, 0]
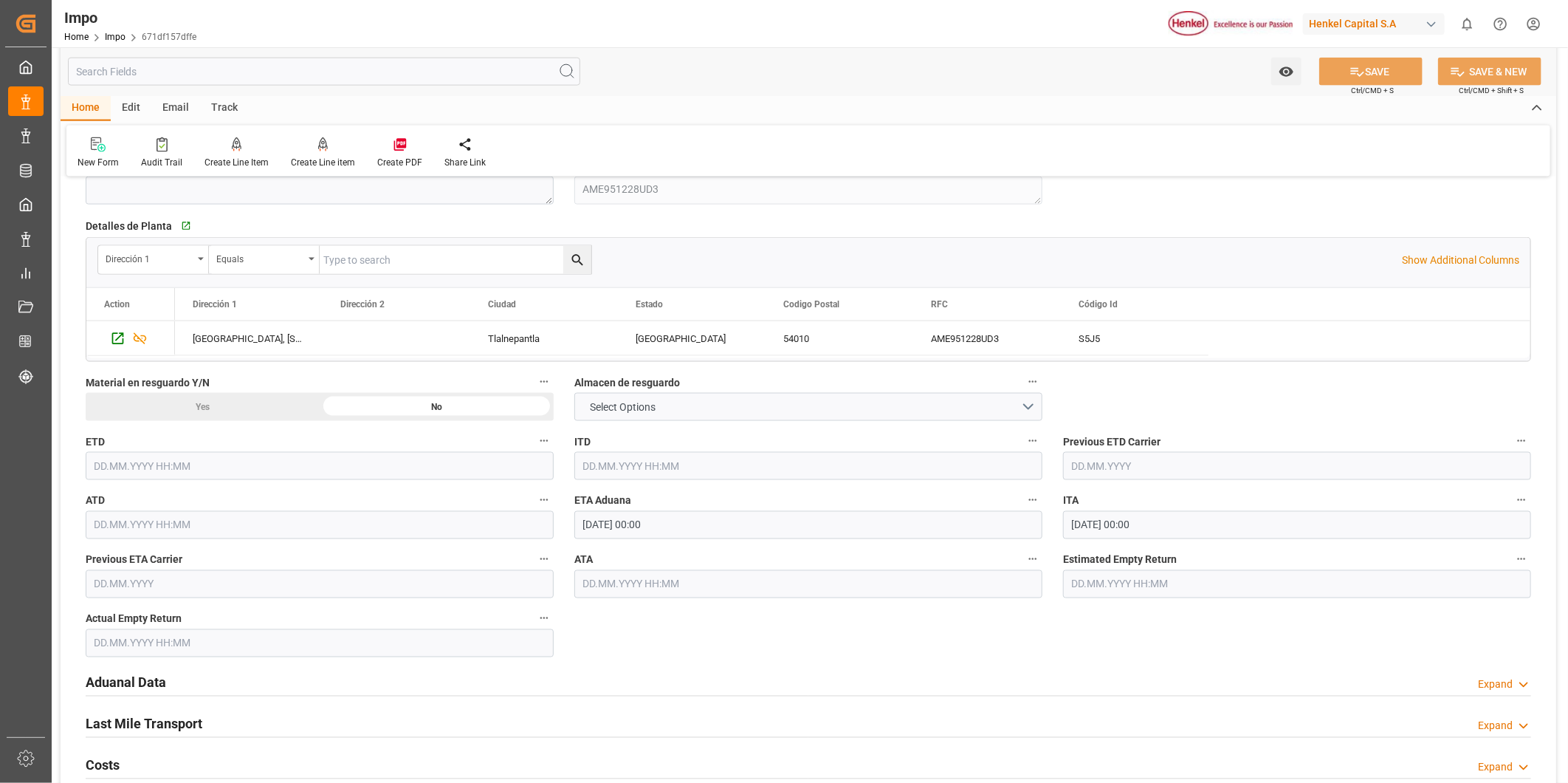
click at [117, 684] on h2 "Aduanal Data" at bounding box center [126, 683] width 80 height 20
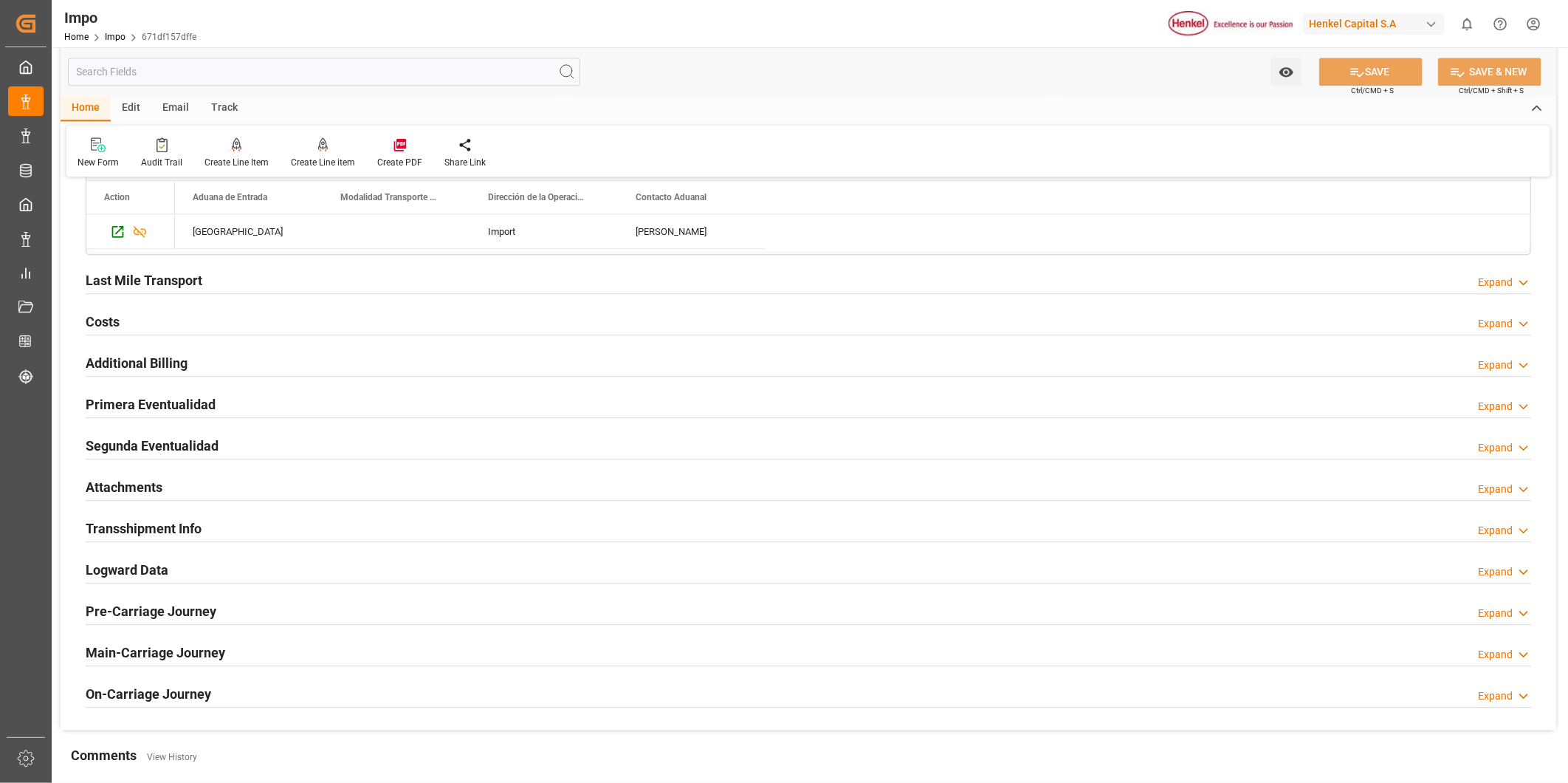
scroll to position [2297, 0]
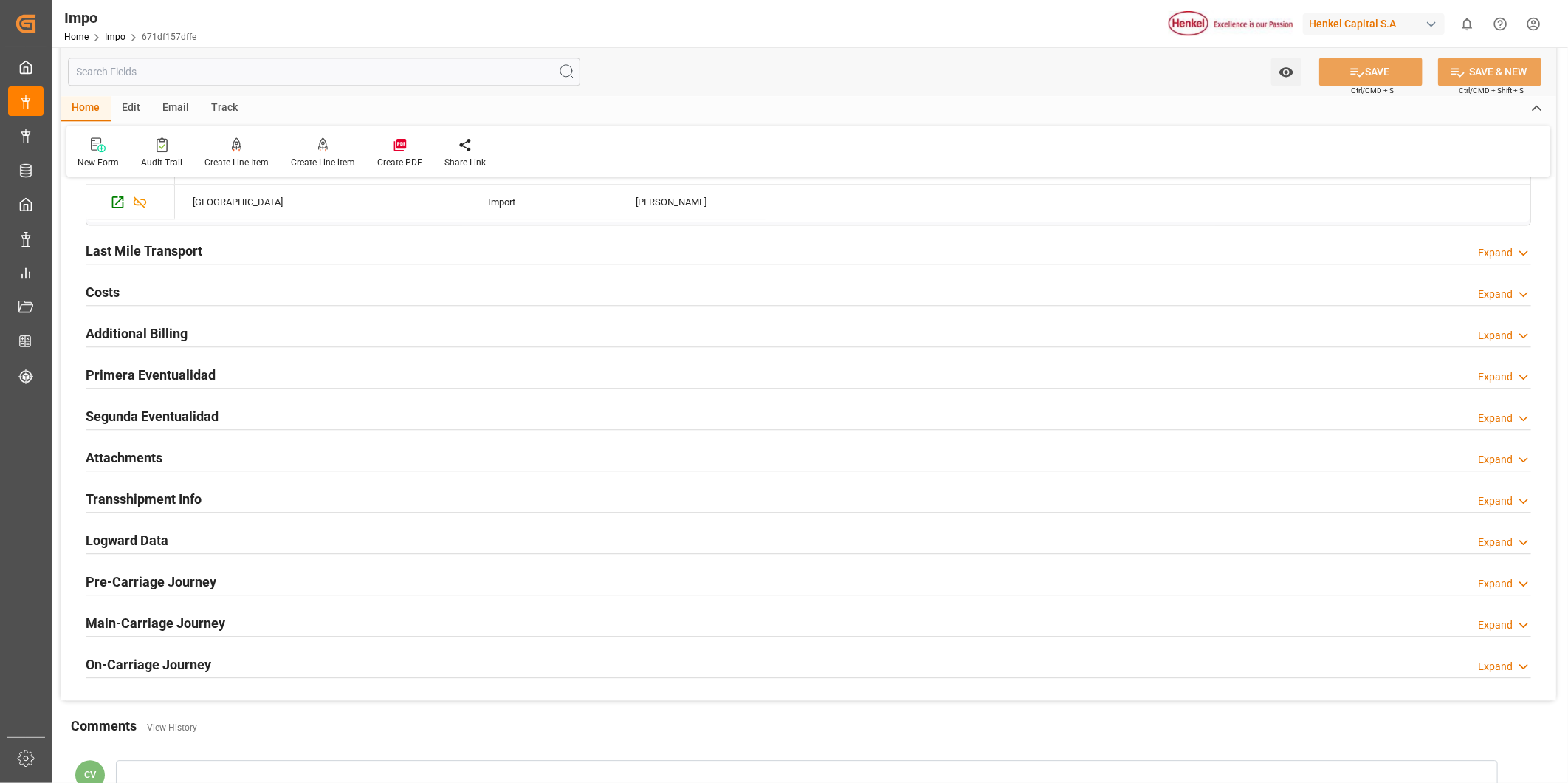
click at [142, 458] on h2 "Attachments" at bounding box center [123, 458] width 76 height 20
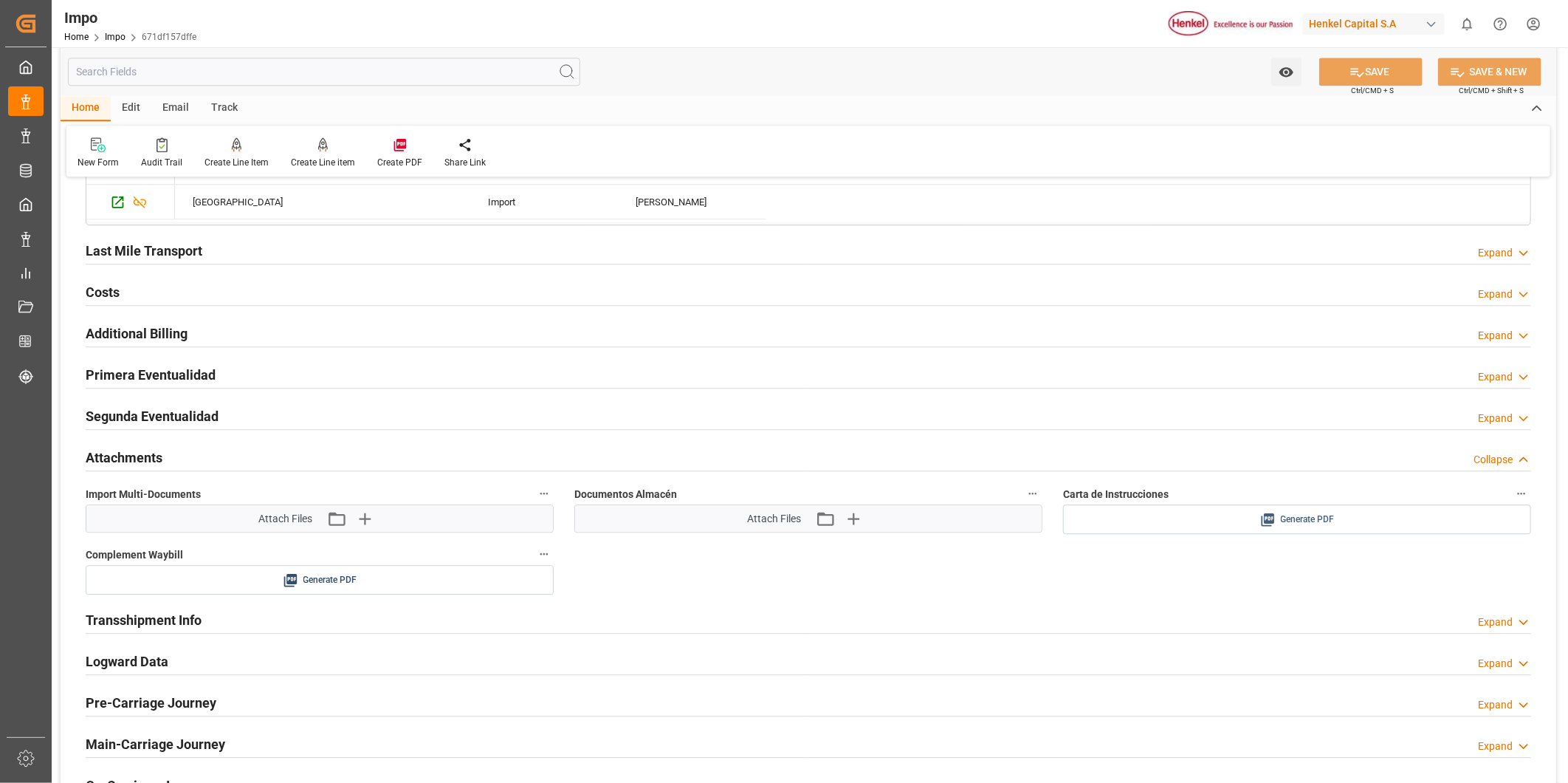
click at [1279, 514] on div "Generate PDF" at bounding box center [1297, 519] width 446 height 18
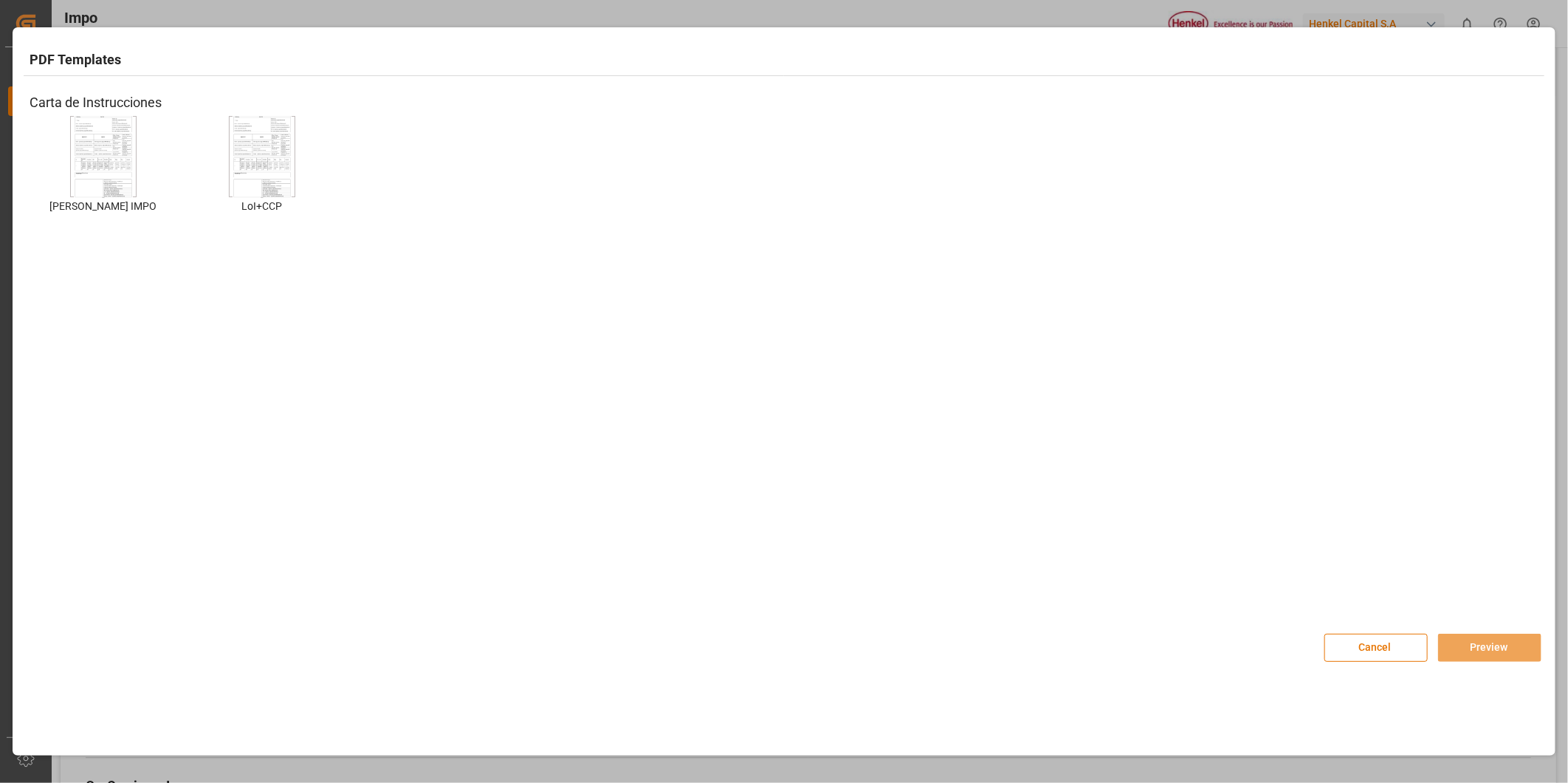
click at [112, 170] on img at bounding box center [103, 157] width 59 height 84
click at [1465, 647] on button "Preview" at bounding box center [1490, 647] width 103 height 28
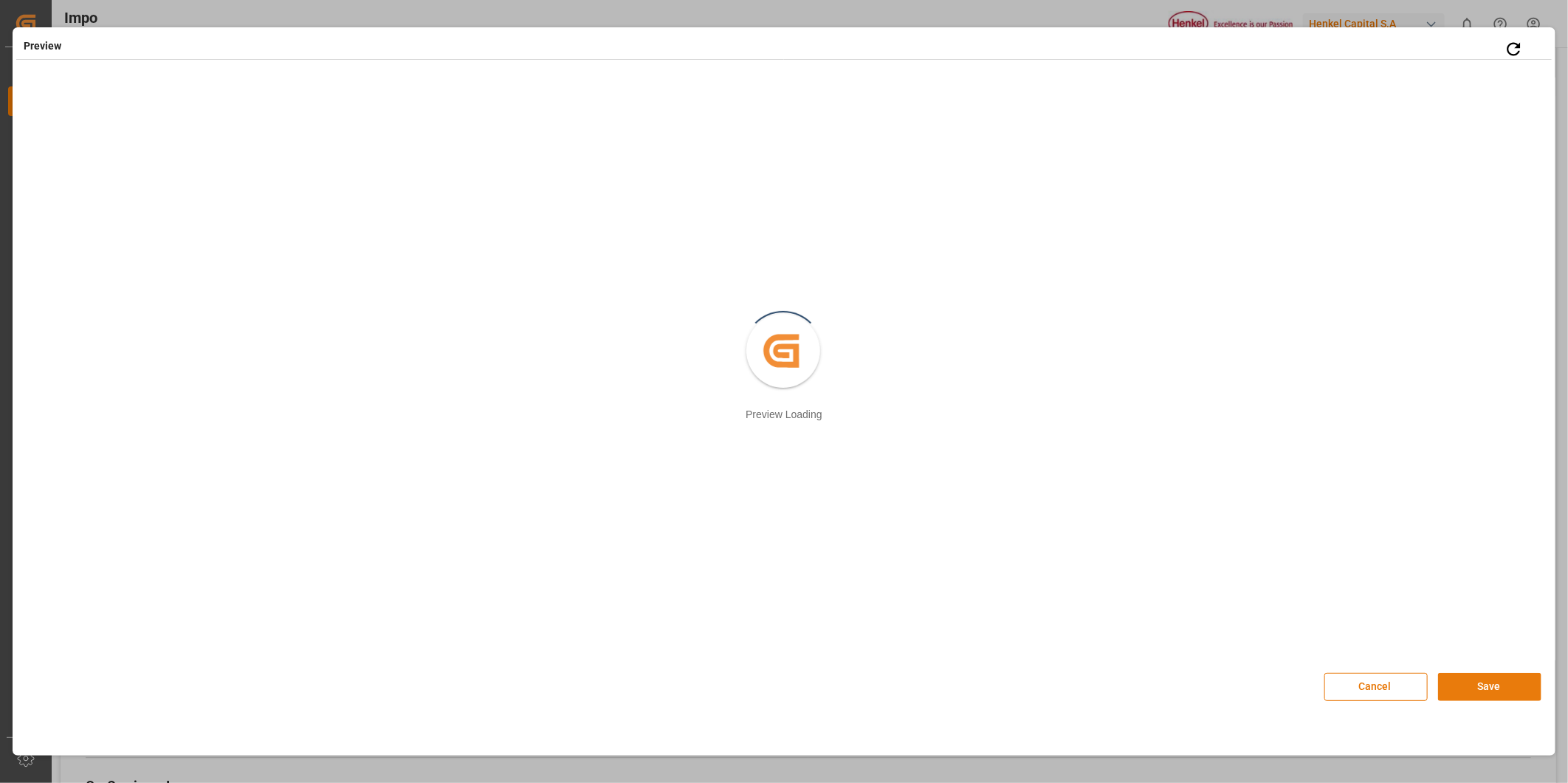
click at [1500, 689] on button "Save" at bounding box center [1490, 687] width 103 height 28
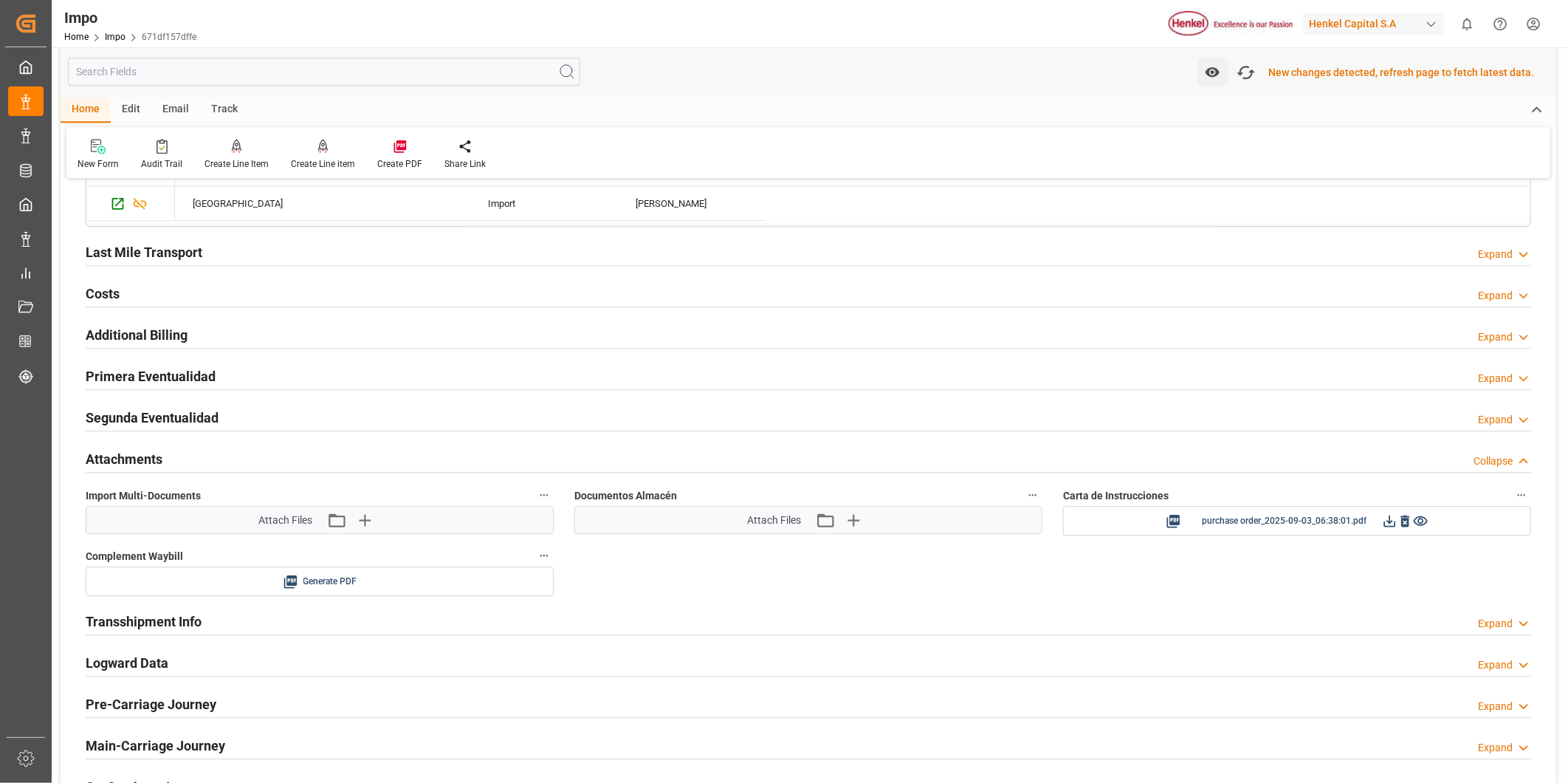
scroll to position [2299, 0]
click at [1244, 74] on icon "button" at bounding box center [1246, 72] width 22 height 16
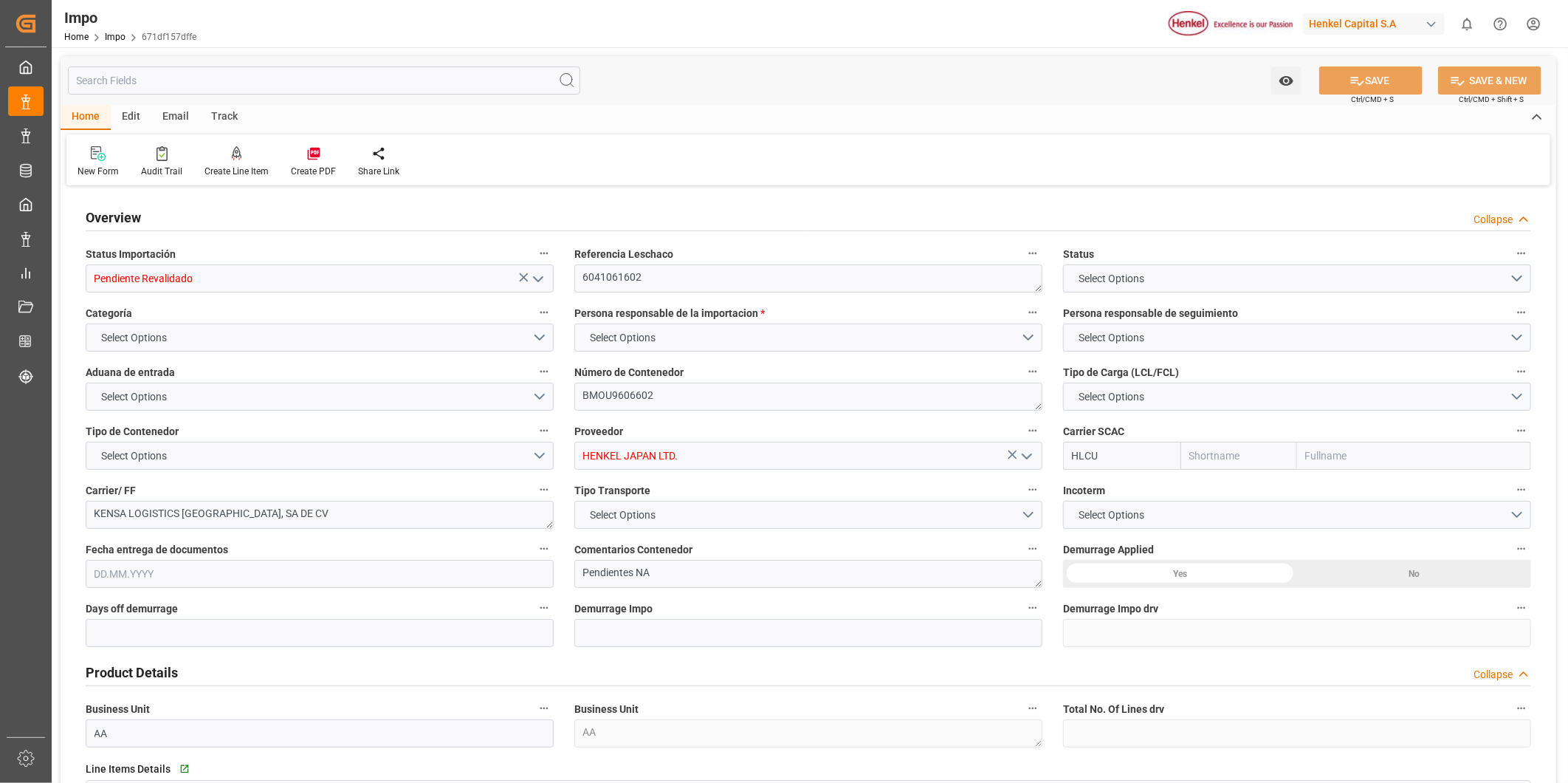
type input "Hapag Lloyd"
type input "Hapag Lloyd Aktiengesellschaft"
type input "0"
type input "1"
type input "1.053"
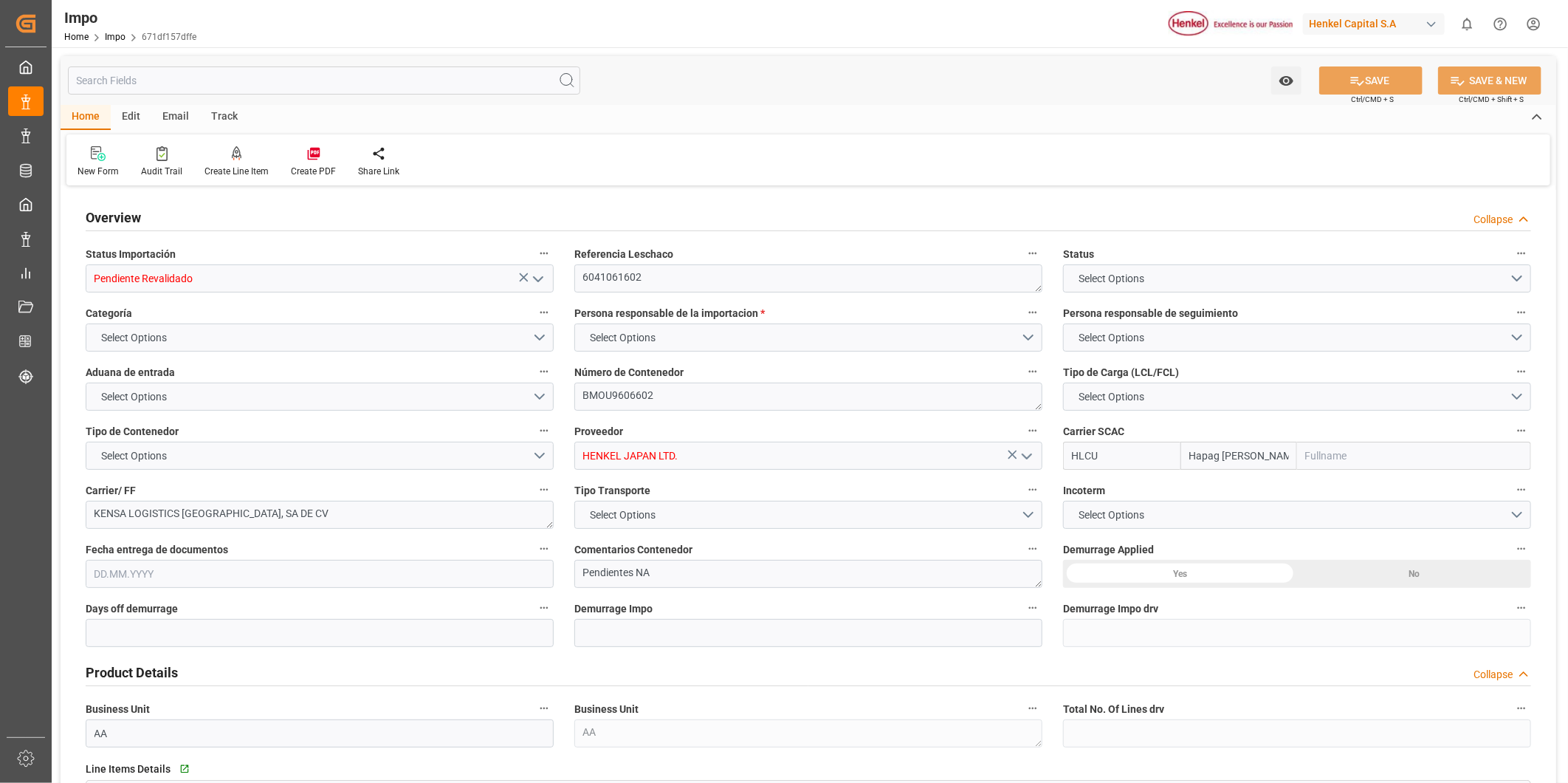
type input "1"
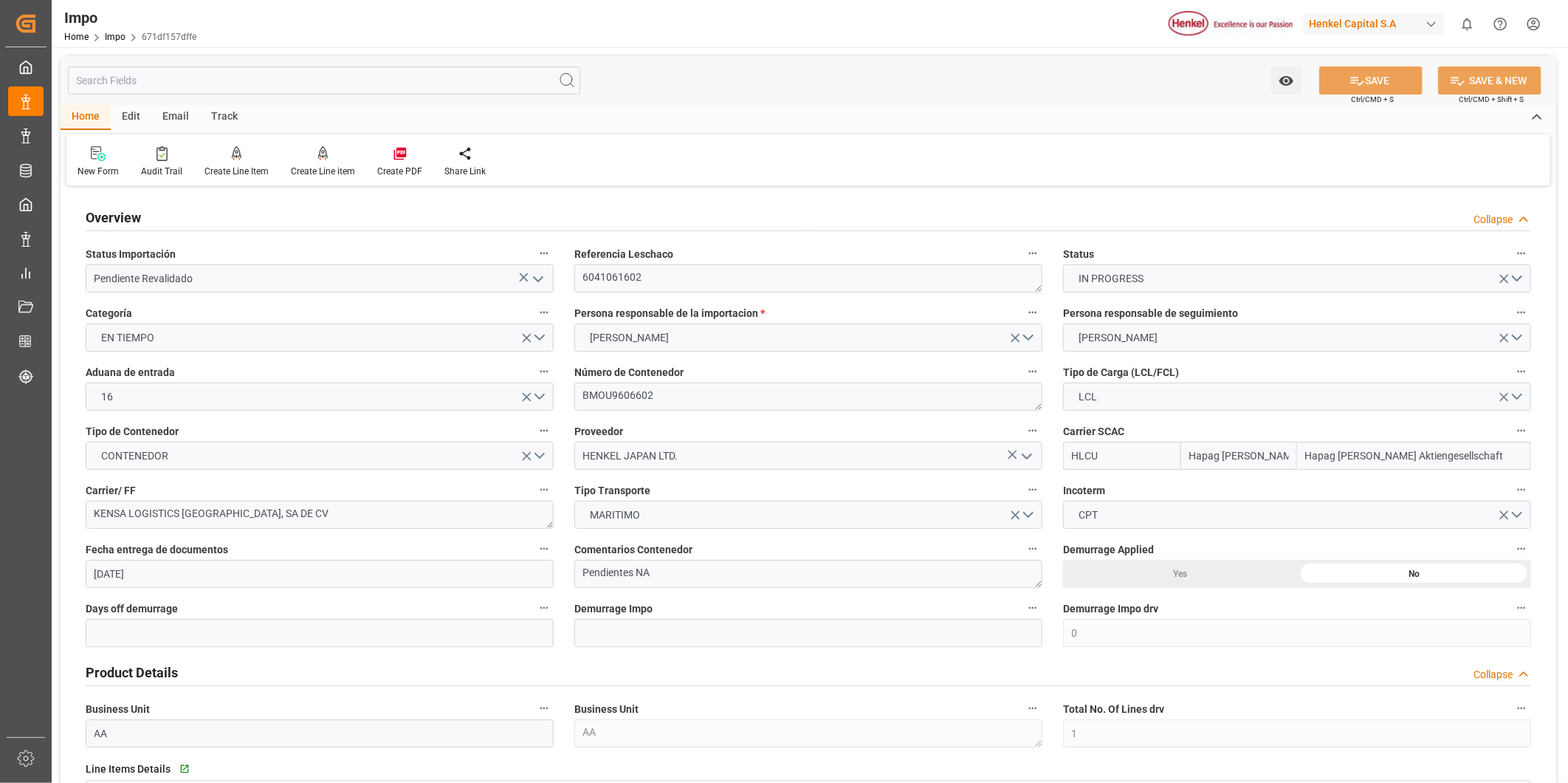
type input "[DATE]"
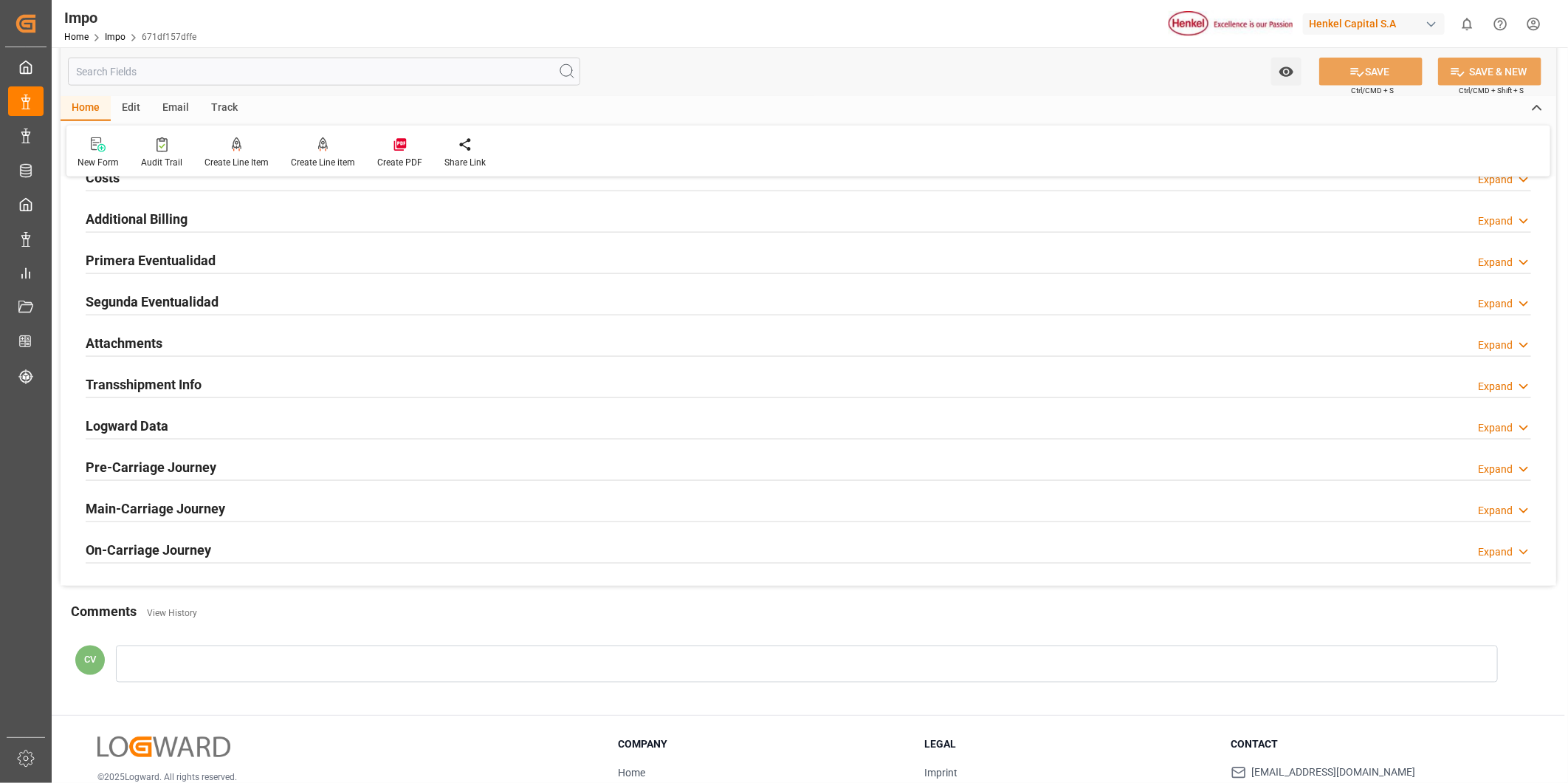
scroll to position [1230, 0]
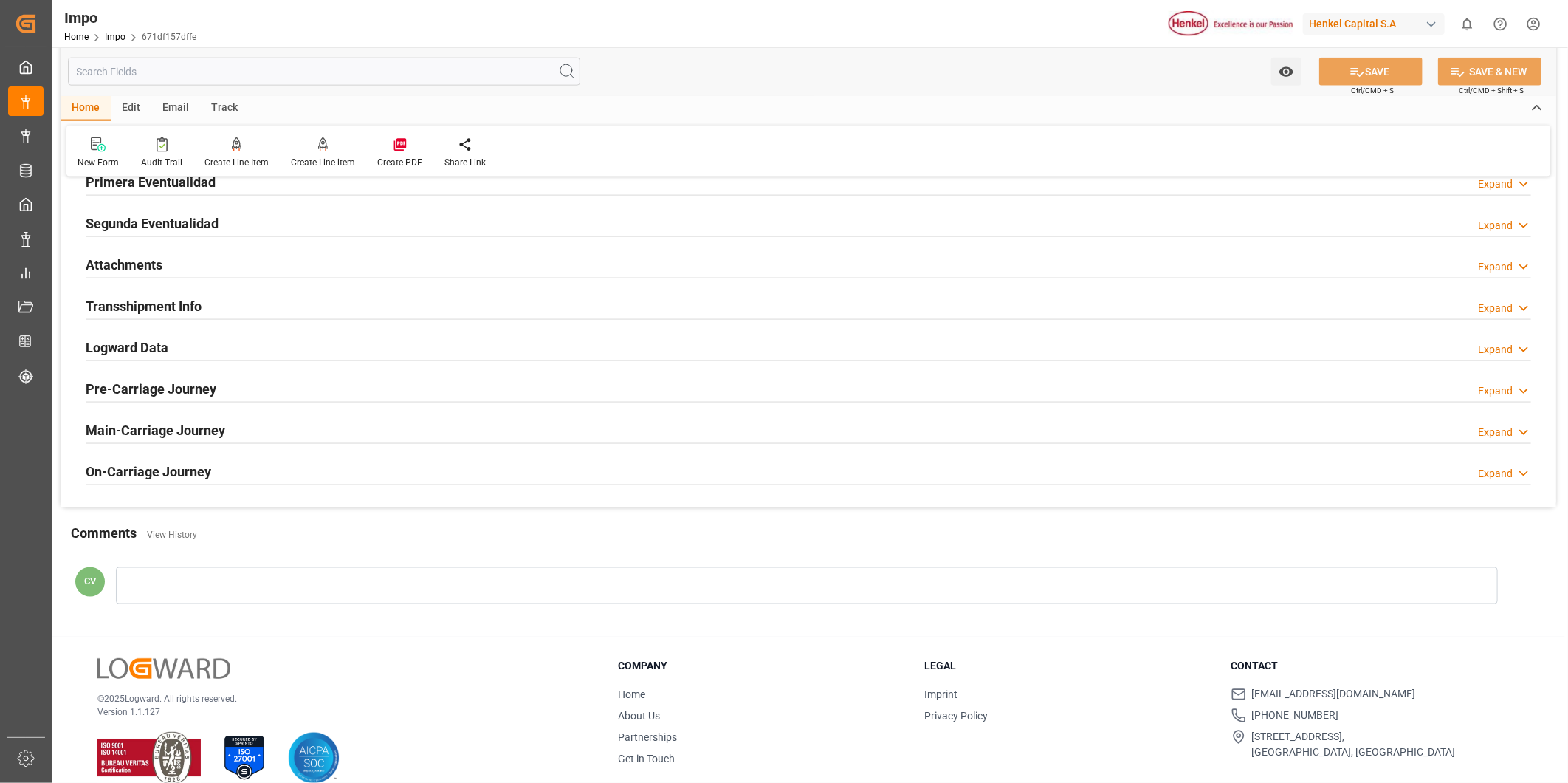
click at [119, 263] on h2 "Attachments" at bounding box center [123, 265] width 76 height 20
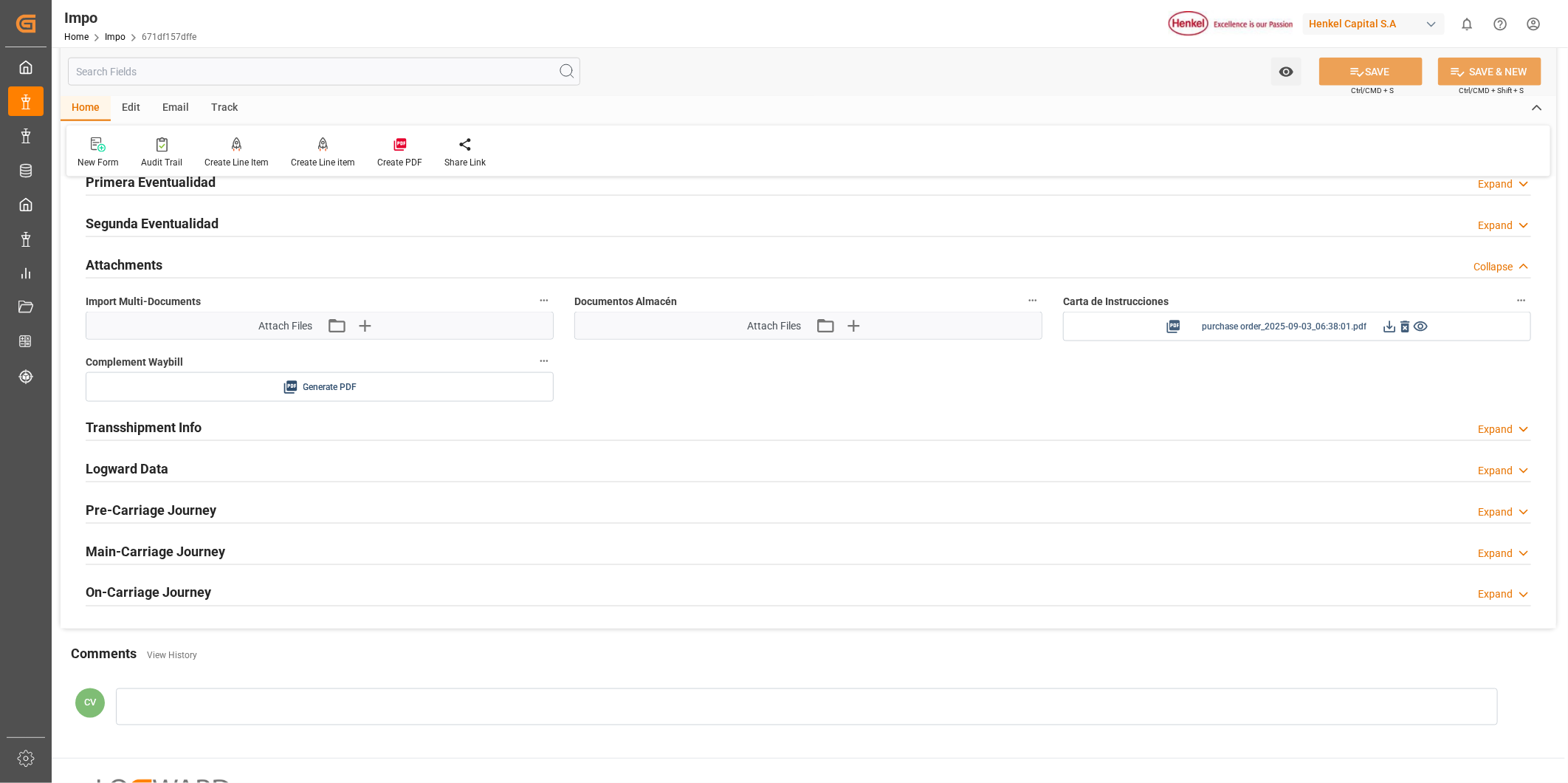
click at [1386, 321] on icon at bounding box center [1390, 326] width 16 height 16
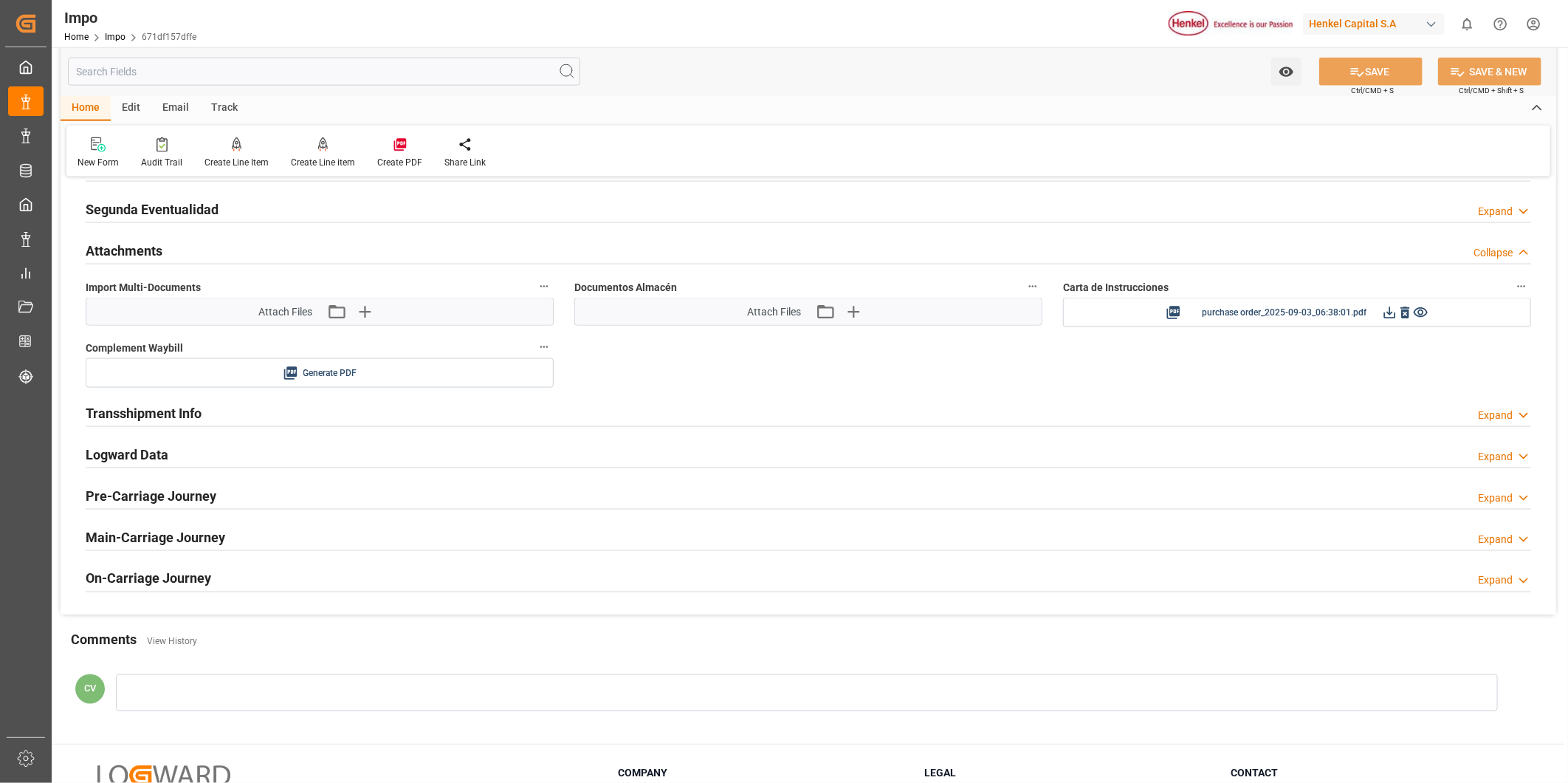
scroll to position [1046, 0]
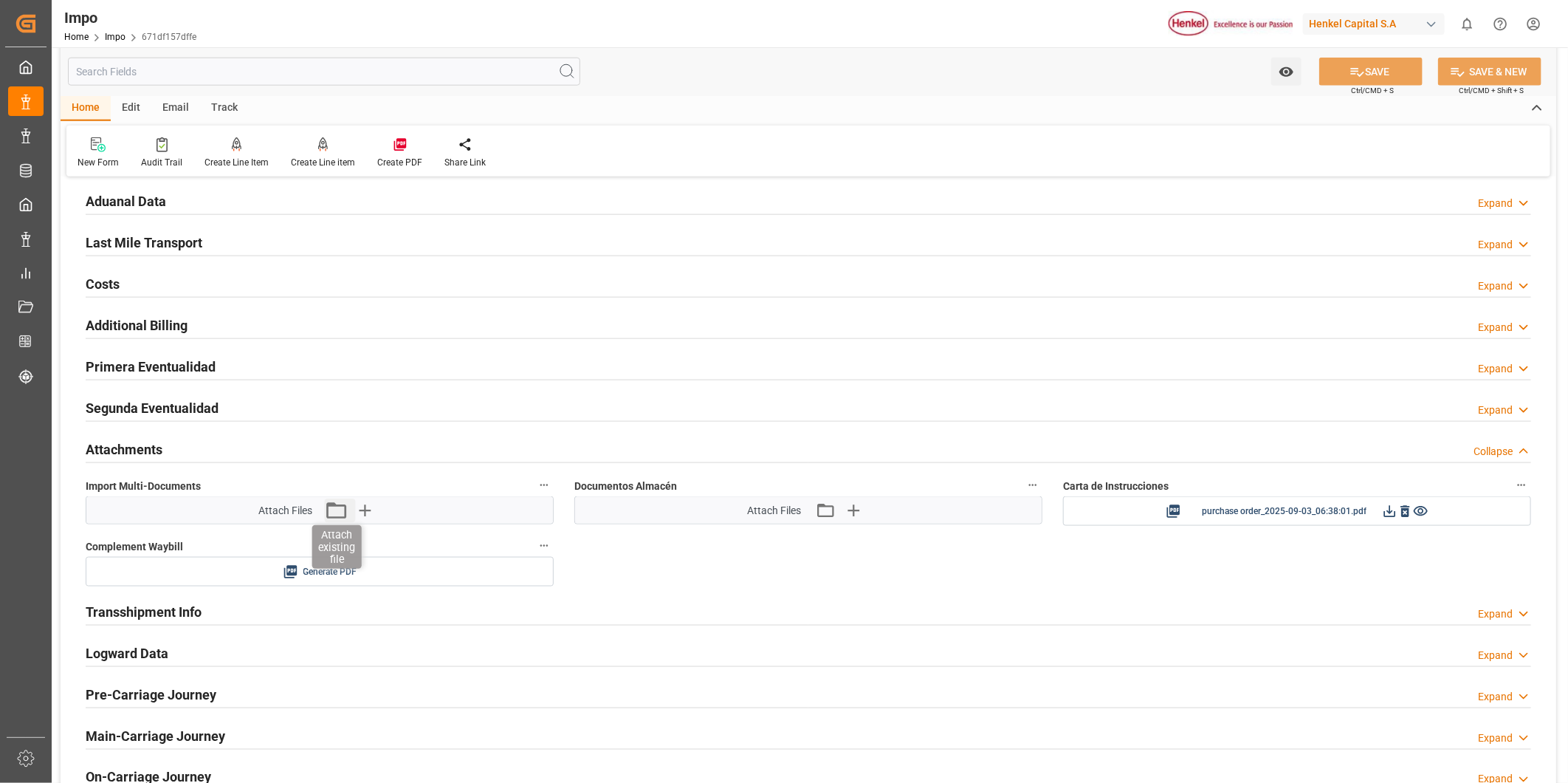
click at [338, 507] on icon "button" at bounding box center [336, 510] width 24 height 24
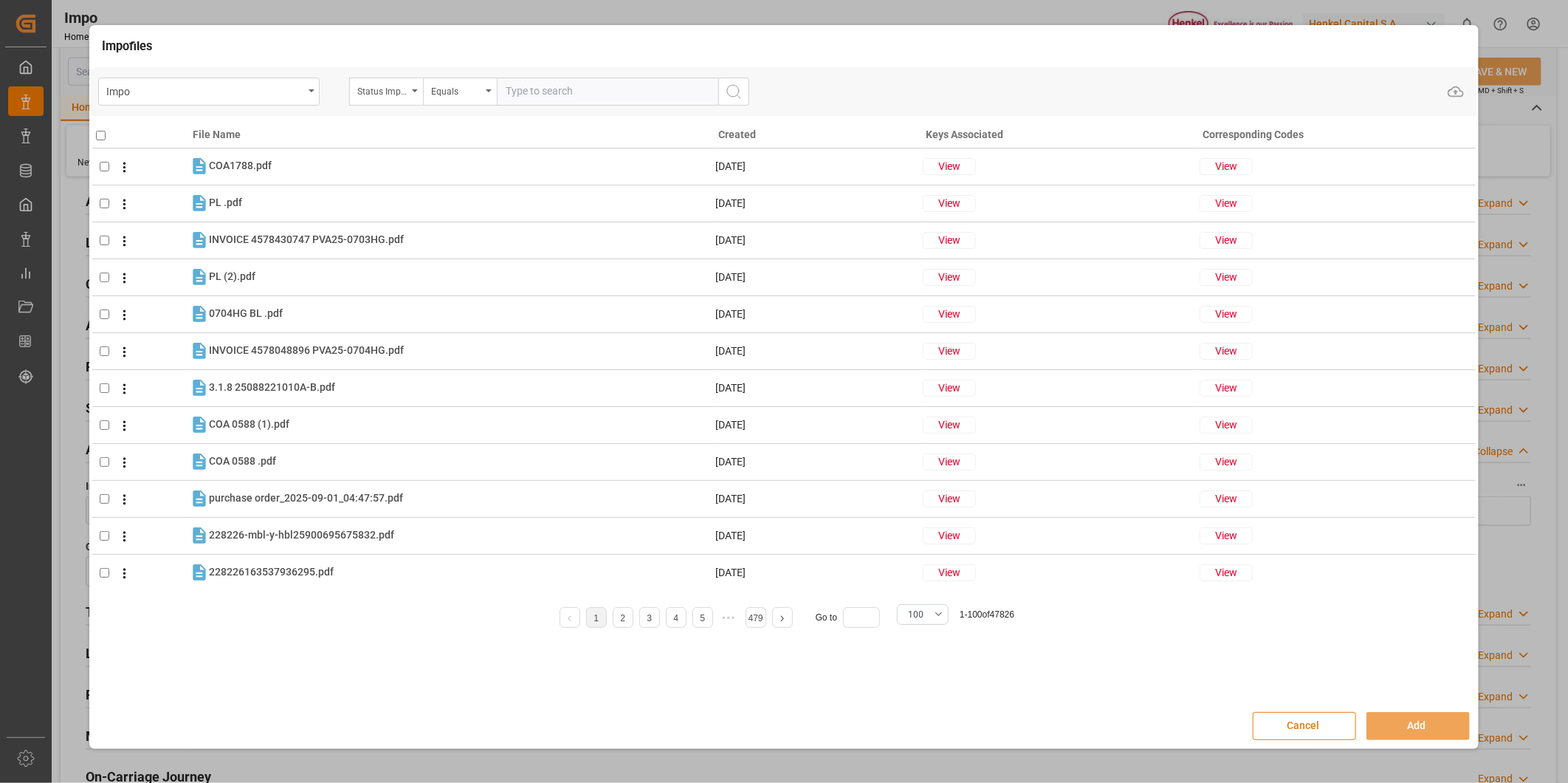
click at [1332, 735] on button "Cancel" at bounding box center [1304, 725] width 103 height 28
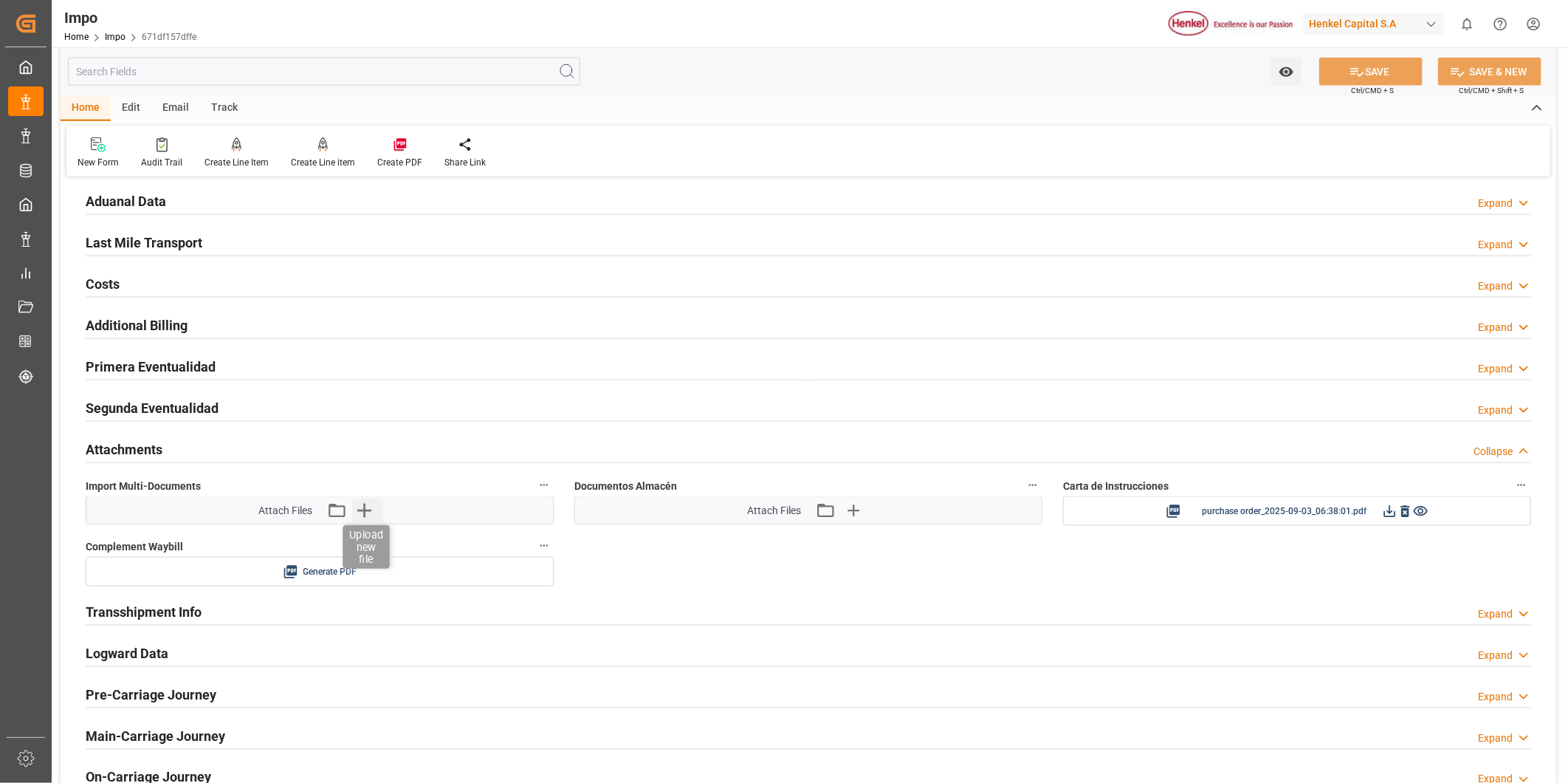
click at [367, 514] on icon "button" at bounding box center [365, 510] width 24 height 24
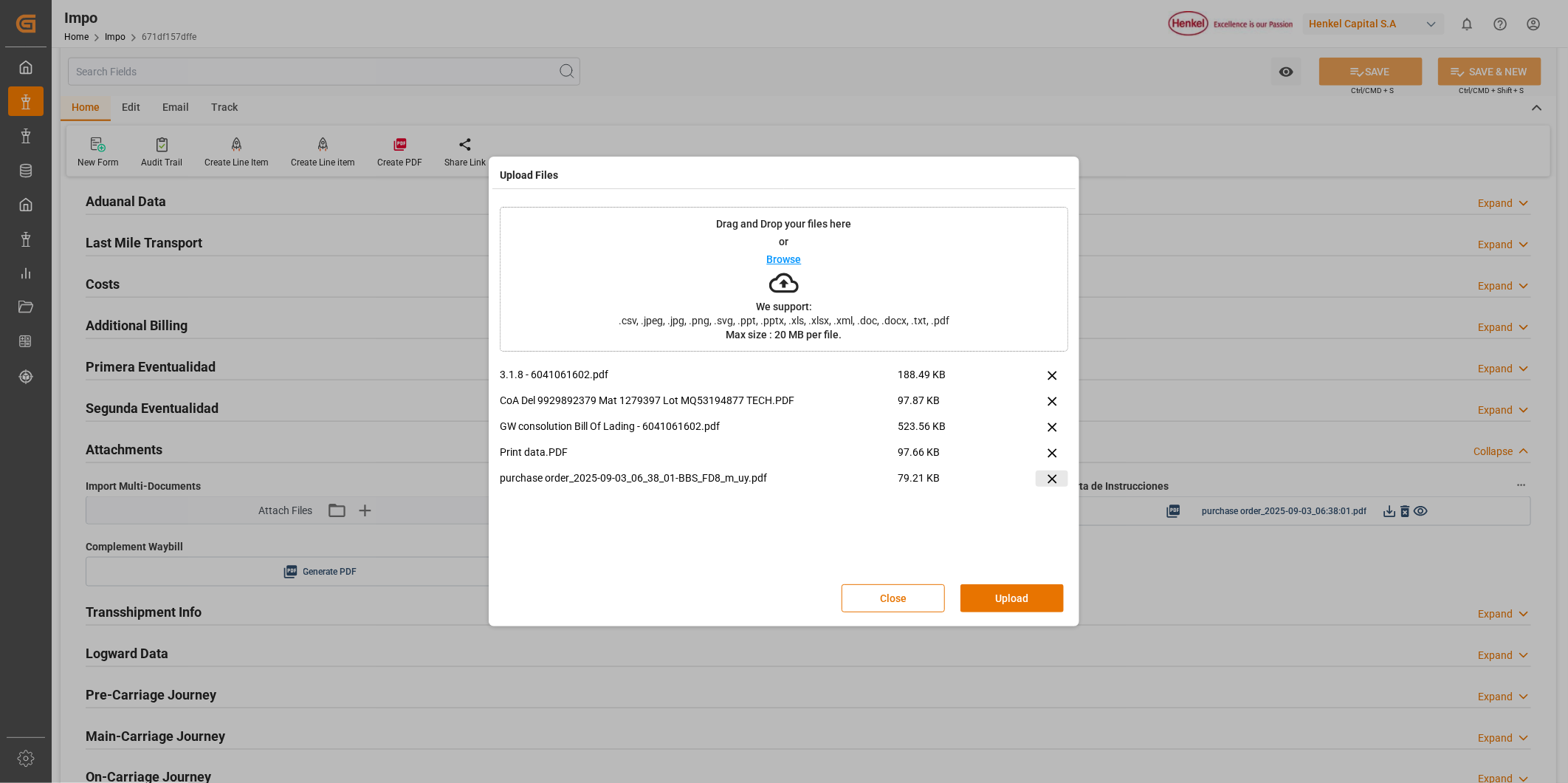
click at [1045, 481] on icon at bounding box center [1052, 478] width 16 height 16
click at [991, 588] on button "Upload" at bounding box center [1012, 598] width 103 height 28
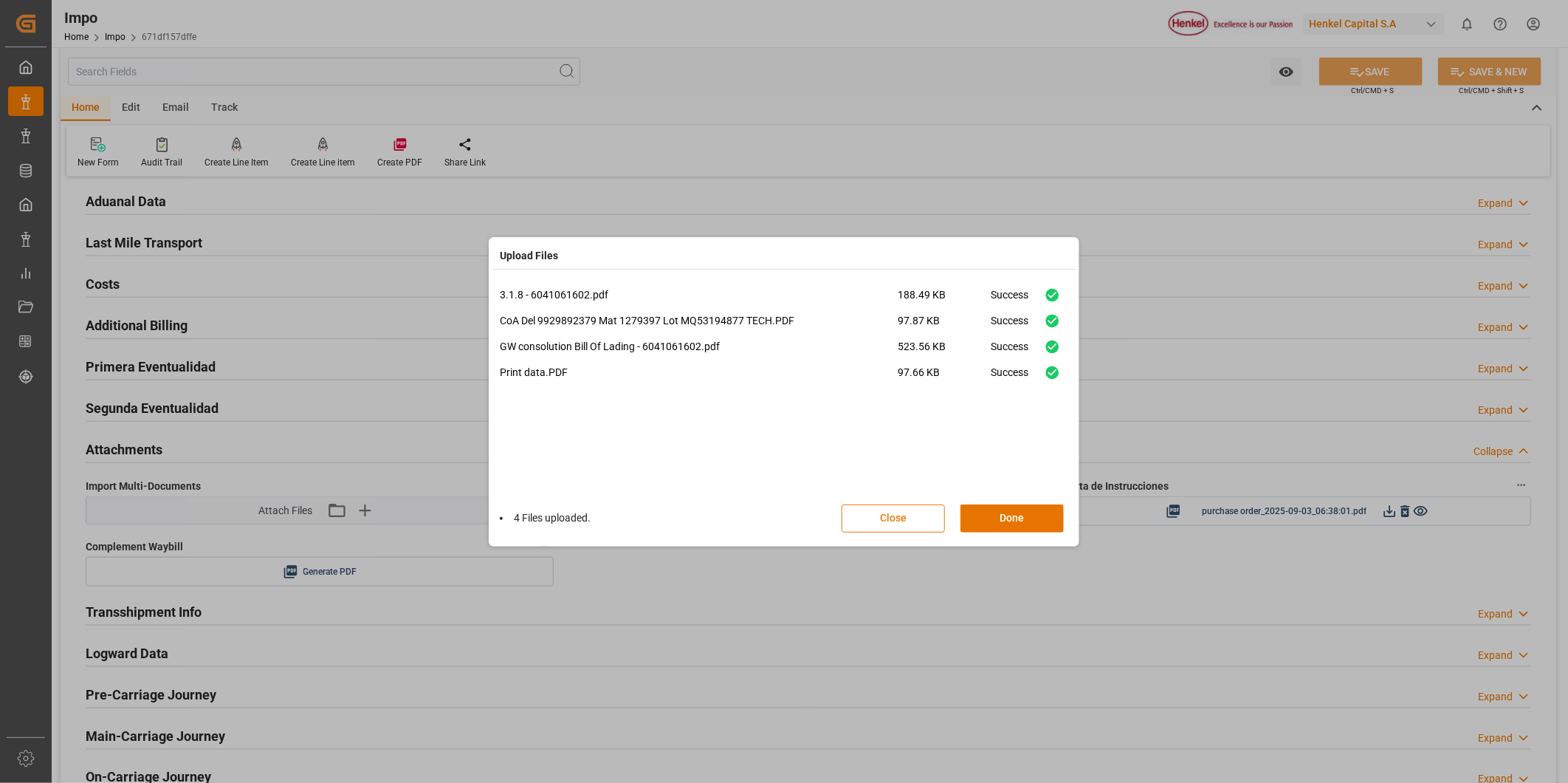
click at [904, 520] on button "Close" at bounding box center [894, 518] width 103 height 28
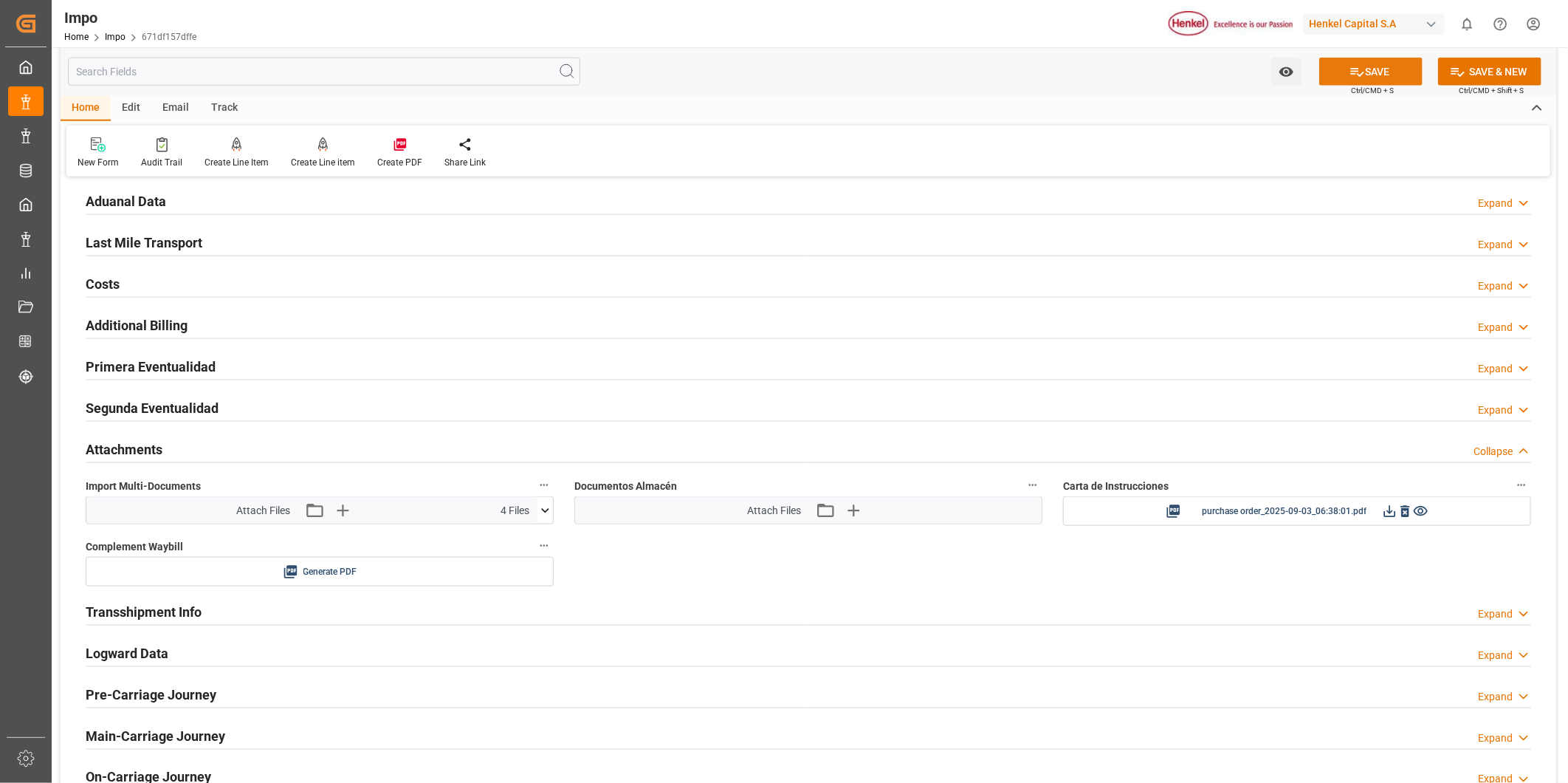
click at [1376, 74] on button "SAVE" at bounding box center [1371, 71] width 103 height 28
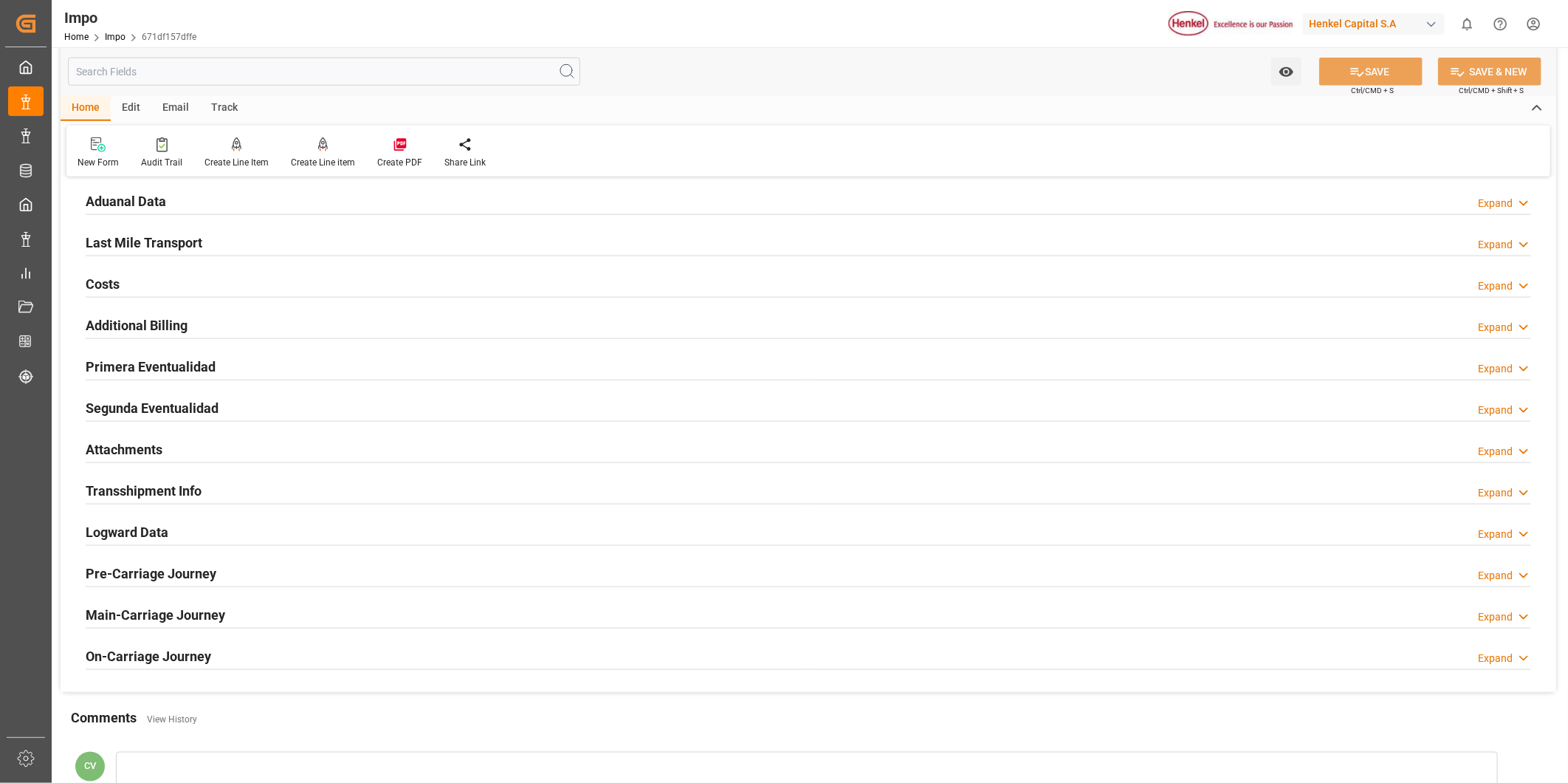
drag, startPoint x: 156, startPoint y: 458, endPoint x: 146, endPoint y: 444, distance: 17.2
click at [156, 458] on h2 "Attachments" at bounding box center [123, 449] width 76 height 20
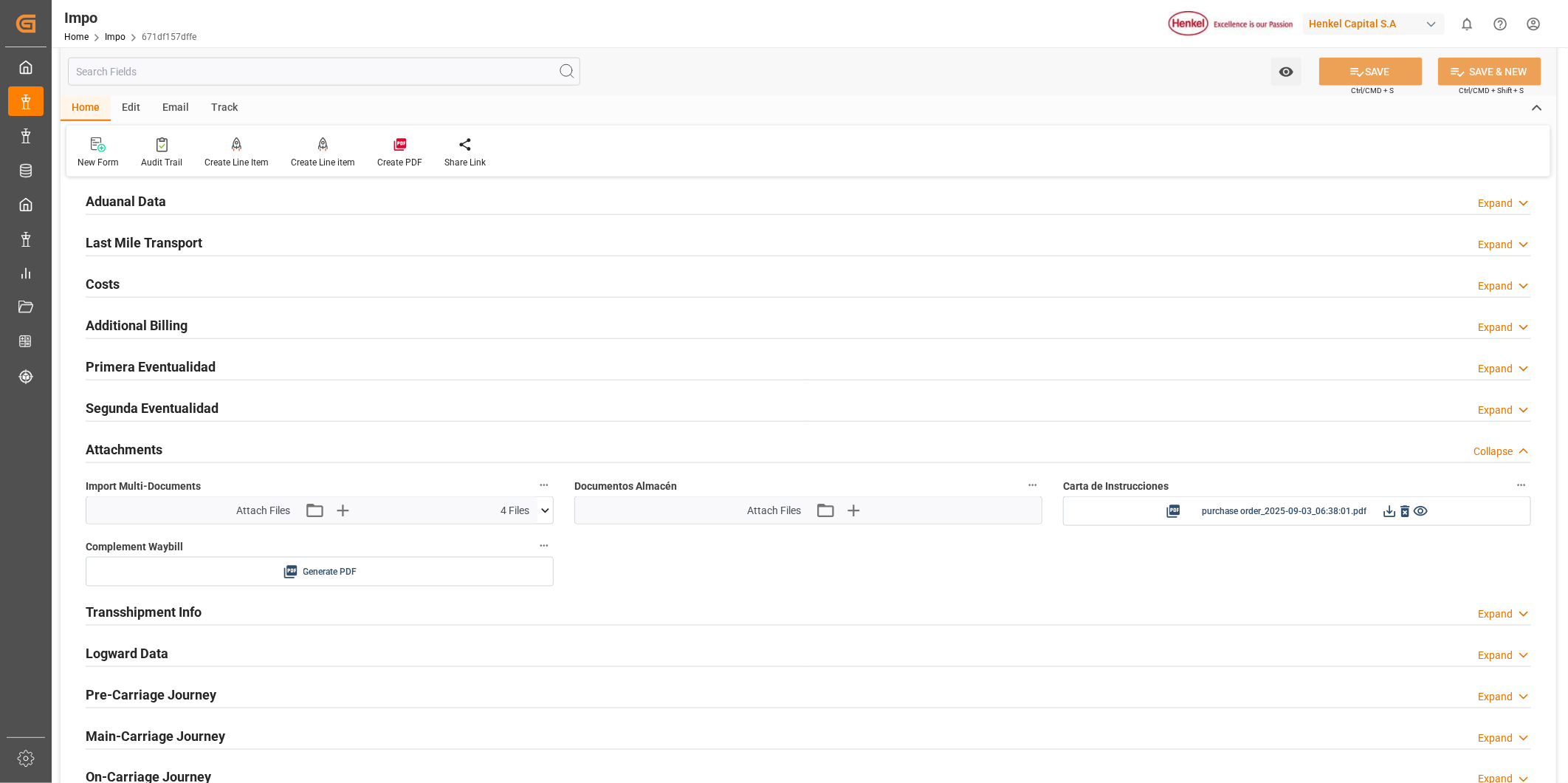
click at [146, 444] on h2 "Attachments" at bounding box center [123, 449] width 76 height 20
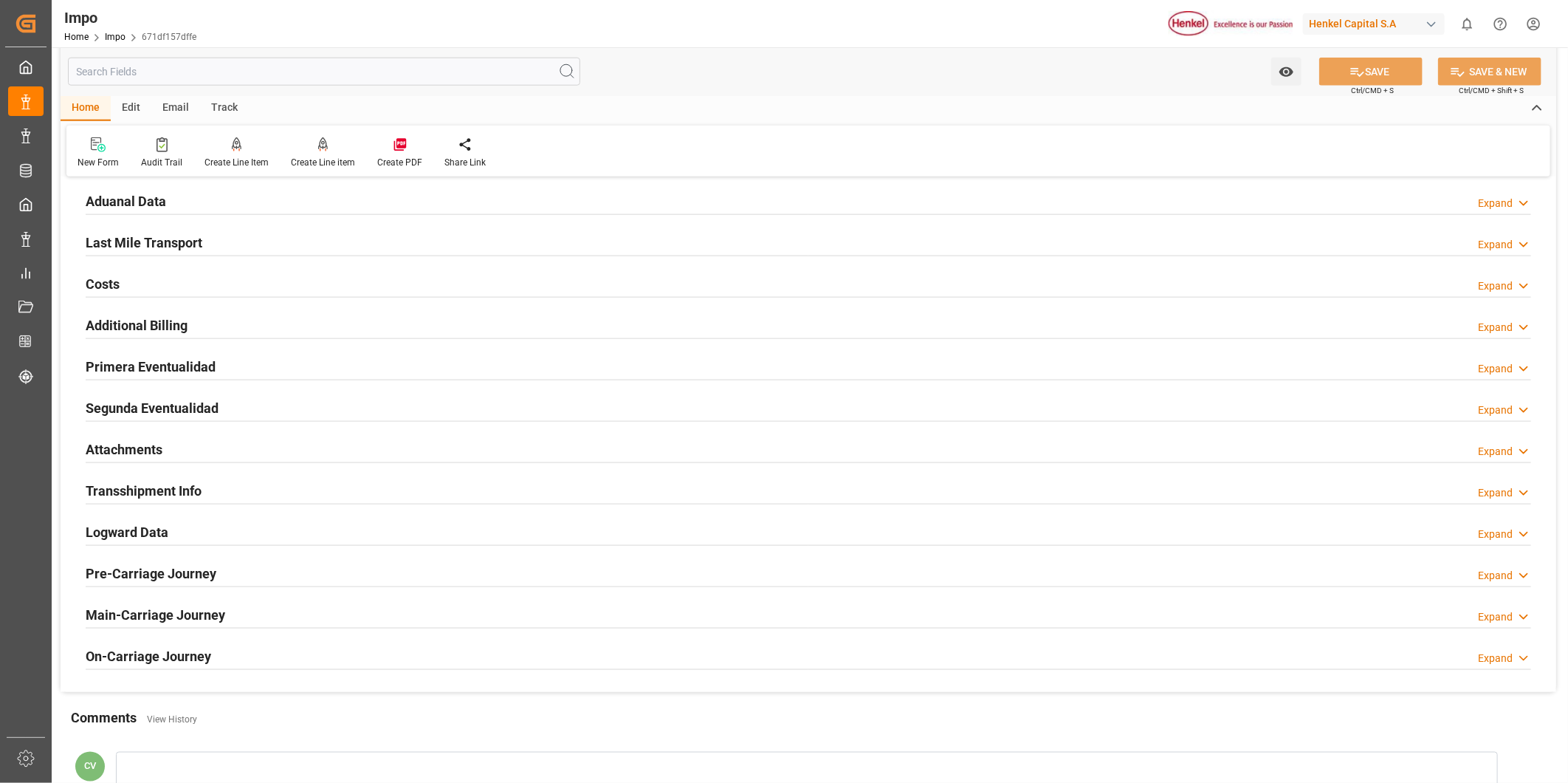
click at [146, 444] on h2 "Attachments" at bounding box center [123, 449] width 76 height 20
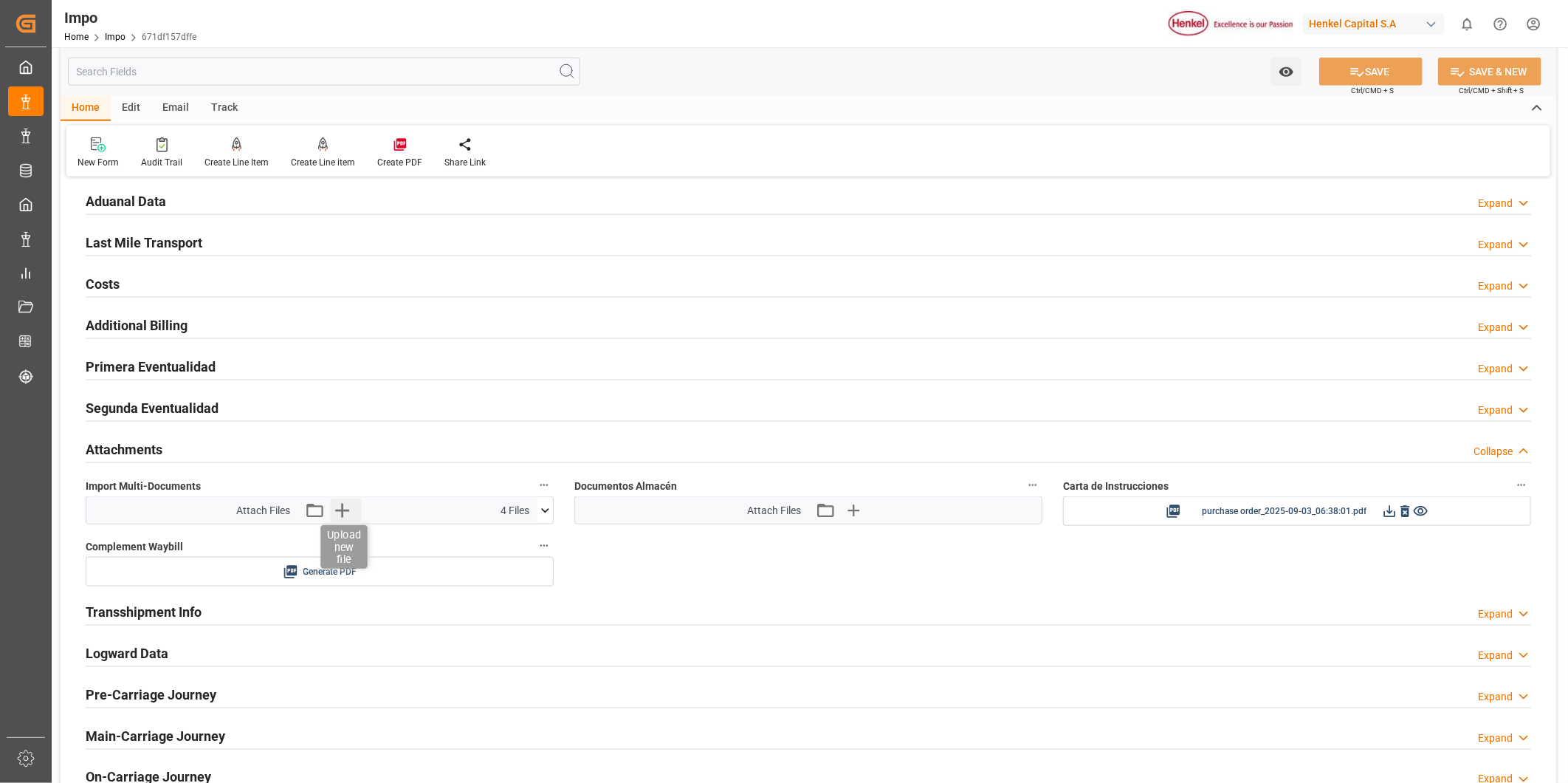
click at [341, 506] on icon "button" at bounding box center [342, 510] width 14 height 14
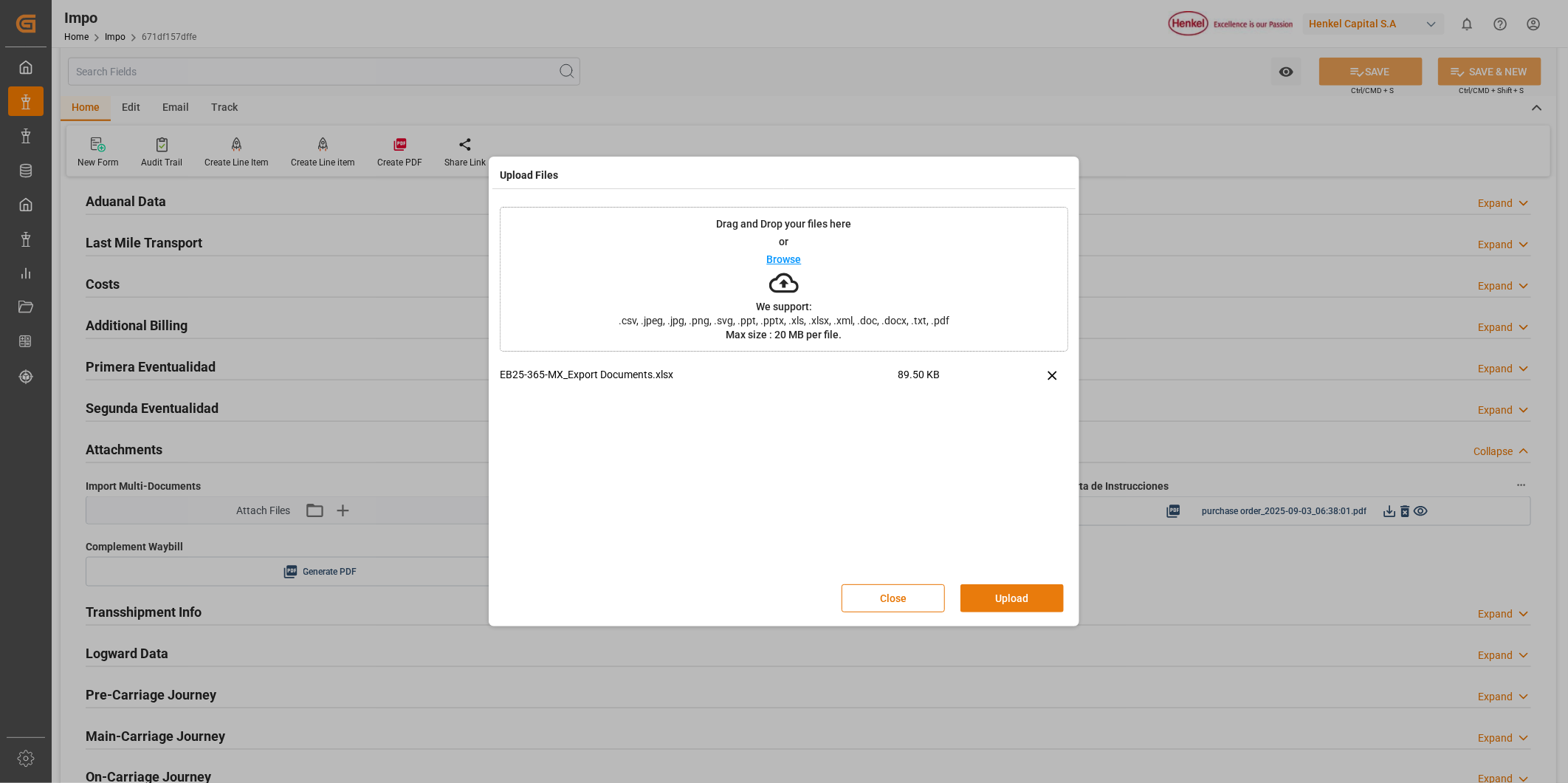
click at [995, 592] on button "Upload" at bounding box center [1012, 598] width 103 height 28
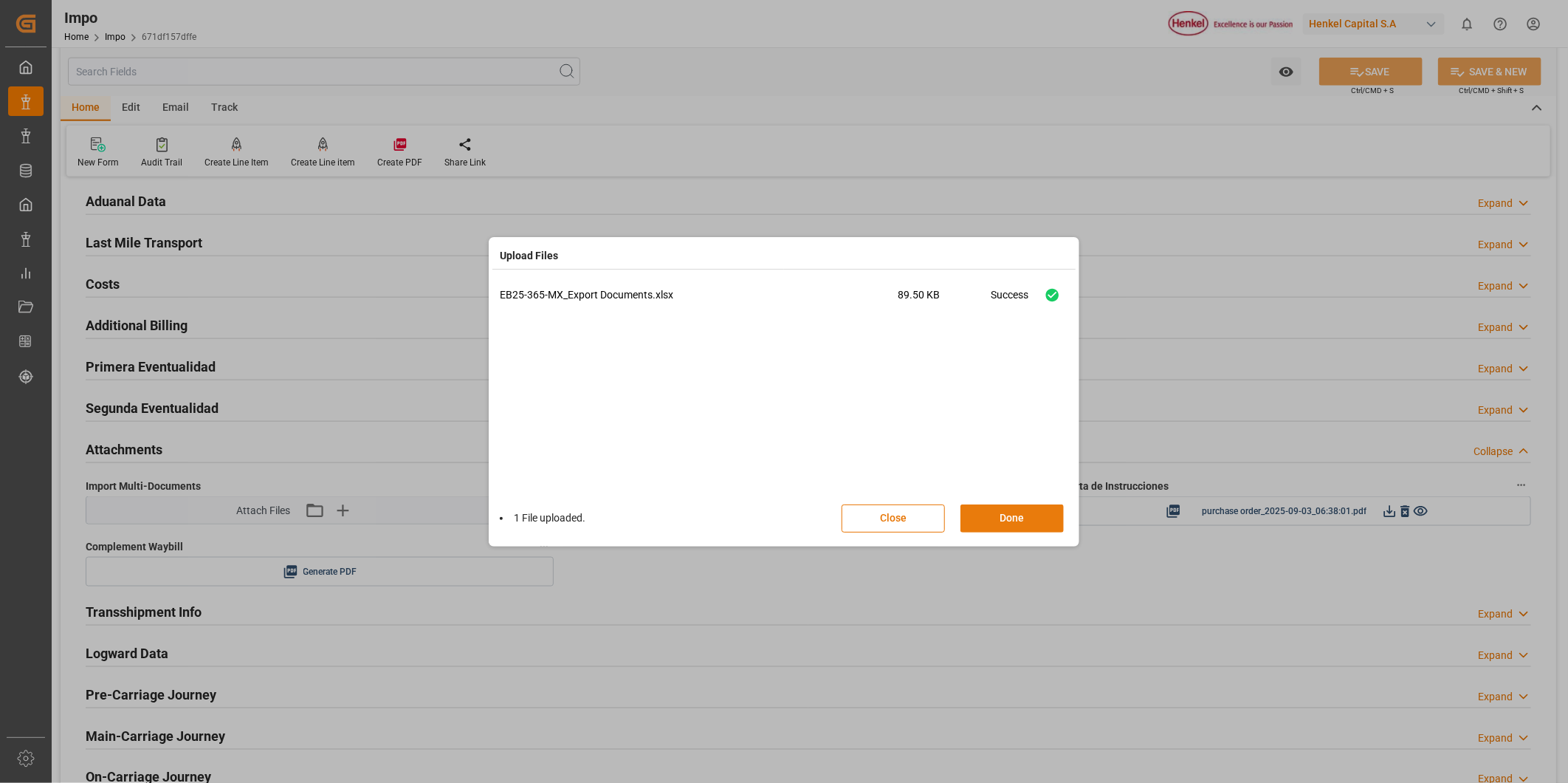
click at [973, 513] on button "Done" at bounding box center [1012, 518] width 103 height 28
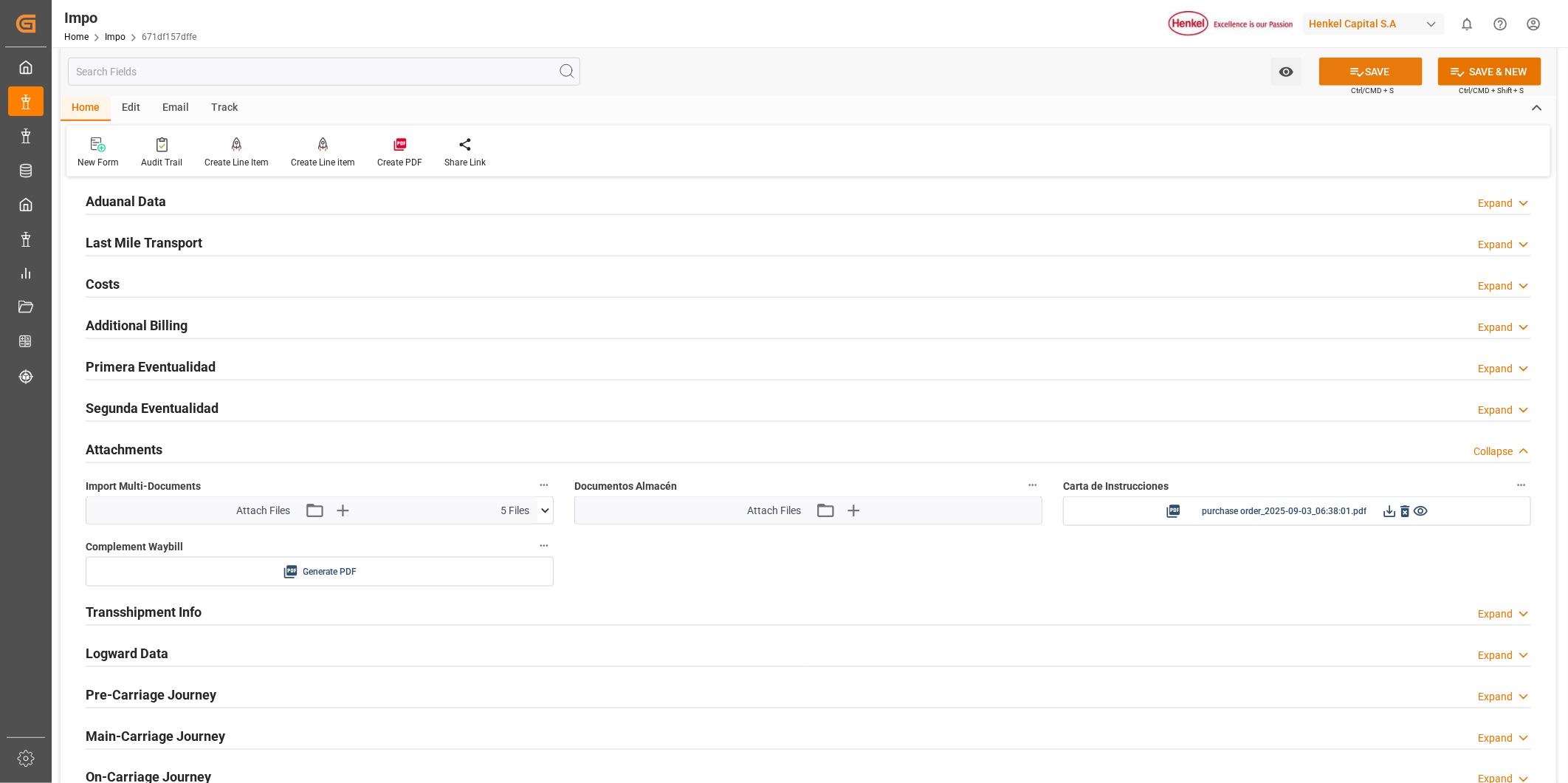
click at [1385, 61] on button "SAVE" at bounding box center [1371, 71] width 103 height 28
click at [517, 504] on span "5 Files" at bounding box center [515, 510] width 29 height 16
click at [544, 505] on icon at bounding box center [545, 510] width 16 height 16
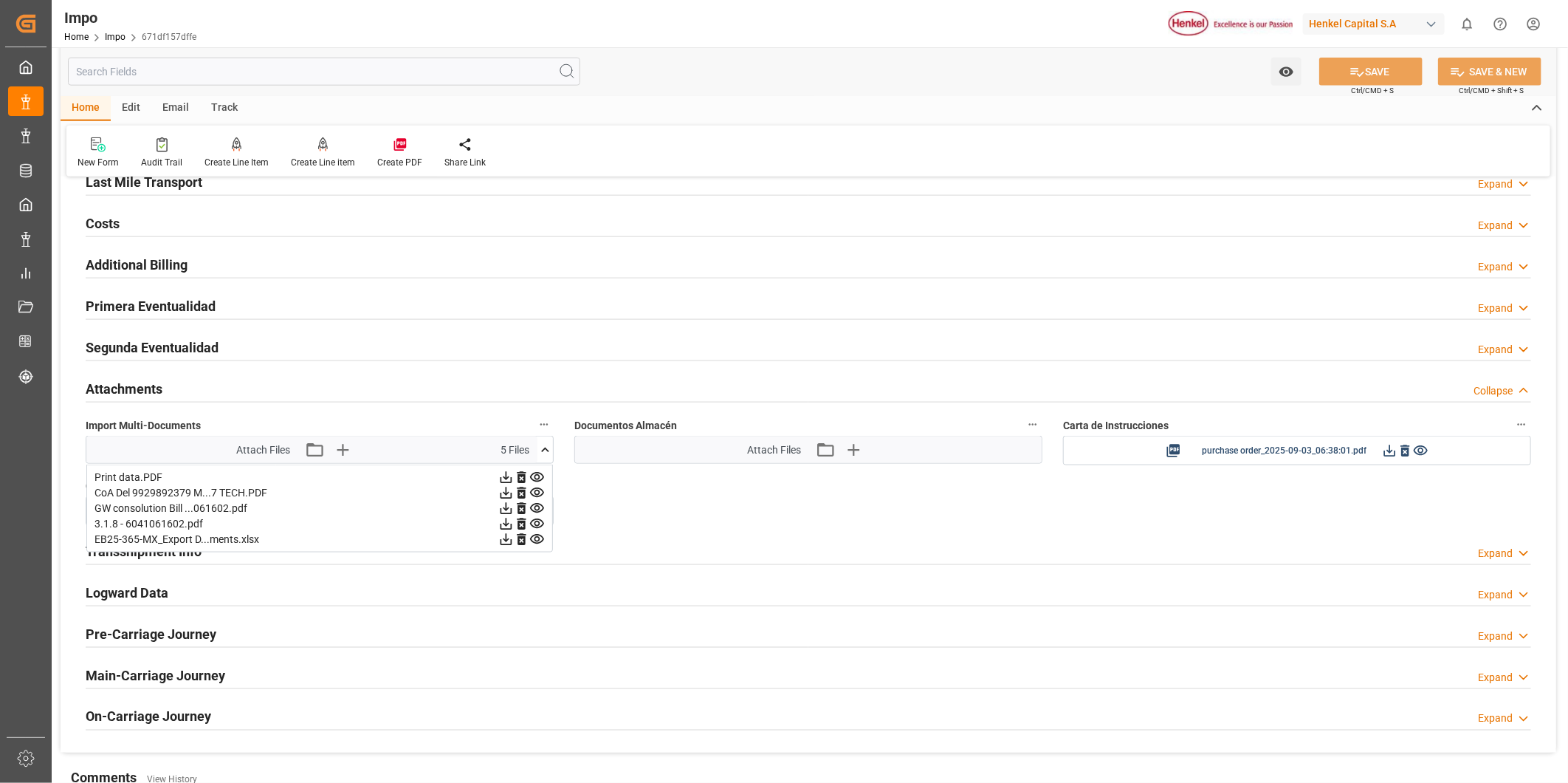
scroll to position [1127, 0]
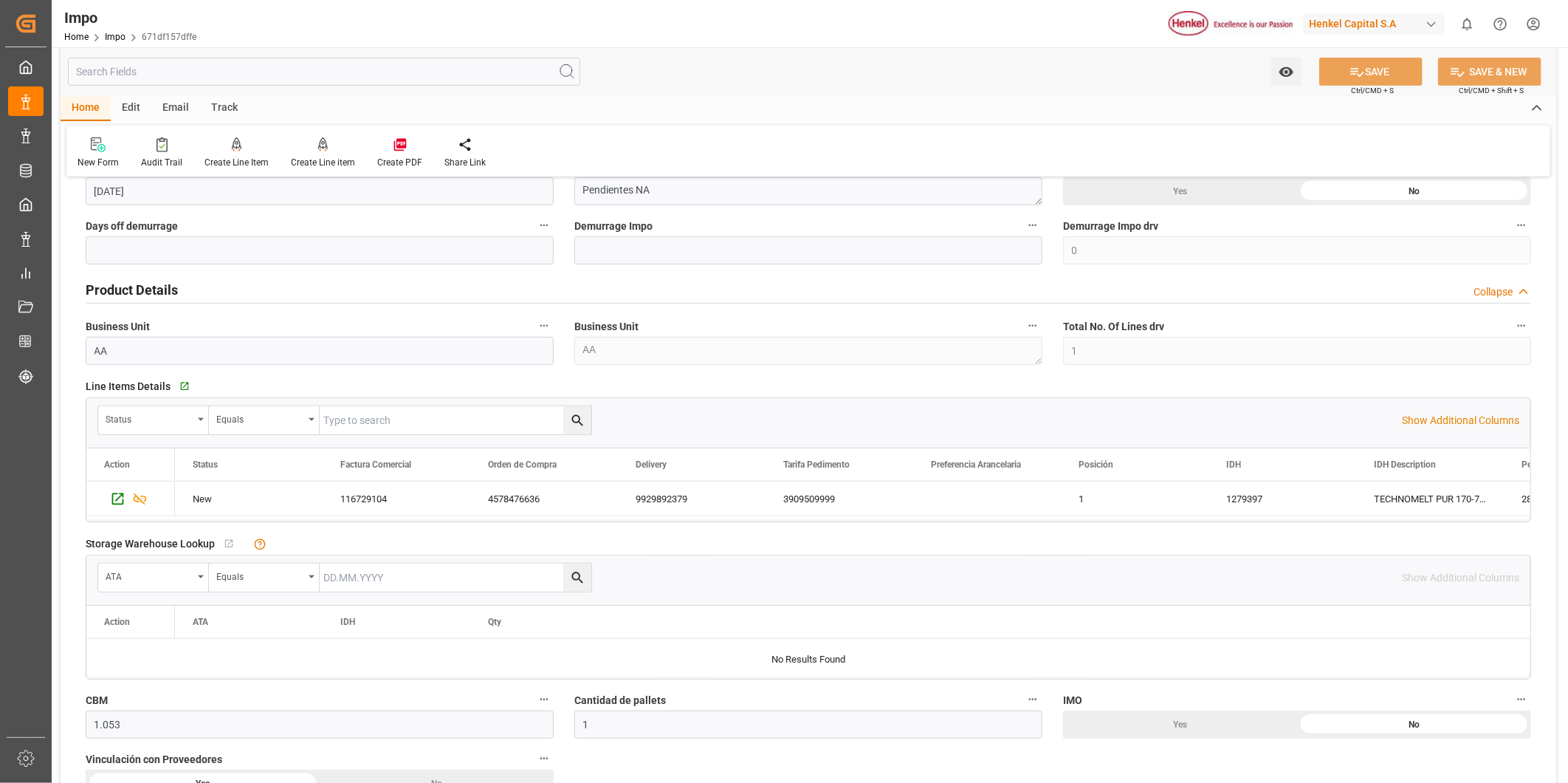
scroll to position [0, 0]
